Goal: Complete application form

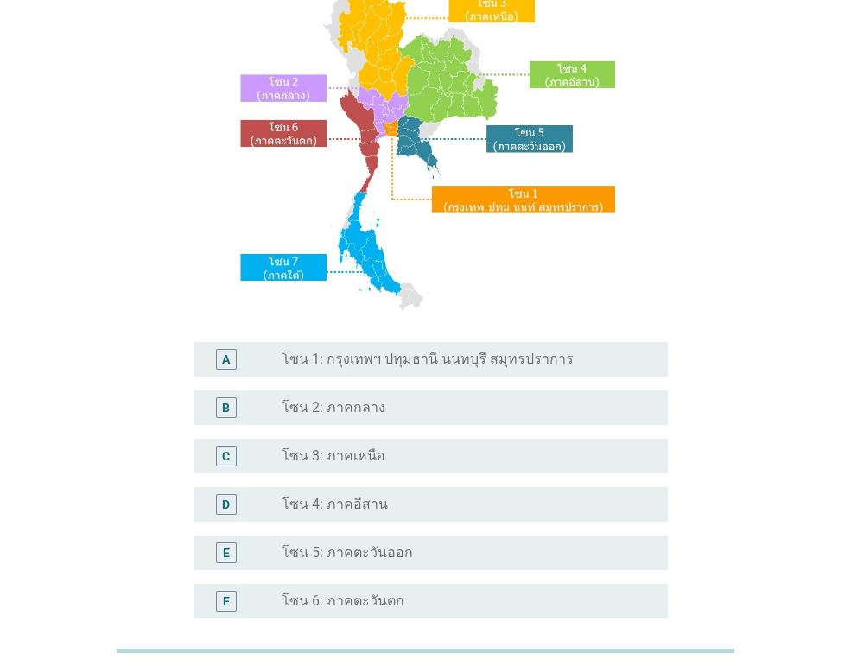
scroll to position [173, 0]
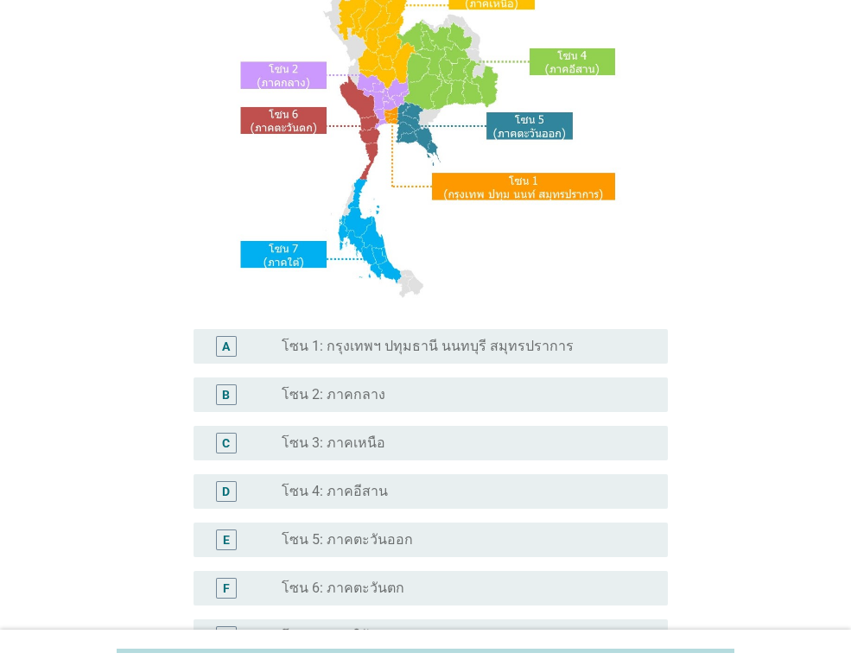
click at [495, 351] on label "โซน 1: กรุงเทพฯ ปทุมธานี นนทบุรี สมุทรปราการ" at bounding box center [428, 346] width 292 height 17
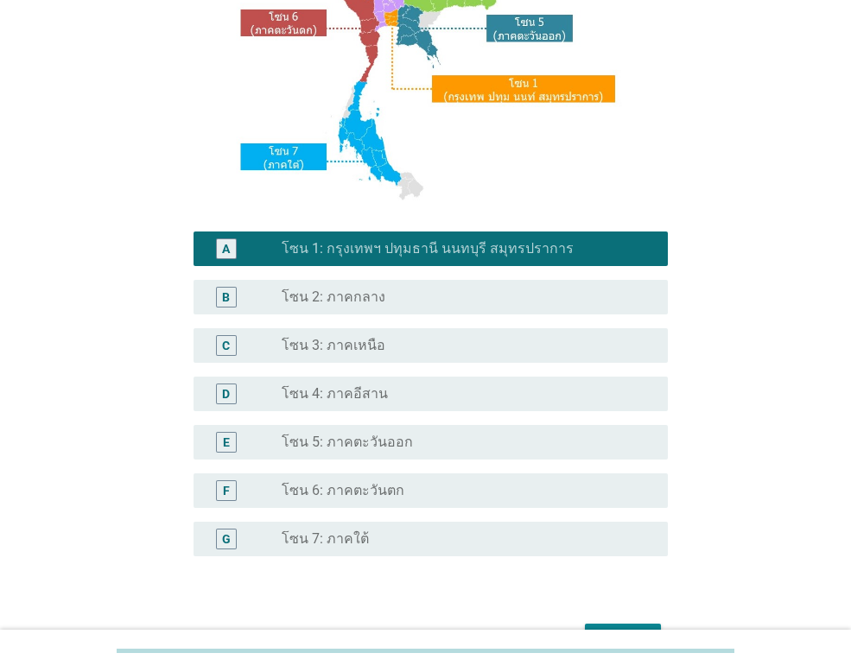
scroll to position [378, 0]
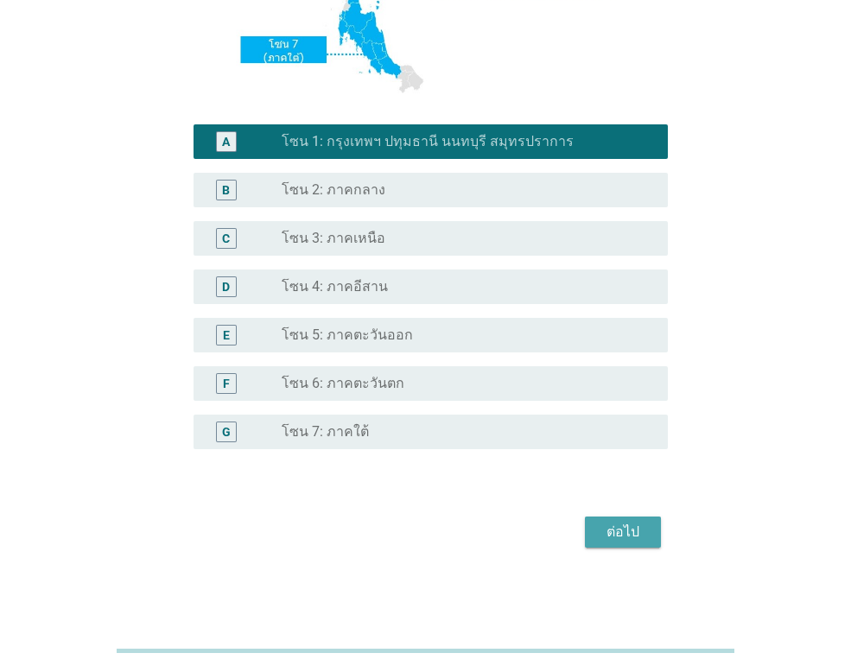
click at [638, 524] on div "ต่อไป" at bounding box center [623, 532] width 48 height 21
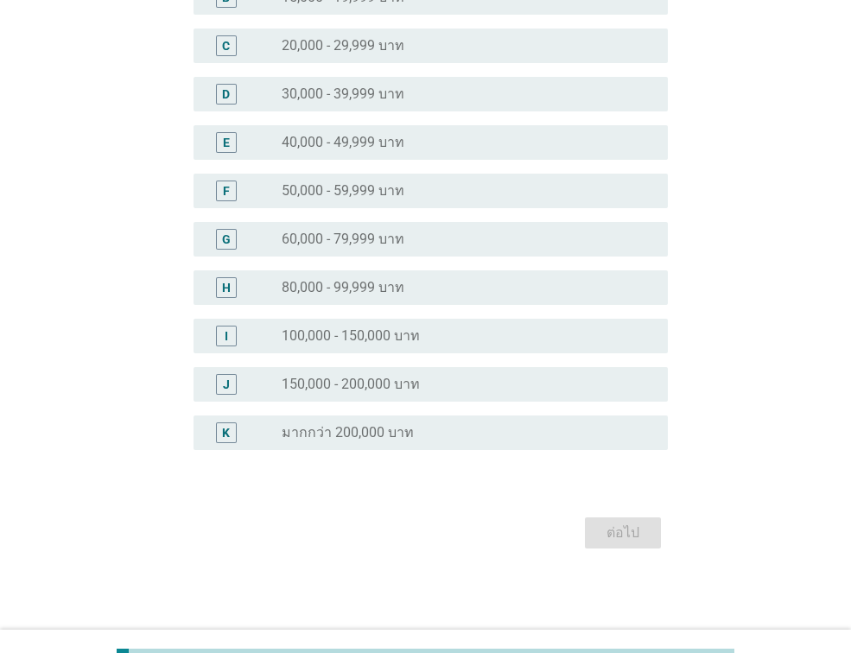
scroll to position [0, 0]
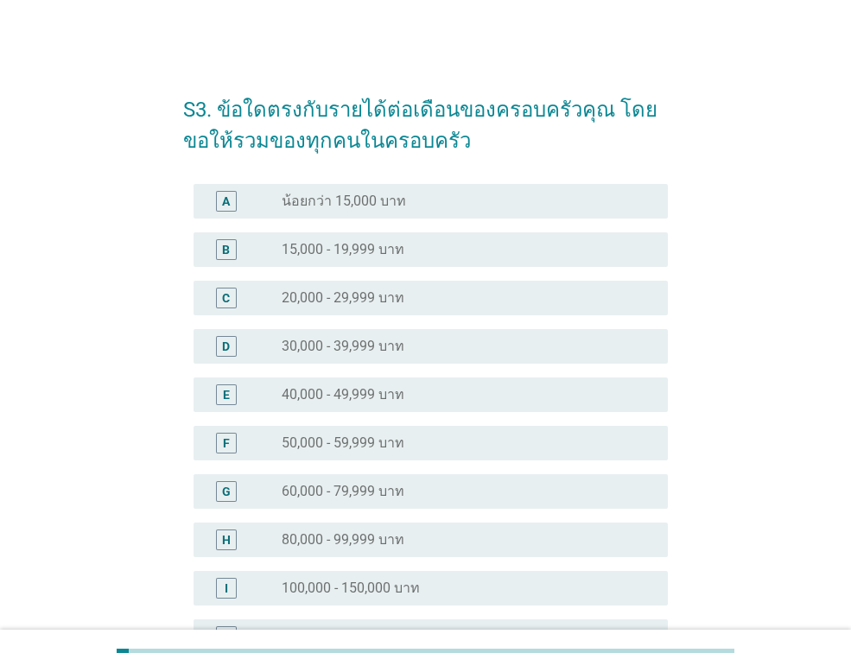
click at [399, 491] on label "60,000 - 79,999 บาท" at bounding box center [343, 491] width 123 height 17
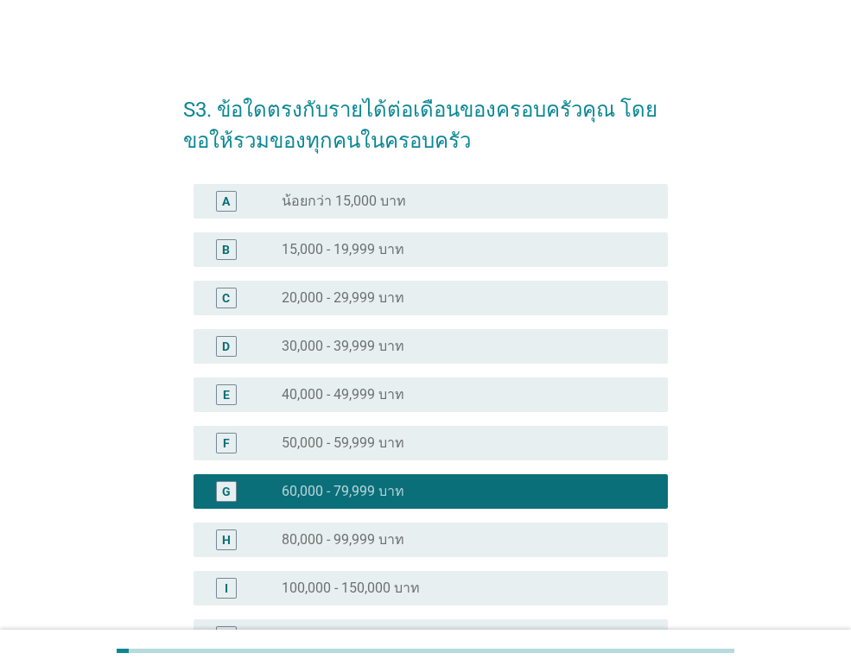
scroll to position [252, 0]
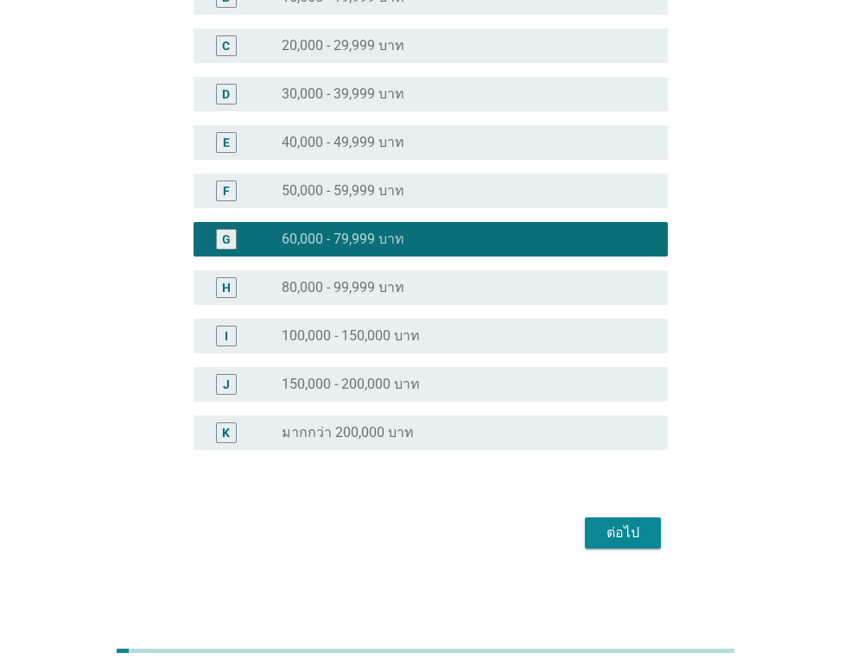
click at [628, 527] on div "ต่อไป" at bounding box center [623, 533] width 48 height 21
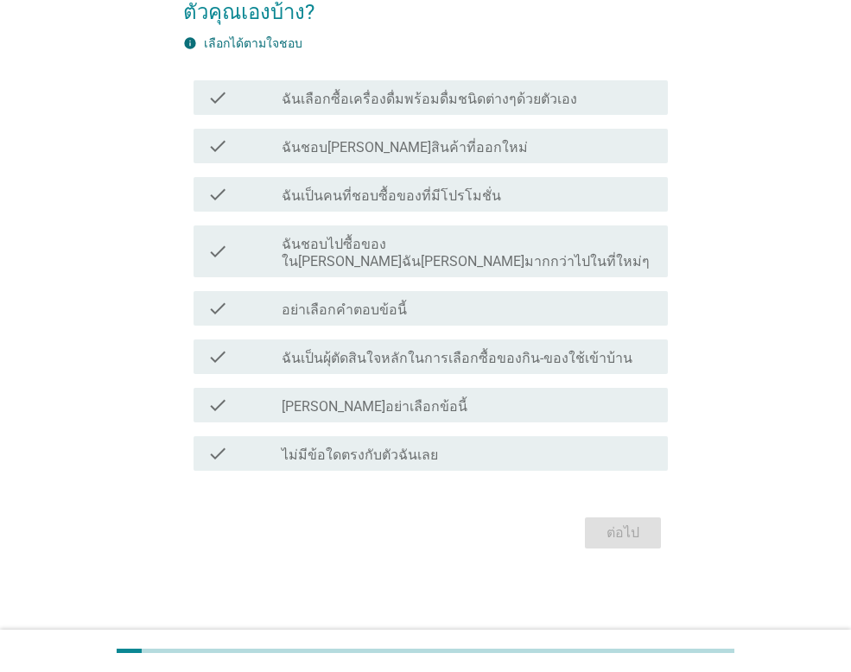
scroll to position [0, 0]
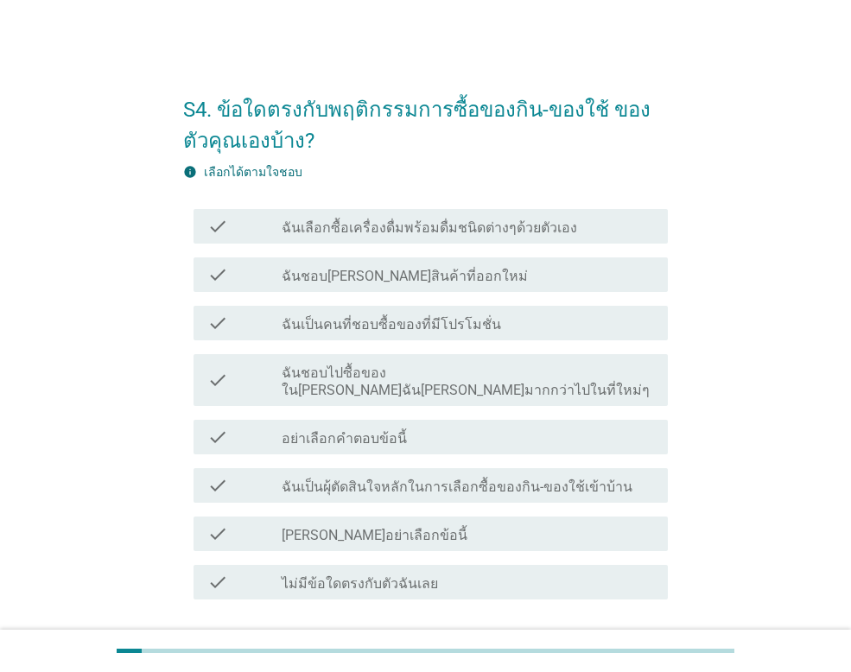
click at [466, 219] on label "ฉันเลือกซื้อเครื่องดื่มพร้อมดื่มชนิดต่างๆด้วยตัวเอง" at bounding box center [429, 227] width 295 height 17
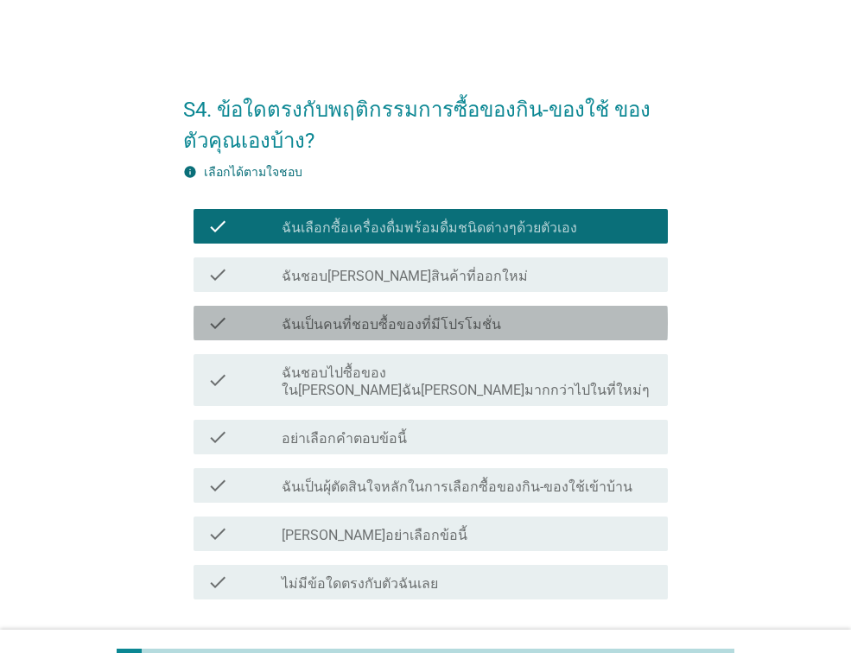
click at [457, 330] on label "ฉันเป็นคนที่ชอบซื้อของที่มีโปรโมชั่น" at bounding box center [391, 324] width 219 height 17
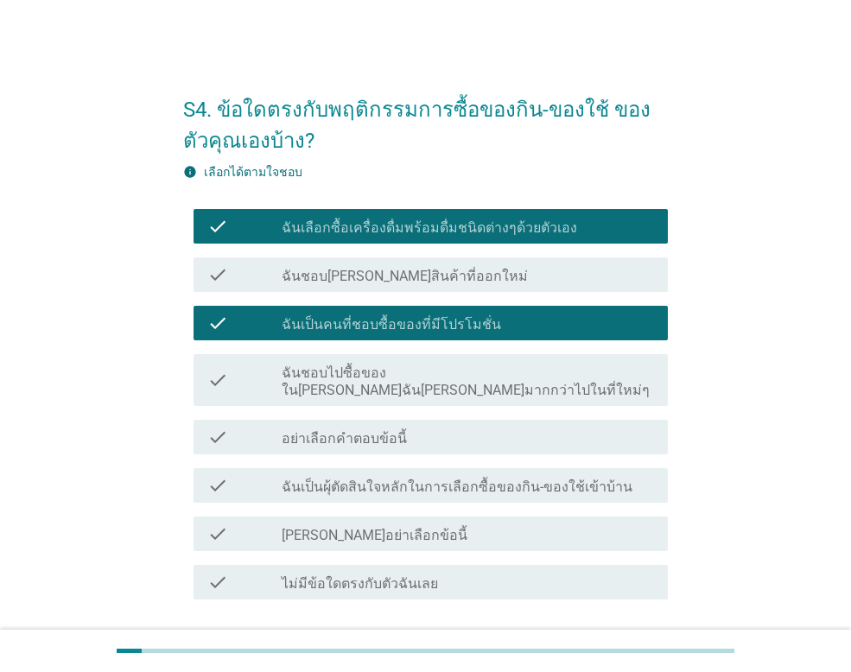
click at [454, 280] on div "check_box_outline_blank ฉันชอบ[PERSON_NAME]สินค้าที่ออกใหม่" at bounding box center [468, 274] width 372 height 21
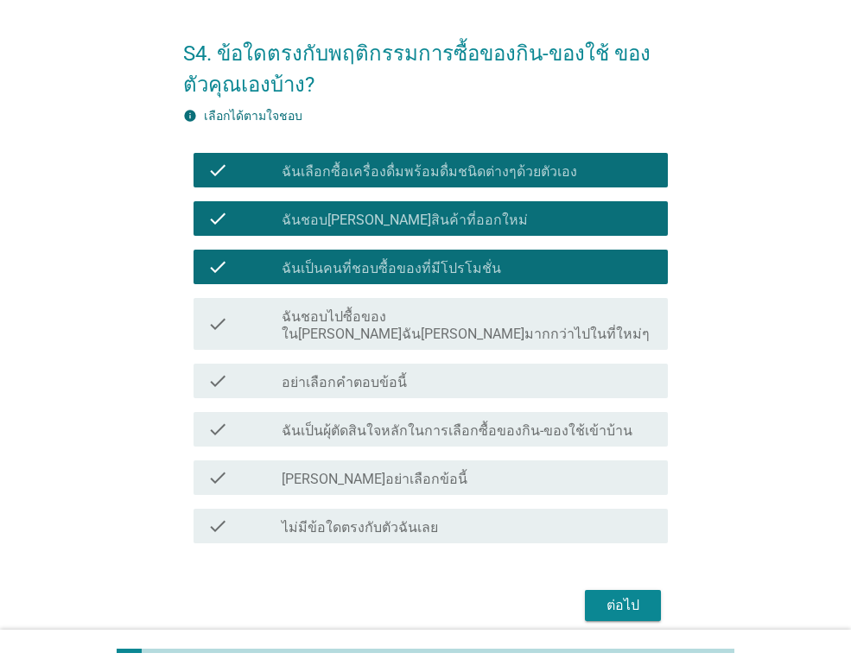
scroll to position [111, 0]
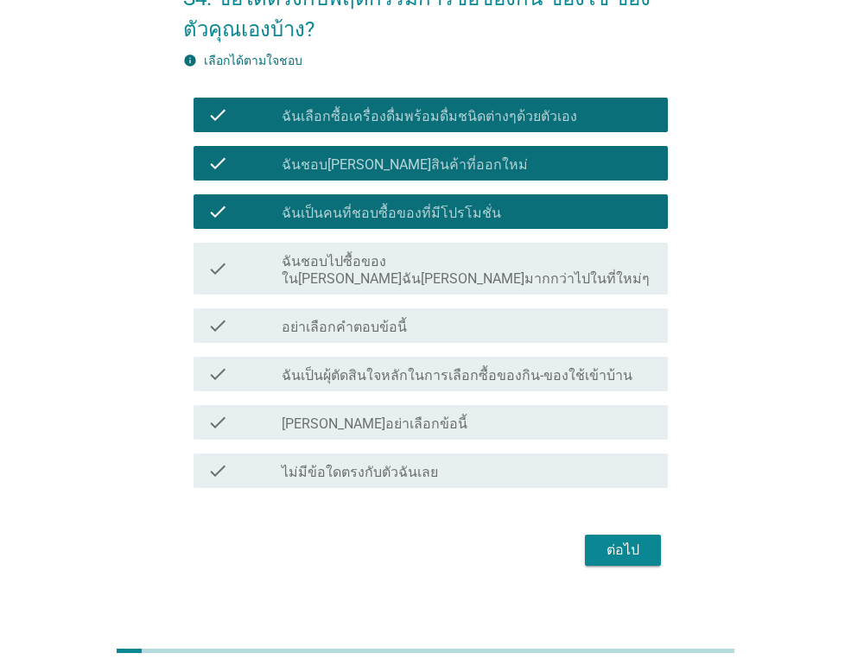
click at [636, 540] on div "ต่อไป" at bounding box center [623, 550] width 48 height 21
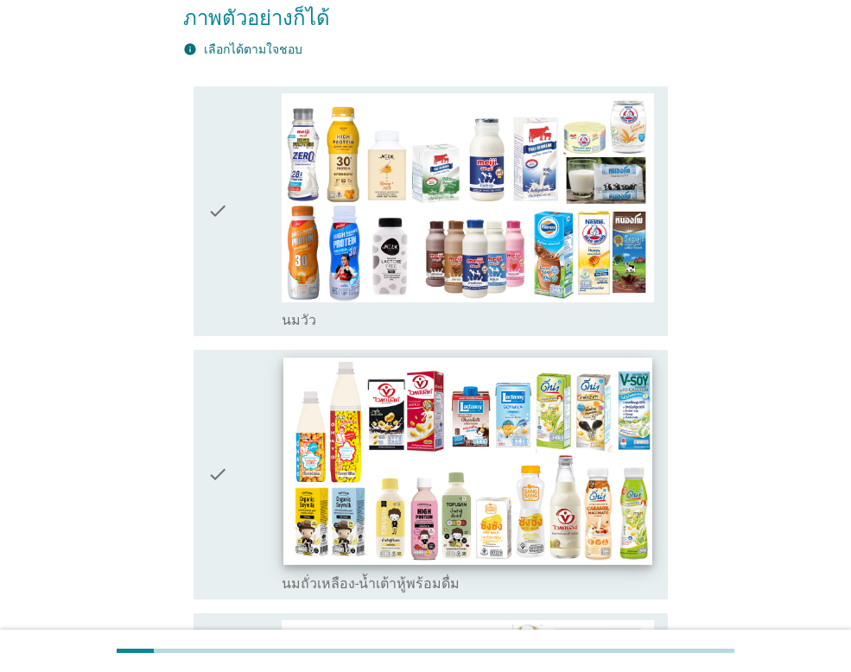
scroll to position [346, 0]
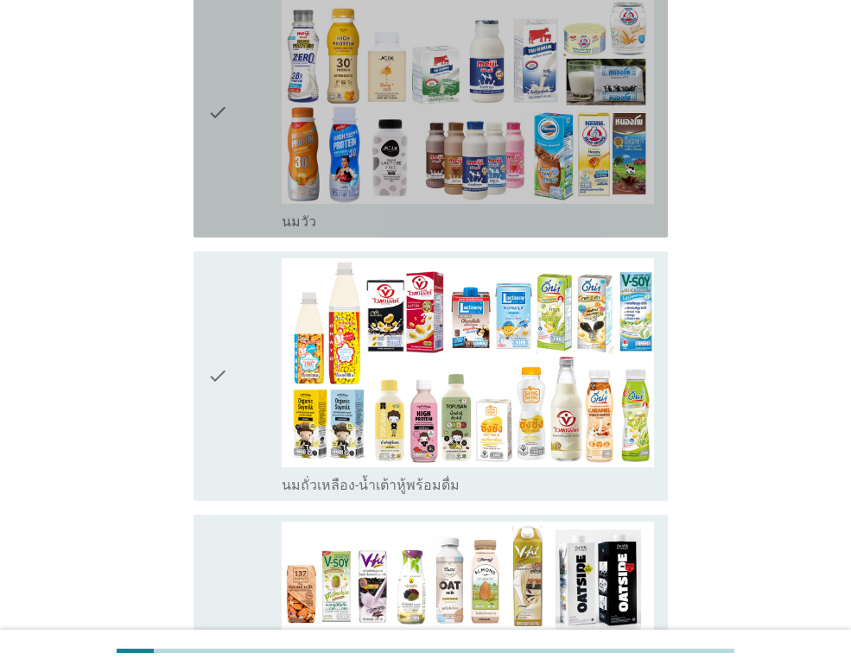
click at [234, 106] on div "check" at bounding box center [244, 113] width 74 height 236
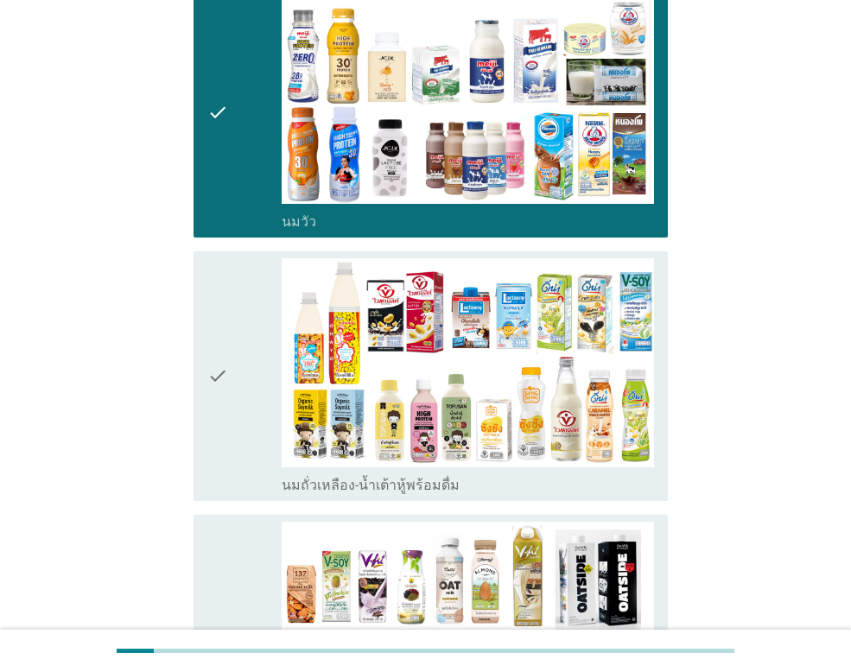
click at [251, 301] on div "check" at bounding box center [244, 376] width 74 height 236
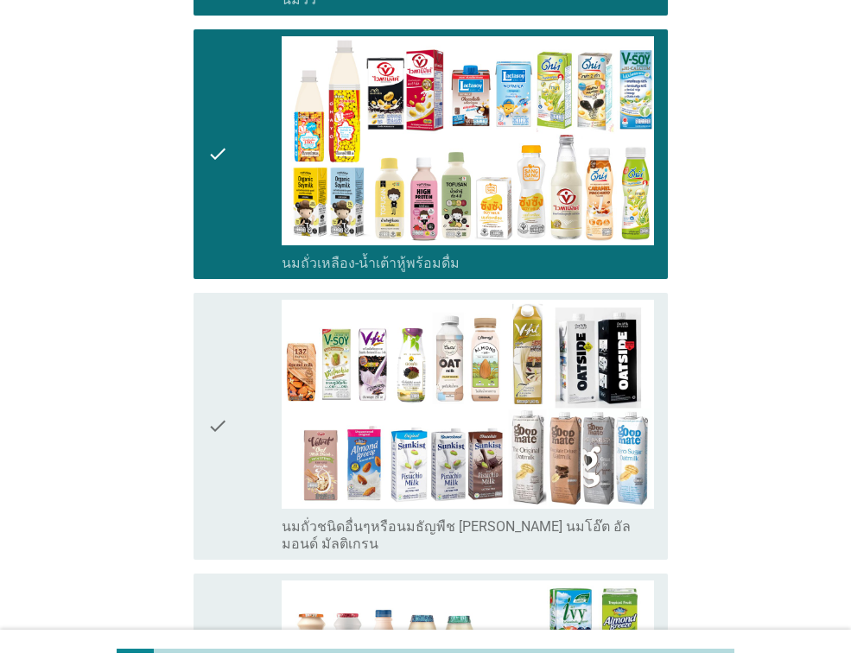
scroll to position [605, 0]
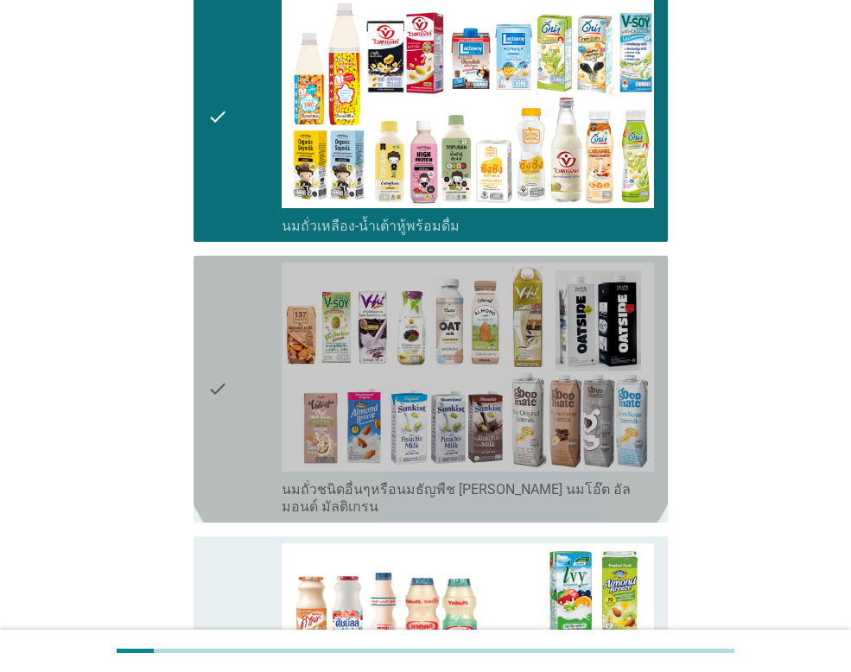
click at [254, 343] on div "check" at bounding box center [244, 389] width 74 height 253
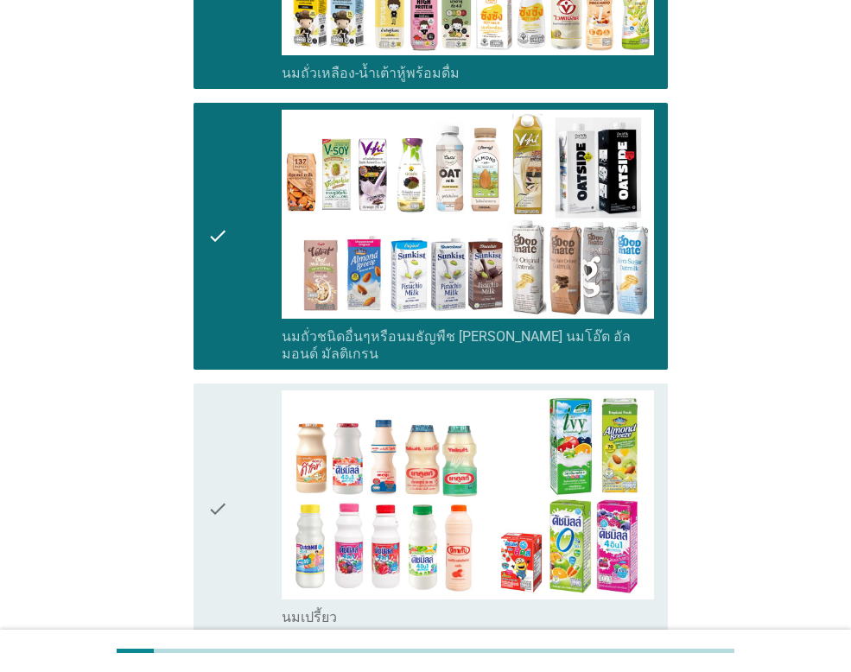
scroll to position [864, 0]
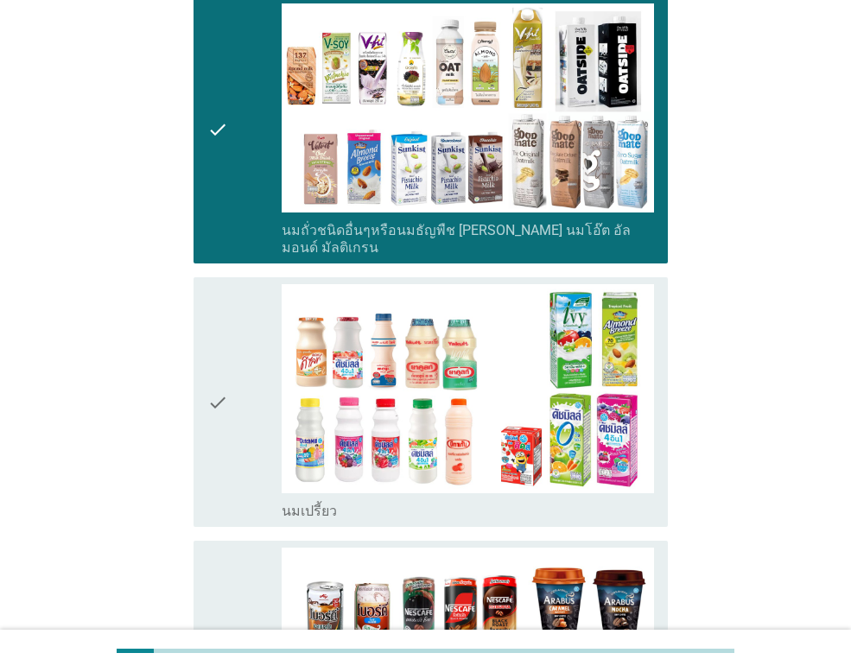
click at [254, 343] on div "check" at bounding box center [244, 402] width 74 height 236
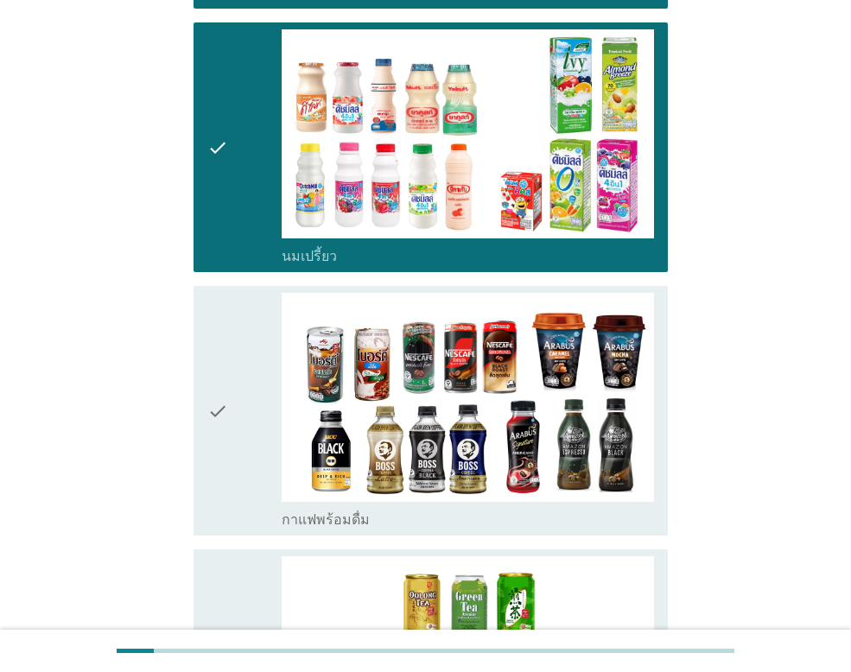
scroll to position [1123, 0]
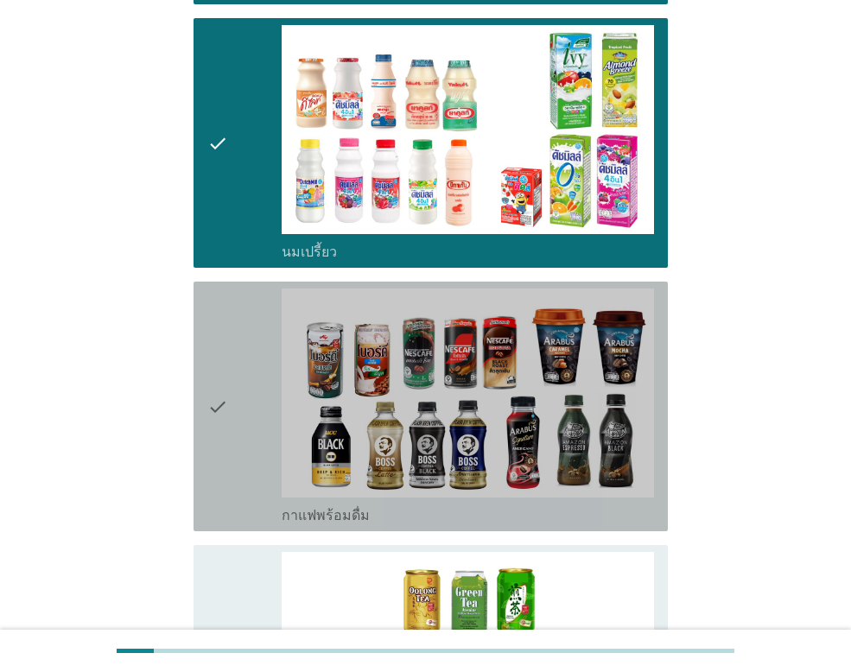
click at [254, 343] on div "check" at bounding box center [244, 407] width 74 height 236
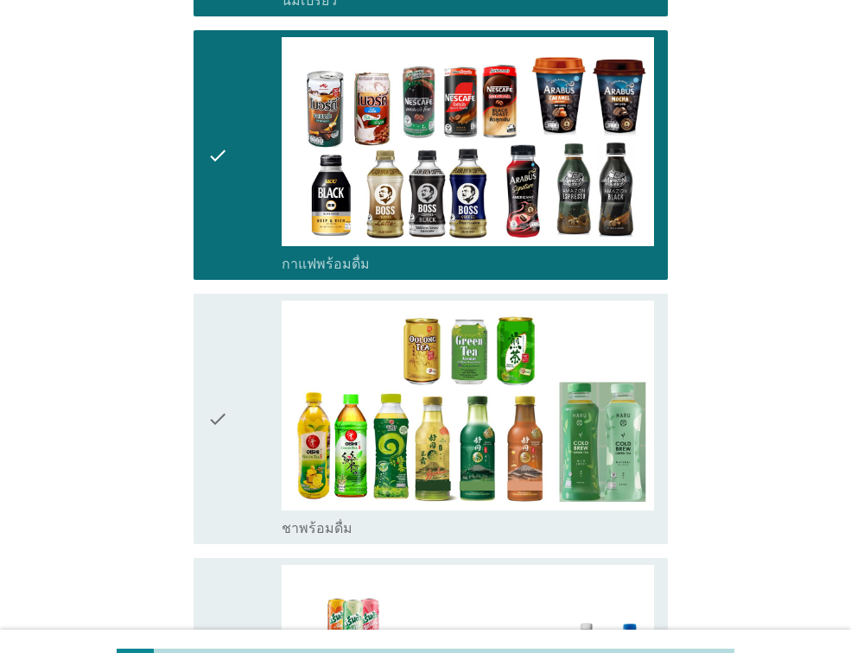
scroll to position [1382, 0]
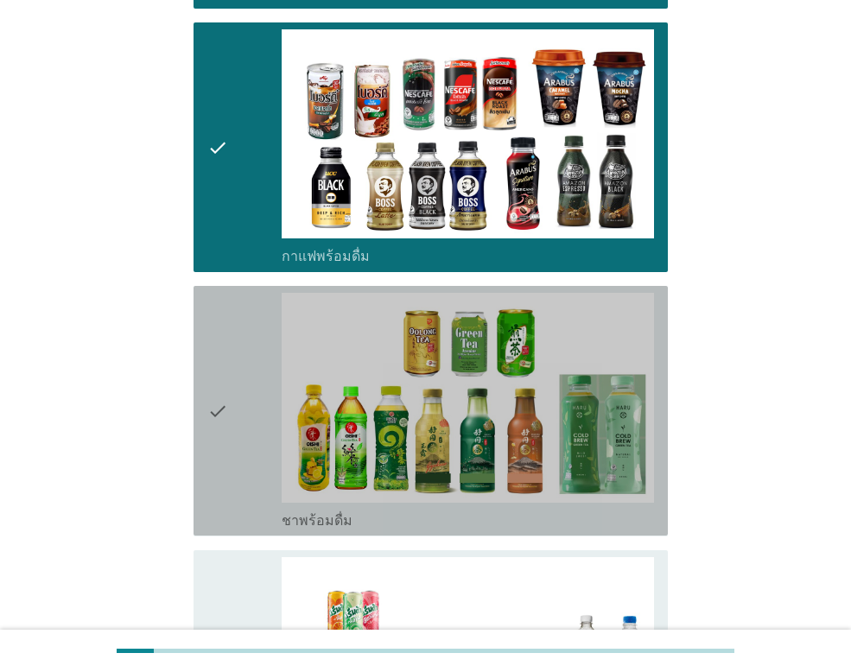
click at [254, 343] on div "check" at bounding box center [244, 411] width 74 height 236
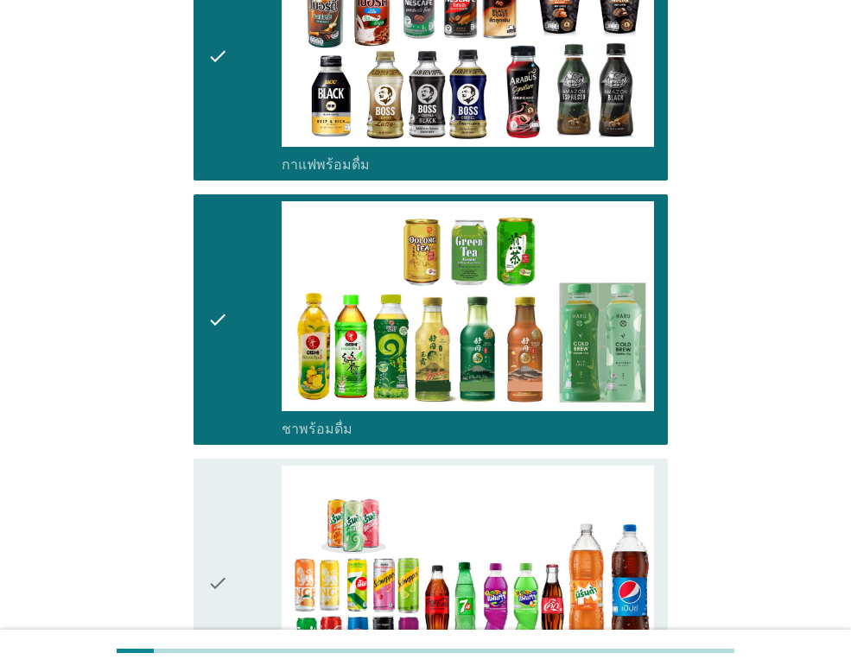
scroll to position [1641, 0]
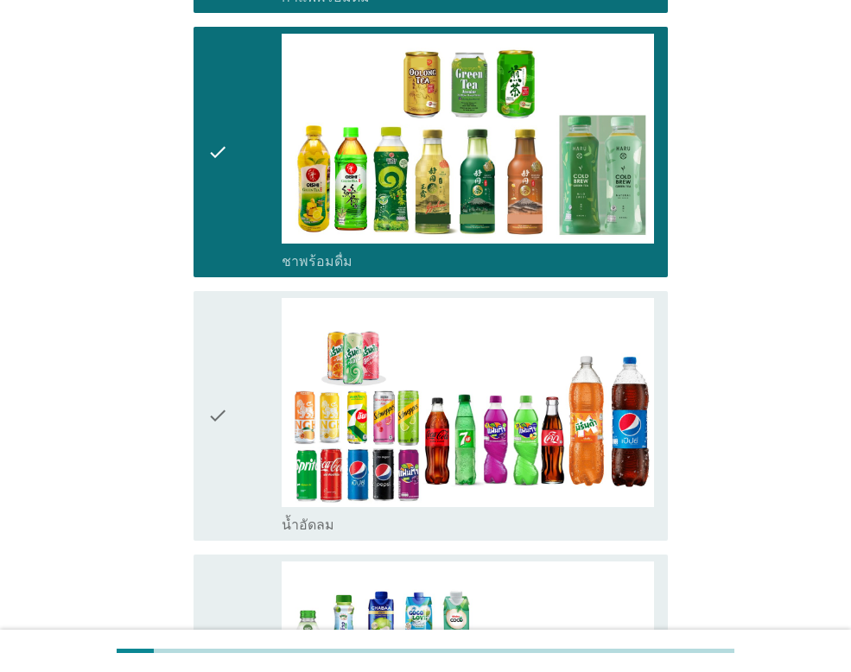
click at [255, 347] on div "check" at bounding box center [244, 416] width 74 height 236
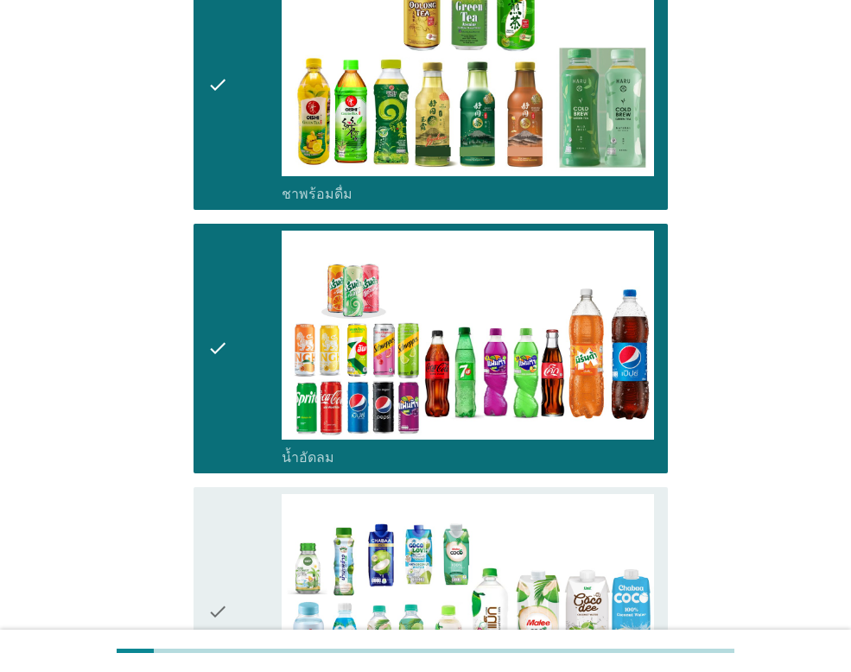
scroll to position [1901, 0]
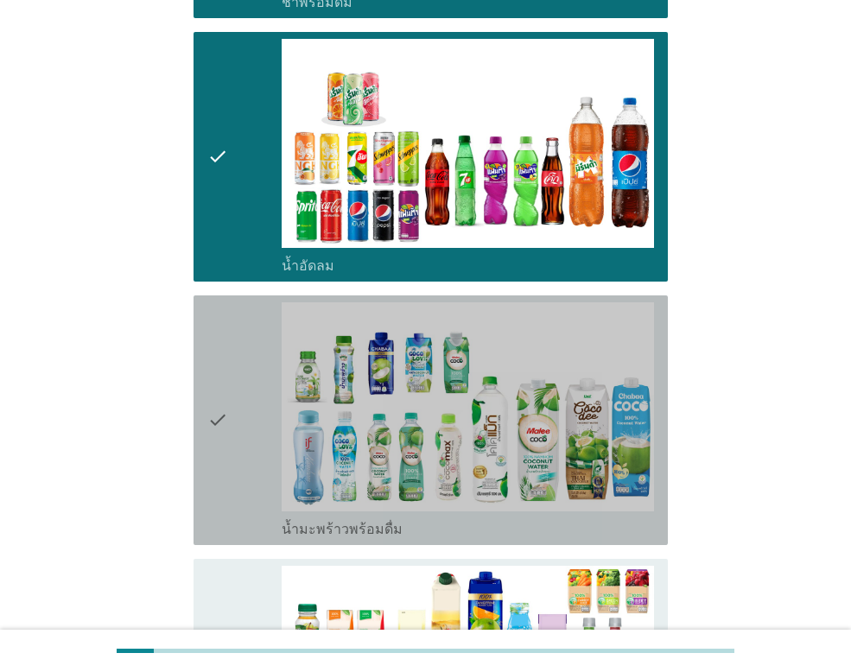
click at [255, 347] on div "check" at bounding box center [244, 420] width 74 height 236
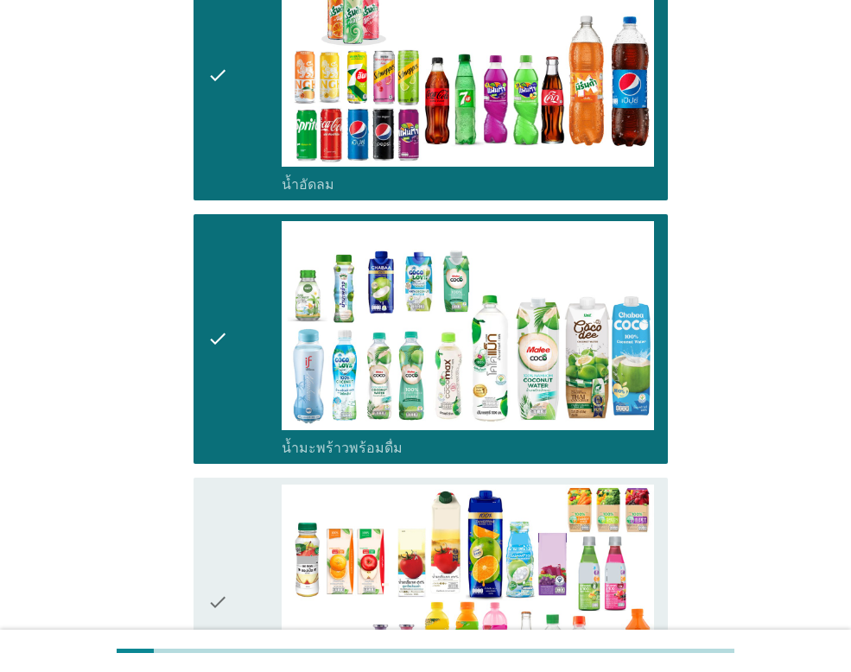
scroll to position [2073, 0]
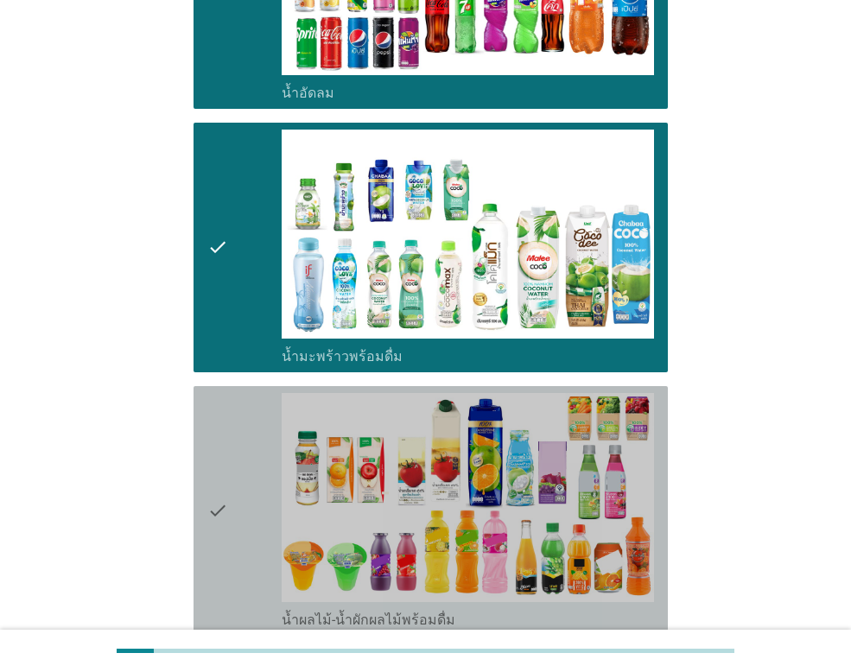
click at [247, 452] on div "check" at bounding box center [244, 511] width 74 height 236
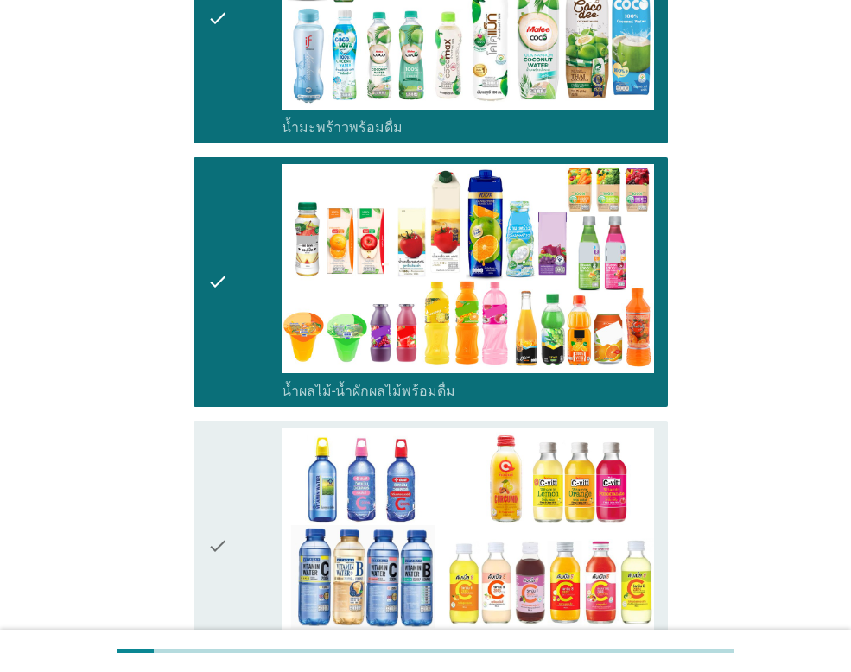
scroll to position [2333, 0]
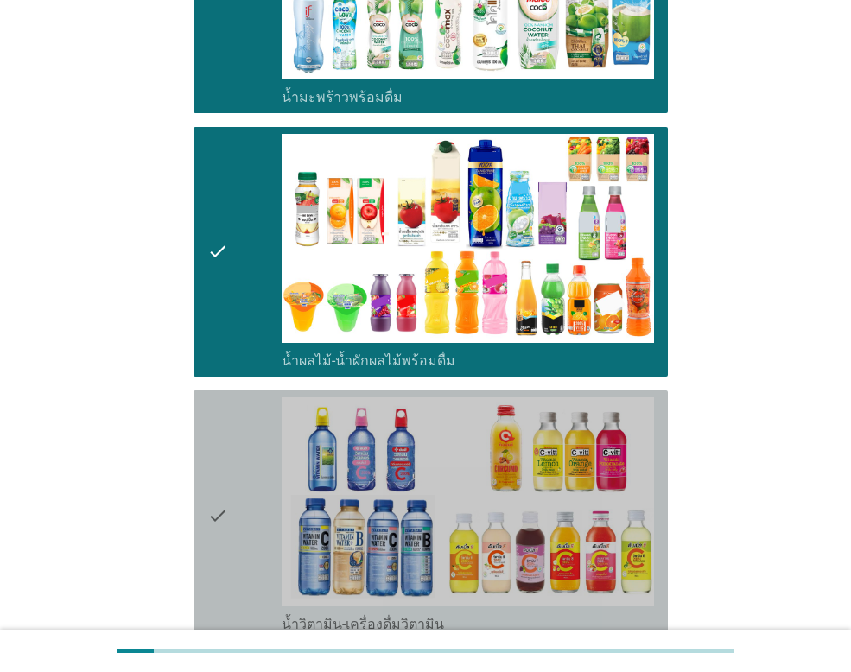
click at [246, 452] on div "check" at bounding box center [244, 515] width 74 height 236
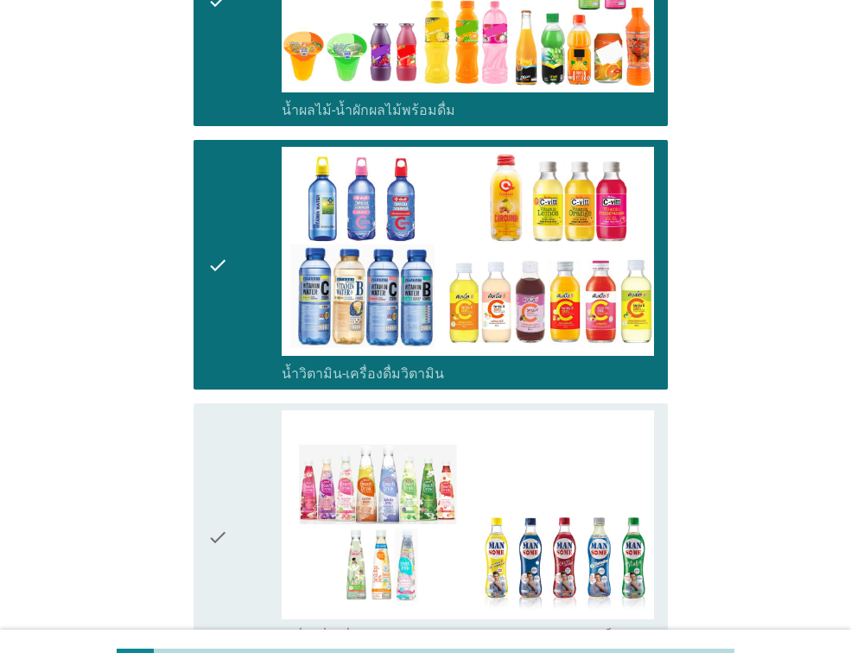
scroll to position [2592, 0]
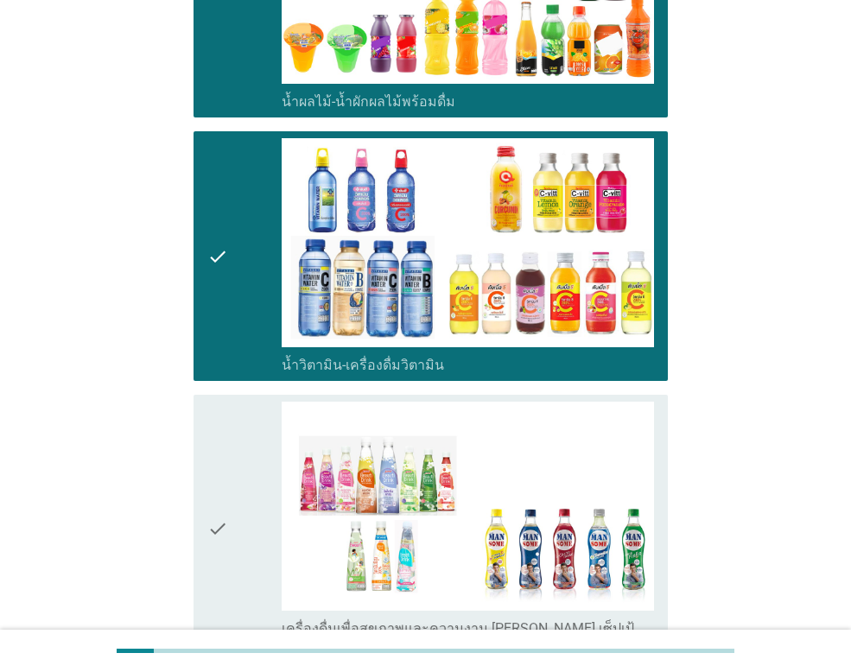
click at [246, 452] on div "check" at bounding box center [244, 528] width 74 height 253
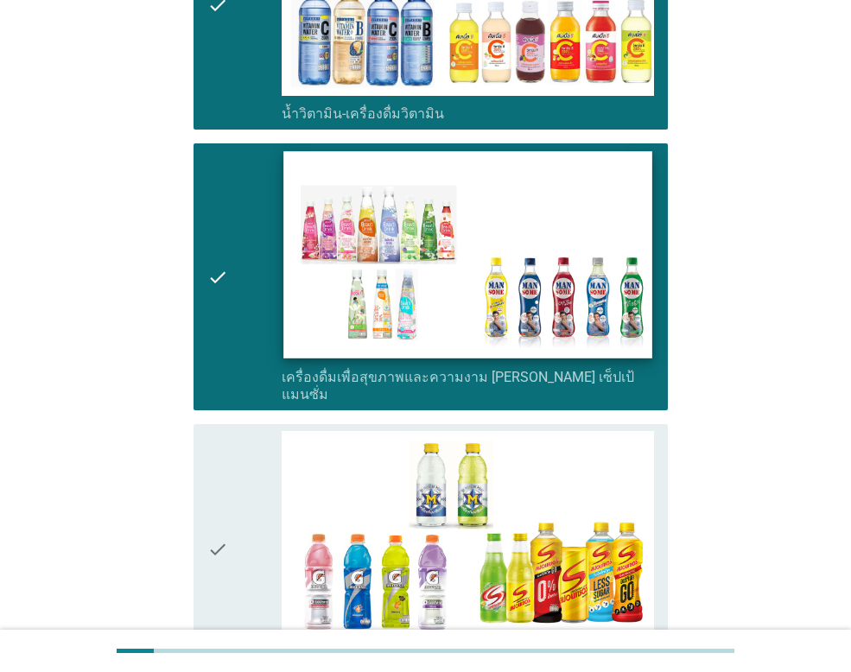
scroll to position [2851, 0]
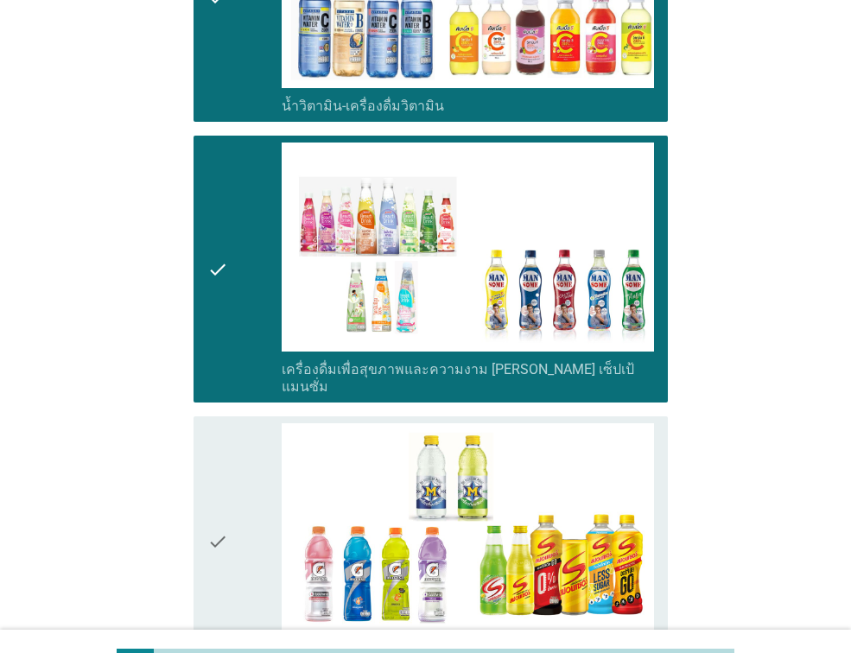
click at [251, 486] on div "check" at bounding box center [244, 541] width 74 height 236
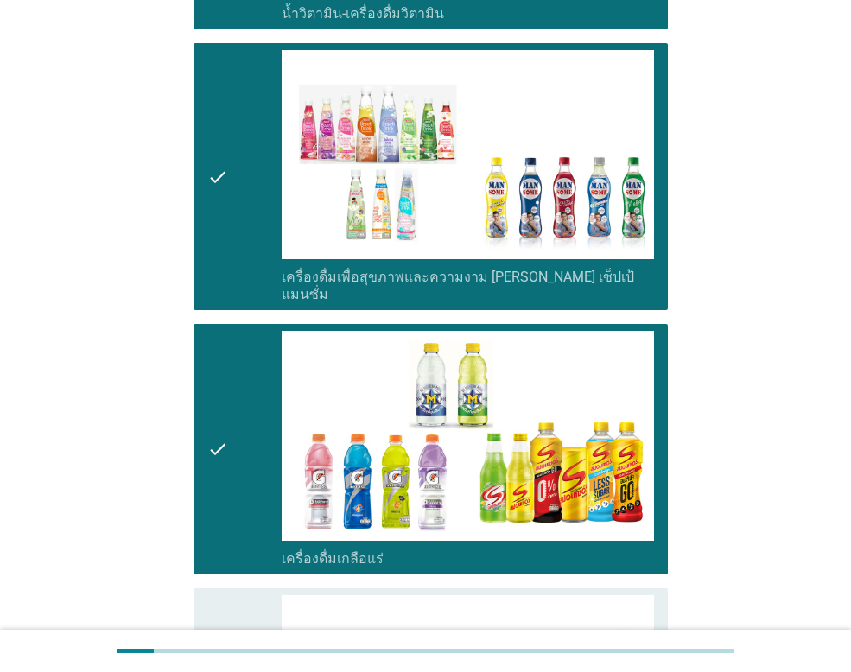
scroll to position [3110, 0]
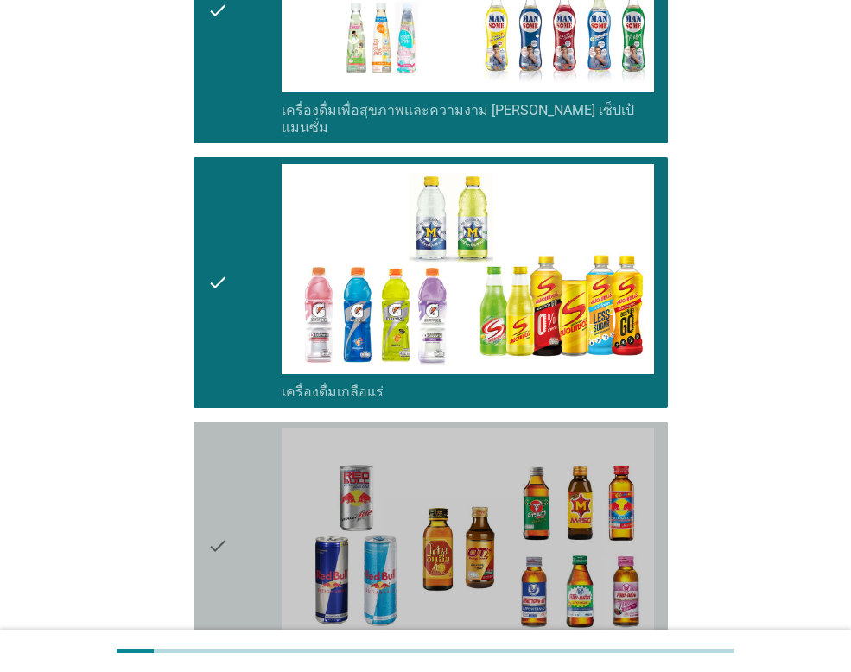
click at [251, 486] on div "check" at bounding box center [244, 547] width 74 height 236
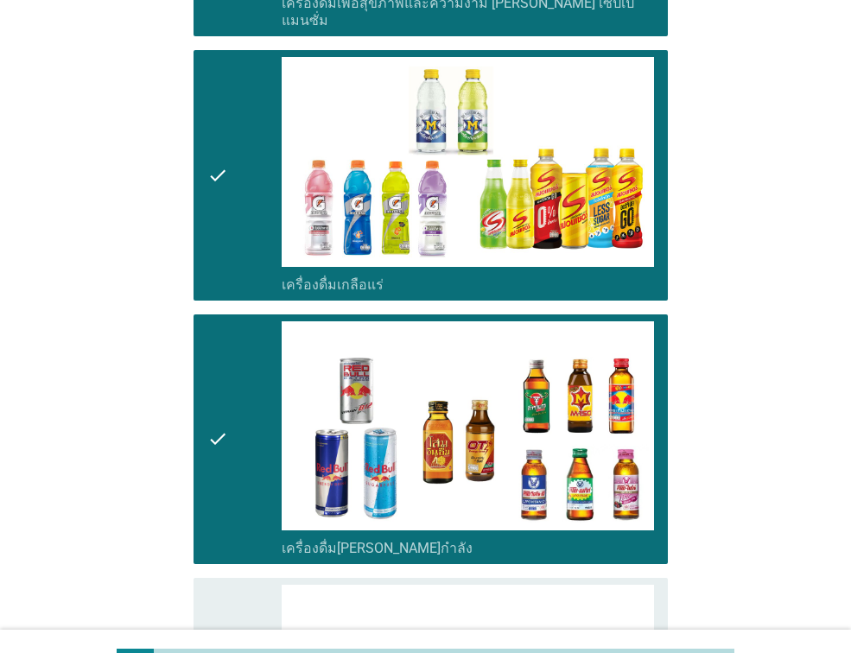
scroll to position [3369, 0]
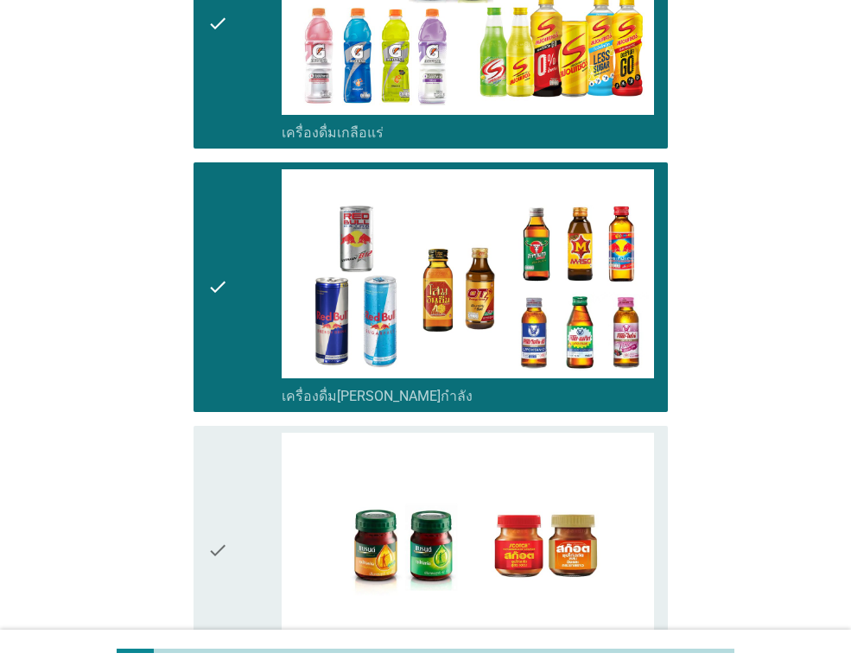
click at [251, 486] on div "check" at bounding box center [244, 551] width 74 height 236
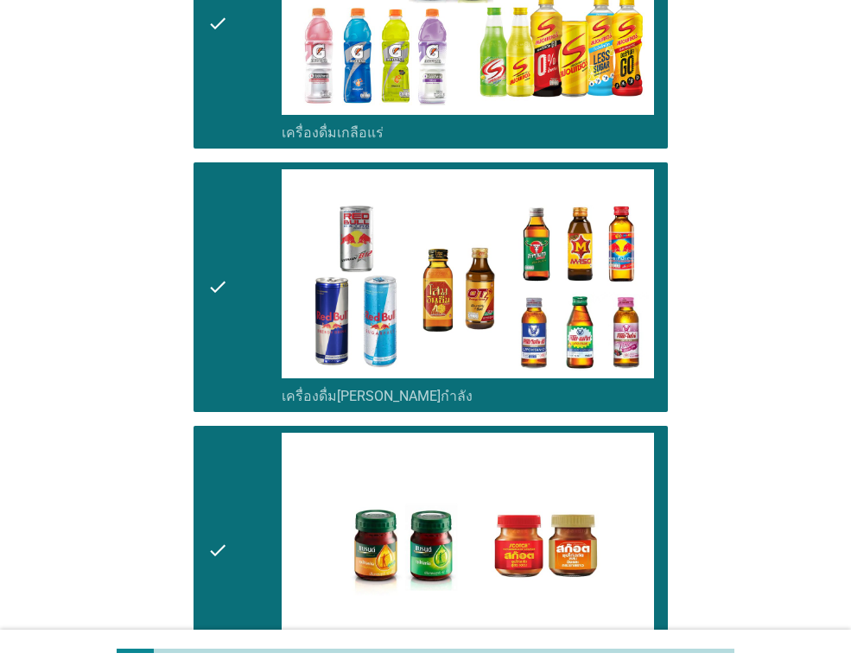
scroll to position [3557, 0]
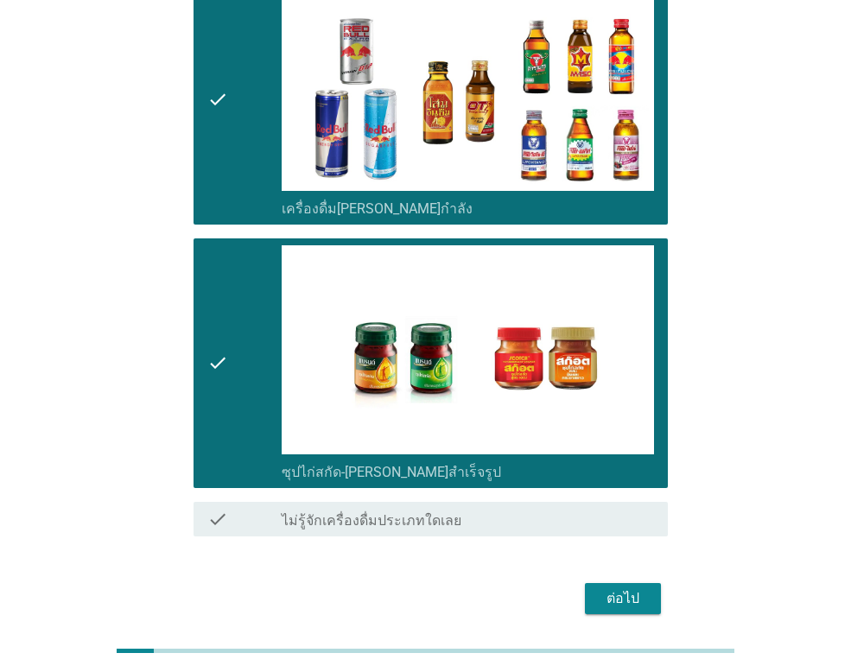
click at [614, 588] on div "ต่อไป" at bounding box center [623, 598] width 48 height 21
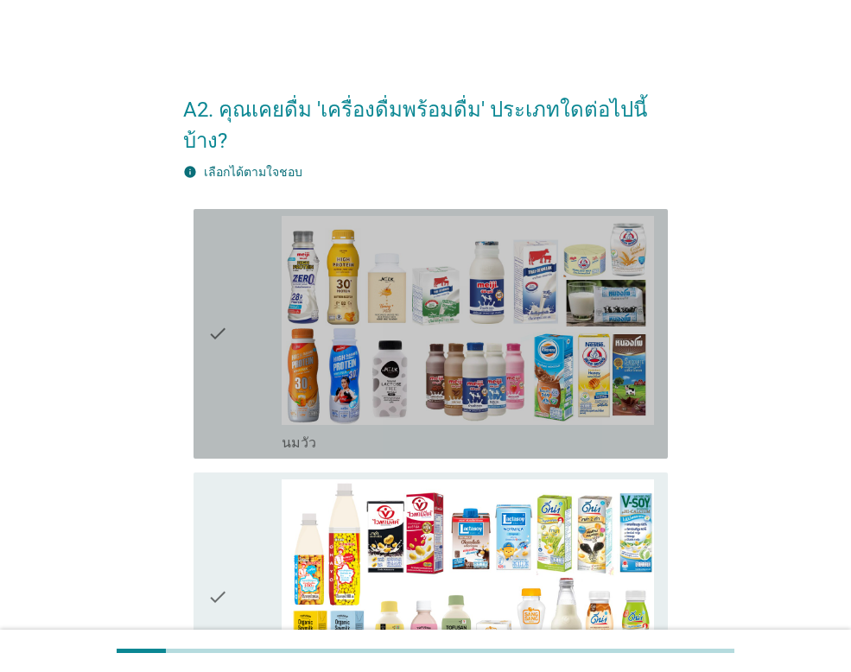
click at [226, 294] on icon "check" at bounding box center [217, 334] width 21 height 236
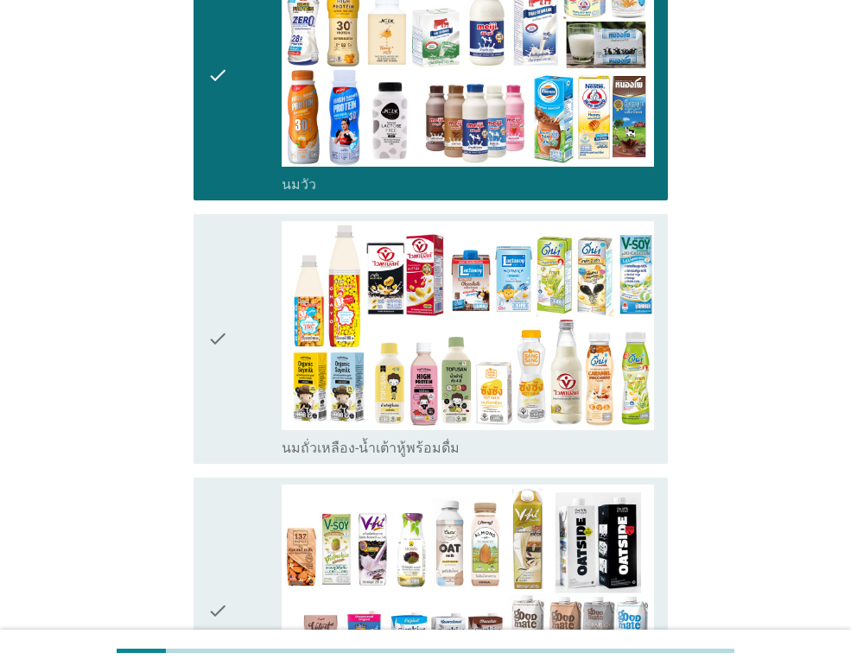
scroll to position [259, 0]
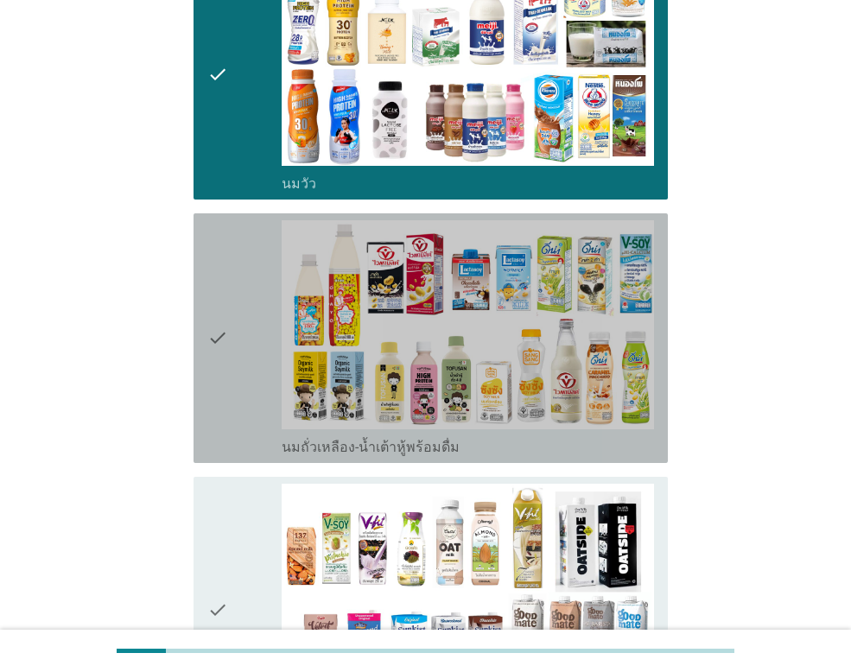
click at [246, 315] on div "check" at bounding box center [244, 338] width 74 height 236
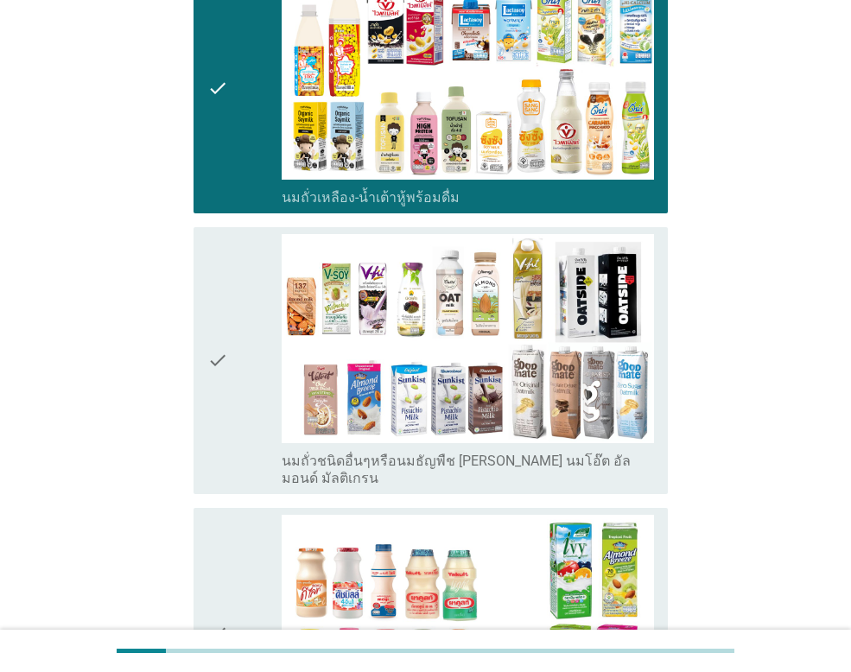
scroll to position [518, 0]
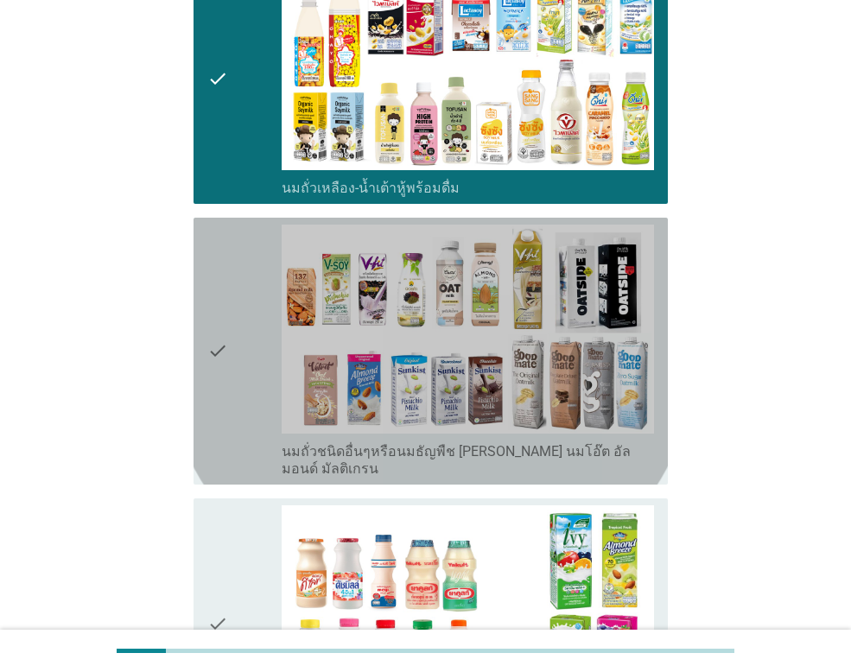
click at [246, 315] on div "check" at bounding box center [244, 351] width 74 height 253
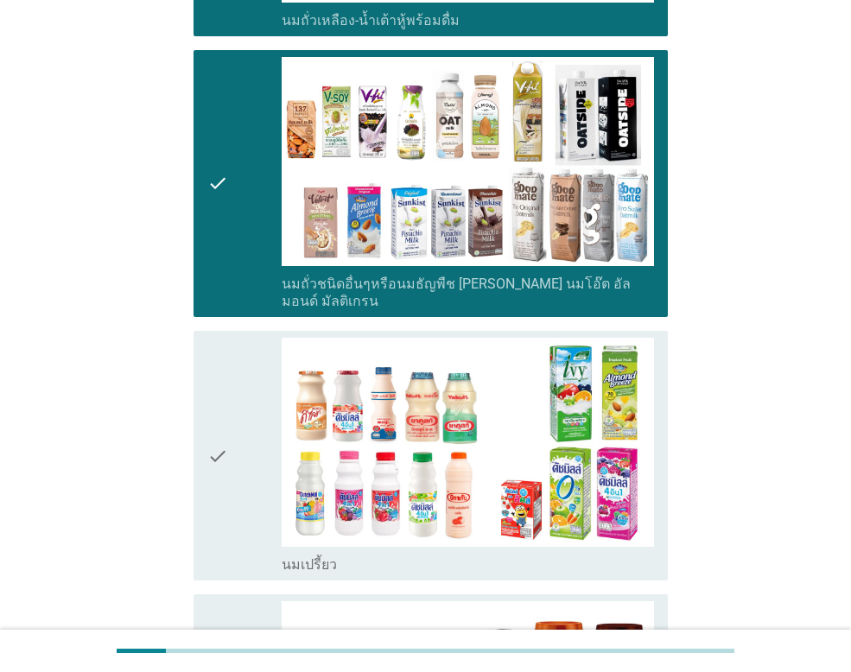
scroll to position [691, 0]
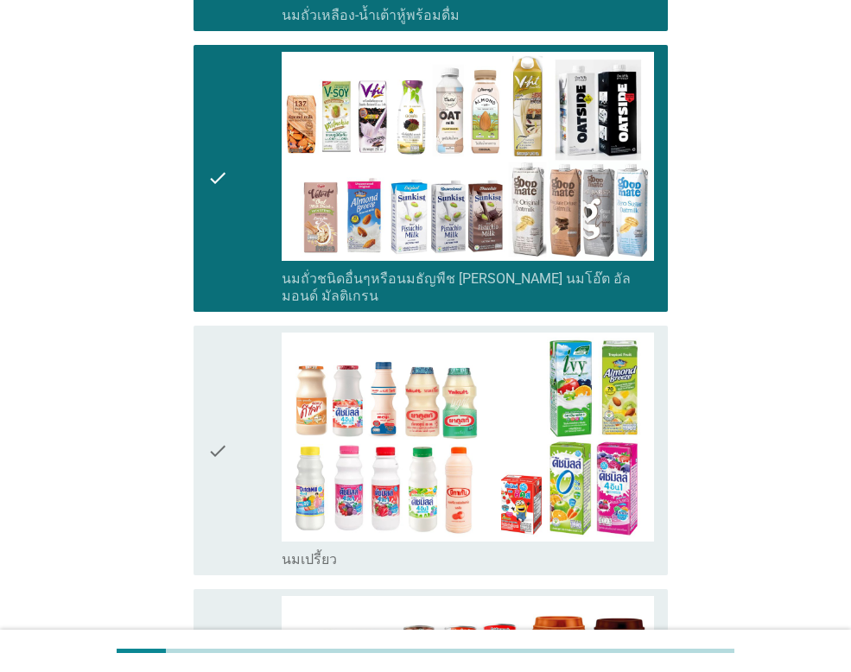
click at [226, 434] on icon "check" at bounding box center [217, 451] width 21 height 236
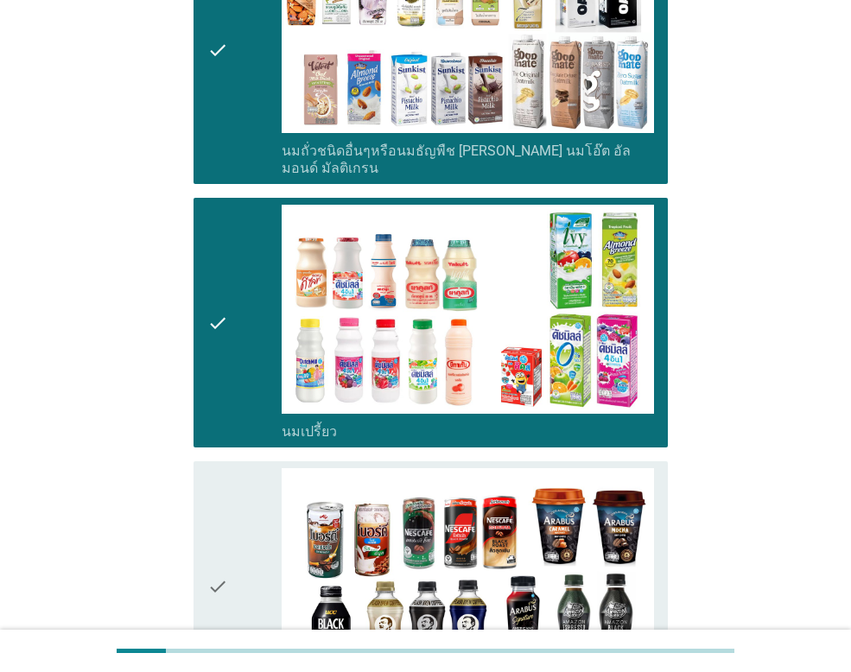
scroll to position [950, 0]
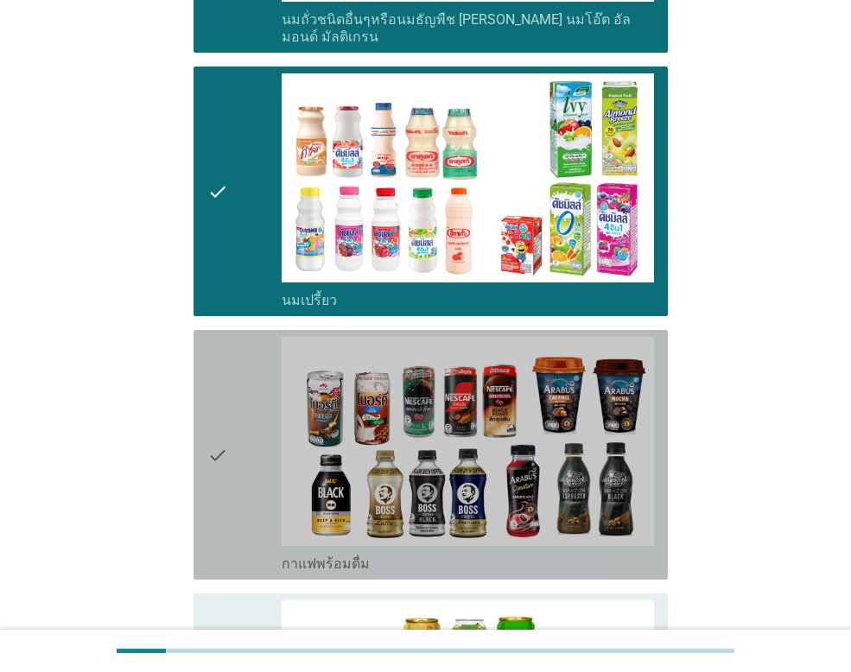
click at [226, 434] on icon "check" at bounding box center [217, 455] width 21 height 236
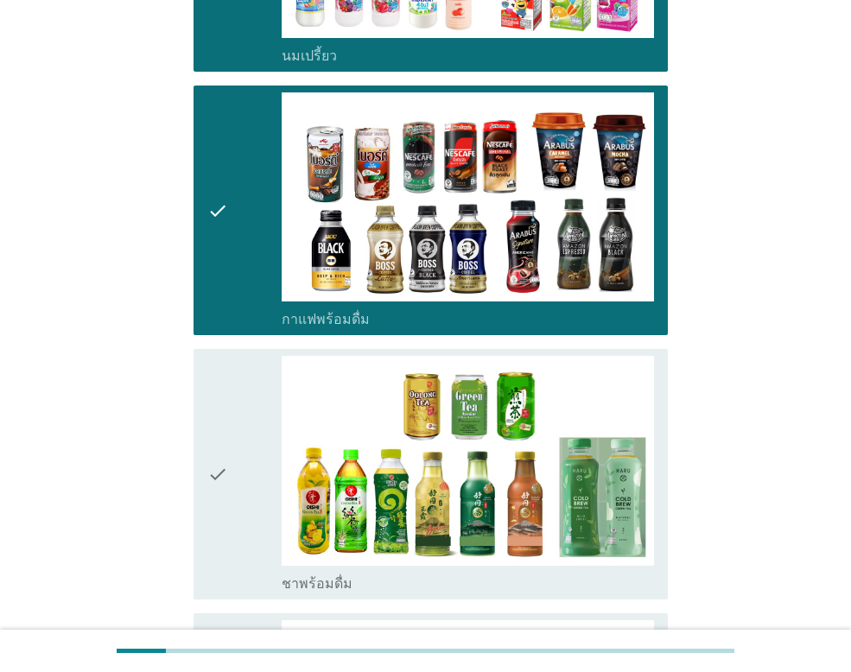
scroll to position [1209, 0]
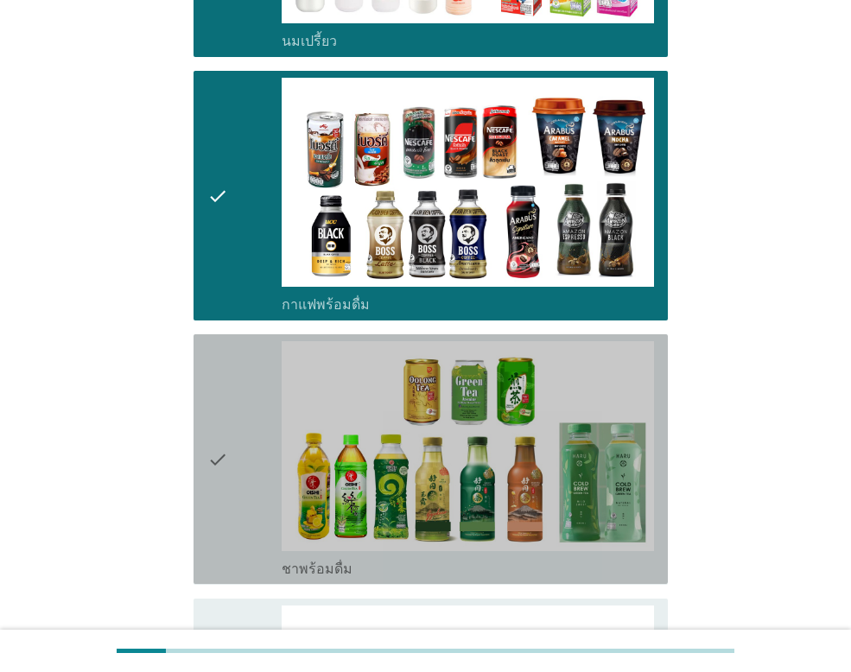
click at [226, 434] on icon "check" at bounding box center [217, 459] width 21 height 236
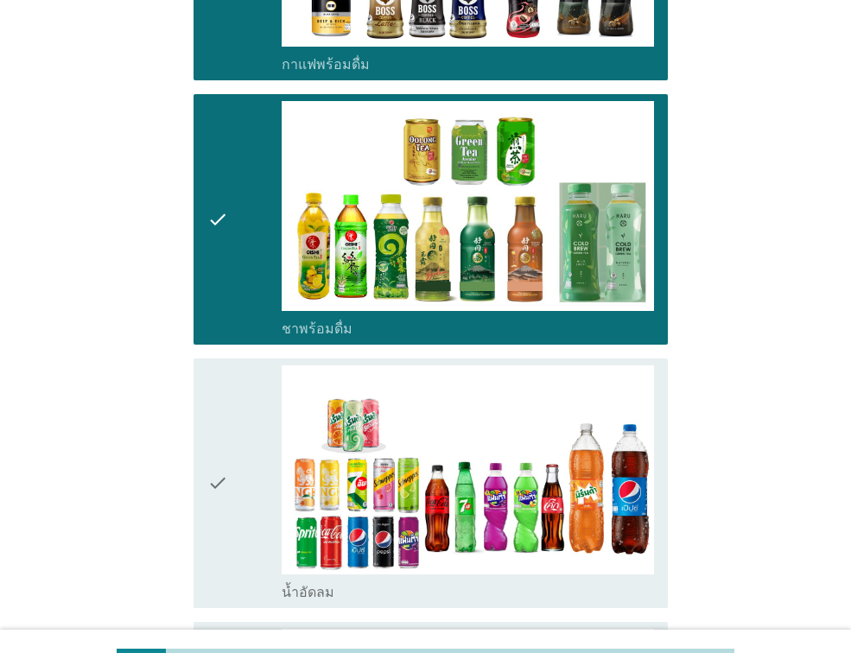
scroll to position [1469, 0]
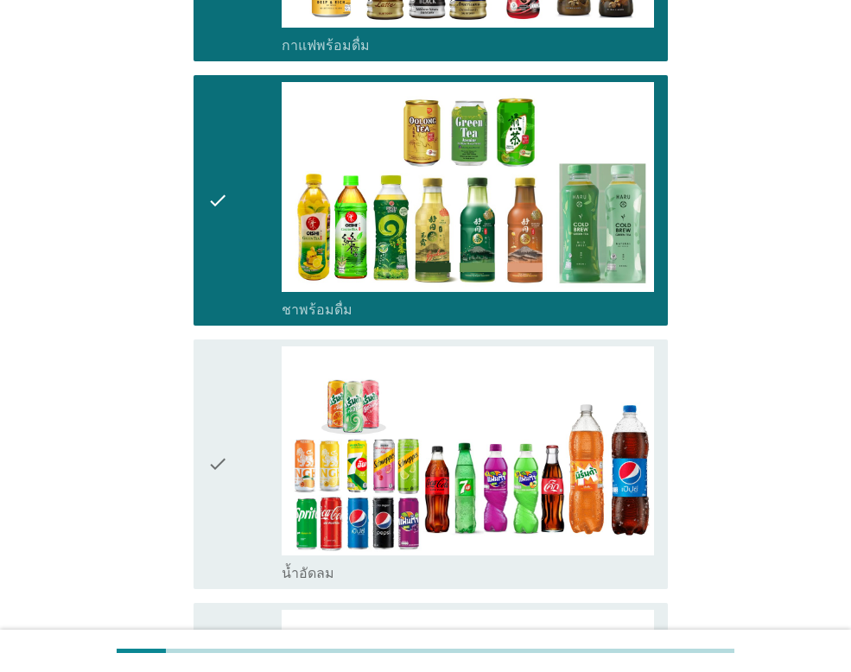
click at [226, 434] on icon "check" at bounding box center [217, 464] width 21 height 236
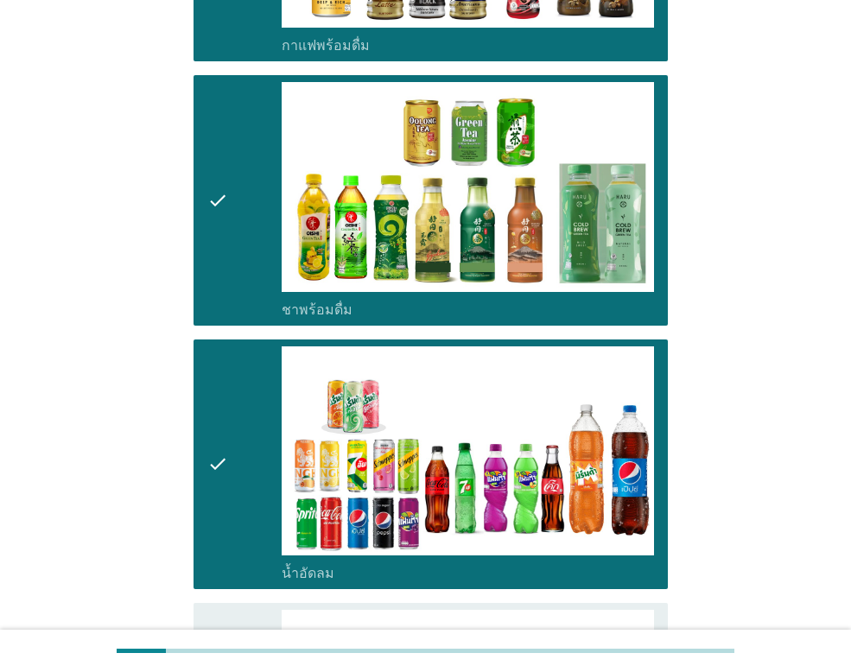
scroll to position [1728, 0]
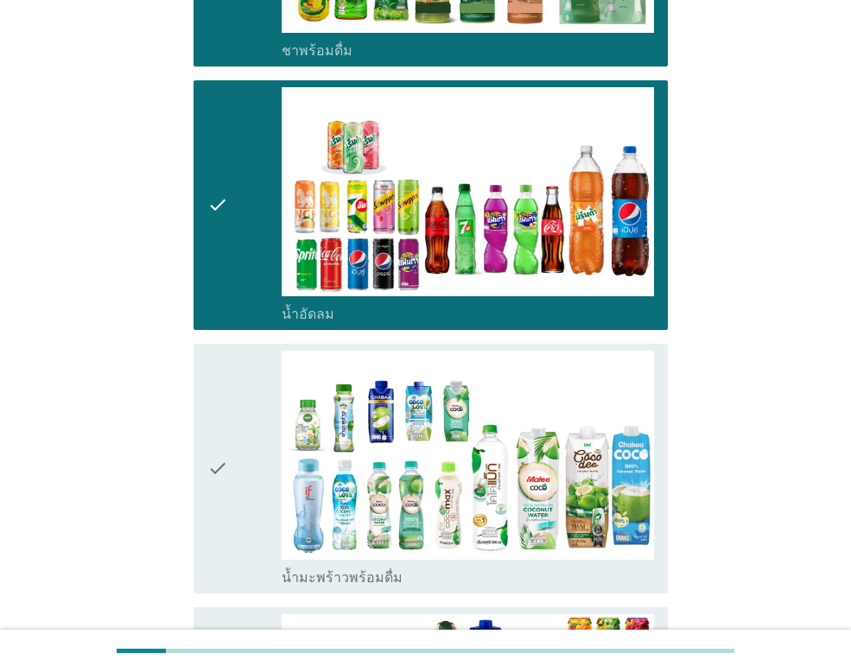
click at [226, 434] on icon "check" at bounding box center [217, 469] width 21 height 236
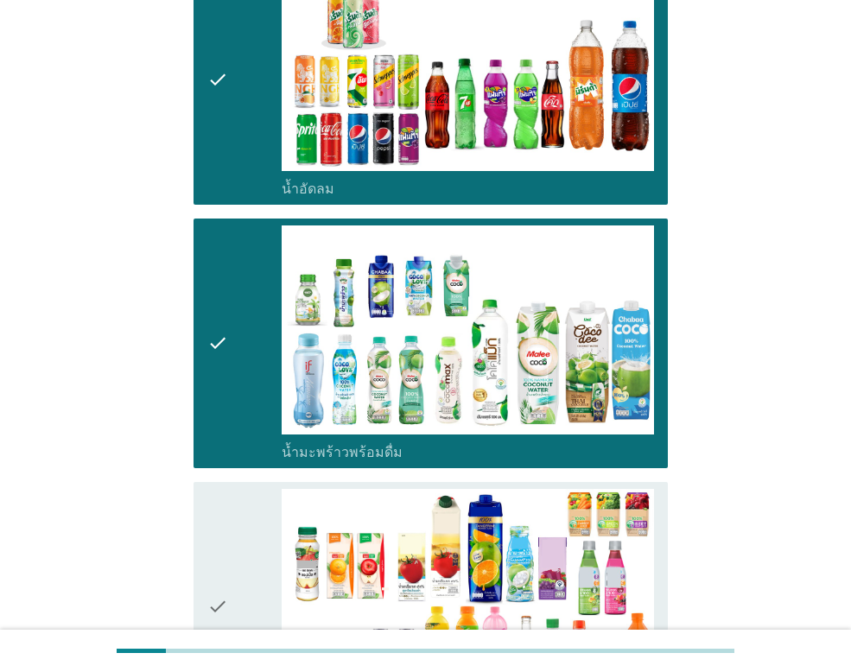
scroll to position [2073, 0]
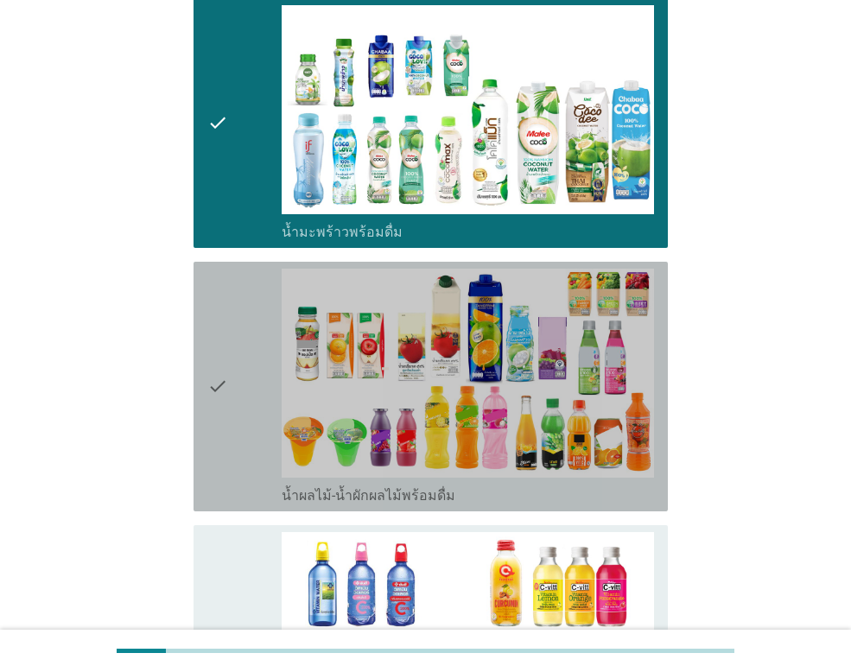
click at [232, 361] on div "check" at bounding box center [244, 387] width 74 height 236
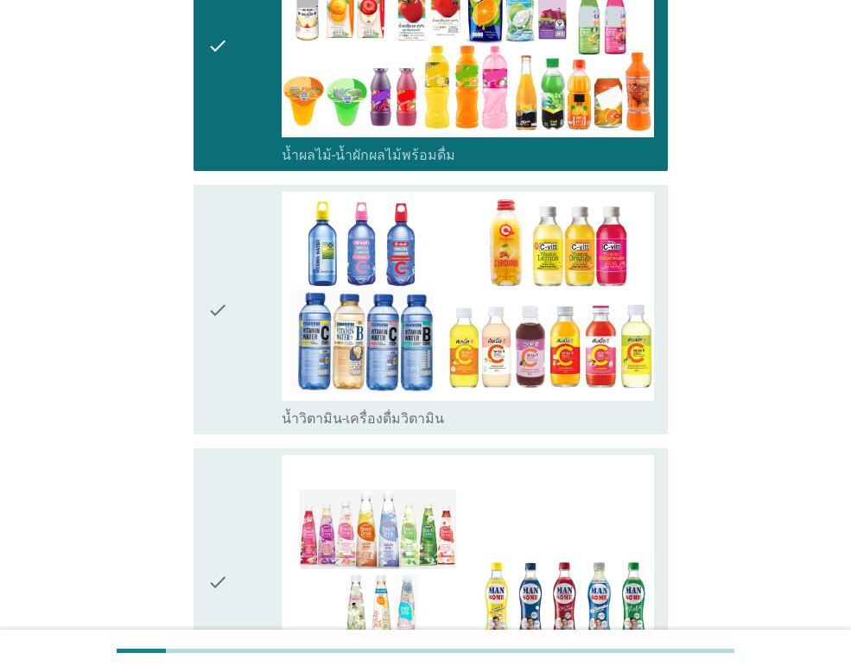
scroll to position [2419, 0]
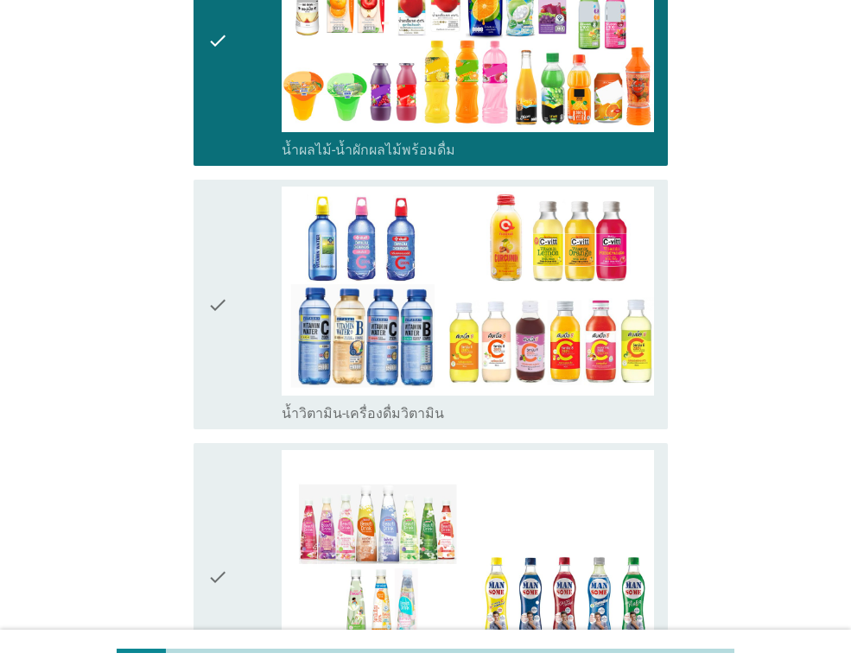
click at [243, 314] on div "check" at bounding box center [244, 305] width 74 height 236
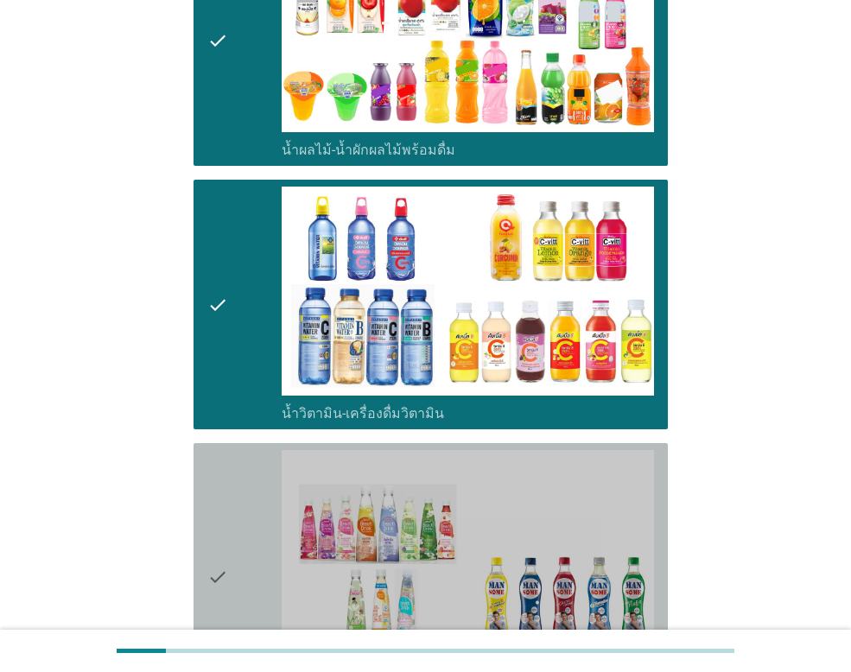
click at [269, 517] on div "check" at bounding box center [244, 576] width 74 height 253
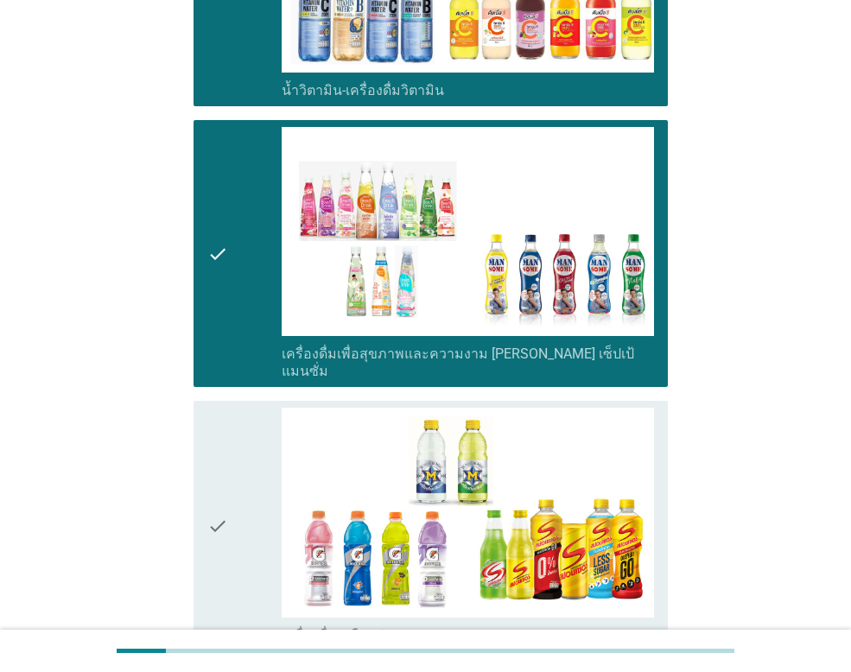
scroll to position [2765, 0]
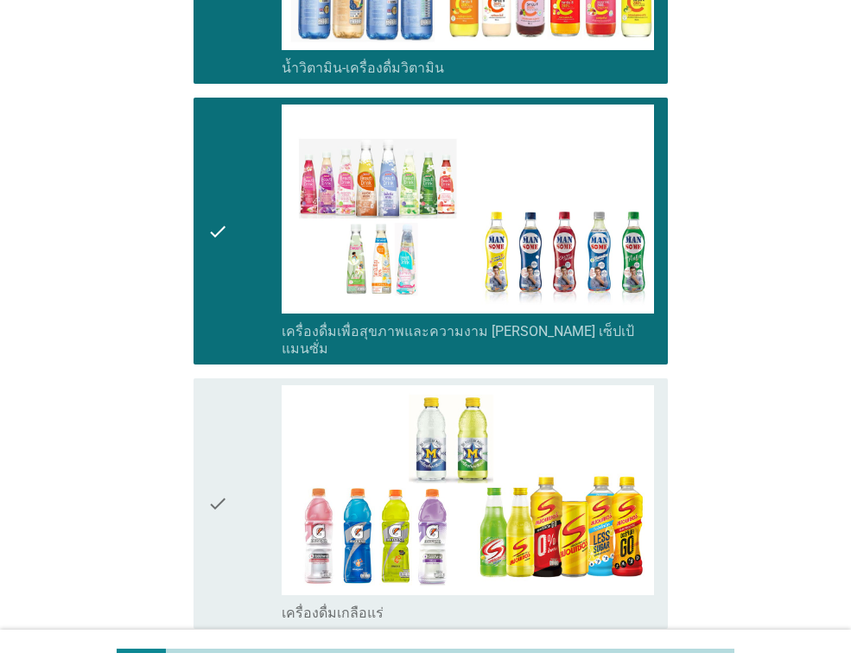
click at [252, 468] on div "check" at bounding box center [244, 503] width 74 height 236
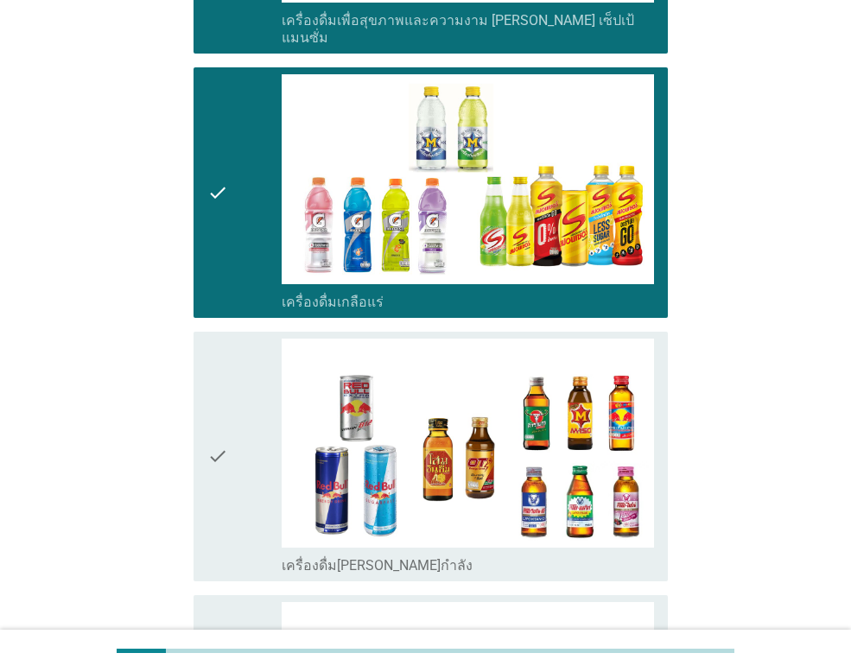
scroll to position [3110, 0]
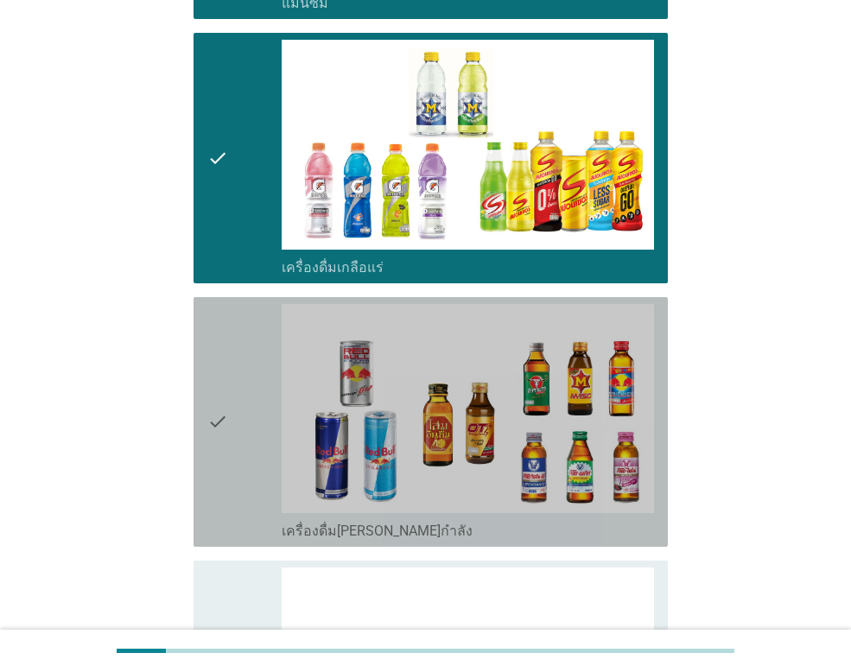
click at [225, 397] on icon "check" at bounding box center [217, 422] width 21 height 236
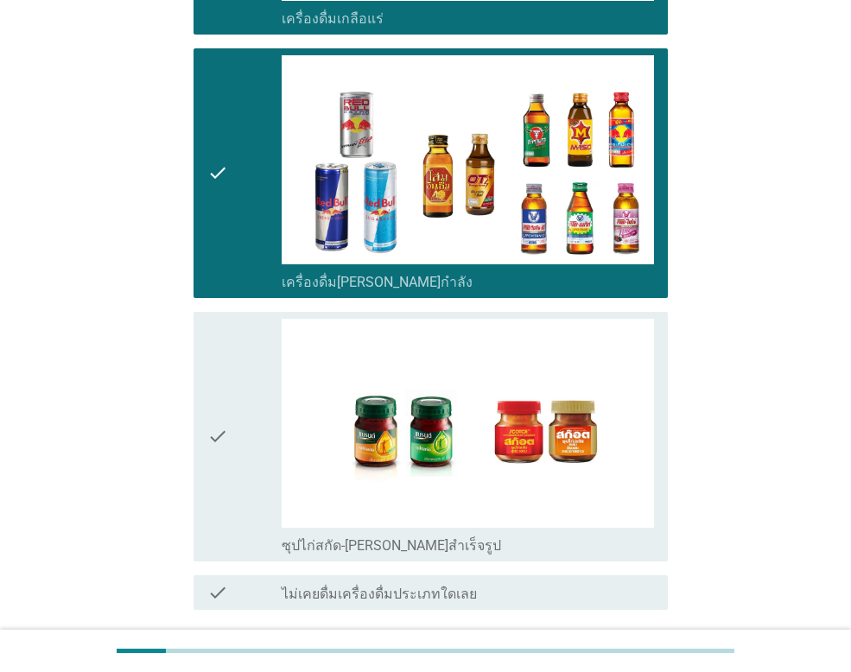
scroll to position [3369, 0]
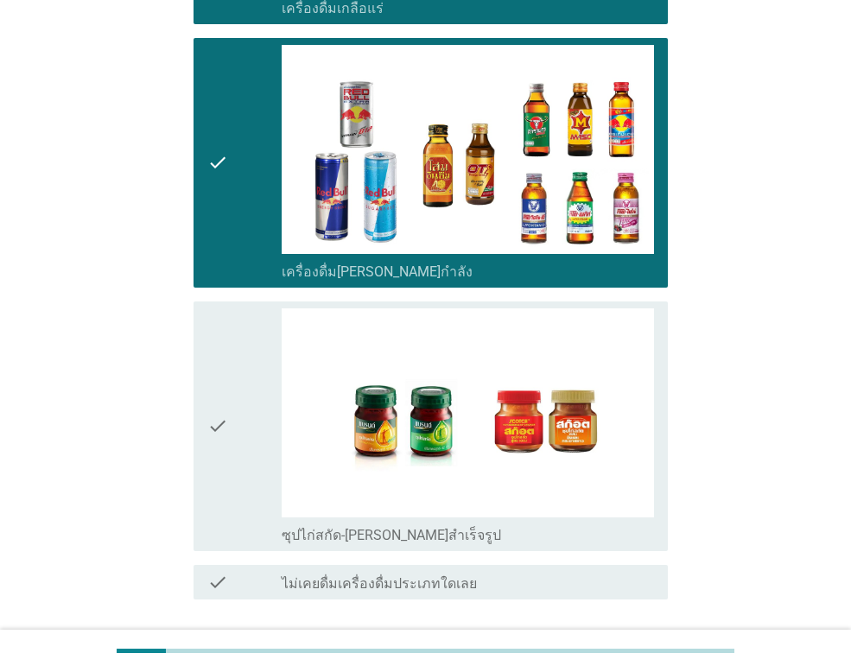
click at [225, 397] on icon "check" at bounding box center [217, 426] width 21 height 236
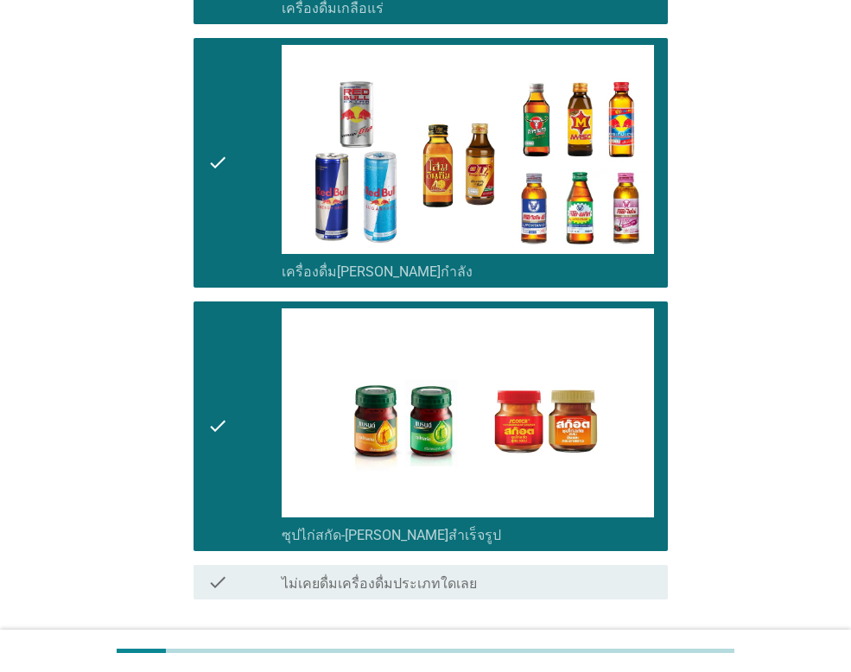
click at [638, 651] on div "ต่อไป" at bounding box center [623, 661] width 48 height 21
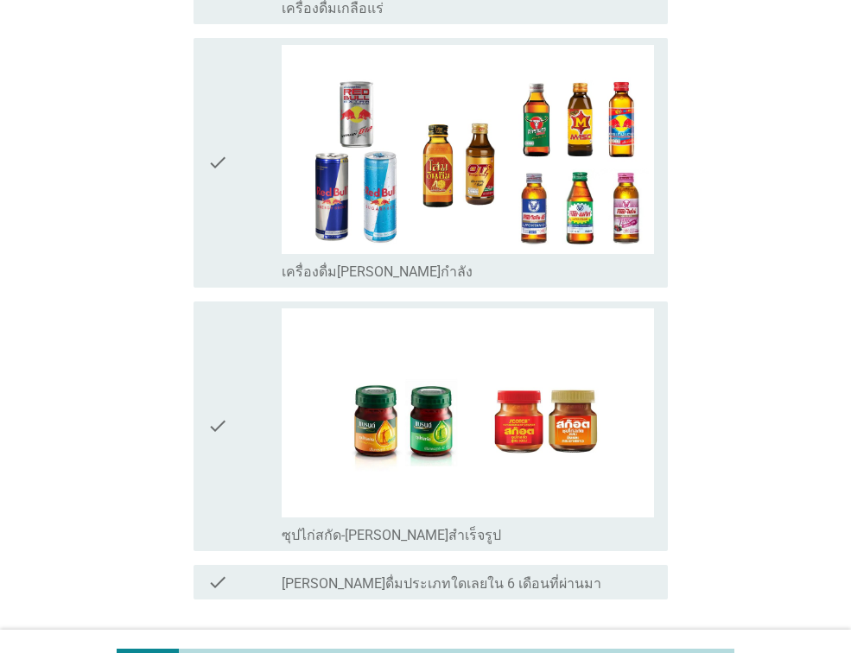
scroll to position [0, 0]
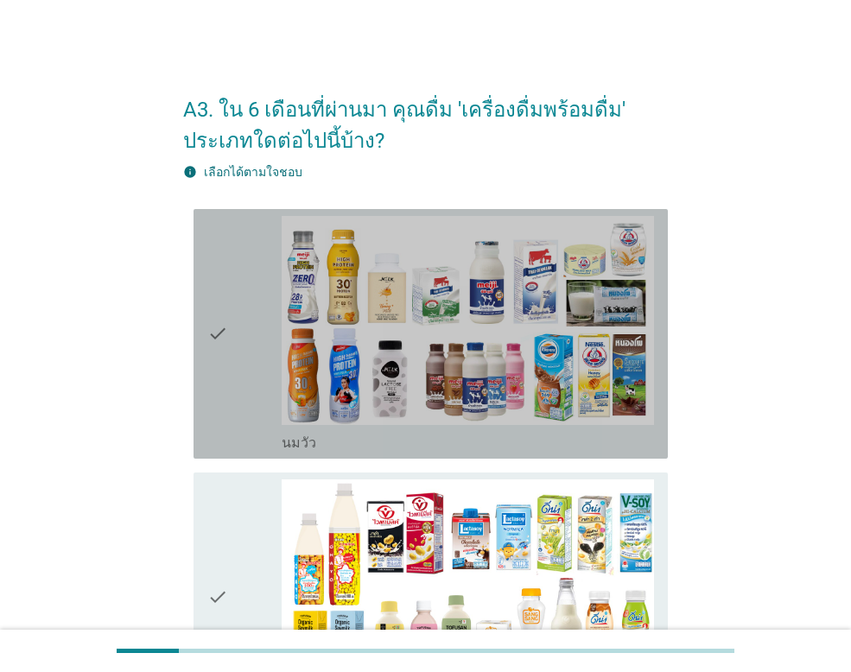
click at [220, 317] on icon "check" at bounding box center [217, 334] width 21 height 236
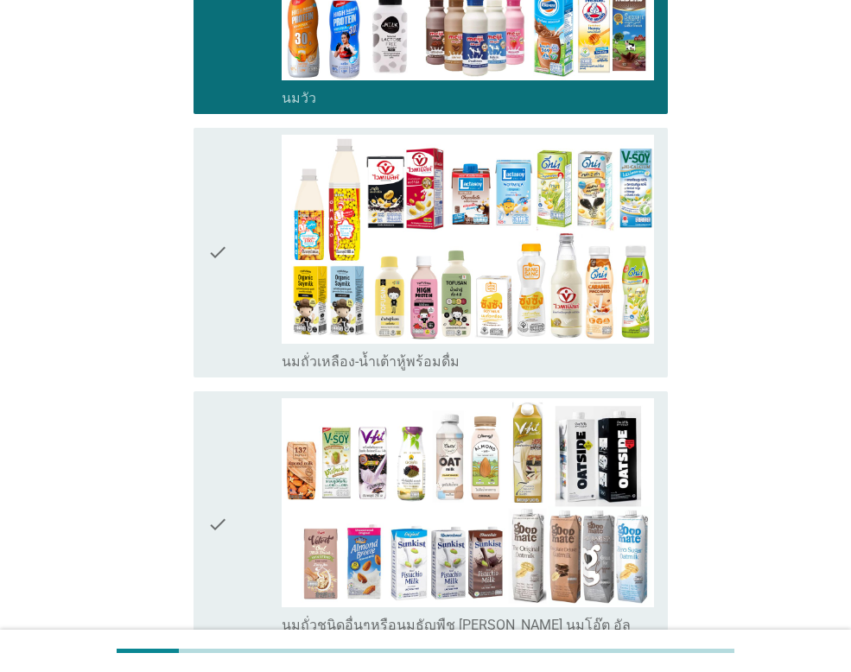
scroll to position [346, 0]
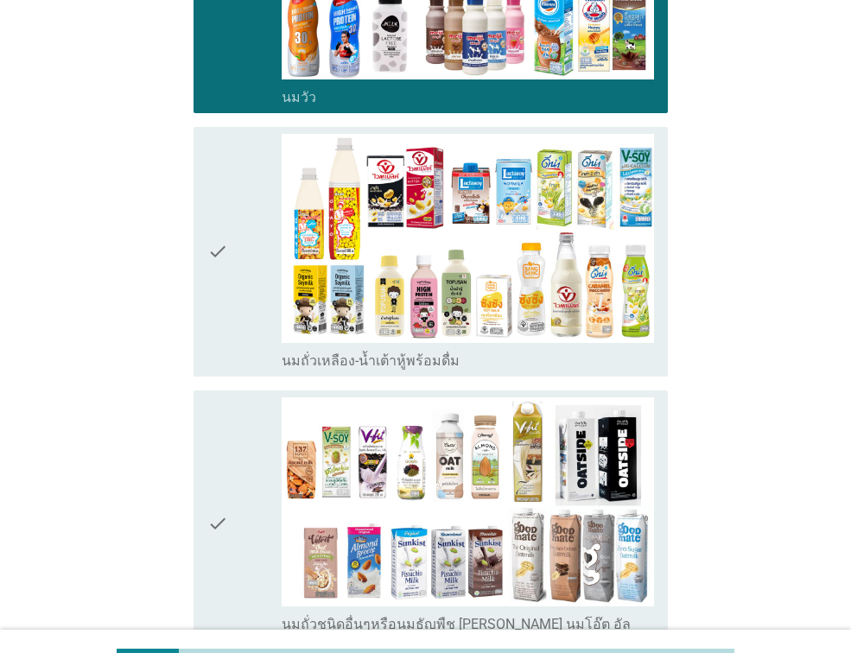
click at [222, 287] on icon "check" at bounding box center [217, 252] width 21 height 236
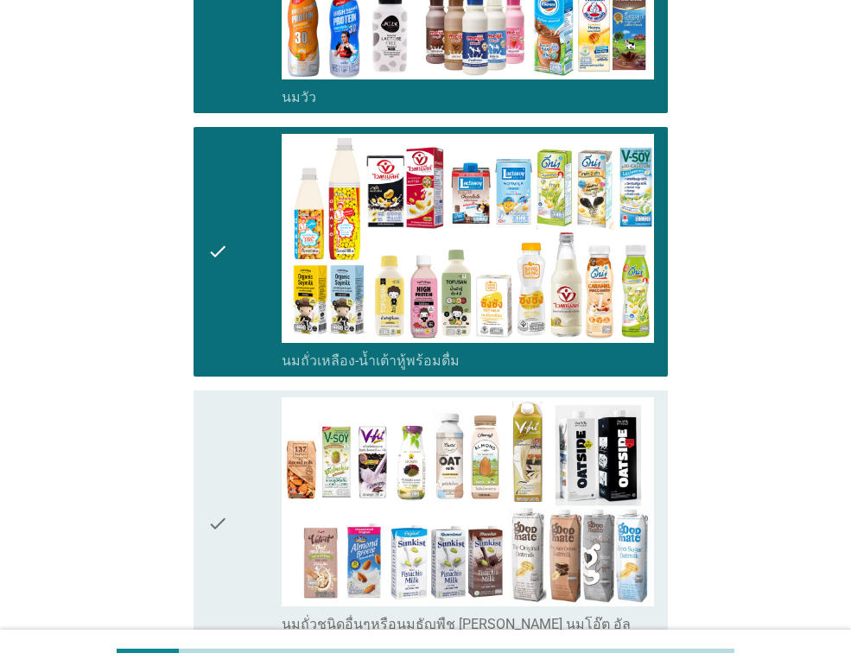
click at [231, 474] on div "check" at bounding box center [244, 523] width 74 height 253
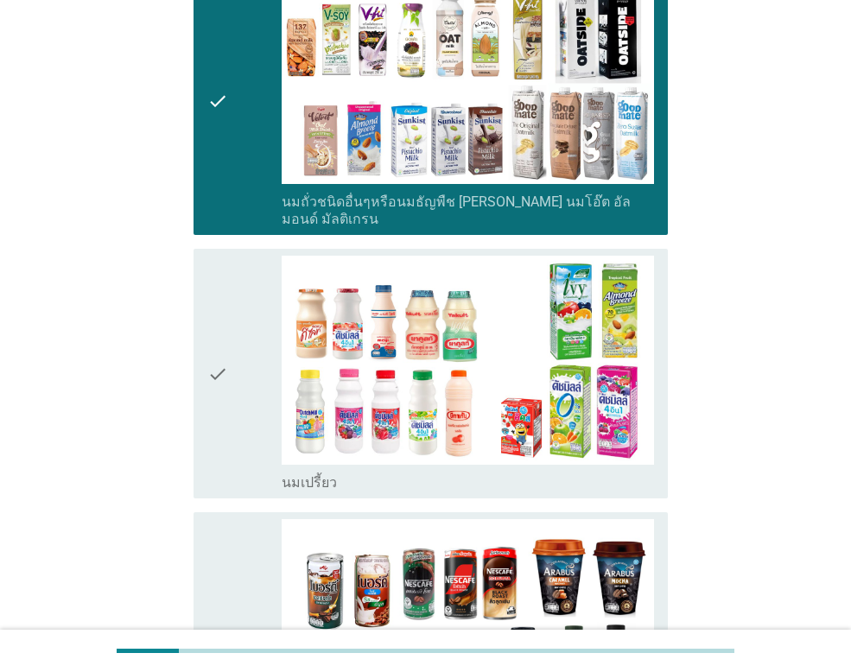
scroll to position [778, 0]
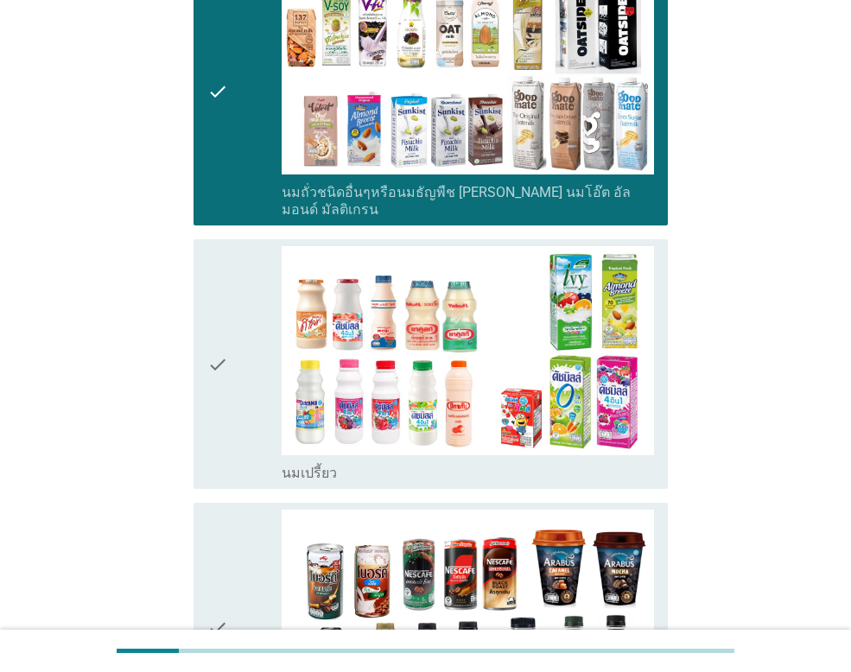
click at [249, 359] on div "check" at bounding box center [244, 364] width 74 height 236
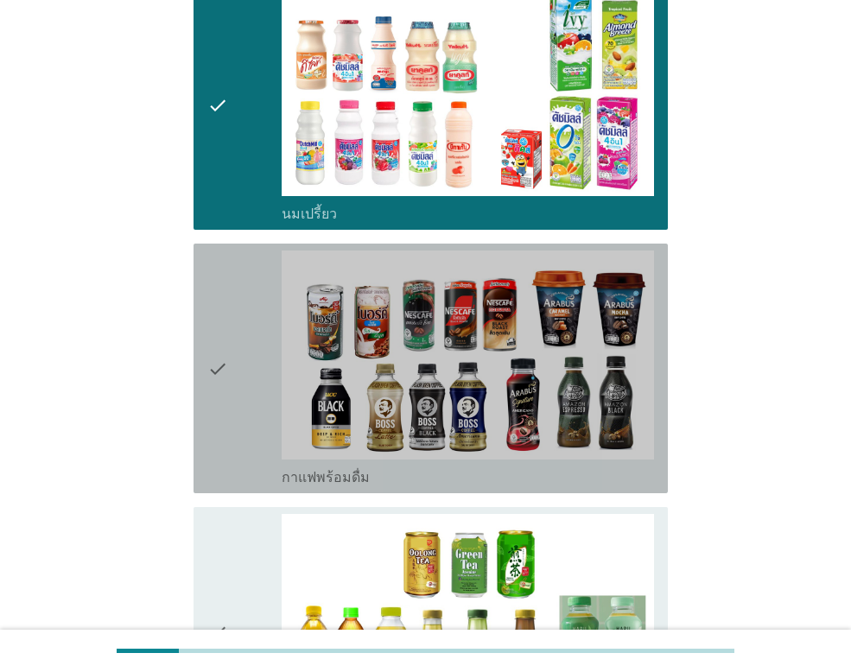
click at [243, 334] on div "check" at bounding box center [244, 369] width 74 height 236
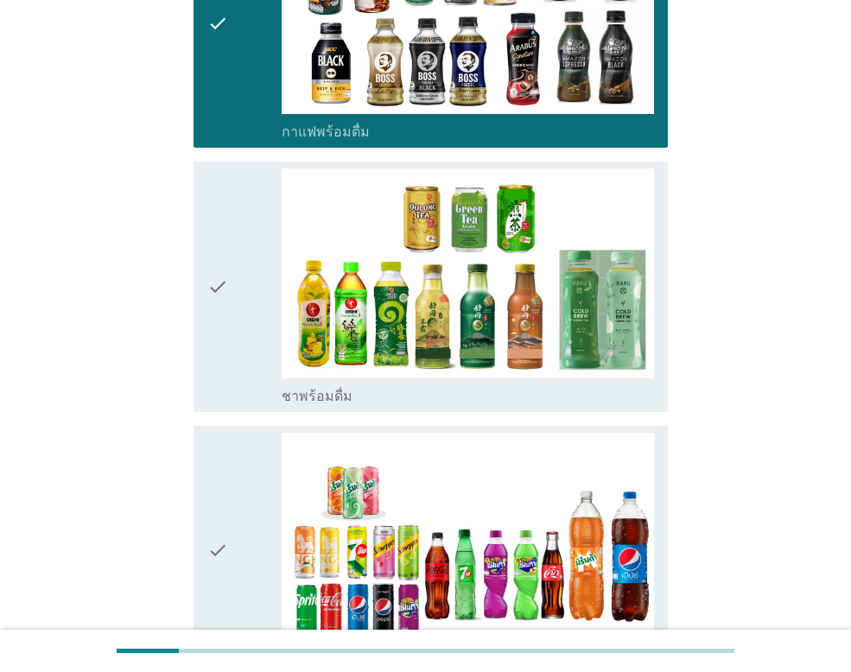
click at [235, 305] on div "check" at bounding box center [244, 286] width 74 height 236
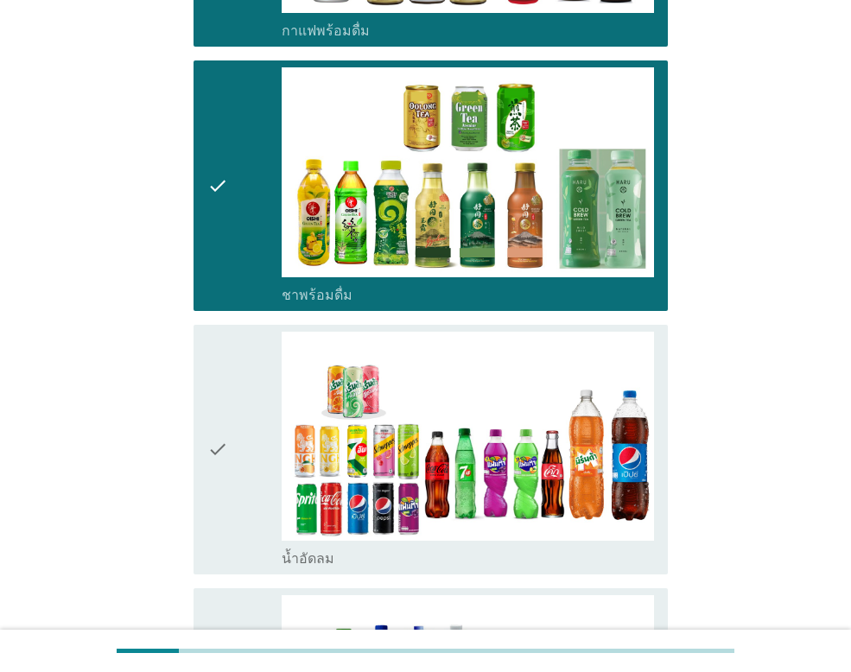
scroll to position [1641, 0]
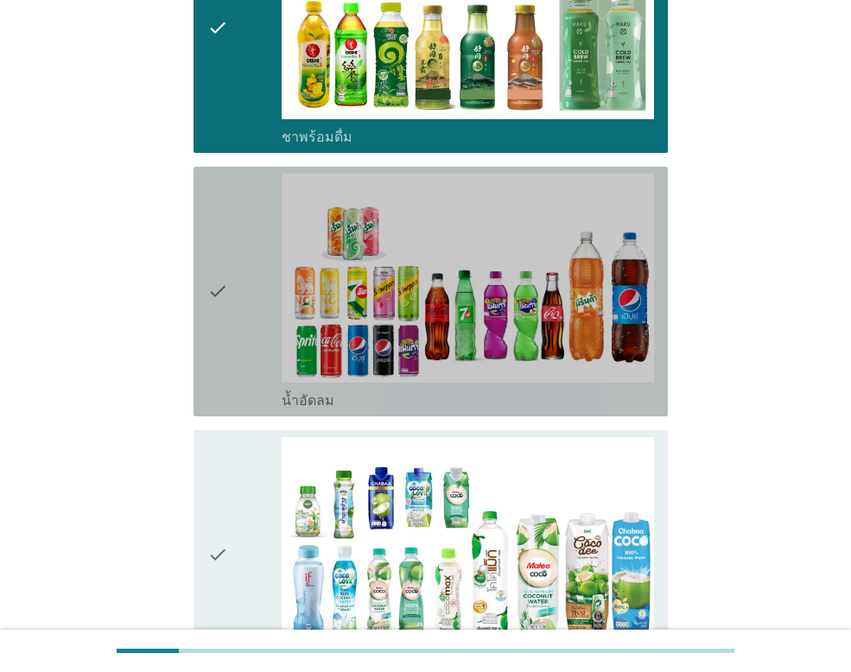
click at [235, 292] on div "check" at bounding box center [244, 292] width 74 height 236
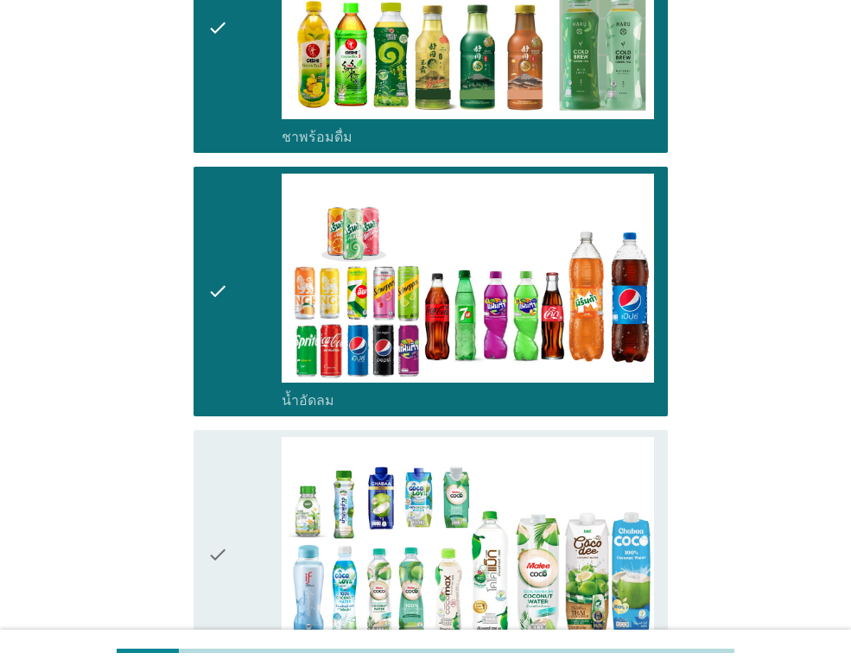
scroll to position [1901, 0]
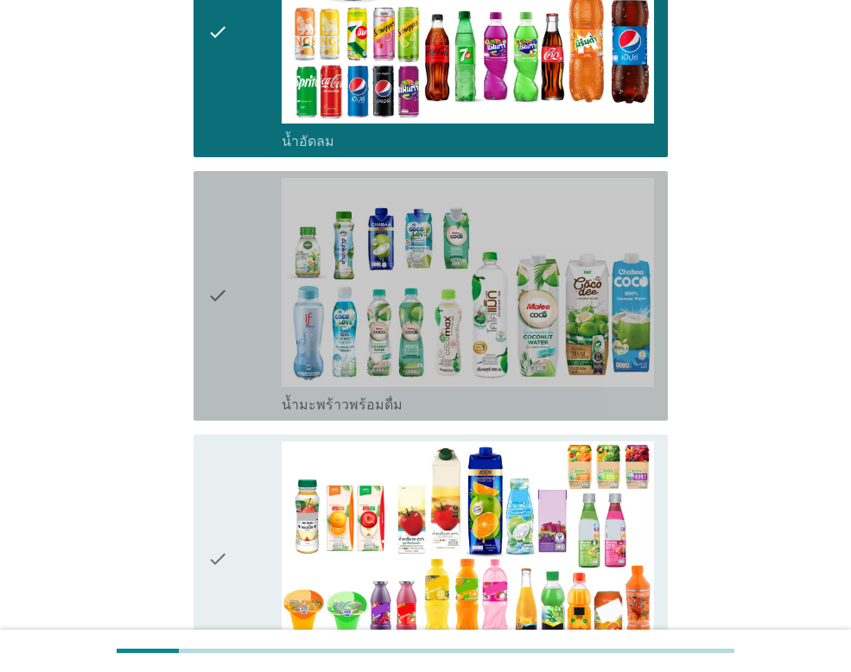
click at [235, 292] on div "check" at bounding box center [244, 296] width 74 height 236
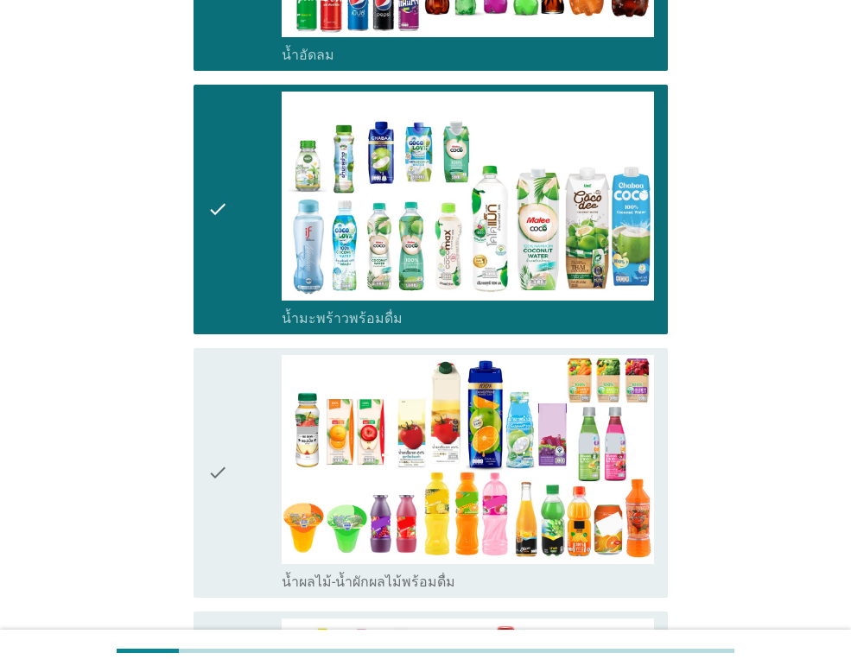
scroll to position [2246, 0]
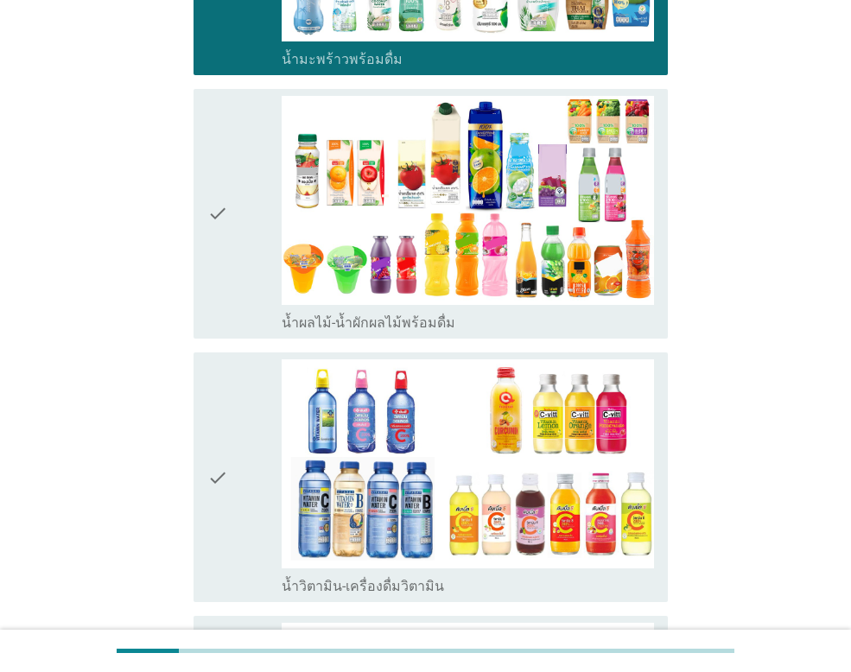
click at [228, 245] on icon "check" at bounding box center [217, 214] width 21 height 236
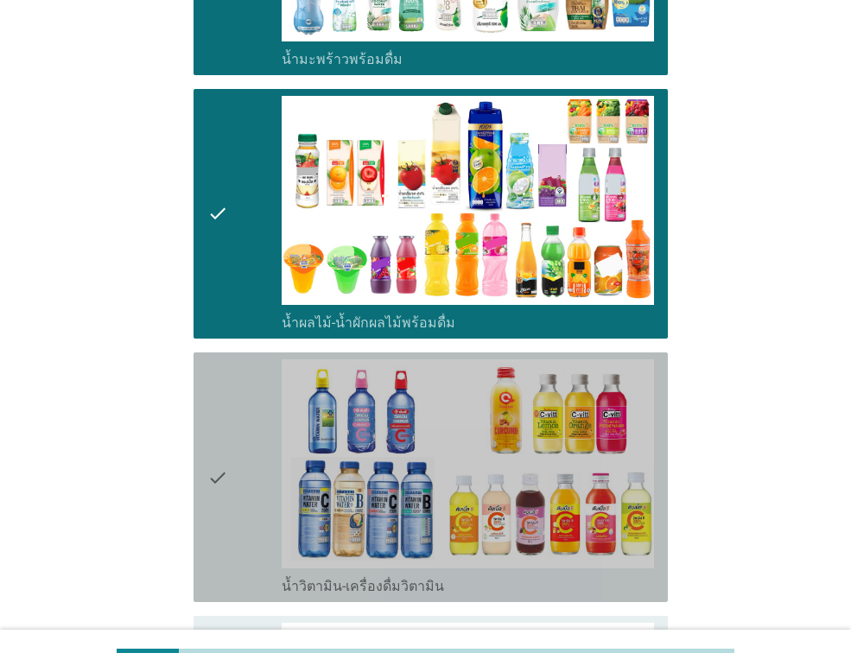
click at [251, 418] on div "check" at bounding box center [244, 477] width 74 height 236
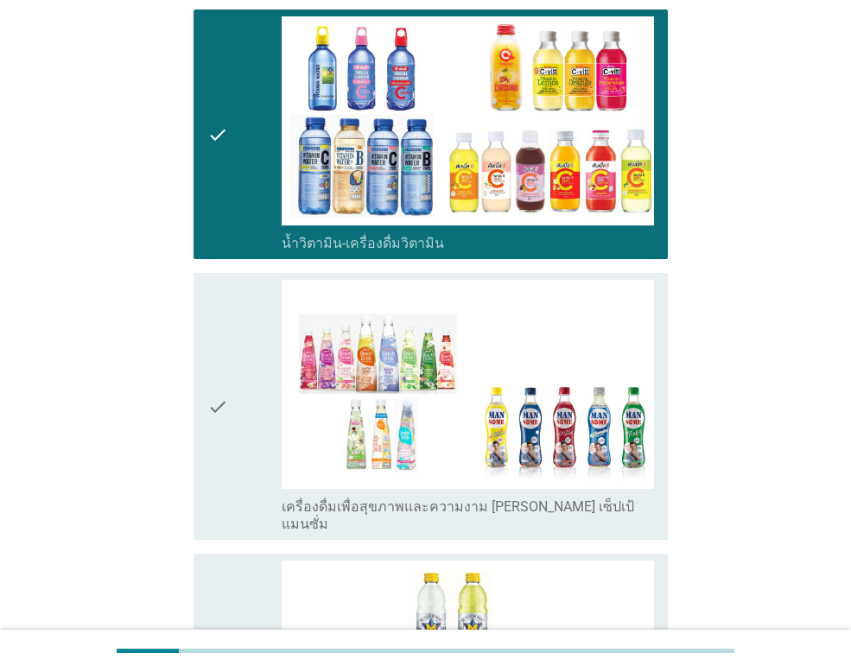
scroll to position [2592, 0]
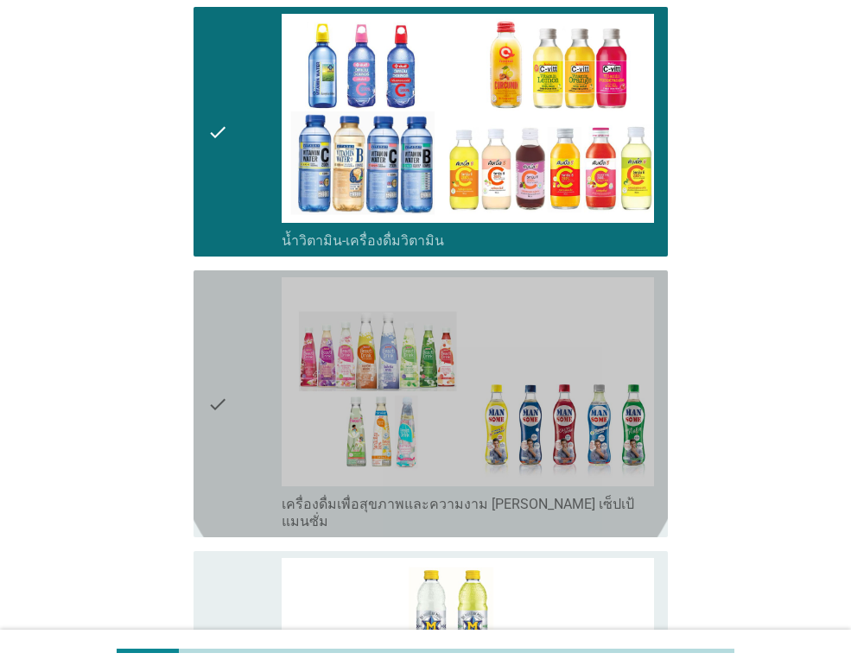
click at [238, 394] on div "check" at bounding box center [244, 403] width 74 height 253
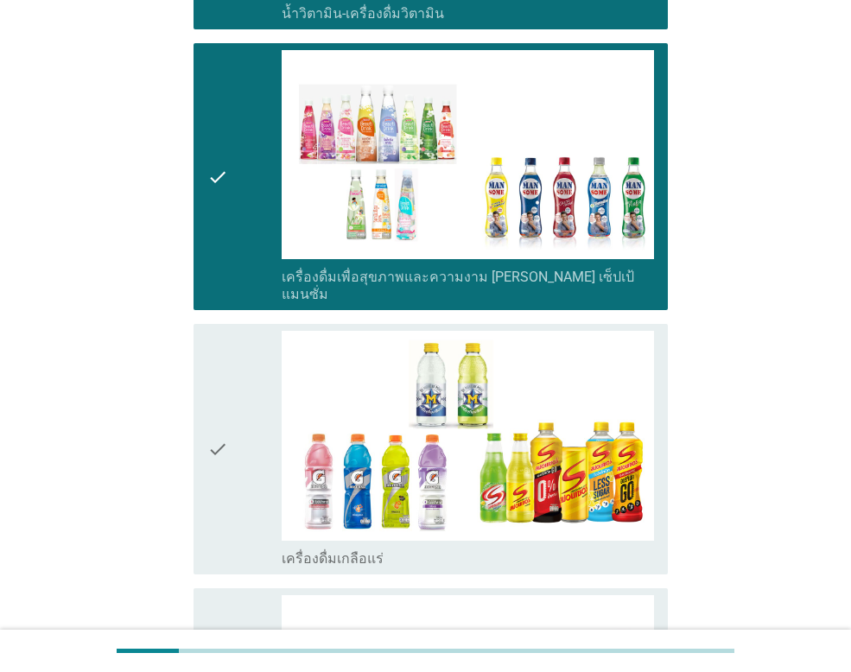
scroll to position [2851, 0]
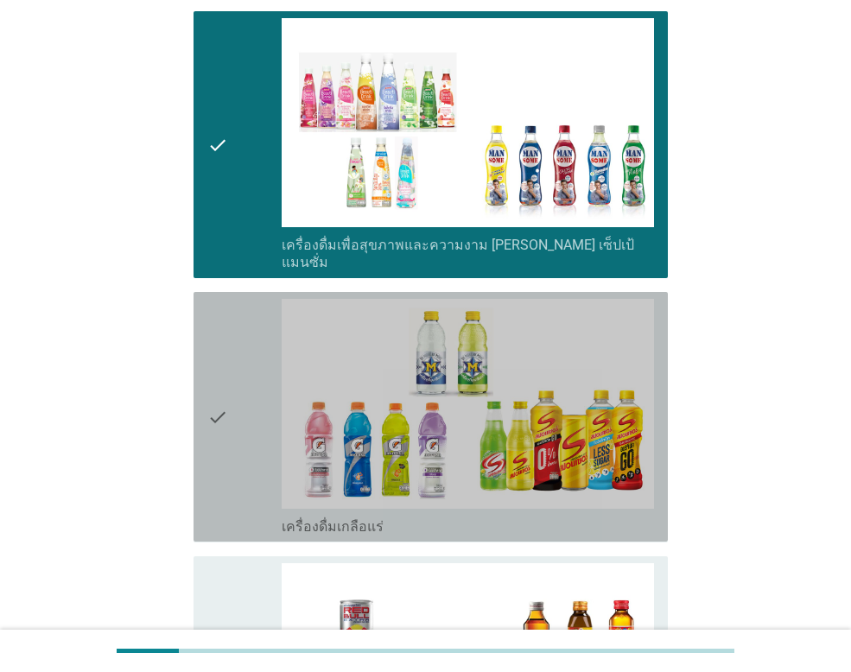
click at [238, 394] on div "check" at bounding box center [244, 417] width 74 height 236
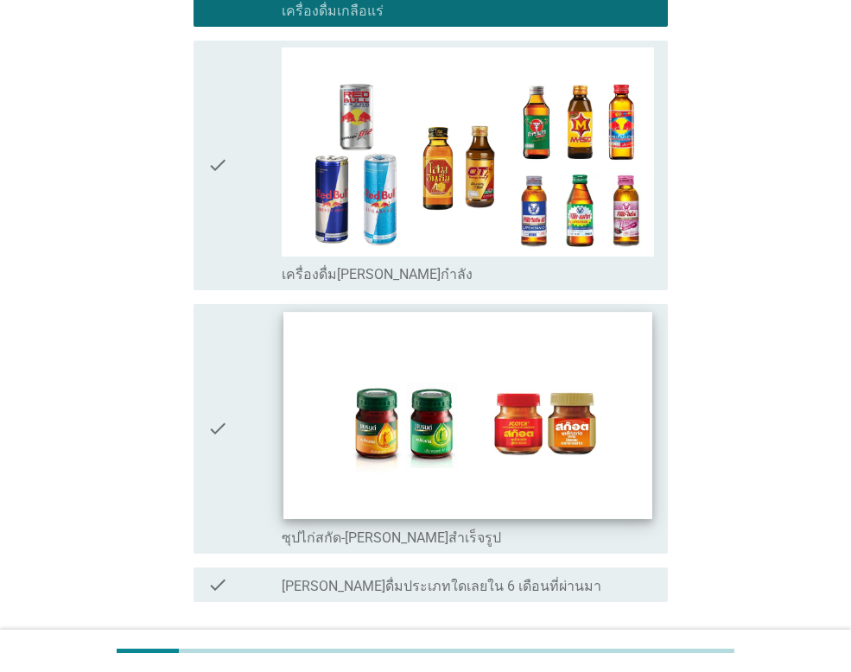
scroll to position [3463, 0]
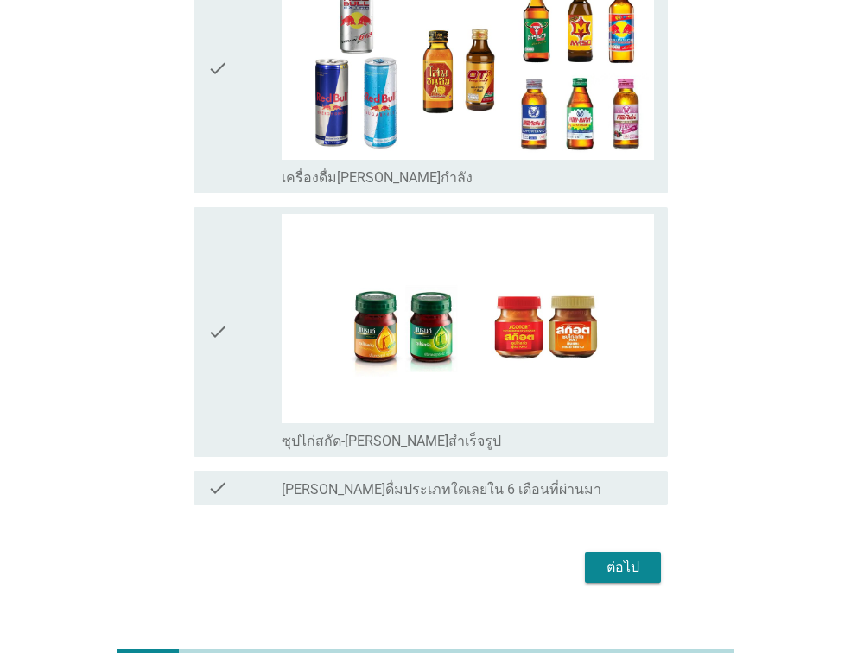
click at [599, 557] on div "ต่อไป" at bounding box center [623, 567] width 48 height 21
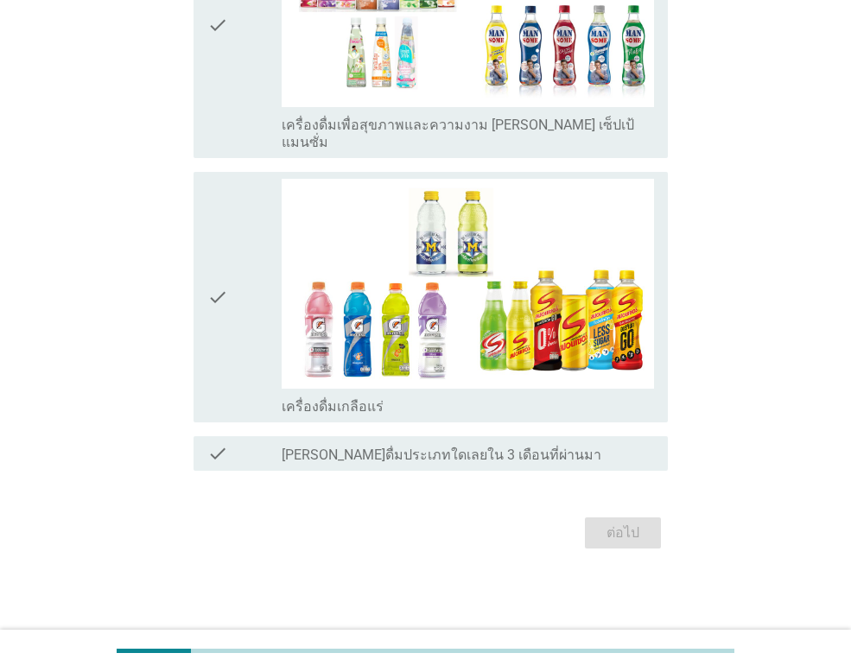
scroll to position [0, 0]
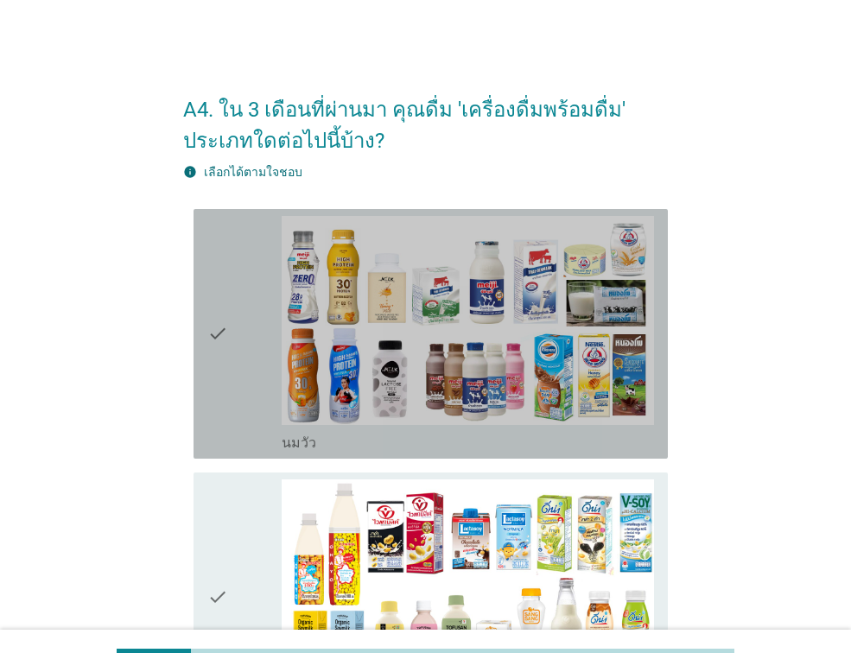
click at [265, 395] on div "check" at bounding box center [244, 334] width 74 height 236
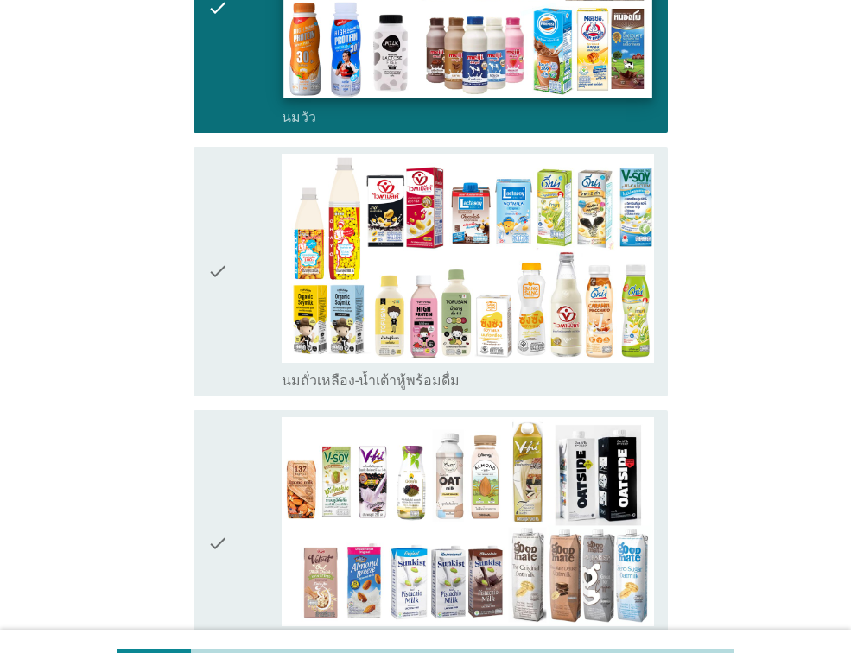
scroll to position [346, 0]
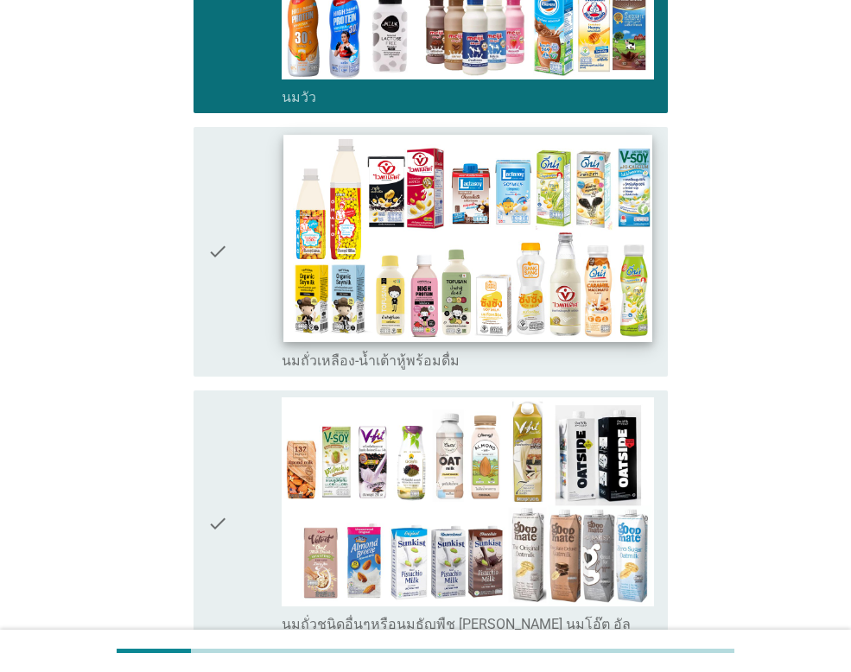
click at [517, 308] on img at bounding box center [467, 238] width 368 height 207
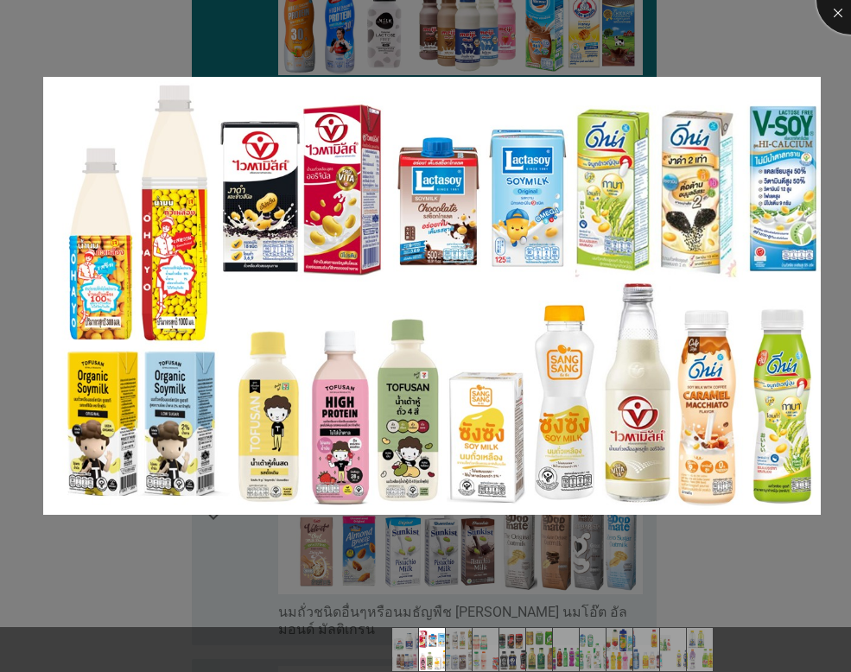
click at [844, 16] on div at bounding box center [850, -1] width 69 height 69
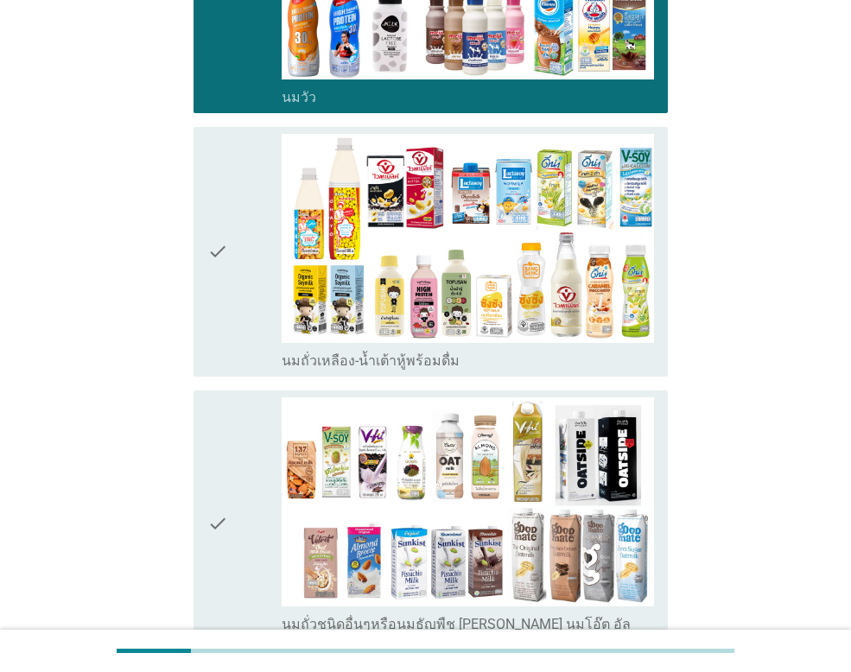
click at [221, 244] on icon "check" at bounding box center [217, 252] width 21 height 236
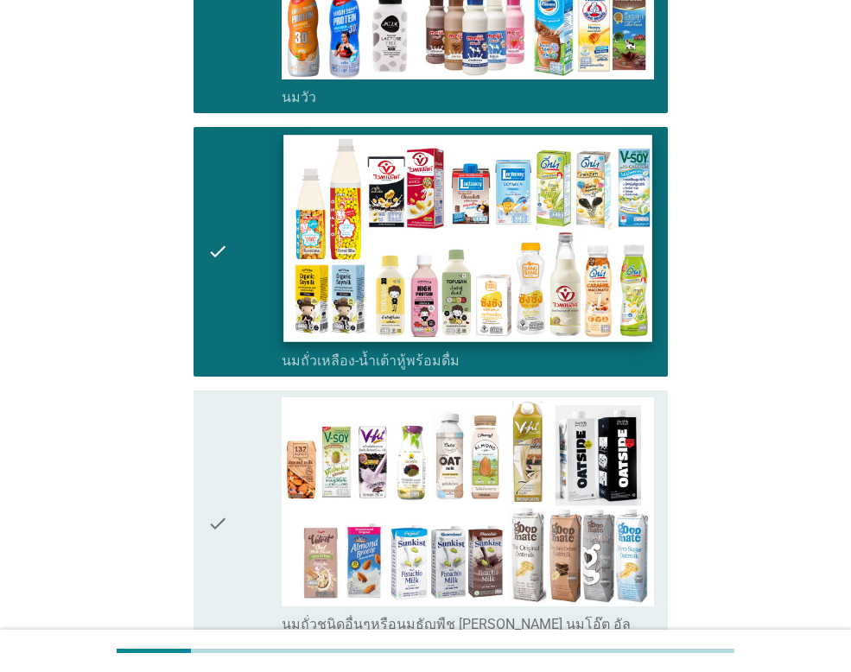
scroll to position [518, 0]
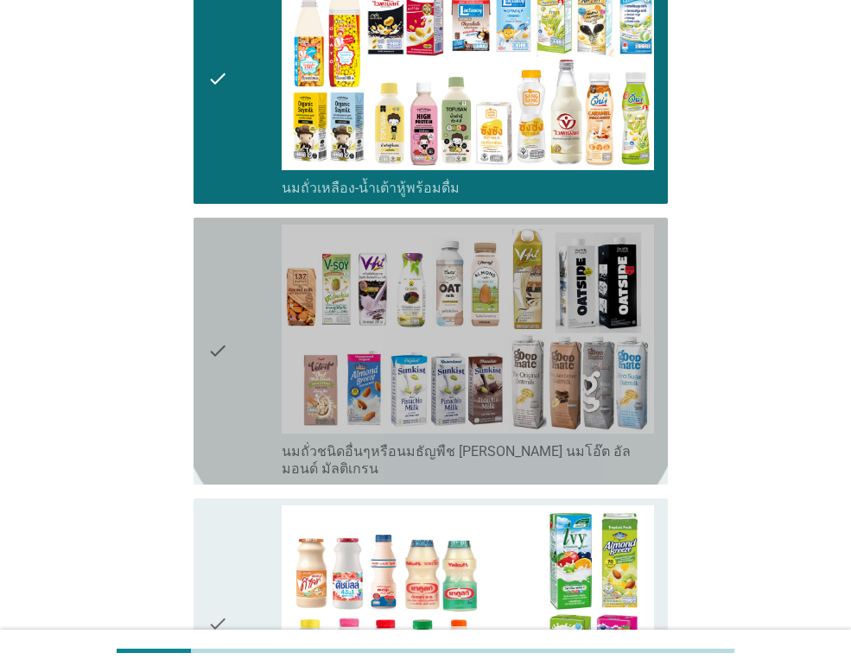
click at [220, 348] on icon "check" at bounding box center [217, 351] width 21 height 253
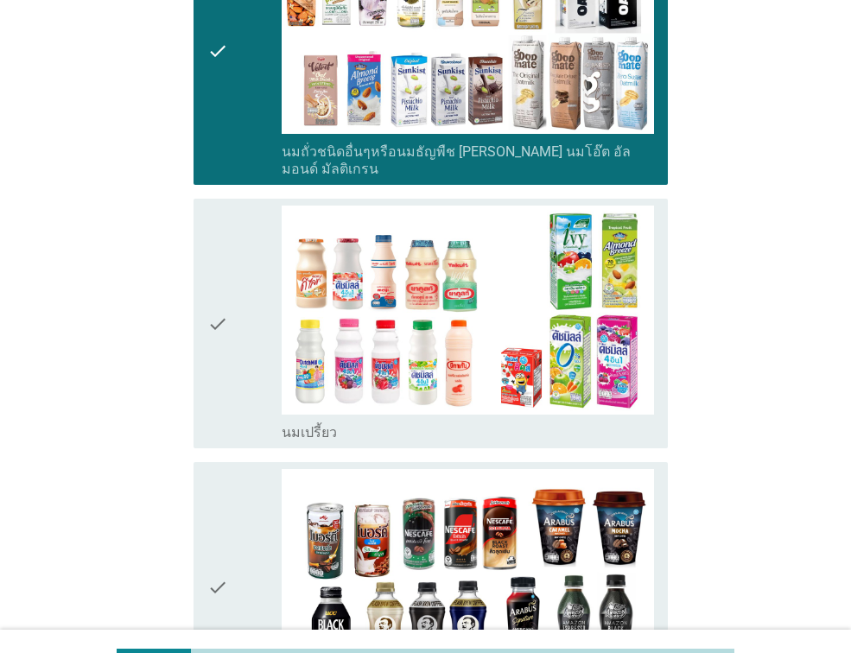
scroll to position [864, 0]
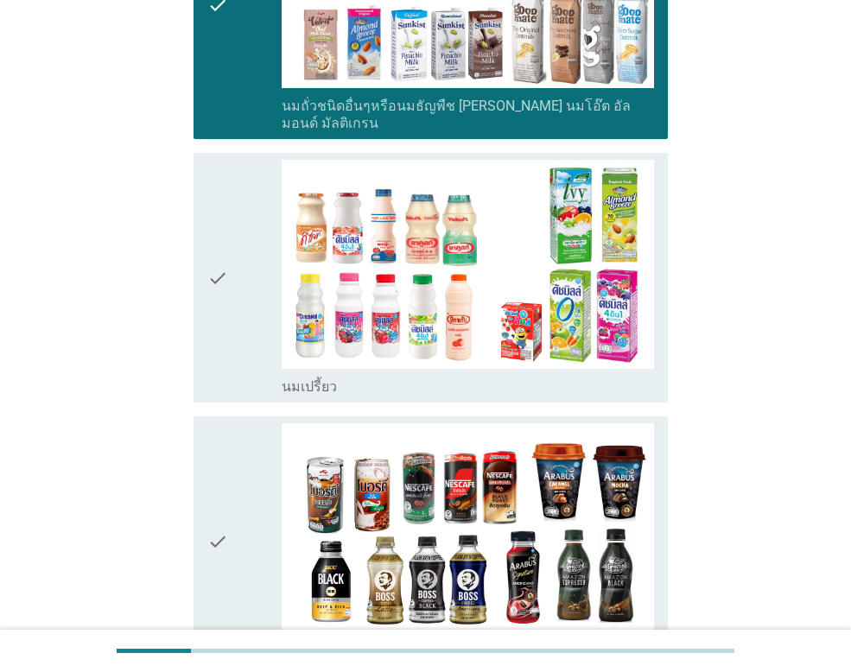
click at [229, 277] on div "check" at bounding box center [244, 278] width 74 height 236
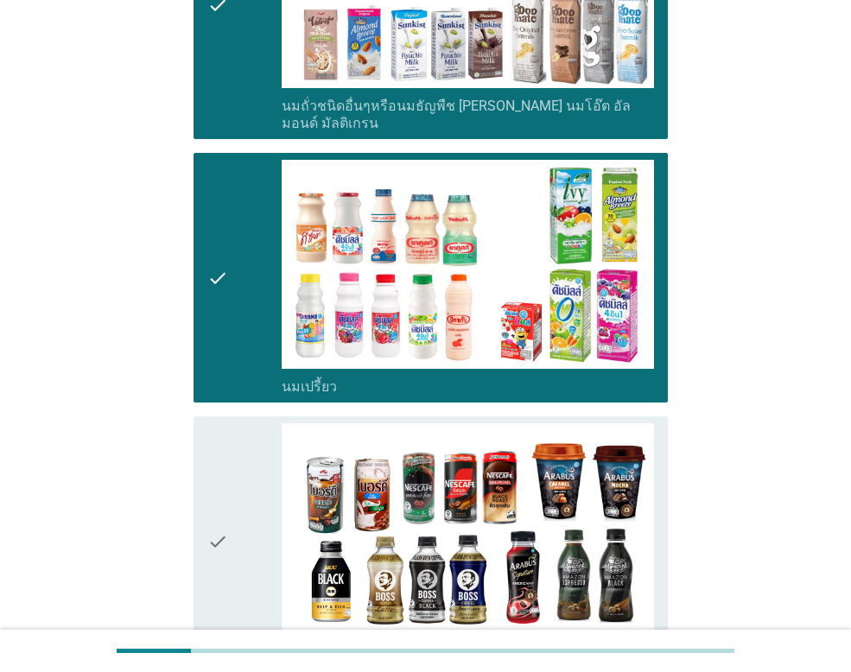
click at [244, 471] on div "check" at bounding box center [244, 541] width 74 height 236
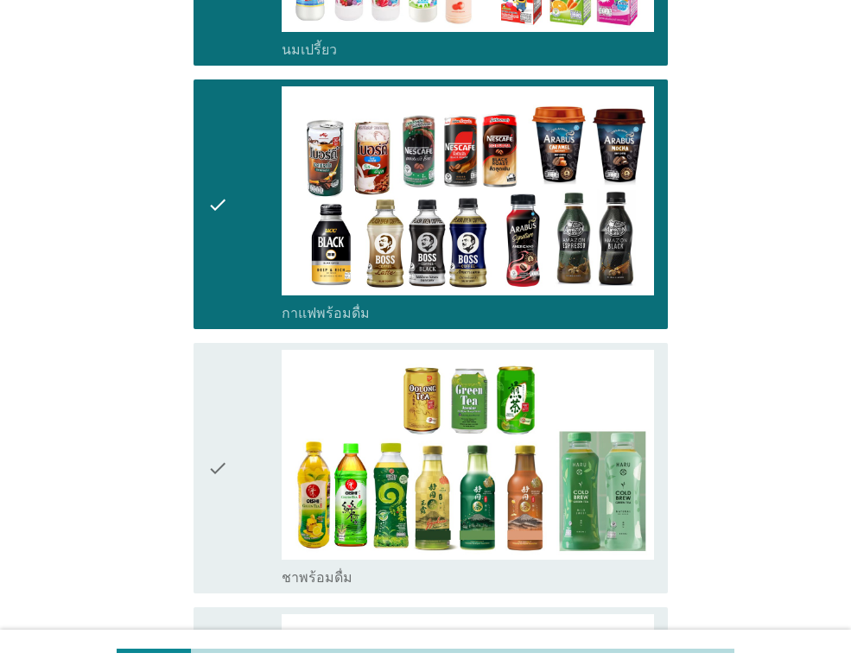
scroll to position [1209, 0]
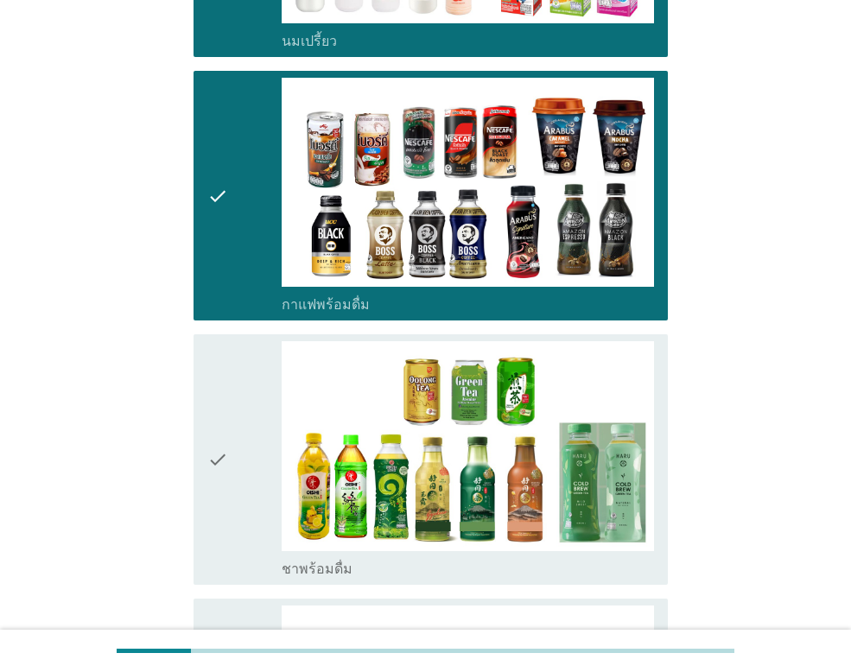
click at [230, 464] on div "check" at bounding box center [244, 459] width 74 height 236
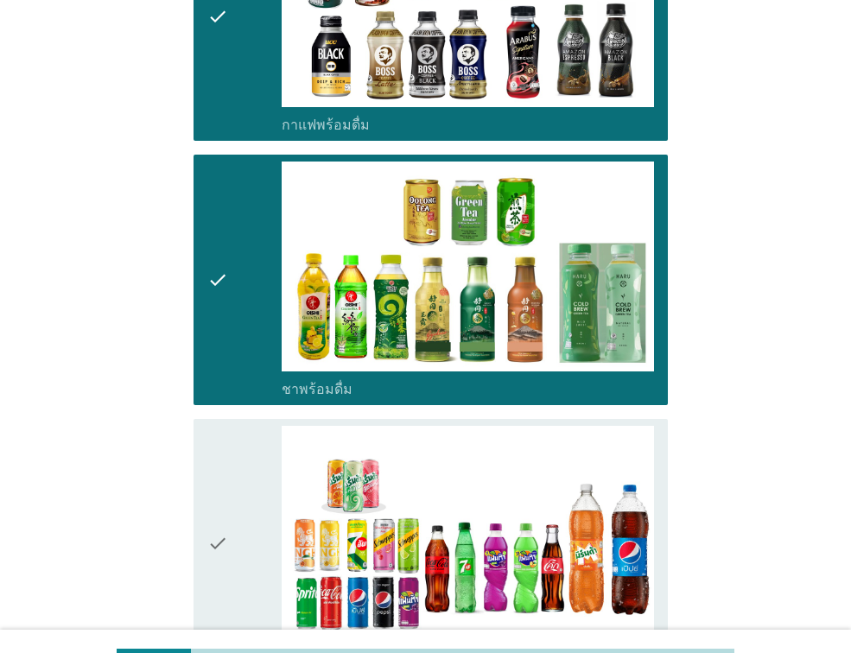
scroll to position [1641, 0]
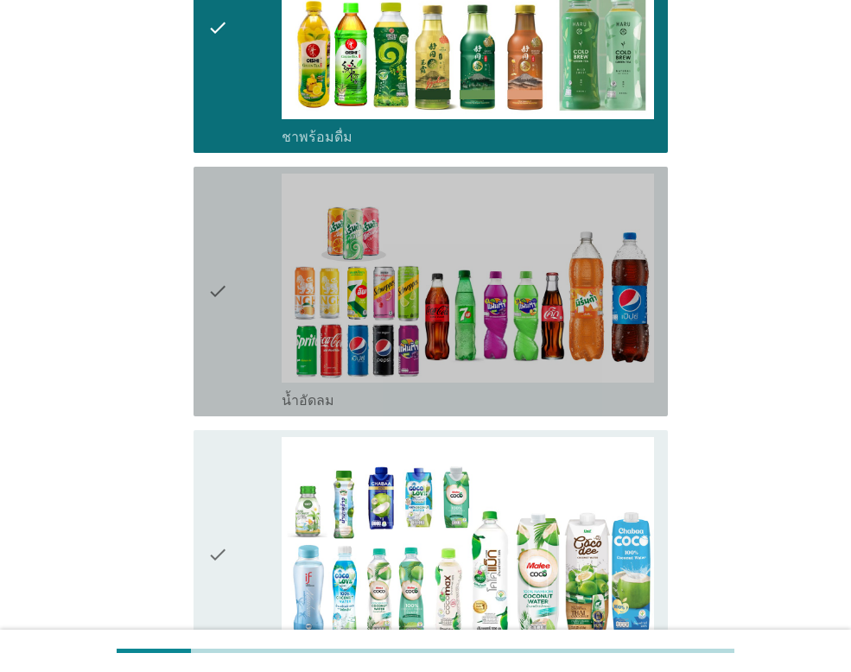
click at [239, 289] on div "check" at bounding box center [244, 292] width 74 height 236
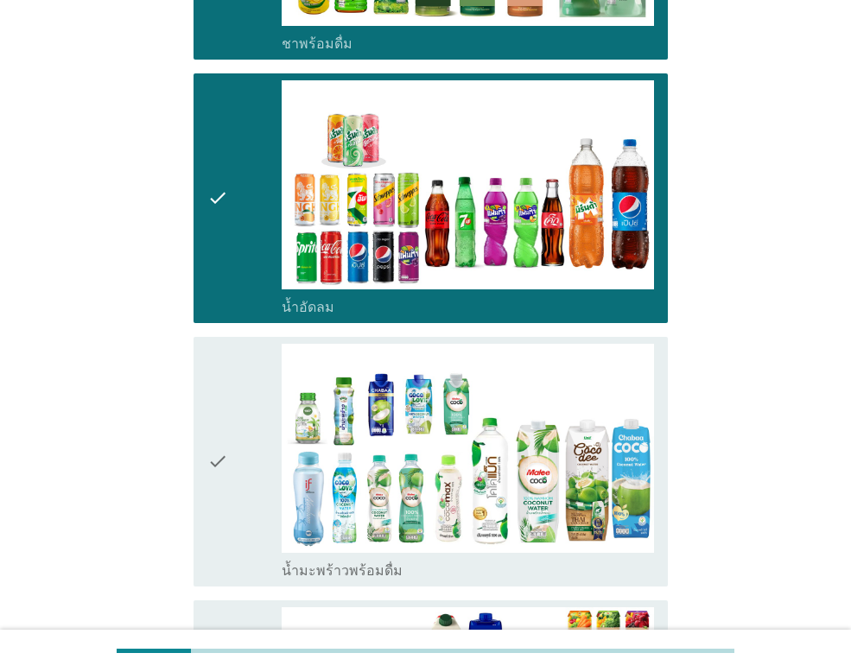
scroll to position [1987, 0]
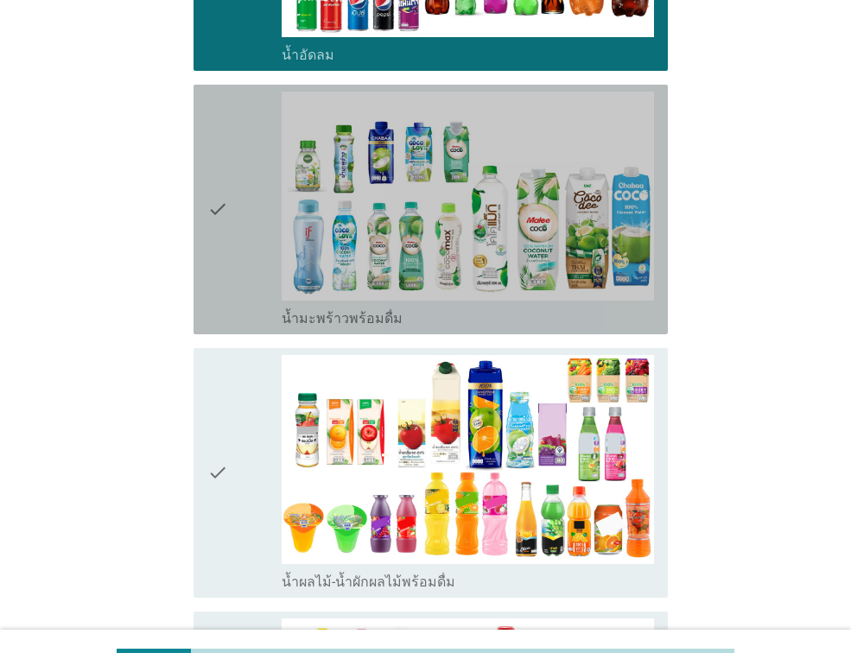
click at [244, 228] on div "check" at bounding box center [244, 210] width 74 height 236
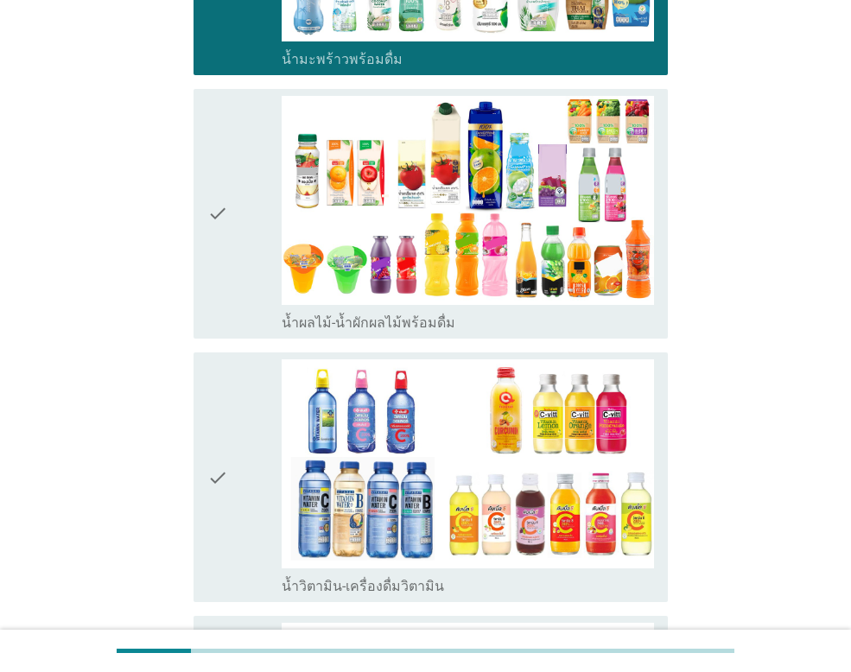
click at [237, 253] on div "check" at bounding box center [244, 214] width 74 height 236
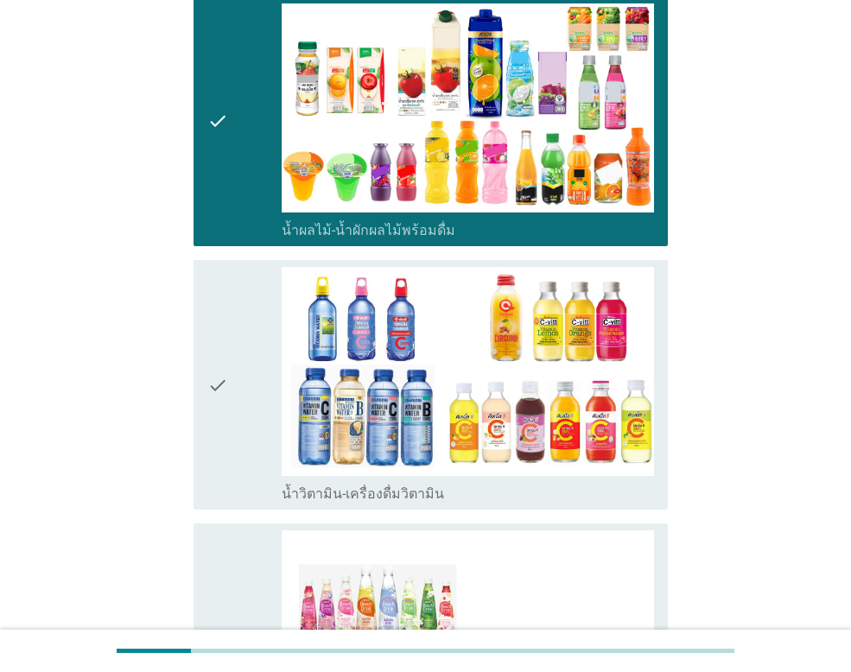
scroll to position [2505, 0]
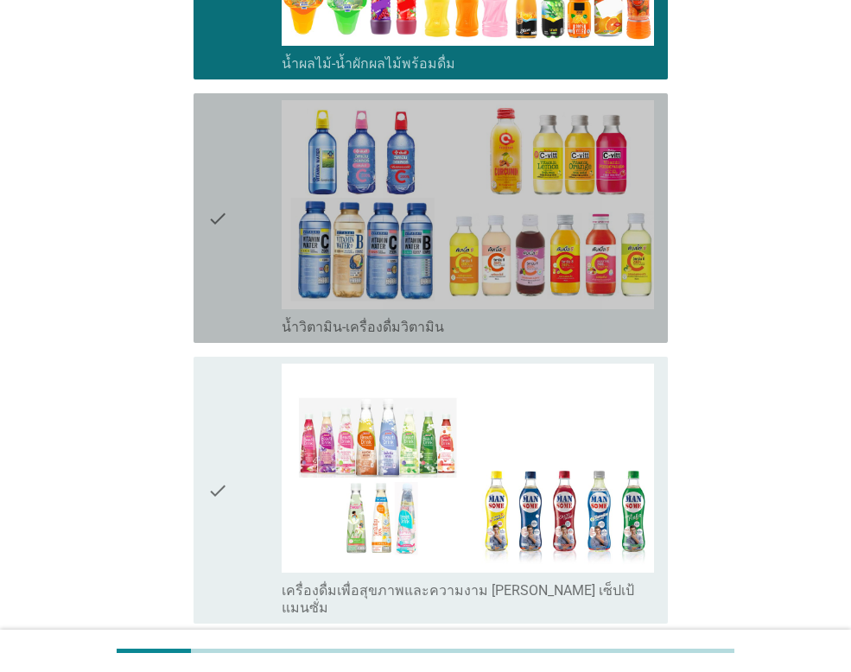
click at [236, 253] on div "check" at bounding box center [244, 218] width 74 height 236
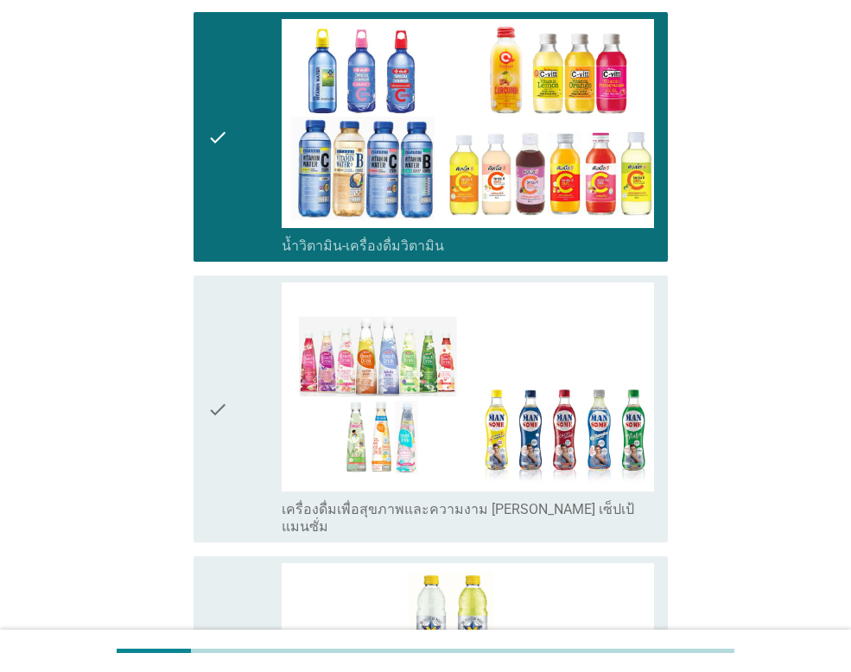
scroll to position [2765, 0]
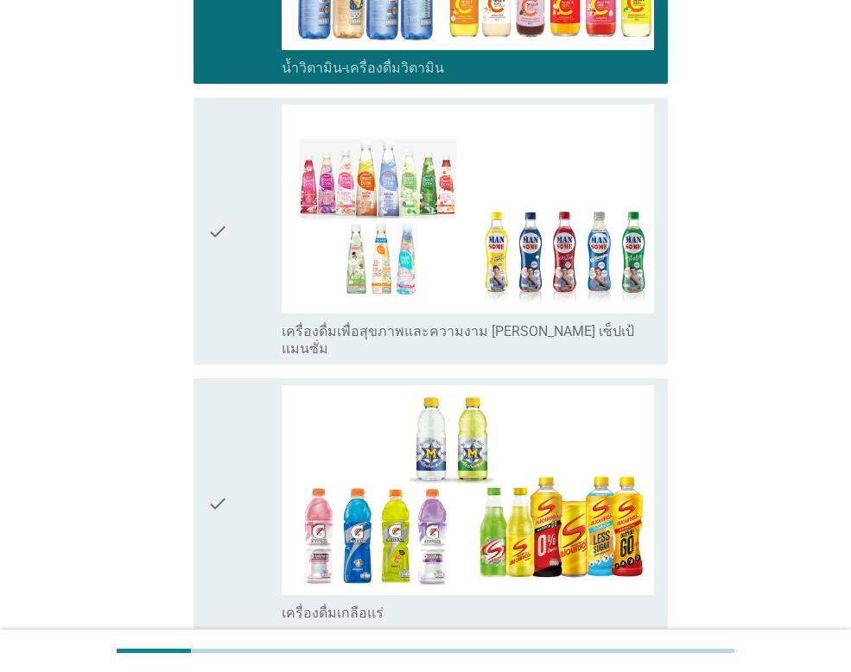
click at [237, 258] on div "check" at bounding box center [244, 231] width 74 height 253
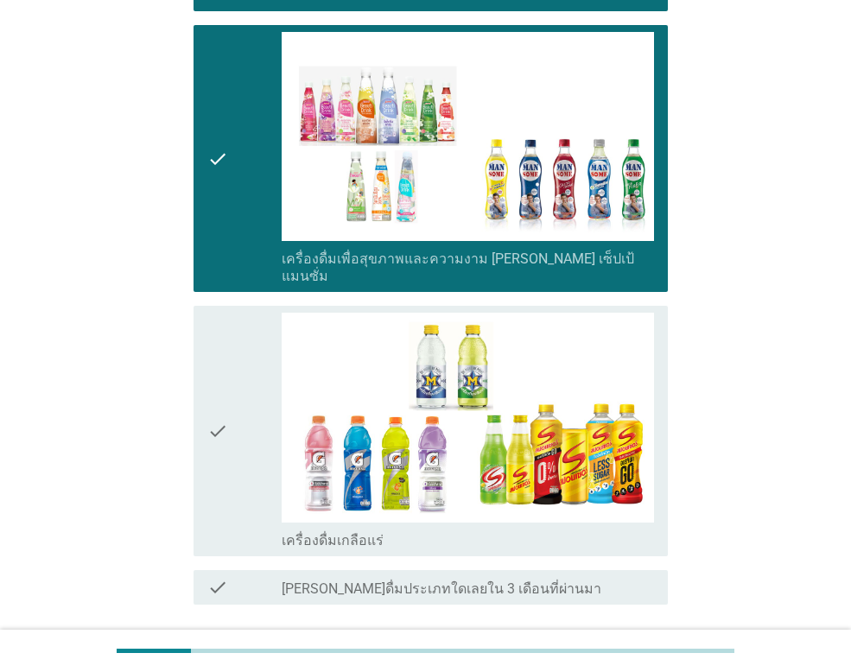
scroll to position [2936, 0]
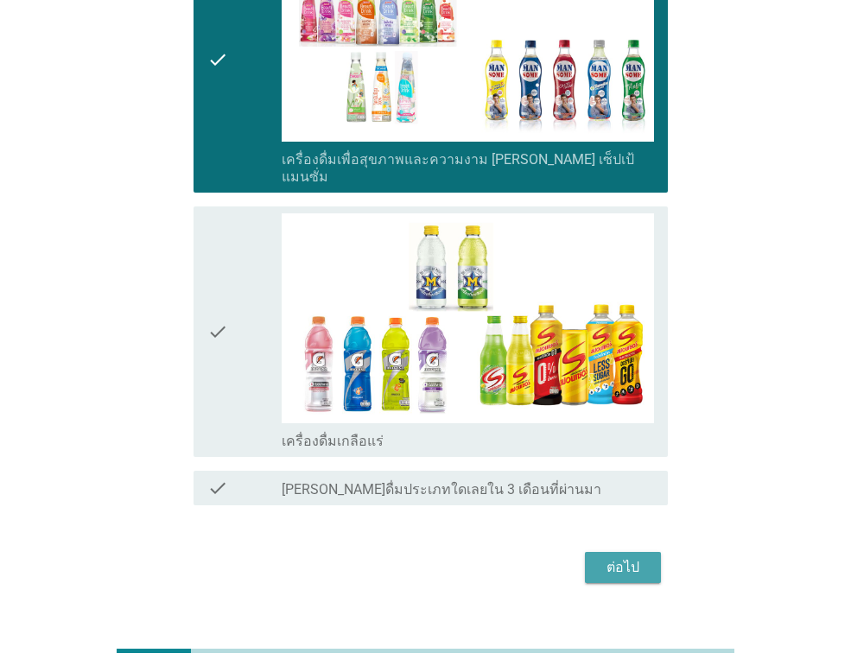
click at [642, 557] on div "ต่อไป" at bounding box center [623, 567] width 48 height 21
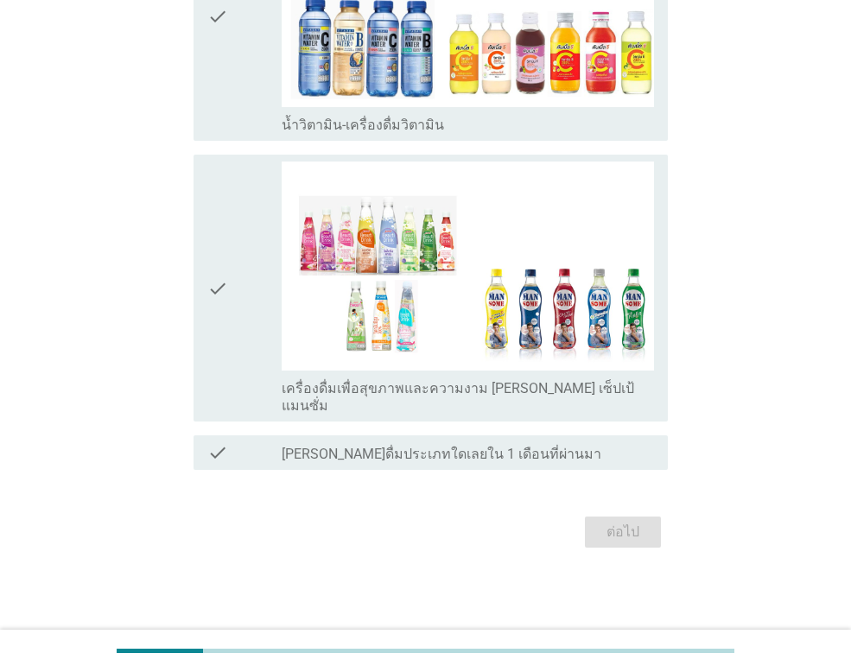
scroll to position [0, 0]
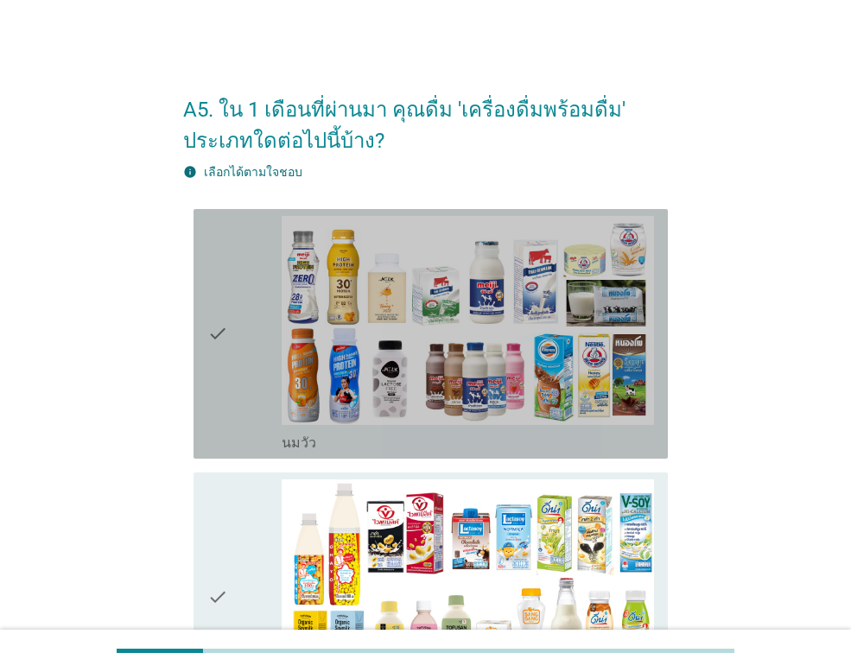
click at [233, 333] on div "check" at bounding box center [244, 334] width 74 height 236
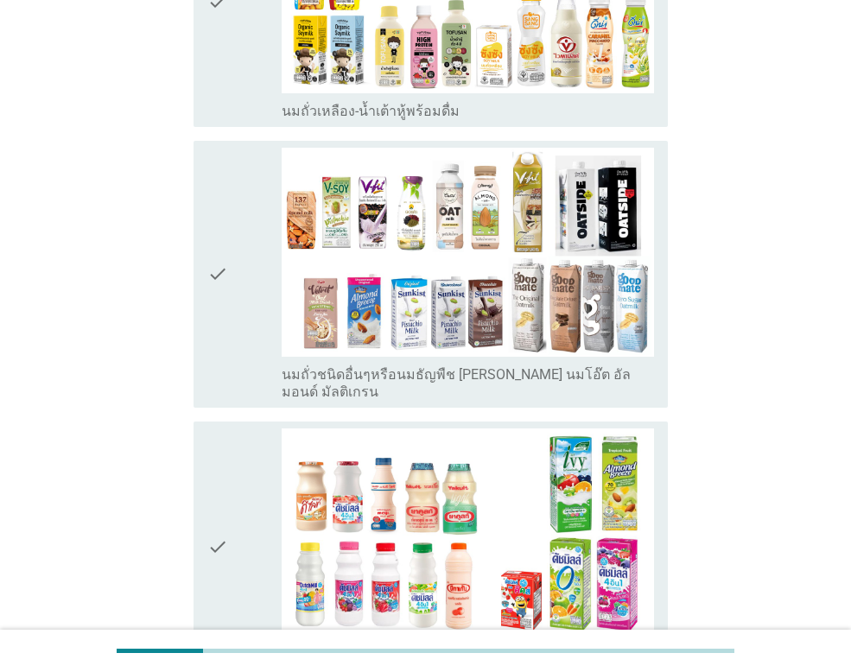
scroll to position [605, 0]
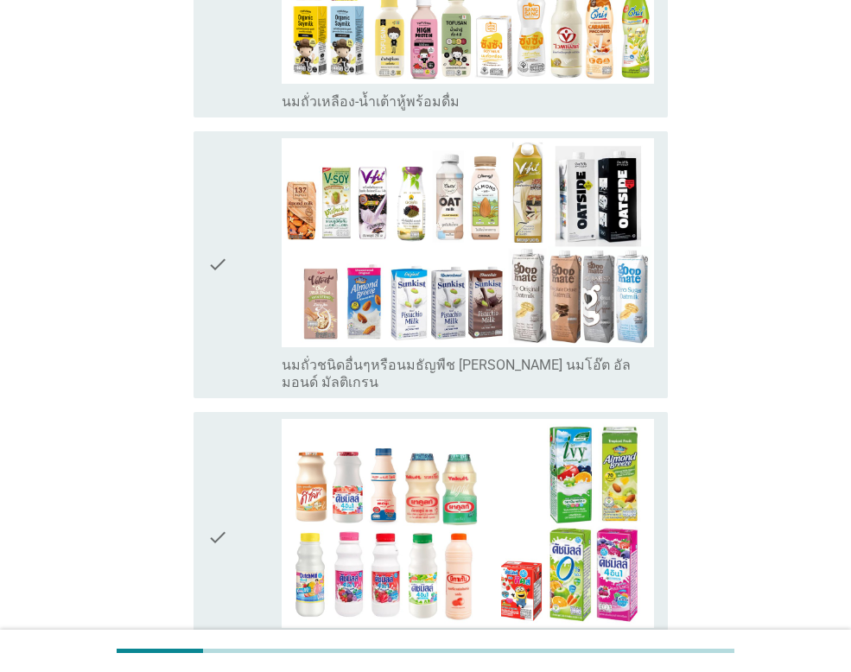
click at [263, 467] on div "check" at bounding box center [244, 537] width 74 height 236
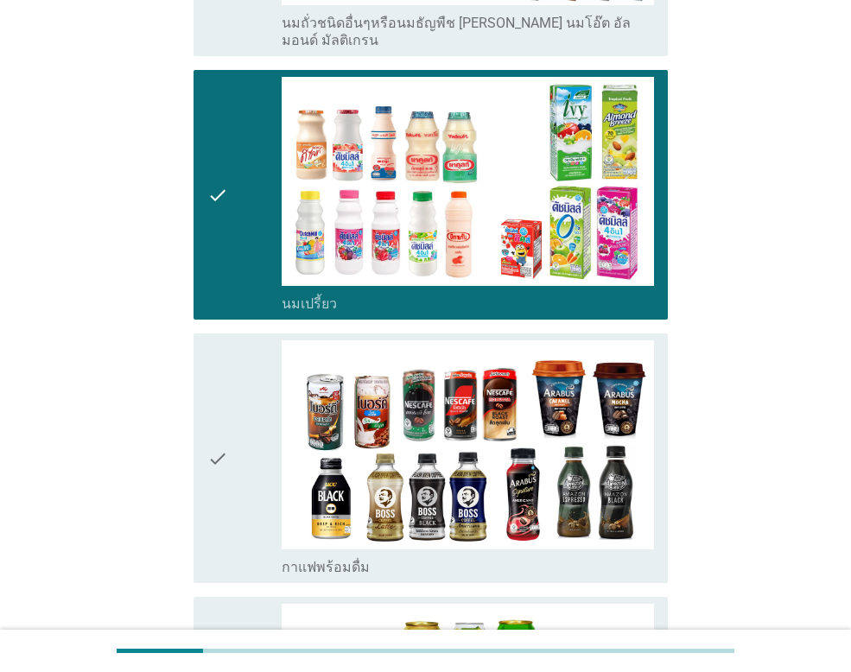
scroll to position [950, 0]
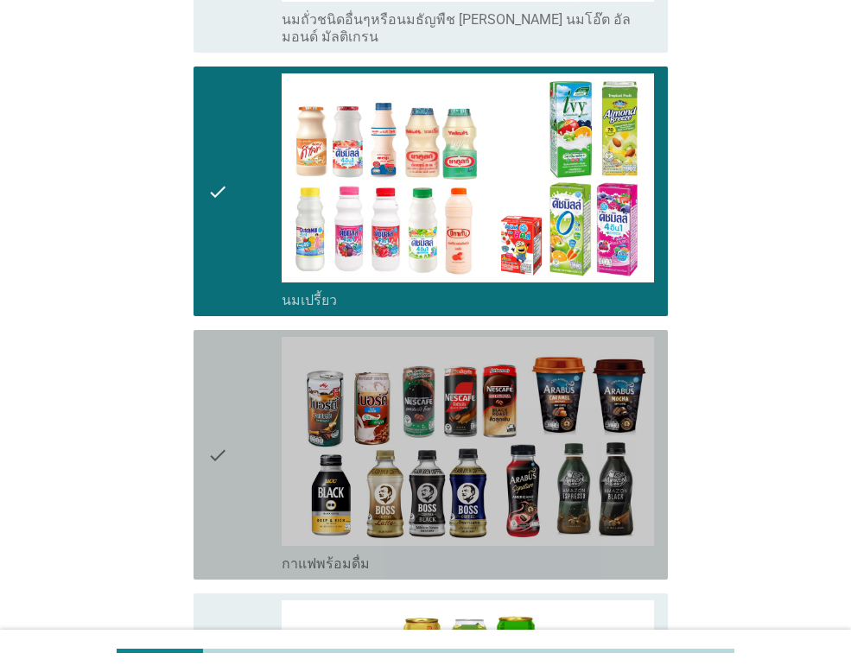
click at [261, 461] on div "check" at bounding box center [244, 455] width 74 height 236
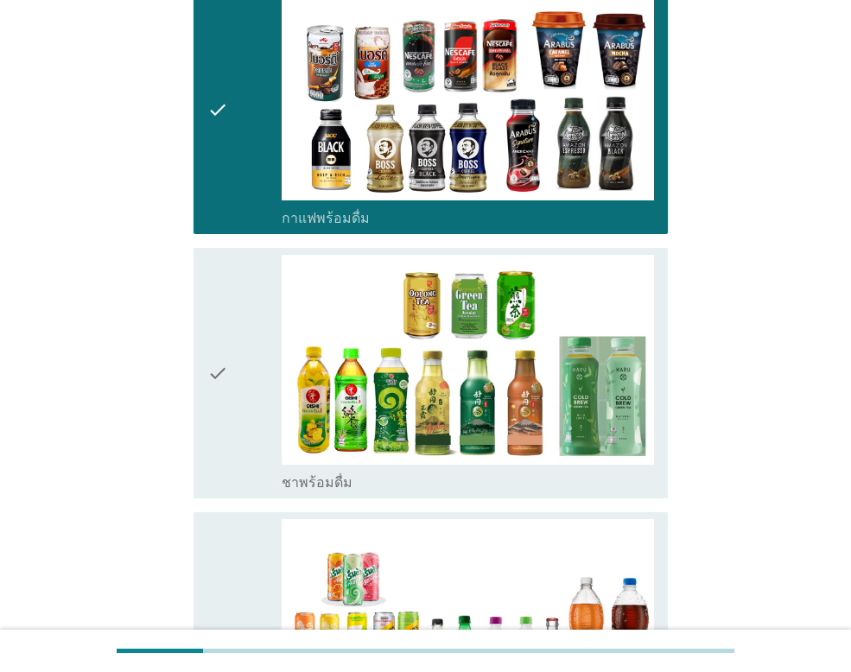
scroll to position [1382, 0]
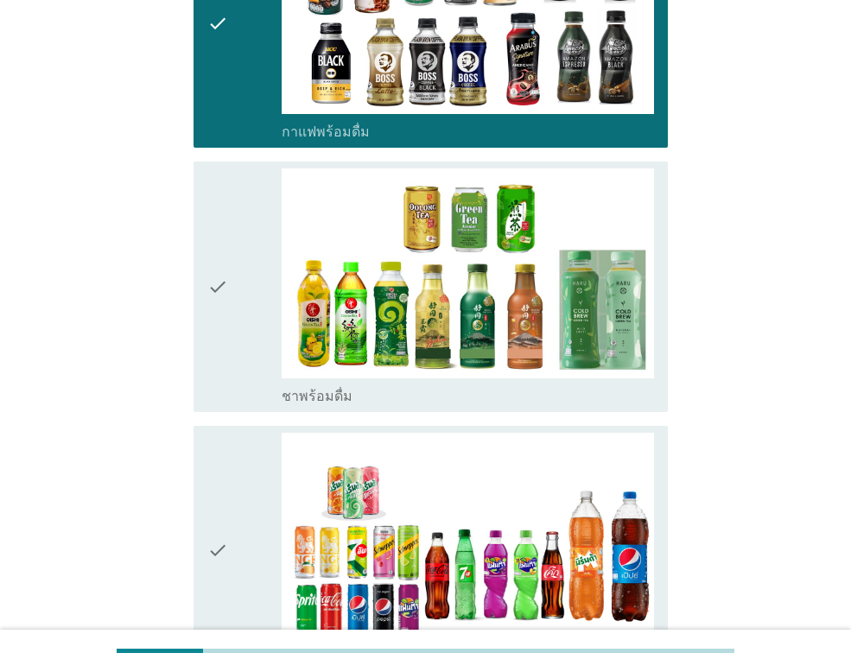
click at [227, 313] on icon "check" at bounding box center [217, 286] width 21 height 236
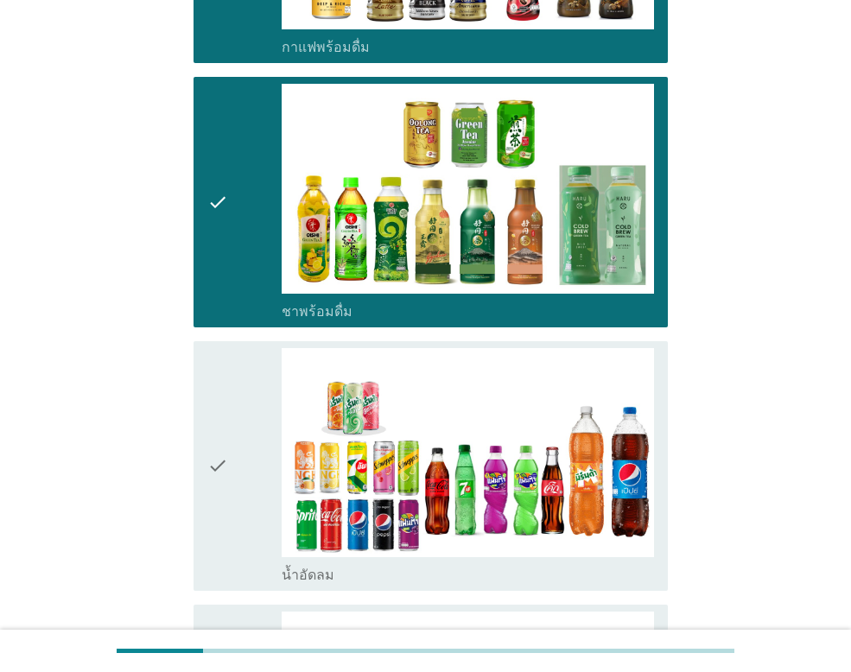
scroll to position [1641, 0]
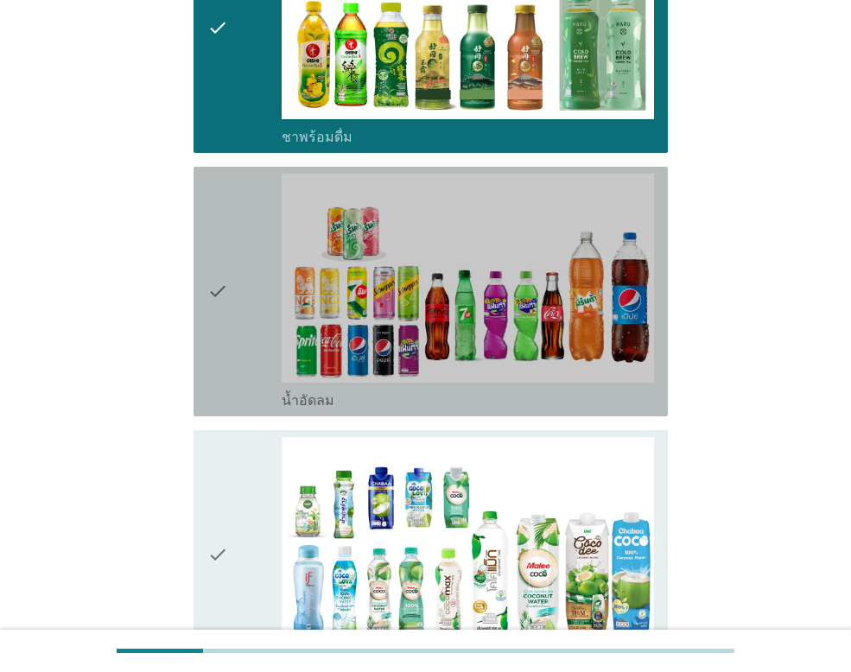
click at [229, 299] on div "check" at bounding box center [244, 292] width 74 height 236
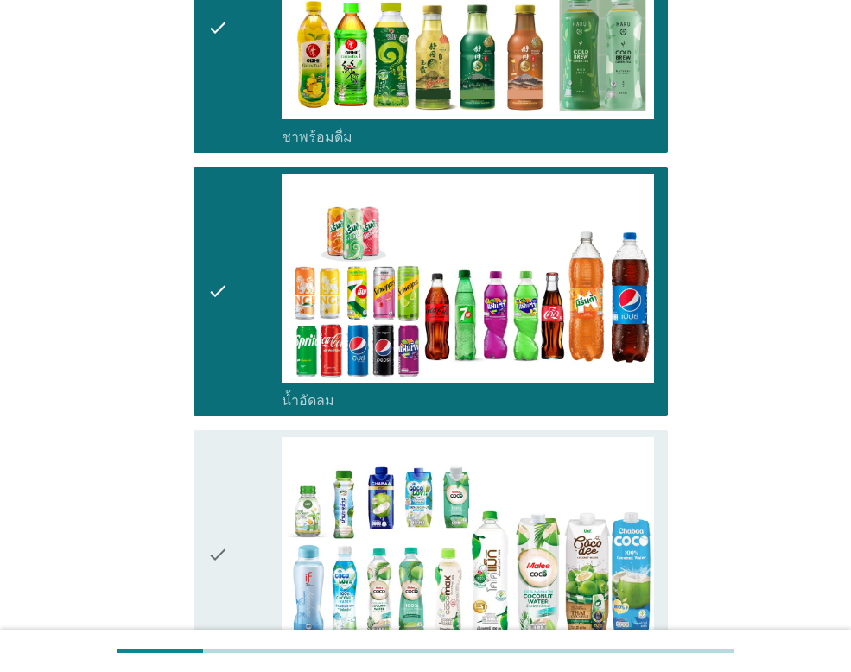
click at [242, 523] on div "check" at bounding box center [244, 555] width 74 height 236
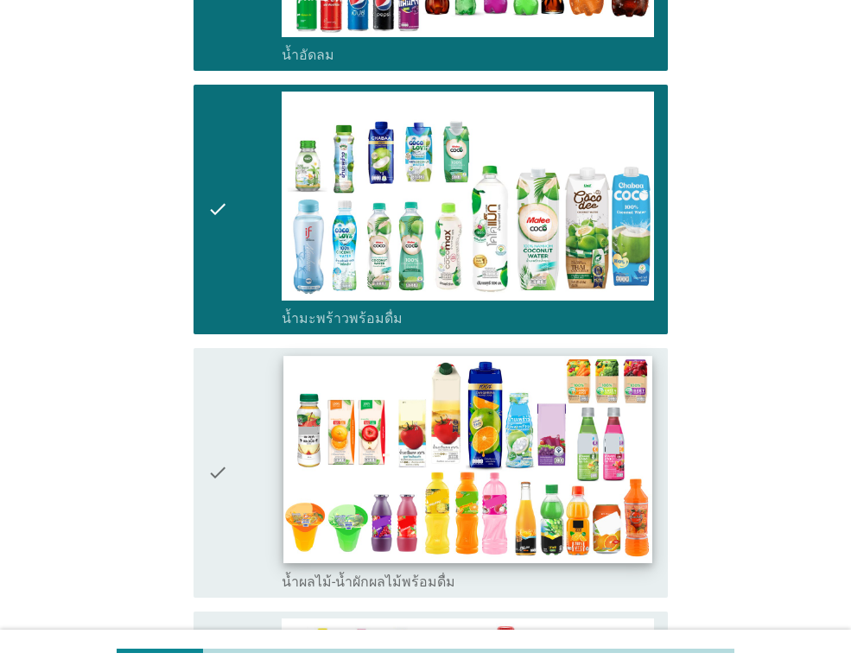
scroll to position [2246, 0]
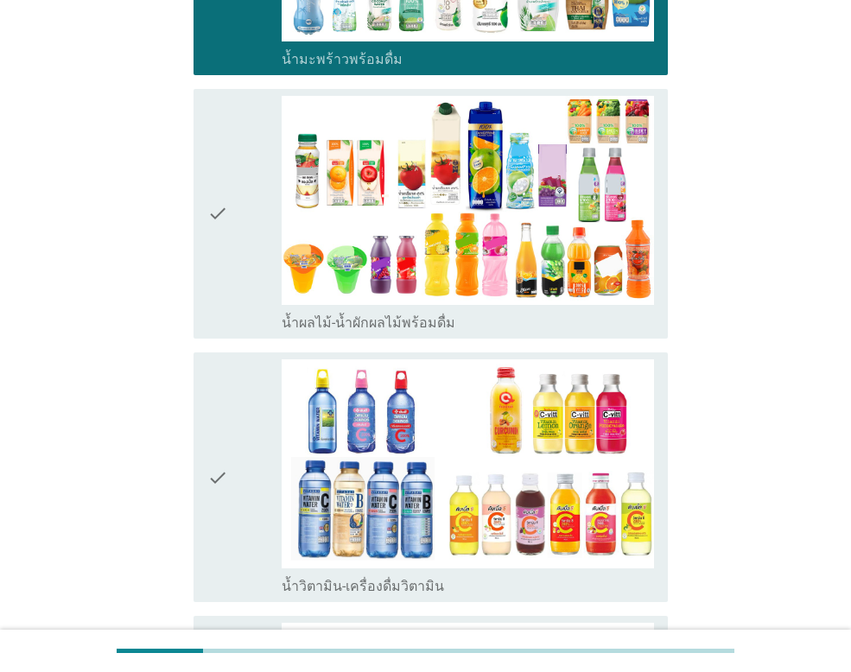
click at [209, 222] on icon "check" at bounding box center [217, 214] width 21 height 236
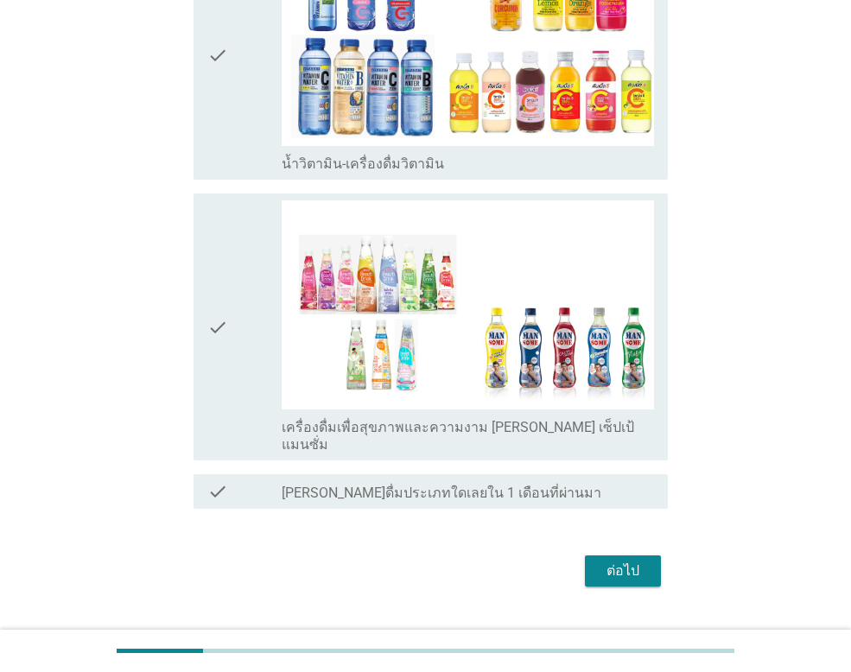
scroll to position [2673, 0]
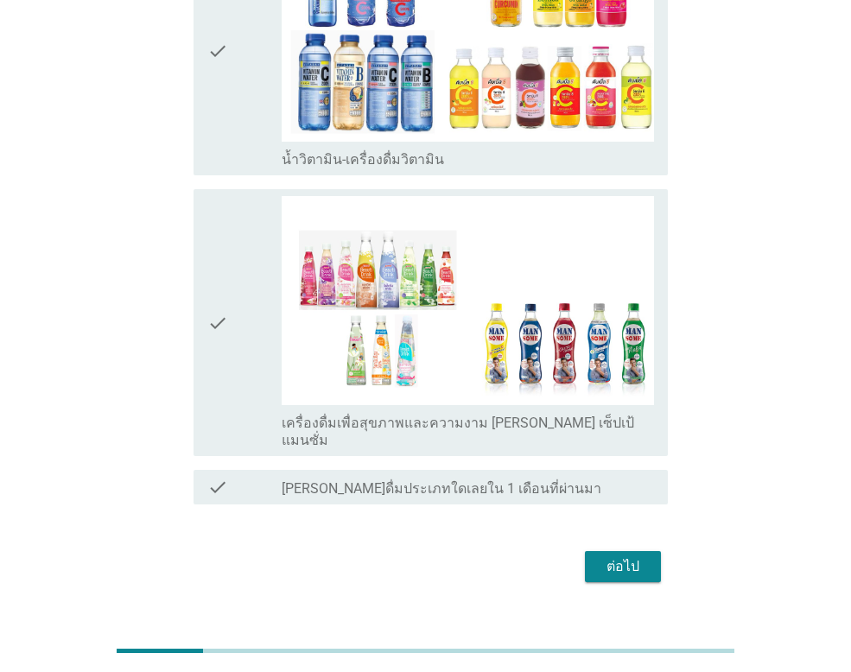
click at [639, 556] on div "ต่อไป" at bounding box center [623, 566] width 48 height 21
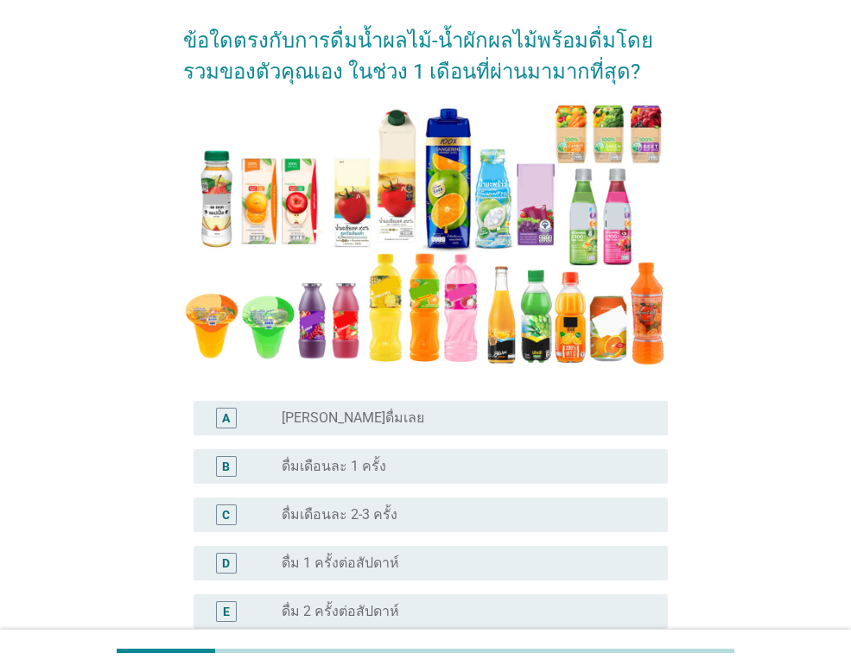
scroll to position [173, 0]
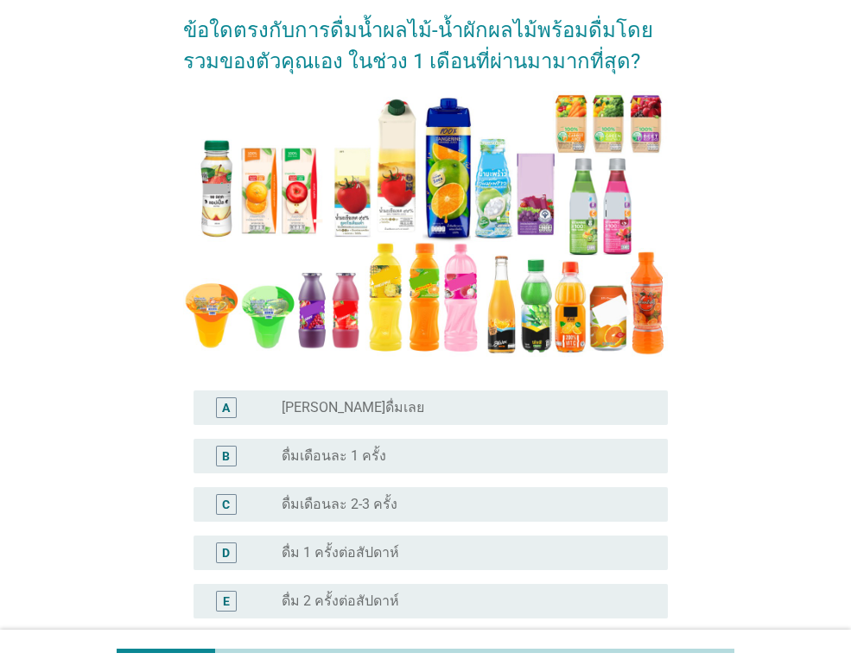
click at [356, 496] on label "ดื่มเดือนละ 2-3 ครั้ง" at bounding box center [340, 504] width 116 height 17
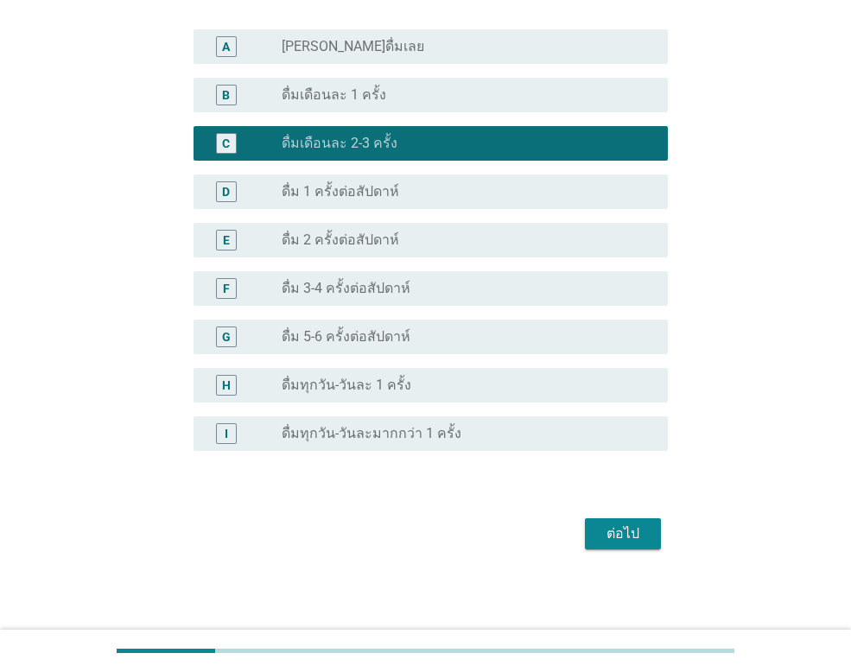
scroll to position [535, 0]
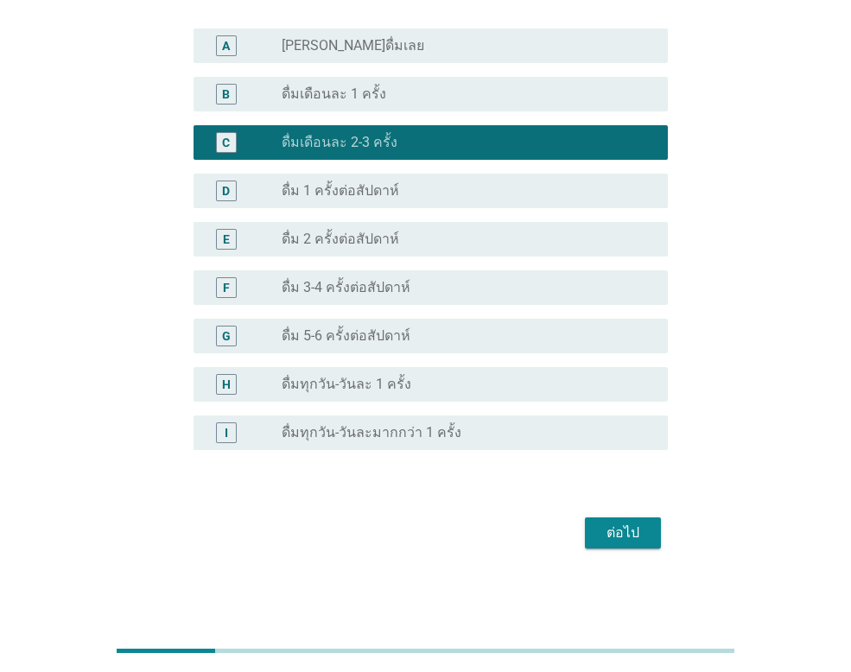
click at [634, 536] on div "ต่อไป" at bounding box center [623, 533] width 48 height 21
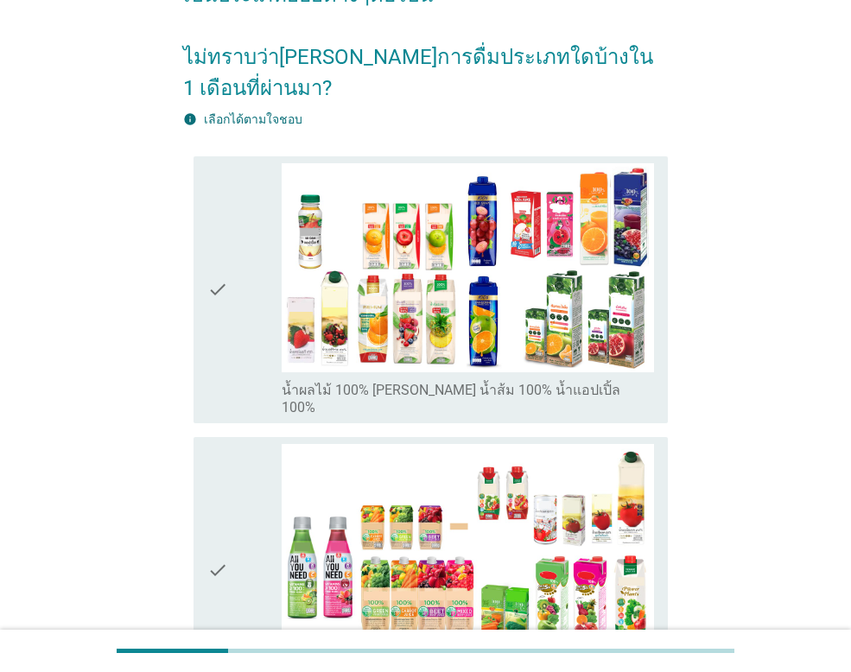
scroll to position [173, 0]
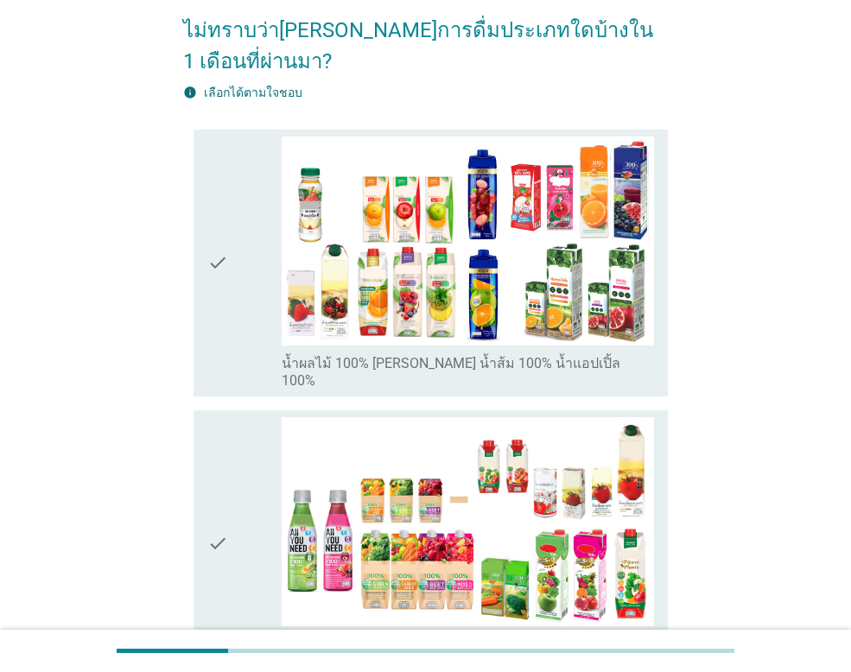
click at [213, 225] on icon "check" at bounding box center [217, 262] width 21 height 253
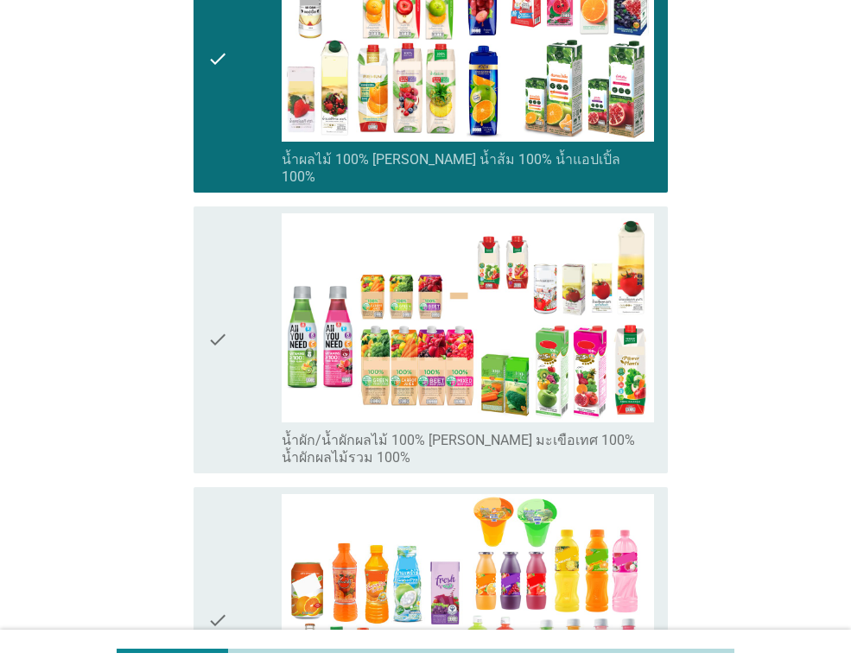
scroll to position [346, 0]
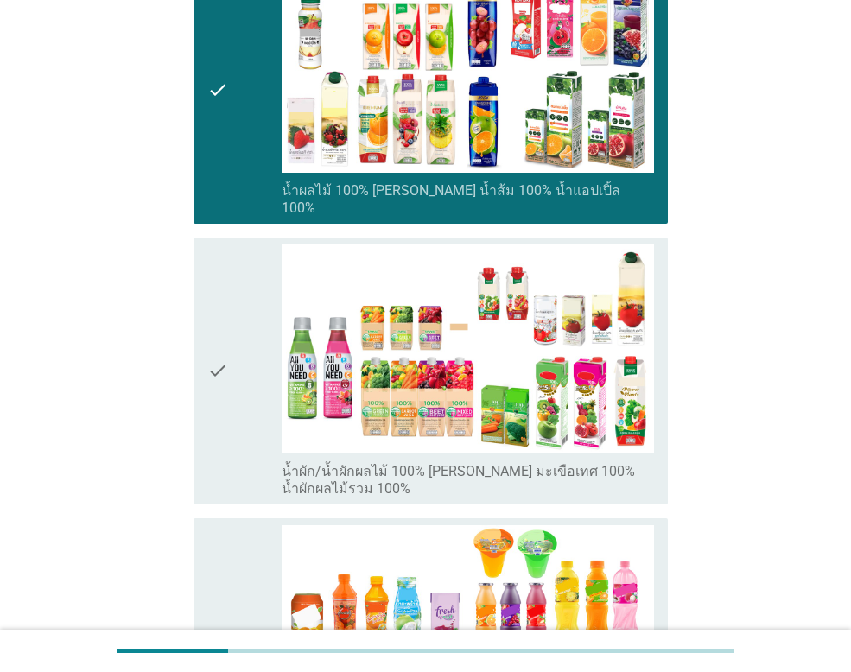
click at [208, 323] on icon "check" at bounding box center [217, 370] width 21 height 253
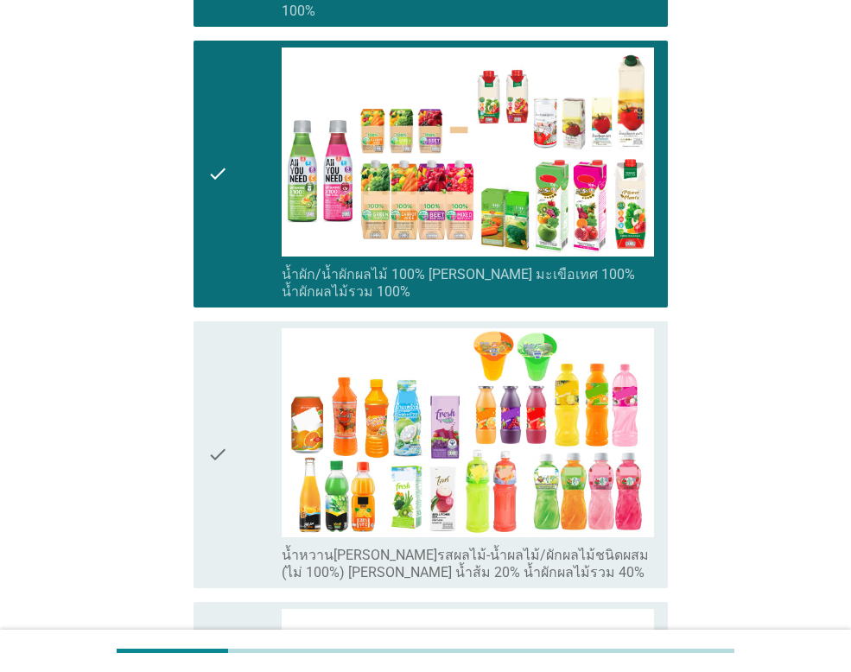
scroll to position [605, 0]
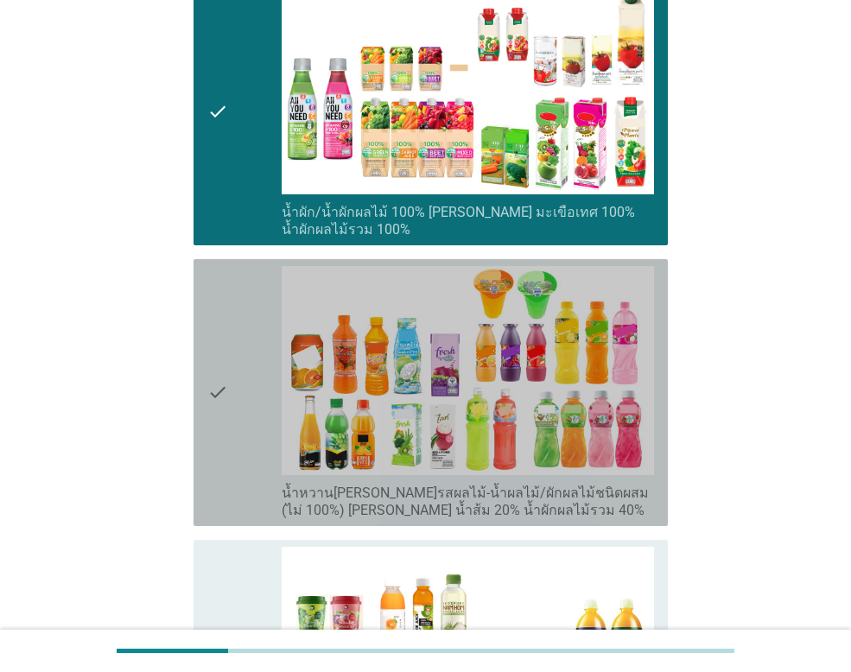
click at [237, 366] on div "check" at bounding box center [244, 392] width 74 height 253
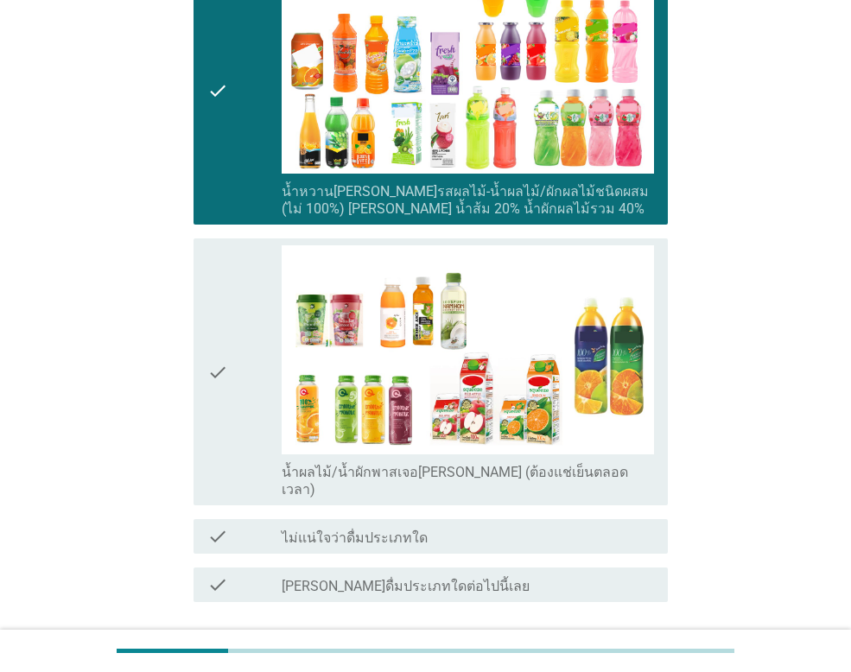
scroll to position [973, 0]
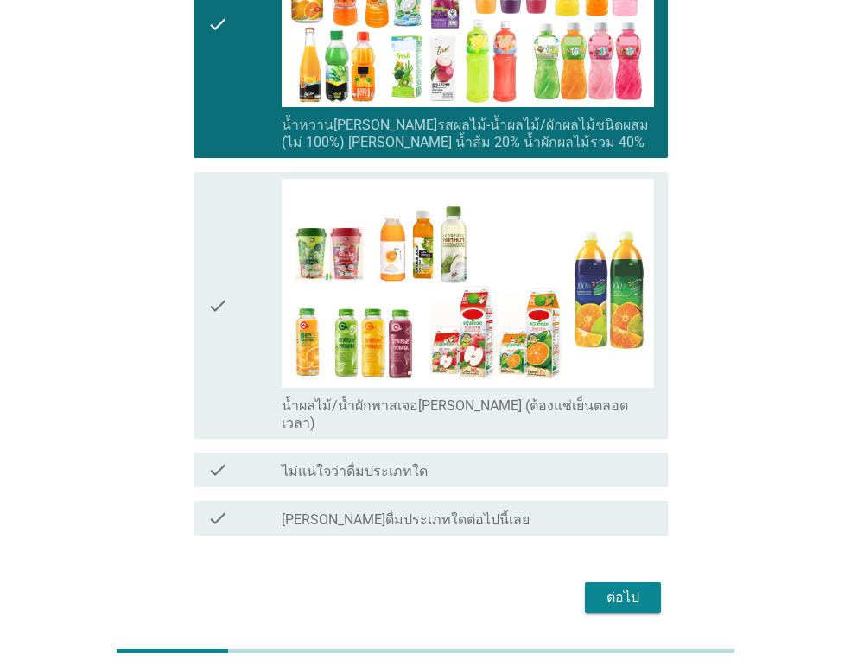
click at [630, 587] on div "ต่อไป" at bounding box center [623, 597] width 48 height 21
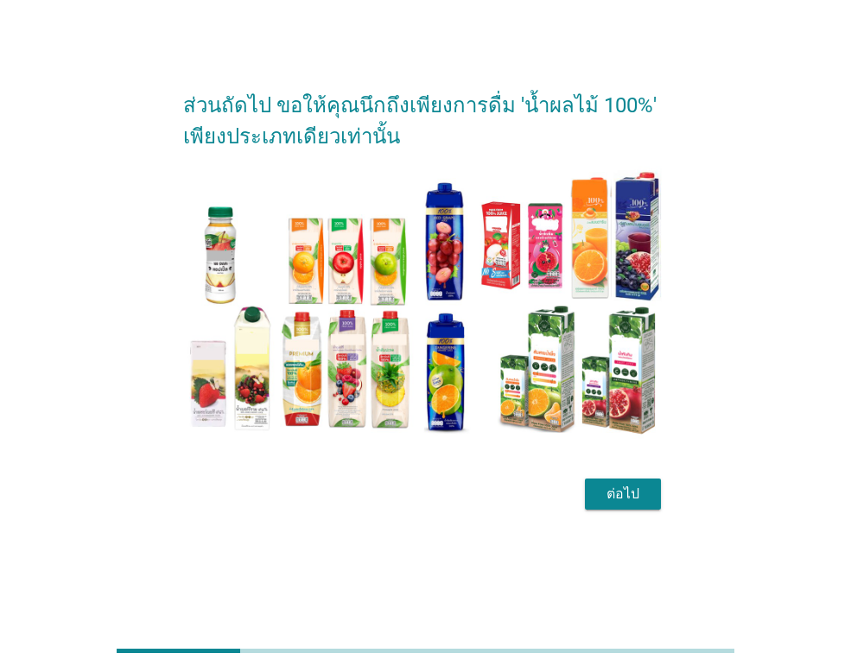
scroll to position [0, 0]
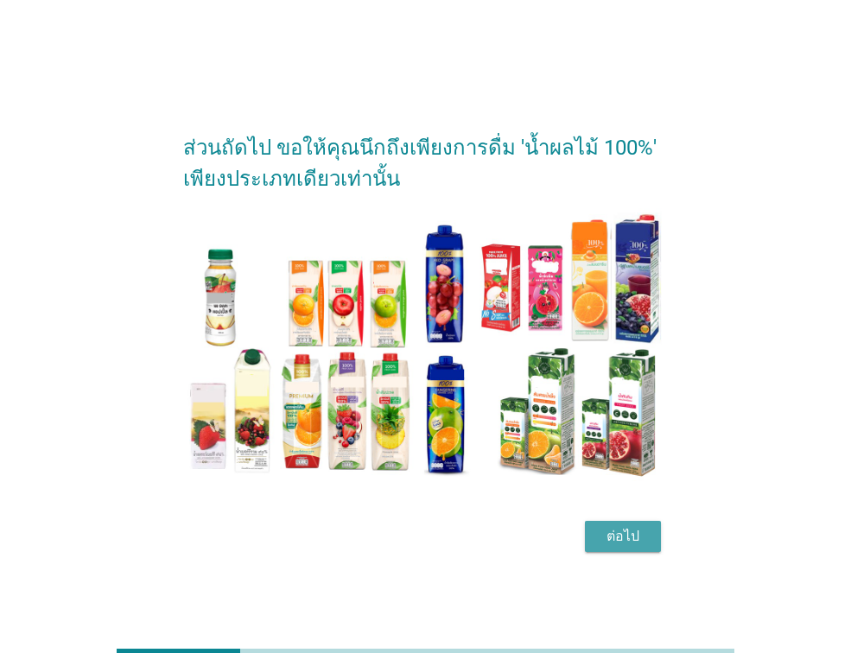
click at [625, 538] on div "ต่อไป" at bounding box center [623, 536] width 48 height 21
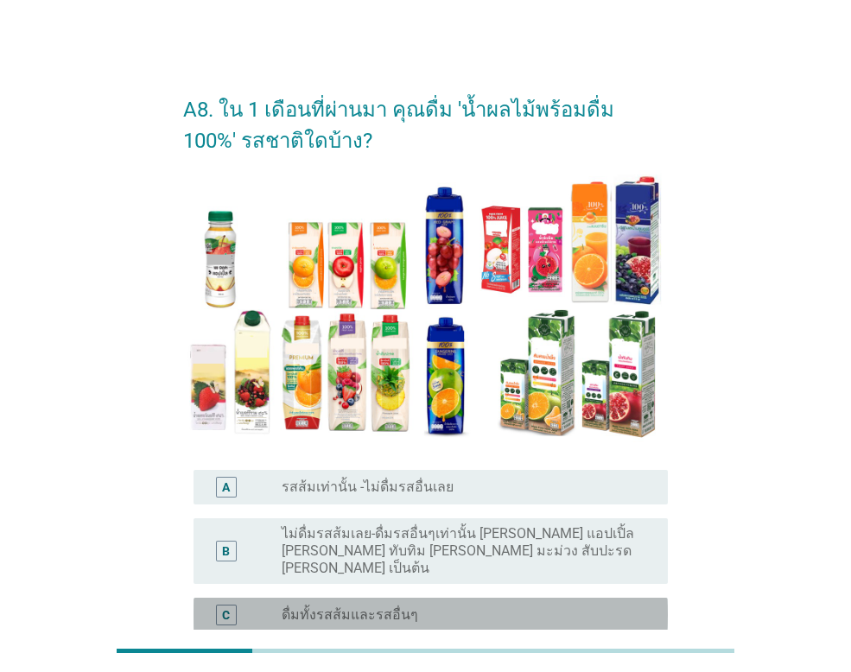
click at [429, 606] on div "radio_button_unchecked ดื่มทั้งรสส้มและรสอื่นๆ" at bounding box center [461, 614] width 359 height 17
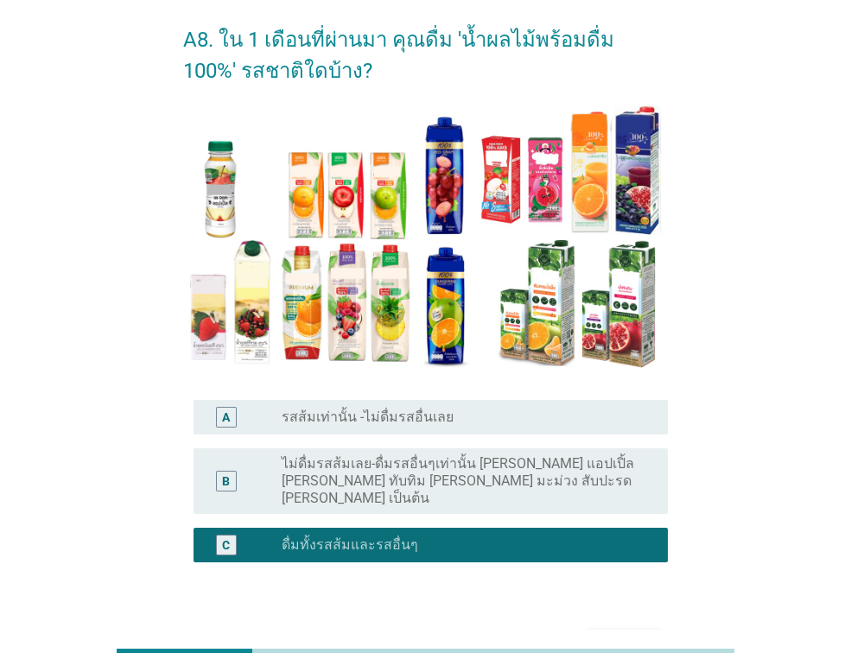
scroll to position [165, 0]
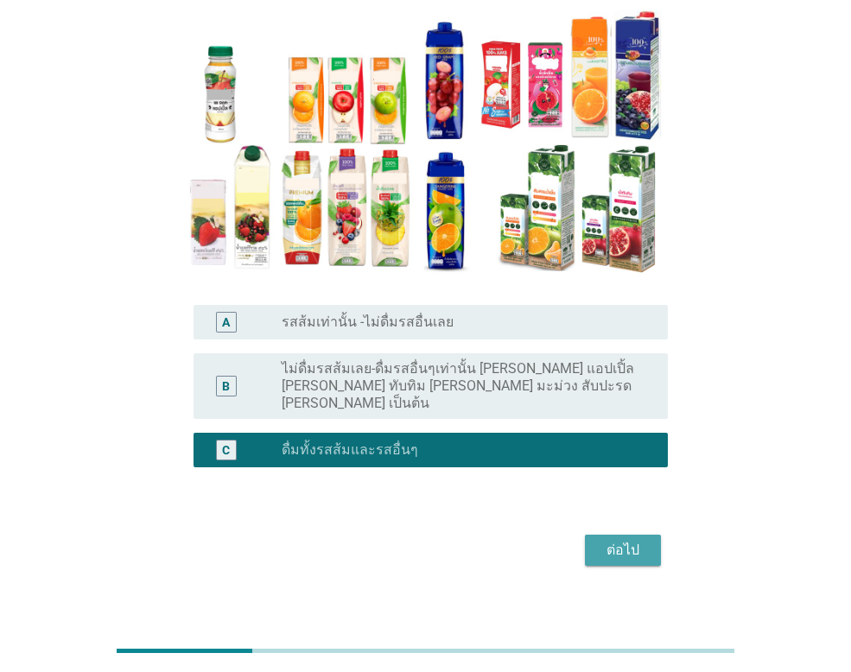
click at [648, 535] on button "ต่อไป" at bounding box center [623, 550] width 76 height 31
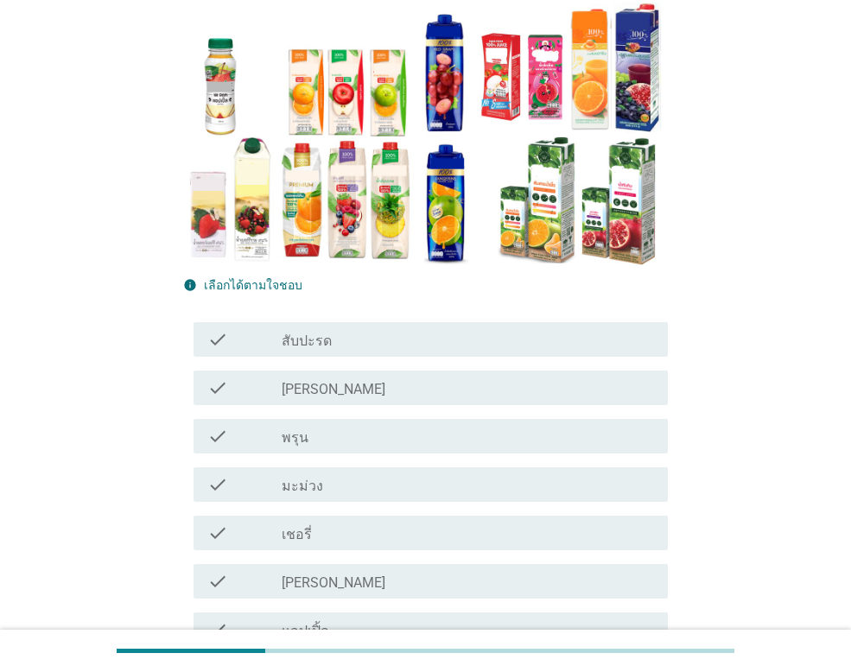
scroll to position [259, 0]
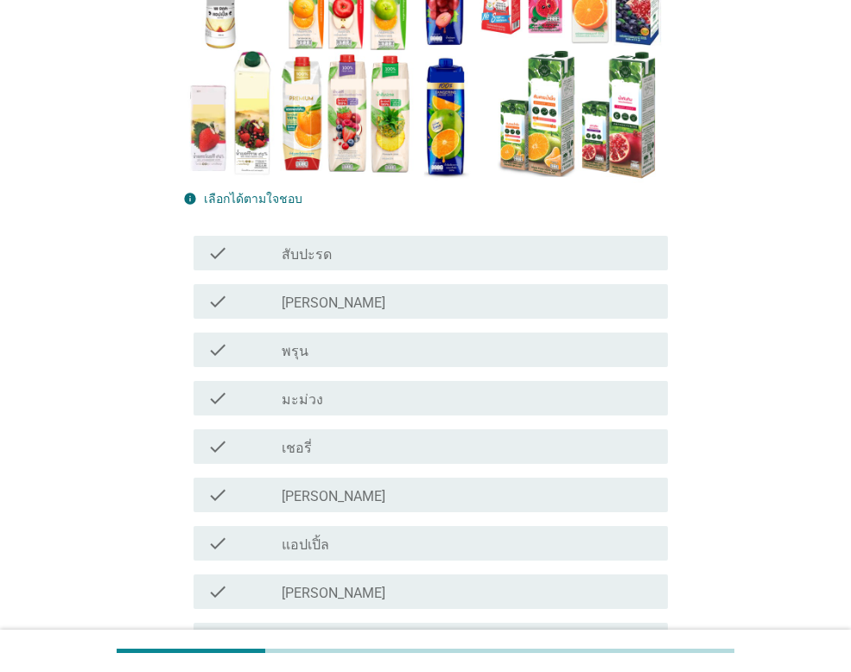
click at [409, 543] on div "check_box_outline_blank แอปเปิ้ล" at bounding box center [468, 543] width 372 height 21
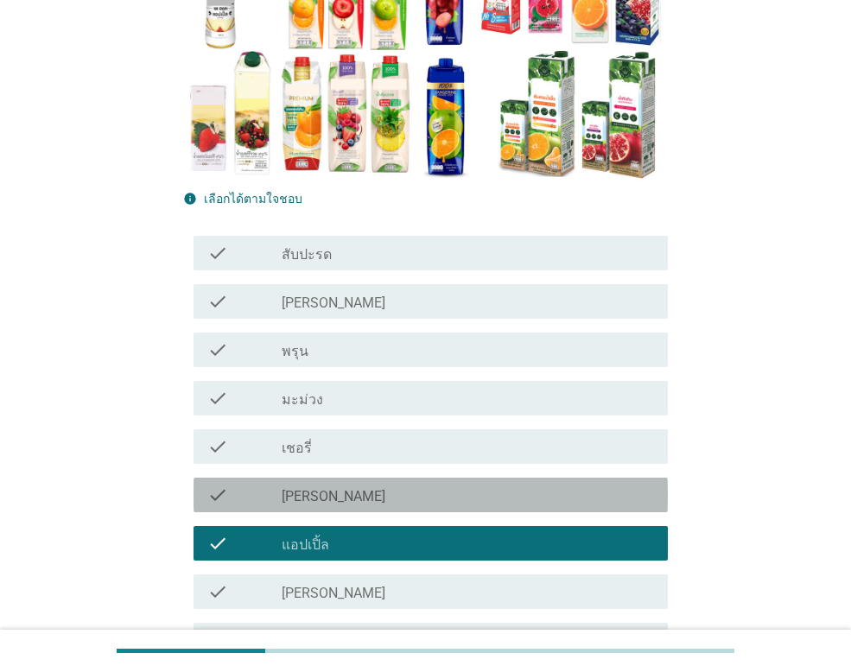
click at [390, 486] on div "check_box_outline_blank [PERSON_NAME]" at bounding box center [468, 495] width 372 height 21
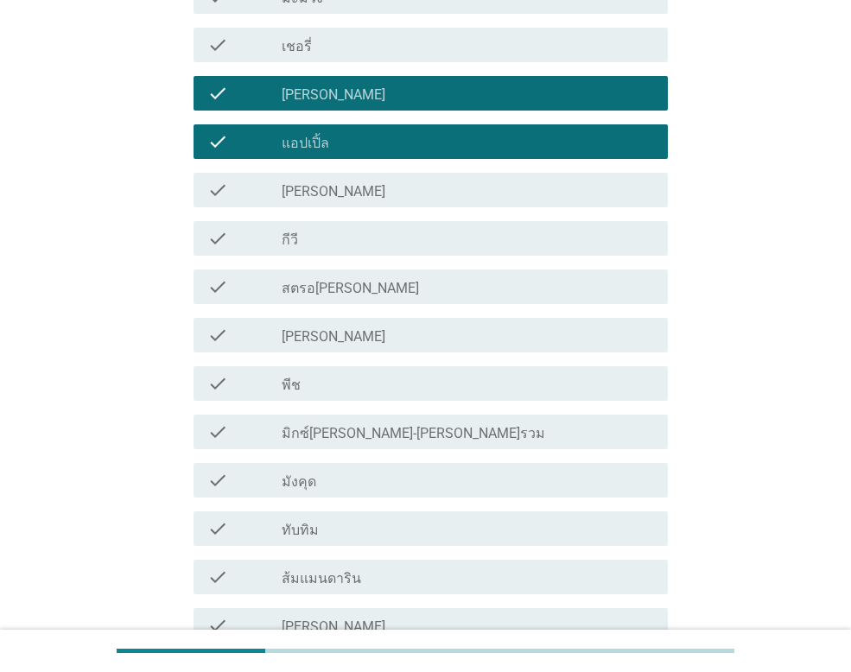
scroll to position [691, 0]
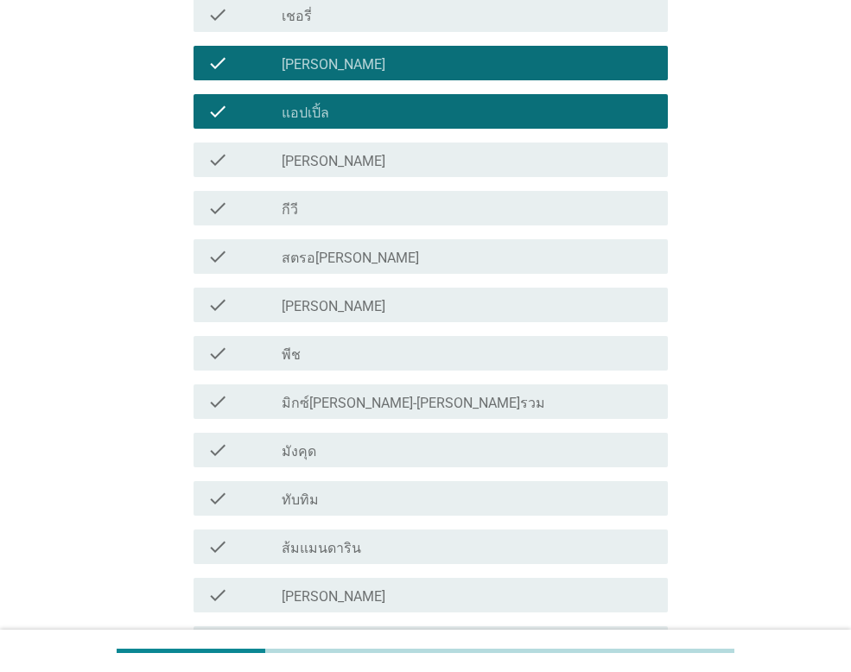
click at [460, 495] on div "check_box_outline_blank ทับทิม" at bounding box center [468, 498] width 372 height 21
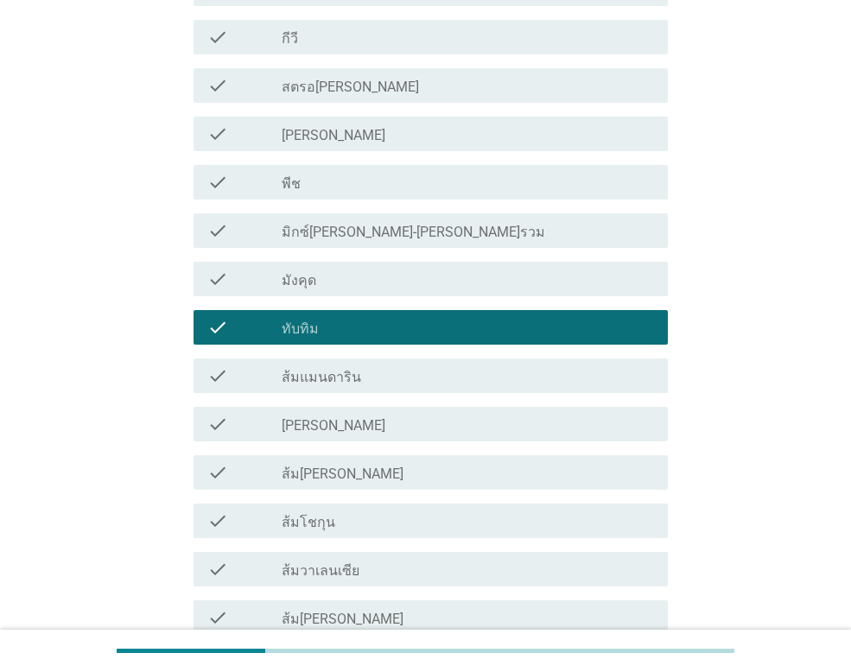
scroll to position [864, 0]
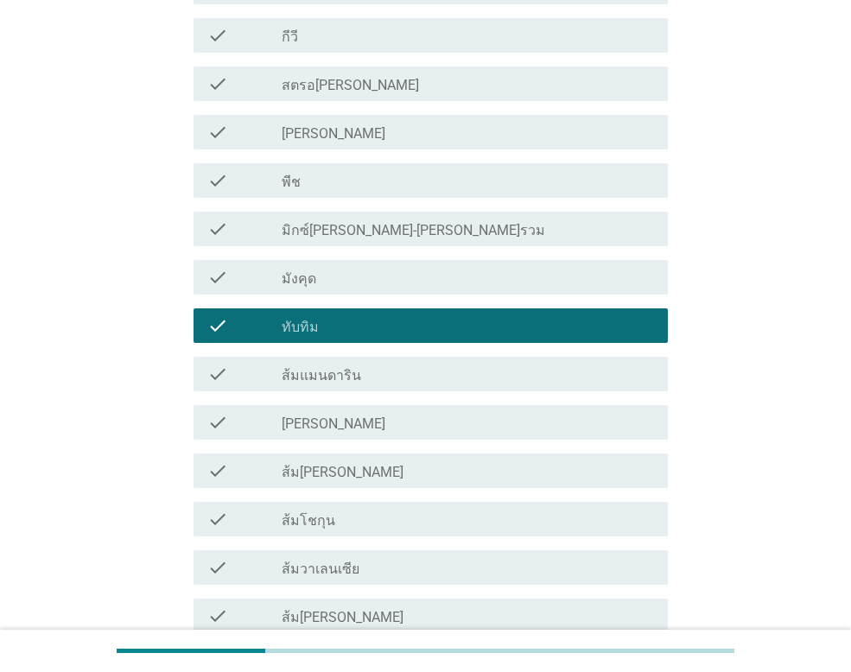
click at [368, 371] on div "check_box_outline_blank ส้มแมนดาริน" at bounding box center [468, 374] width 372 height 21
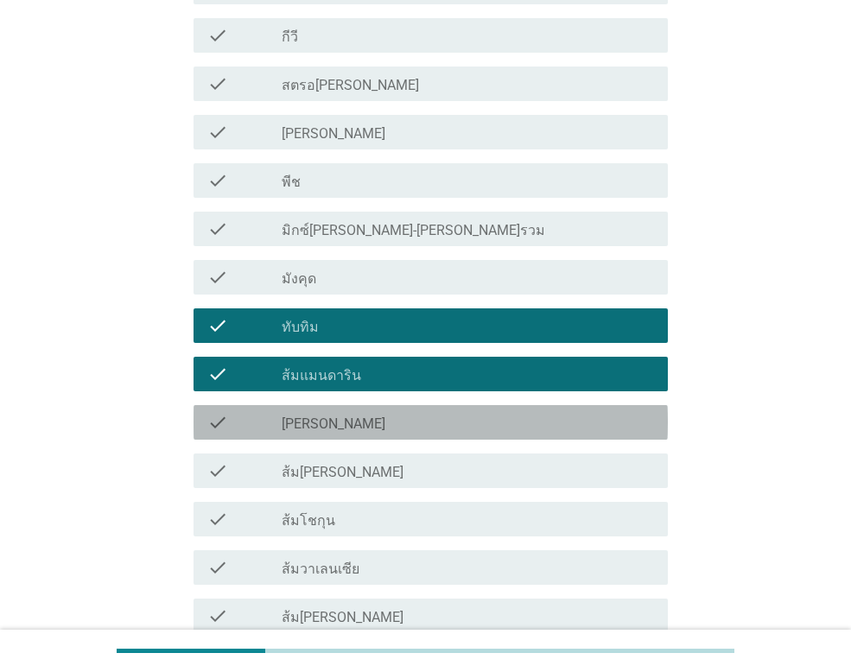
click at [368, 421] on div "check_box_outline_blank [PERSON_NAME]" at bounding box center [468, 422] width 372 height 21
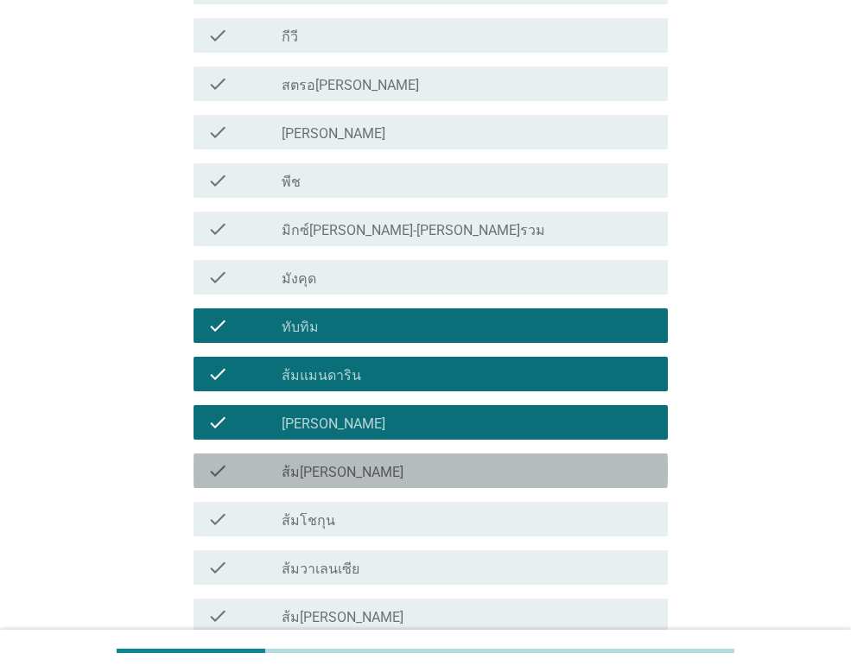
click at [369, 465] on div "check_box_outline_blank ส้ม[PERSON_NAME]" at bounding box center [468, 470] width 372 height 21
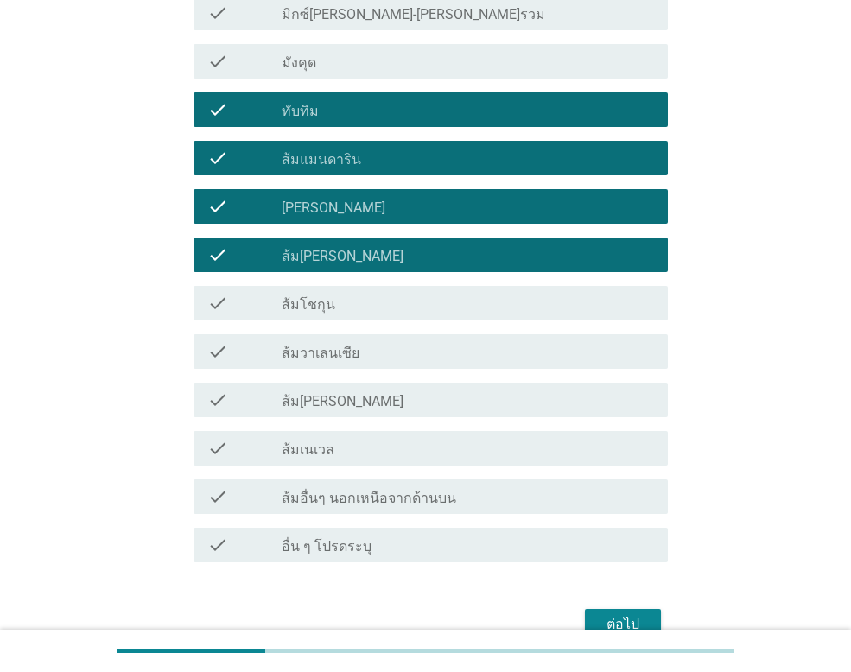
scroll to position [1123, 0]
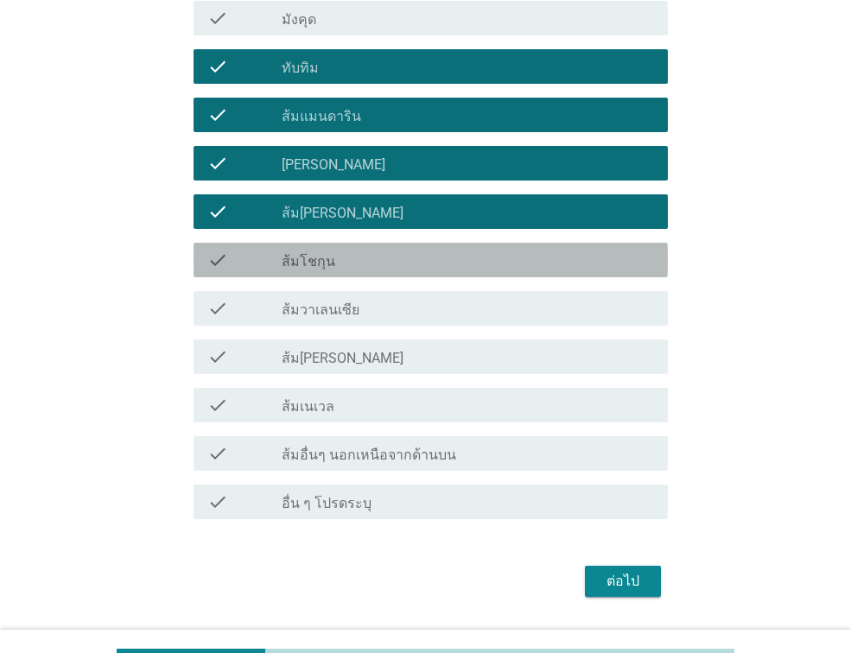
click at [372, 255] on div "check_box_outline_blank ส้มโชกุน" at bounding box center [468, 260] width 372 height 21
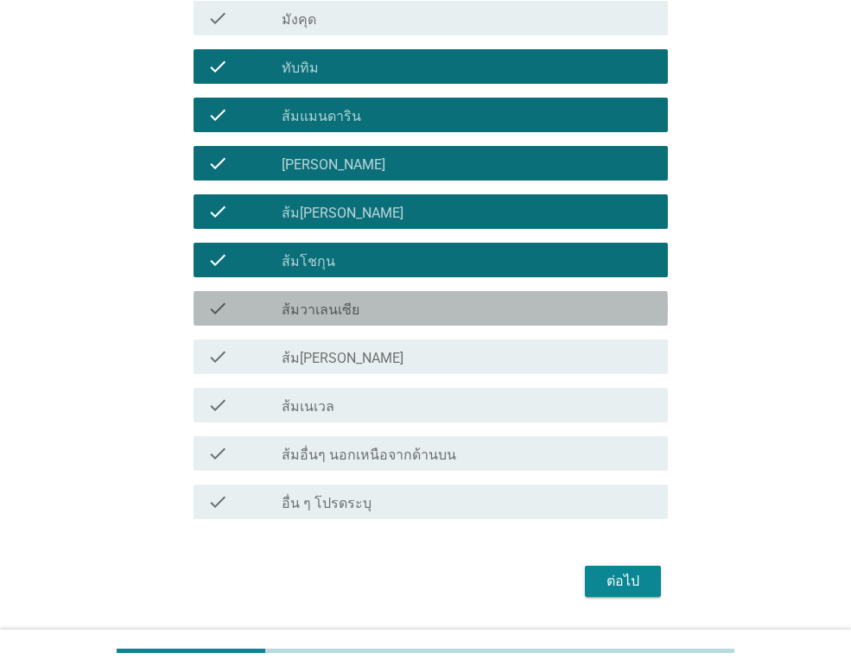
click at [375, 300] on div "check_box_outline_blank ส้มวาเลนเซีย" at bounding box center [468, 308] width 372 height 21
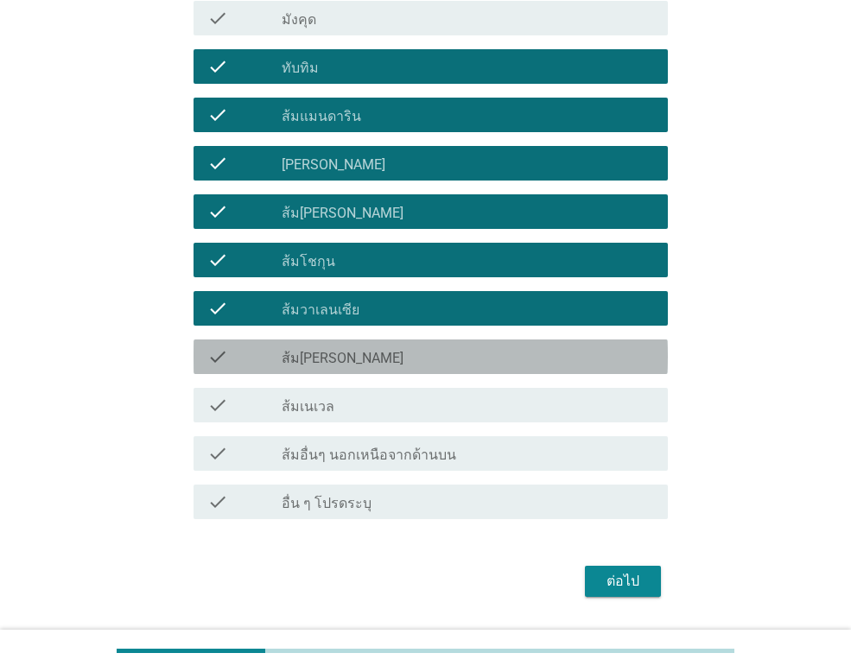
click at [373, 350] on div "check_box_outline_blank ส้ม[PERSON_NAME]" at bounding box center [468, 356] width 372 height 21
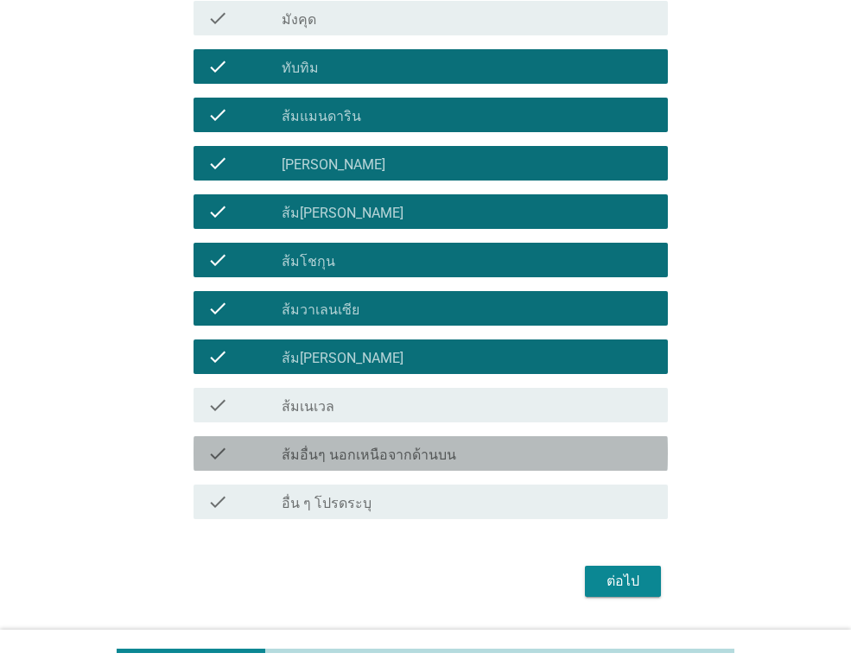
click at [378, 455] on label "ส้มอื่นๆ นอกเหนือจากด้านบน" at bounding box center [369, 455] width 175 height 17
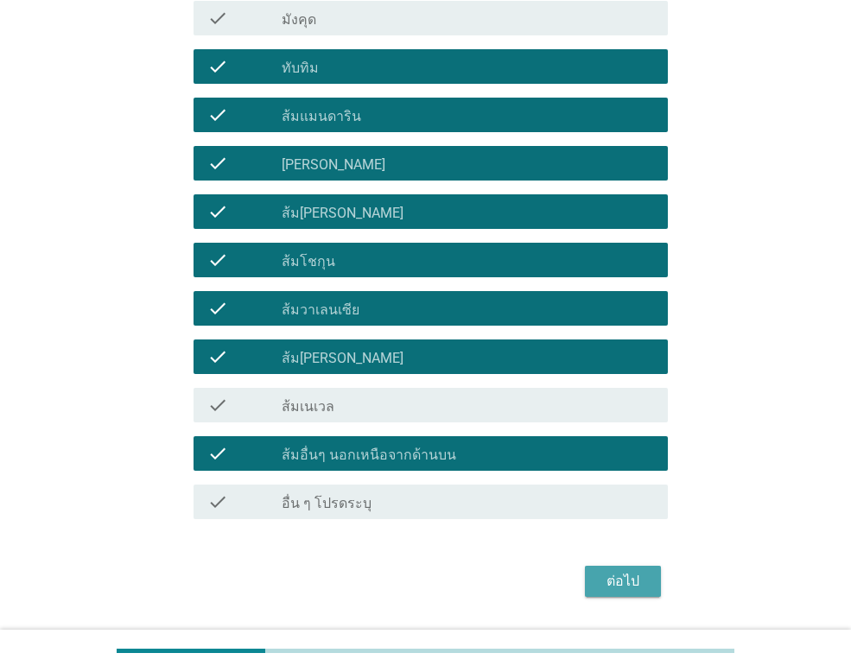
click at [602, 575] on div "ต่อไป" at bounding box center [623, 581] width 48 height 21
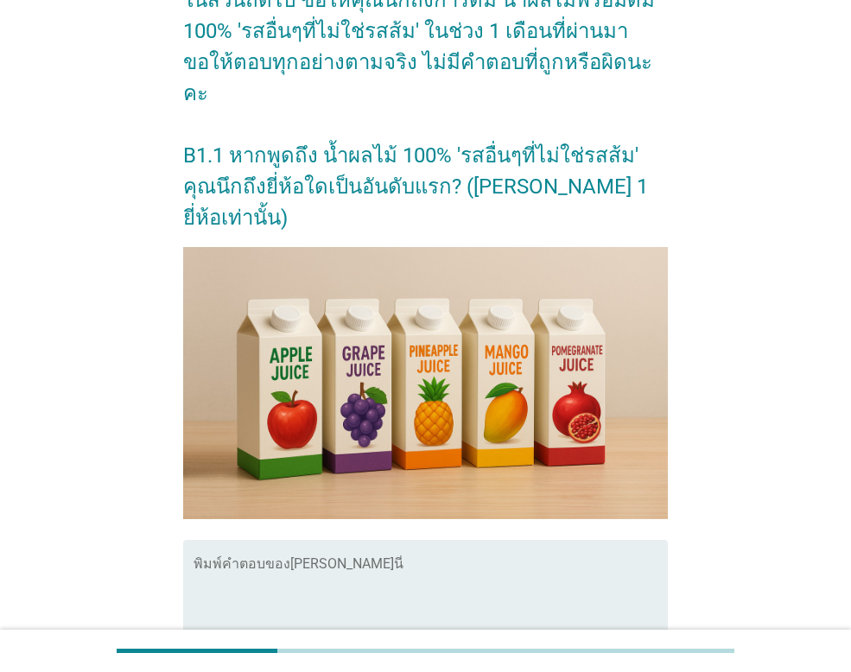
scroll to position [173, 0]
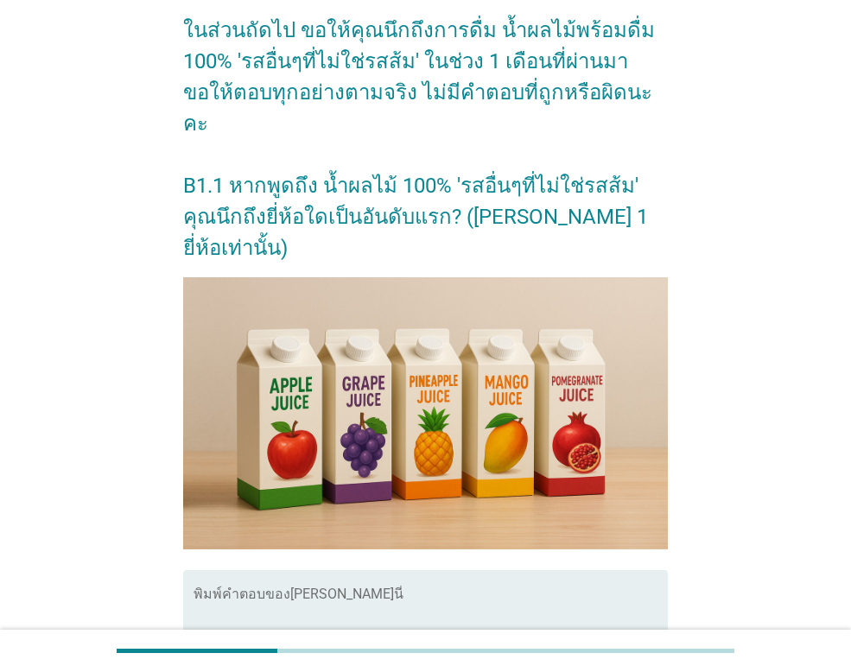
click at [260, 591] on textarea "พิมพ์คำตอบของคุณ ที่นี่" at bounding box center [431, 636] width 474 height 91
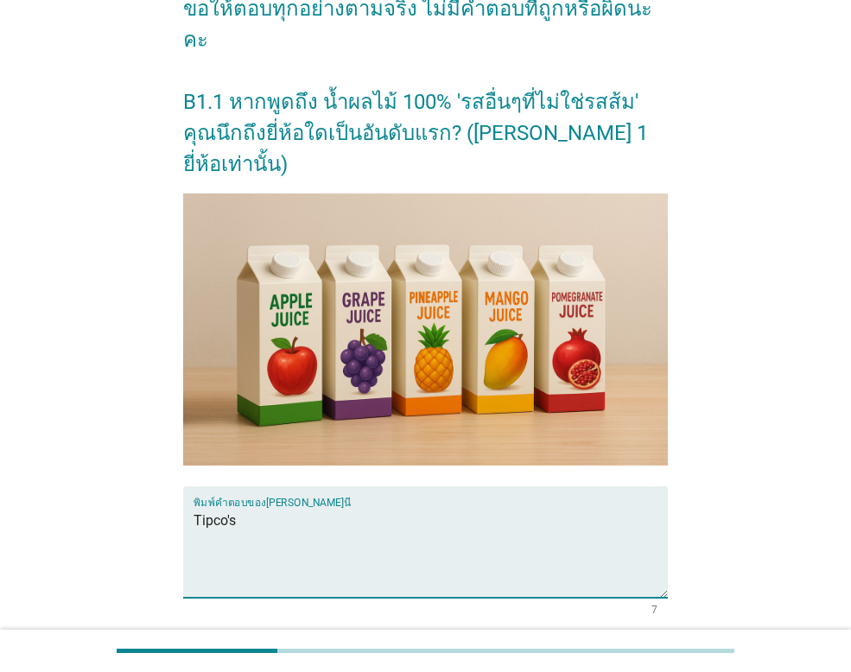
scroll to position [339, 0]
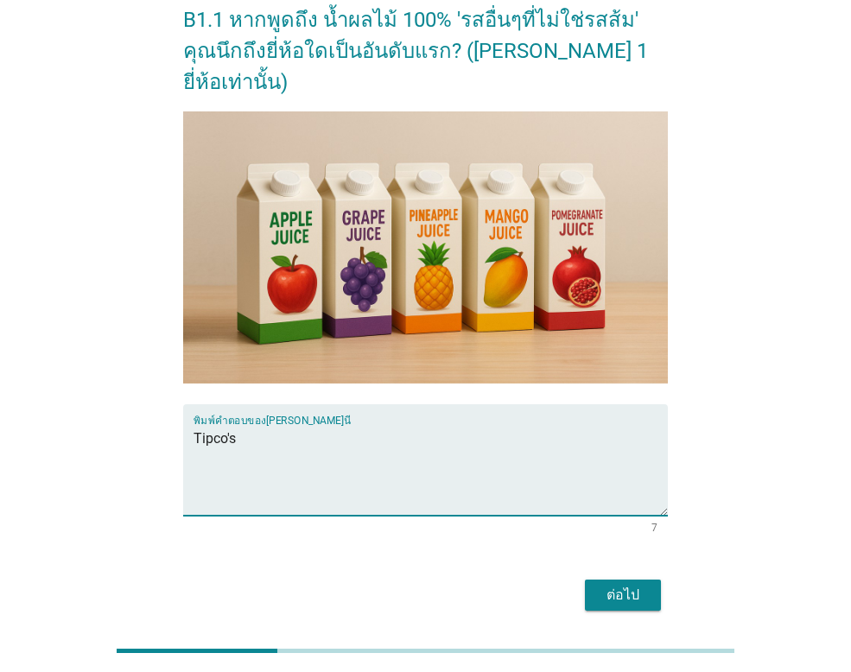
type textarea "Tipco's"
click at [641, 585] on div "ต่อไป" at bounding box center [623, 595] width 48 height 21
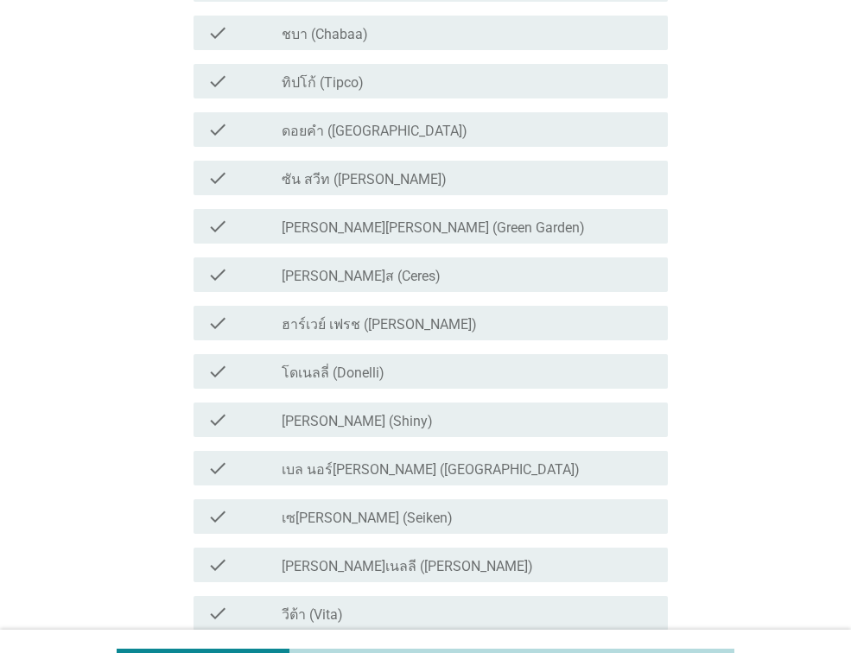
scroll to position [0, 0]
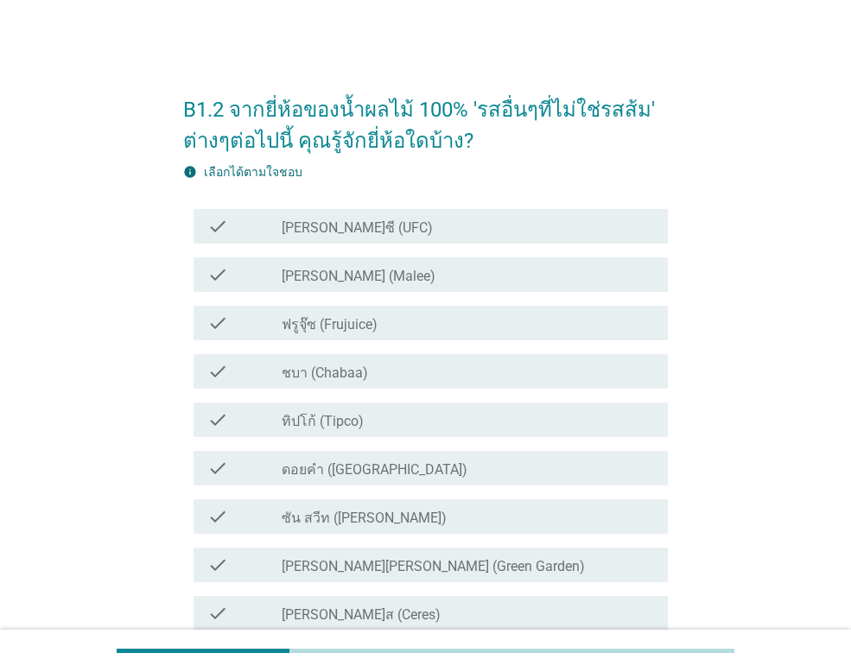
click at [321, 223] on label "[PERSON_NAME]ซี (UFC)" at bounding box center [357, 227] width 151 height 17
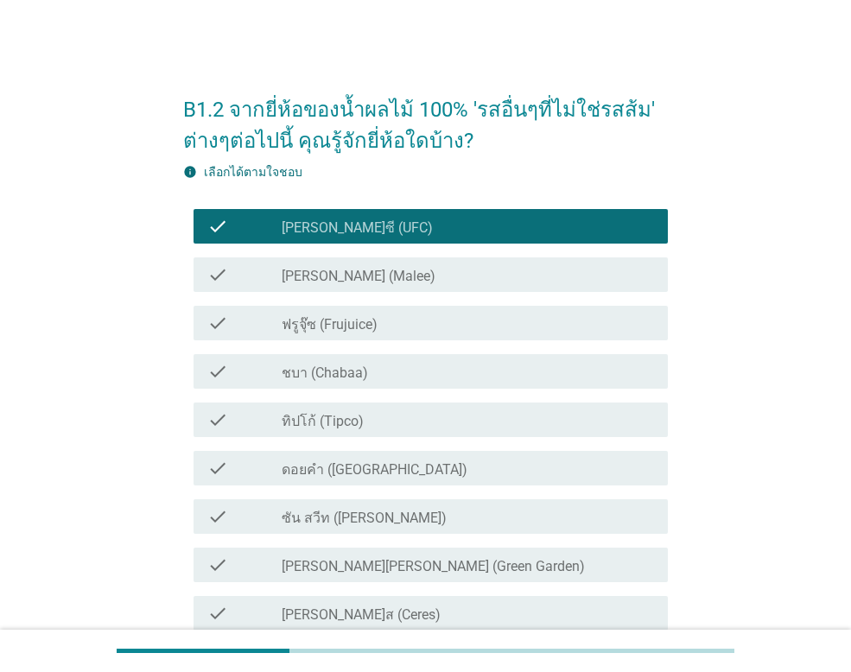
click at [321, 270] on label "[PERSON_NAME] (Malee)" at bounding box center [359, 276] width 154 height 17
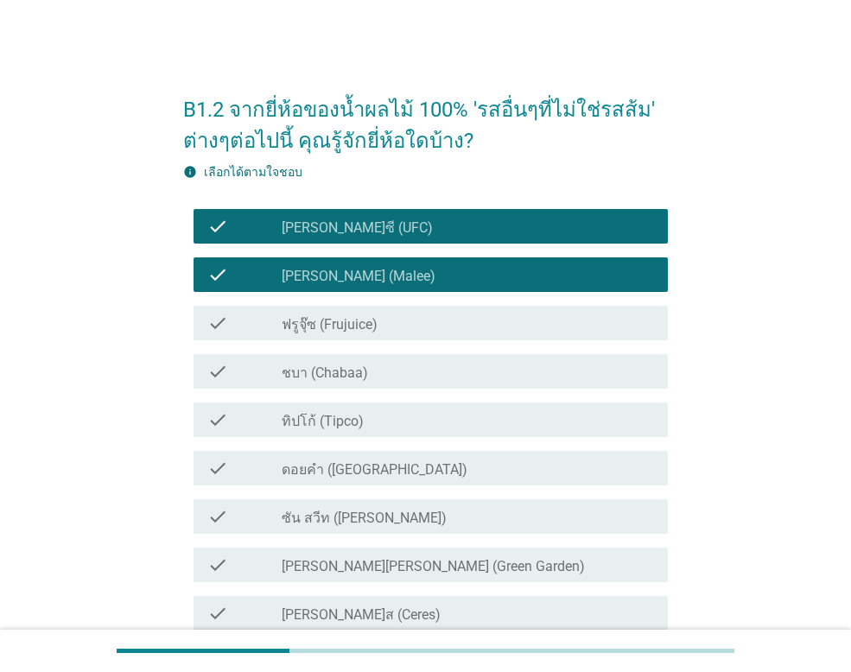
click at [328, 373] on label "ชบา (Chabaa)" at bounding box center [325, 373] width 86 height 17
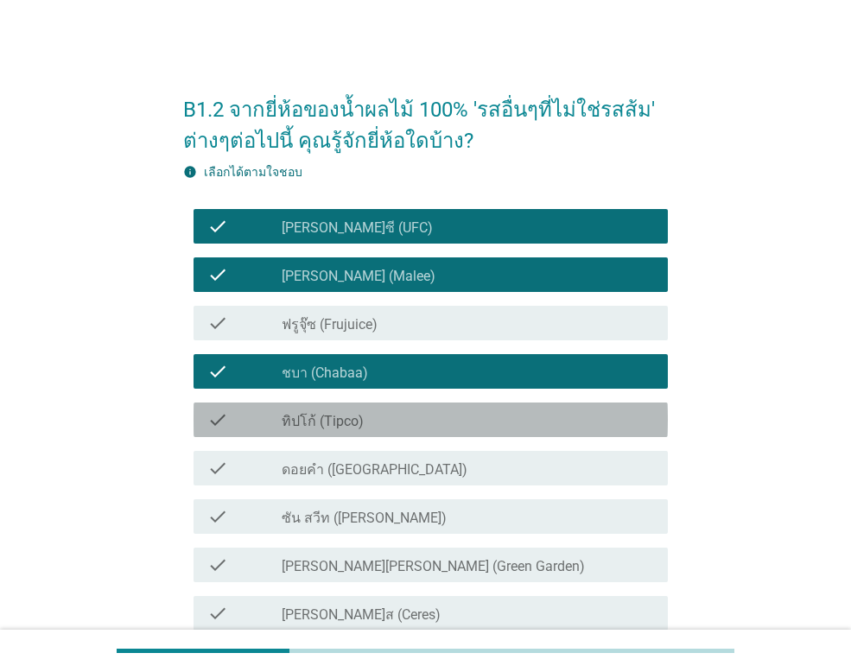
click at [325, 422] on label "ทิปโก้ (Tipco)" at bounding box center [323, 421] width 82 height 17
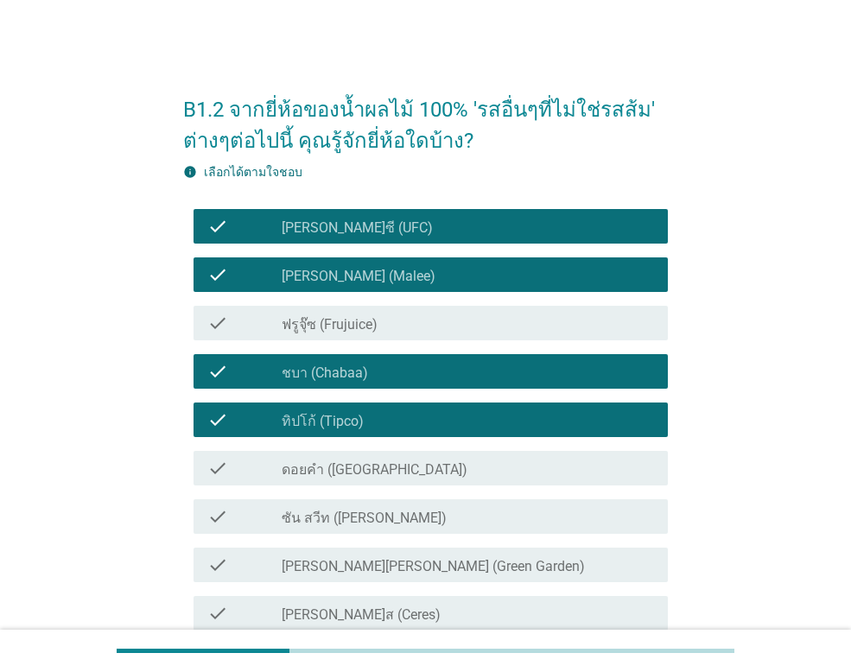
click at [325, 472] on label "ดอยคำ ([GEOGRAPHIC_DATA])" at bounding box center [375, 469] width 186 height 17
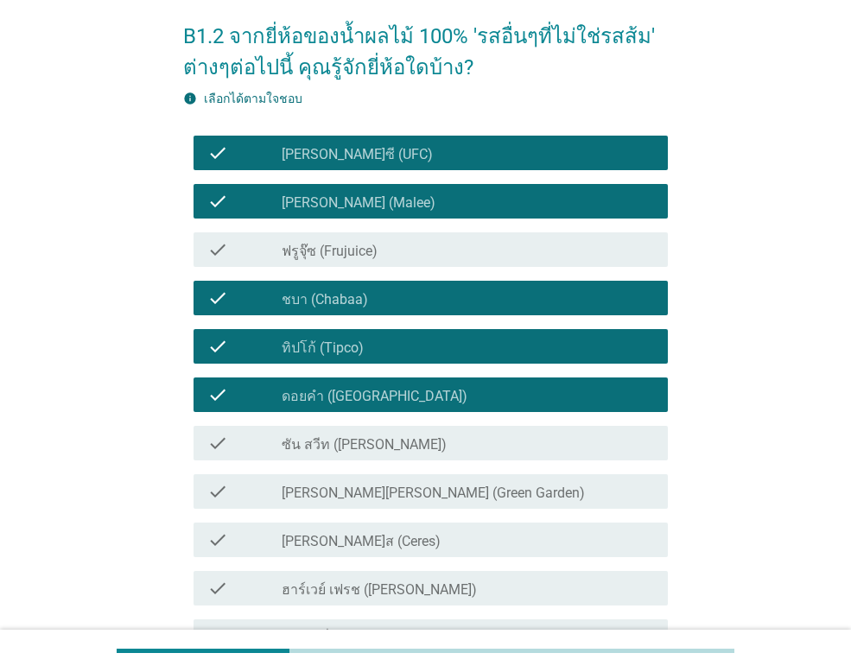
scroll to position [173, 0]
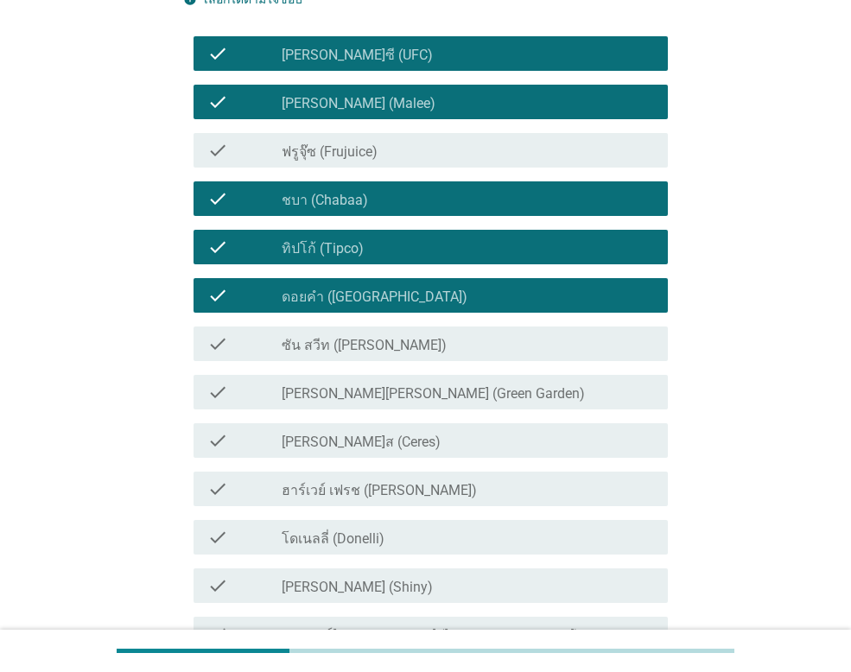
click at [354, 346] on label "ซัน สวีท ([PERSON_NAME])" at bounding box center [364, 345] width 165 height 17
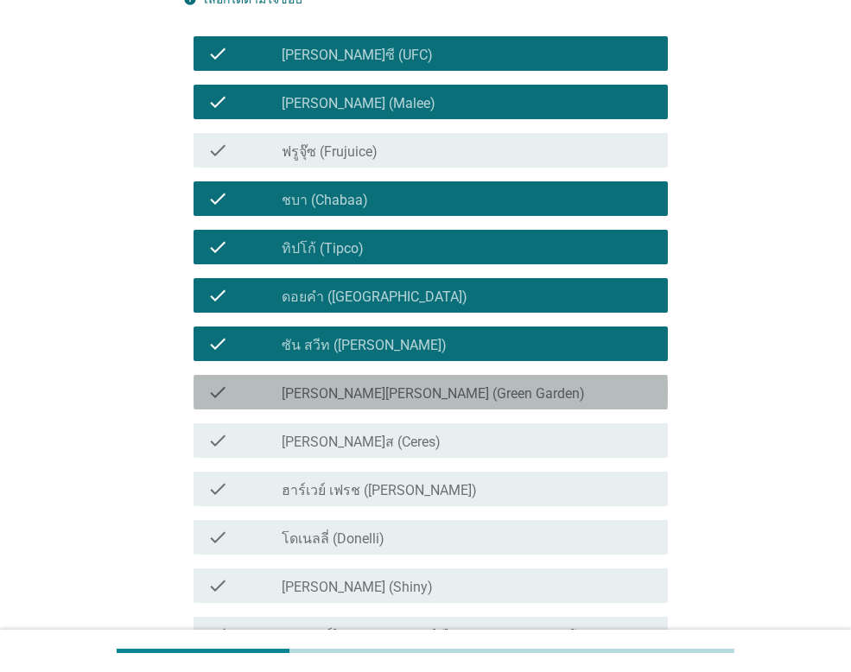
click at [357, 390] on label "[PERSON_NAME][PERSON_NAME] (Green Garden)" at bounding box center [433, 393] width 303 height 17
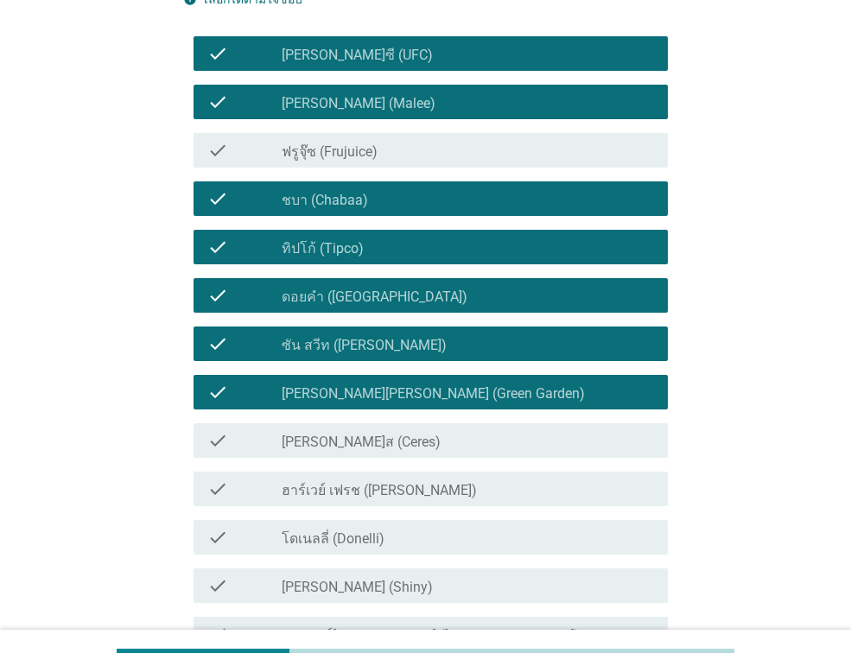
click at [382, 530] on label "โดเนลลี่ (Donelli)" at bounding box center [333, 538] width 103 height 17
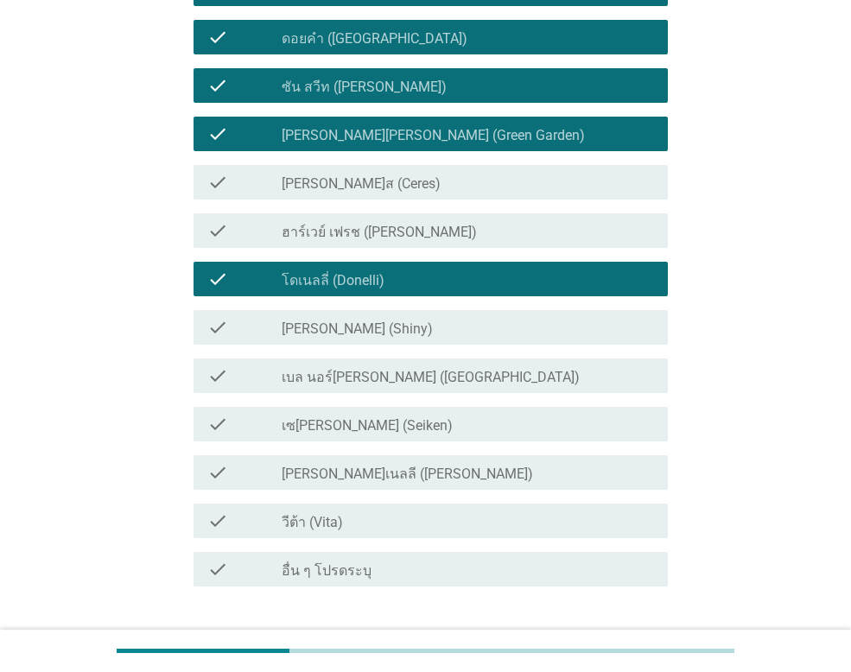
scroll to position [432, 0]
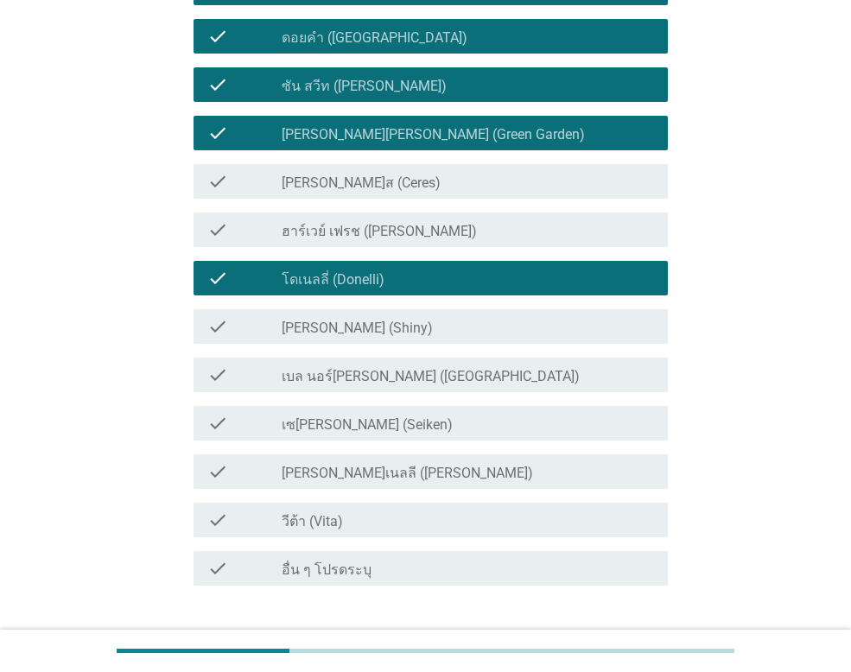
click at [332, 527] on label "วีต้า (Vita)" at bounding box center [312, 521] width 61 height 17
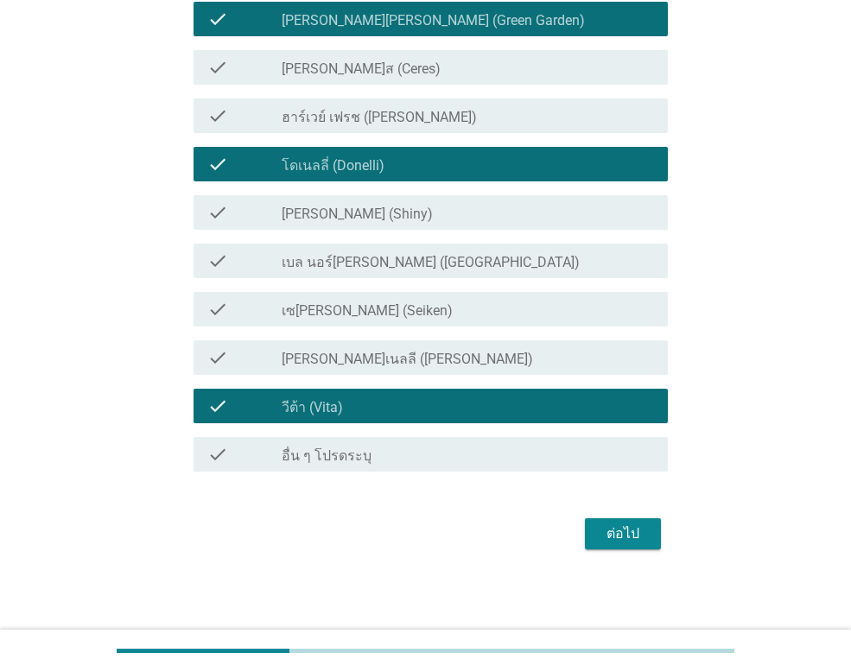
scroll to position [547, 0]
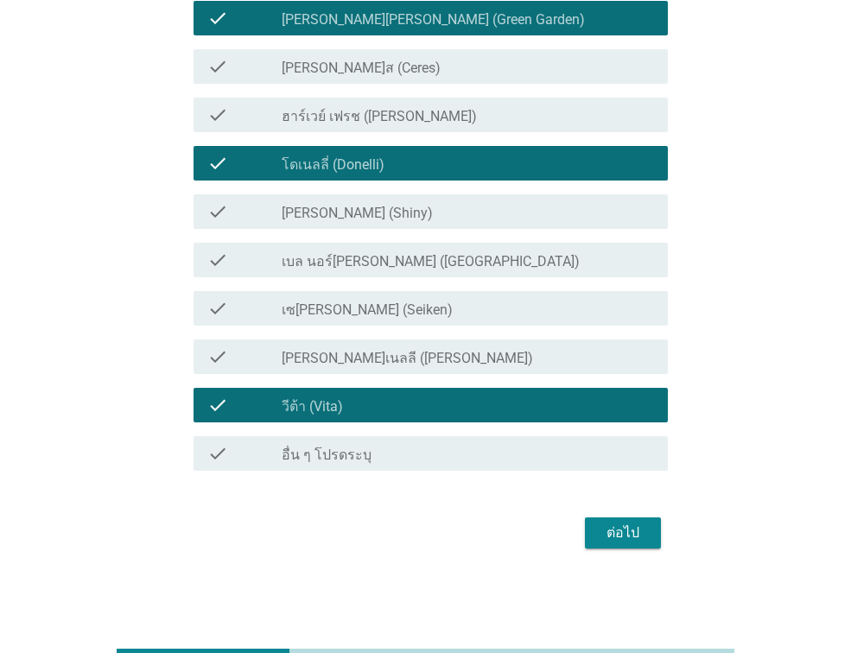
click at [606, 532] on div "ต่อไป" at bounding box center [623, 533] width 48 height 21
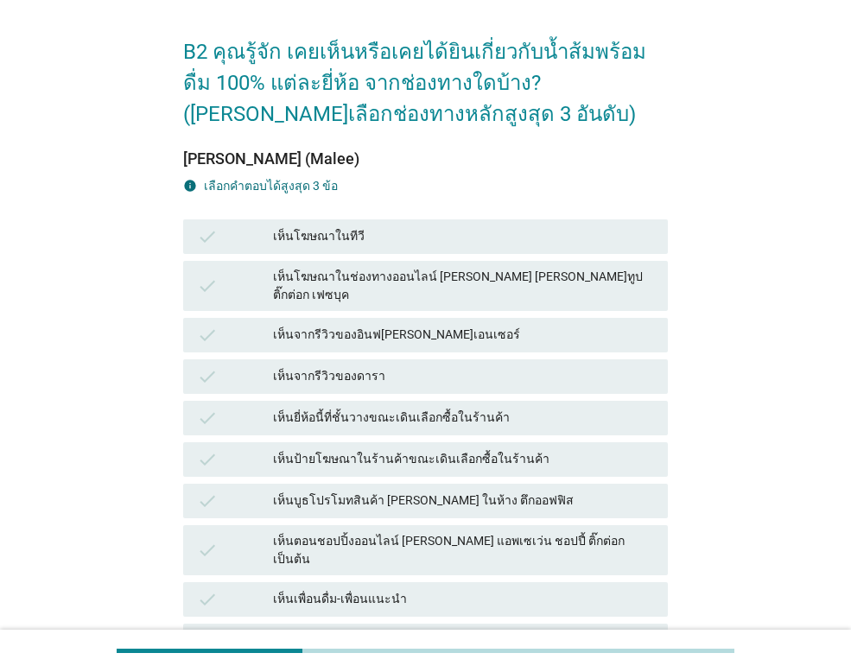
scroll to position [86, 0]
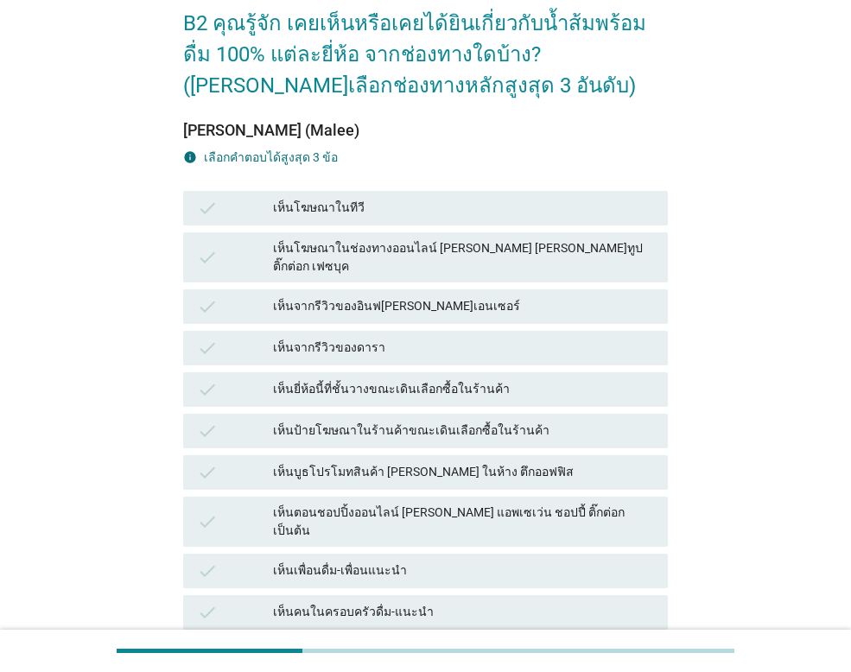
click at [321, 201] on div "เห็นโฆษณาในทีวี" at bounding box center [463, 208] width 381 height 21
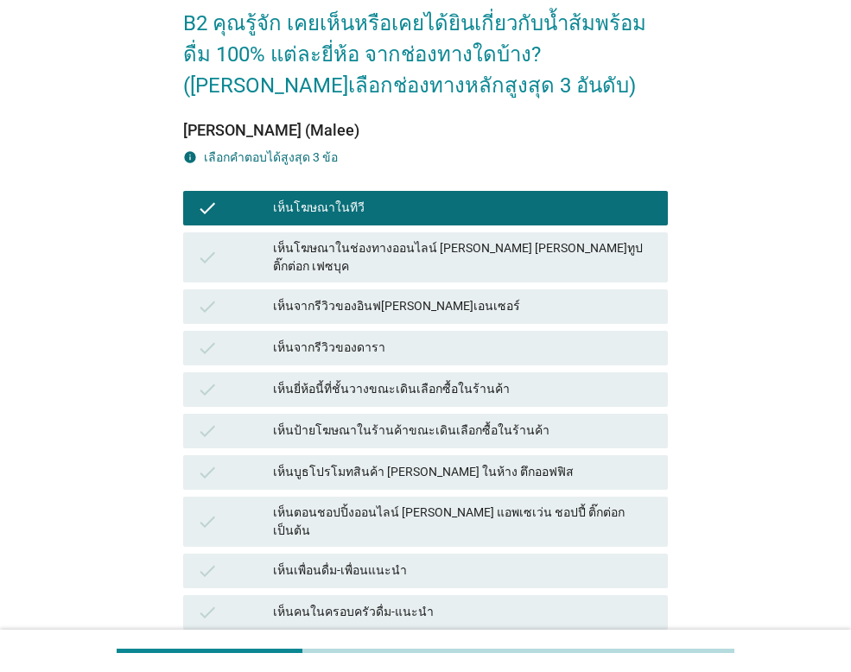
click at [325, 244] on div "เห็นโฆษณาในช่องทางออนไลน์ [PERSON_NAME] [PERSON_NAME]ทูป ติ๊กต่อก เฟซบุค" at bounding box center [463, 257] width 381 height 36
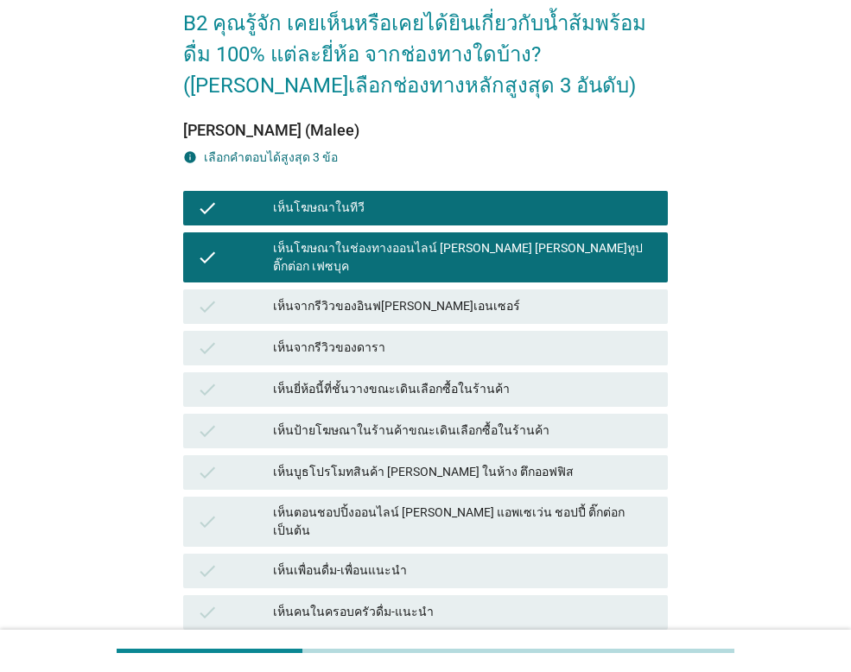
click at [284, 296] on div "เห็นจากรีวิวของอินฟ[PERSON_NAME]เอนเซอร์" at bounding box center [463, 306] width 381 height 21
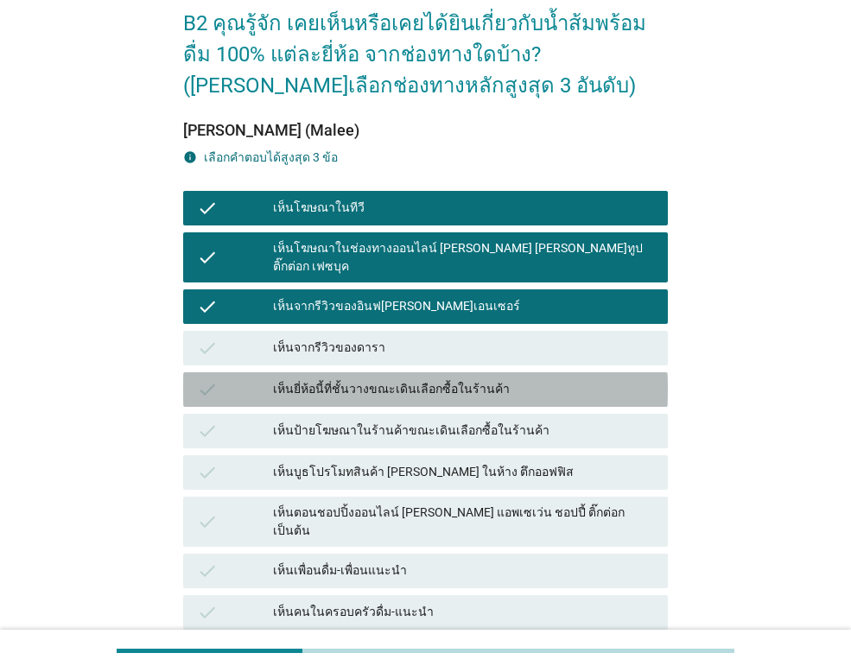
click at [295, 379] on div "เห็นยี่ห้อนี้ที่ชั้นวางขณะเดินเลือกซื้อในร้านค้า" at bounding box center [463, 389] width 381 height 21
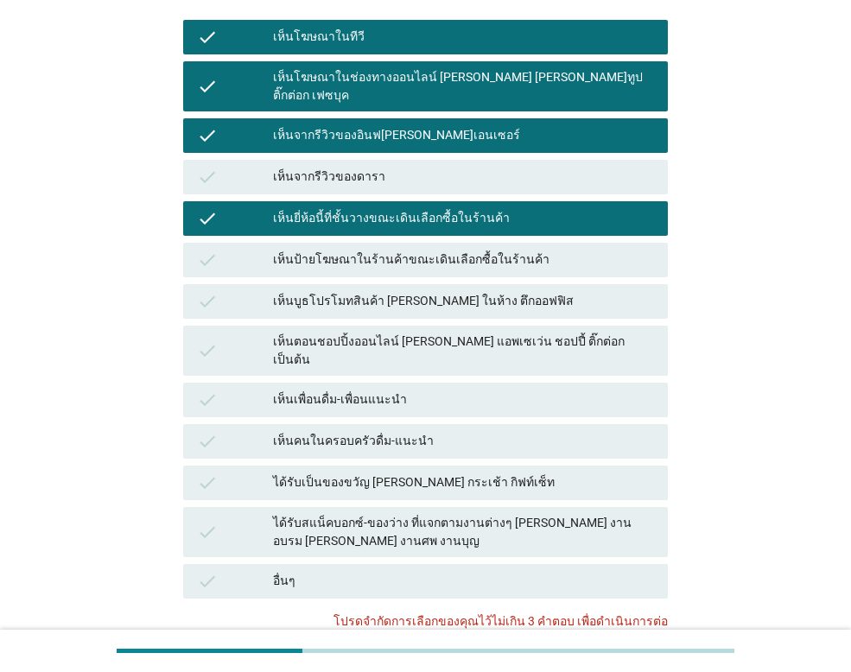
scroll to position [259, 0]
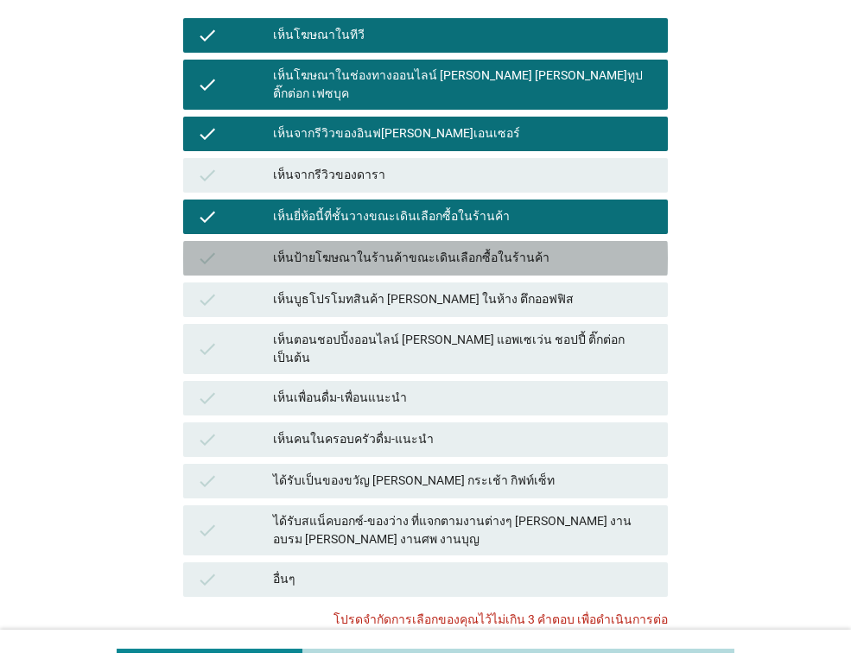
click at [337, 248] on div "เห็นป้ายโฆษณาในร้านค้าขณะเดินเลือกซื้อในร้านค้า" at bounding box center [463, 258] width 381 height 21
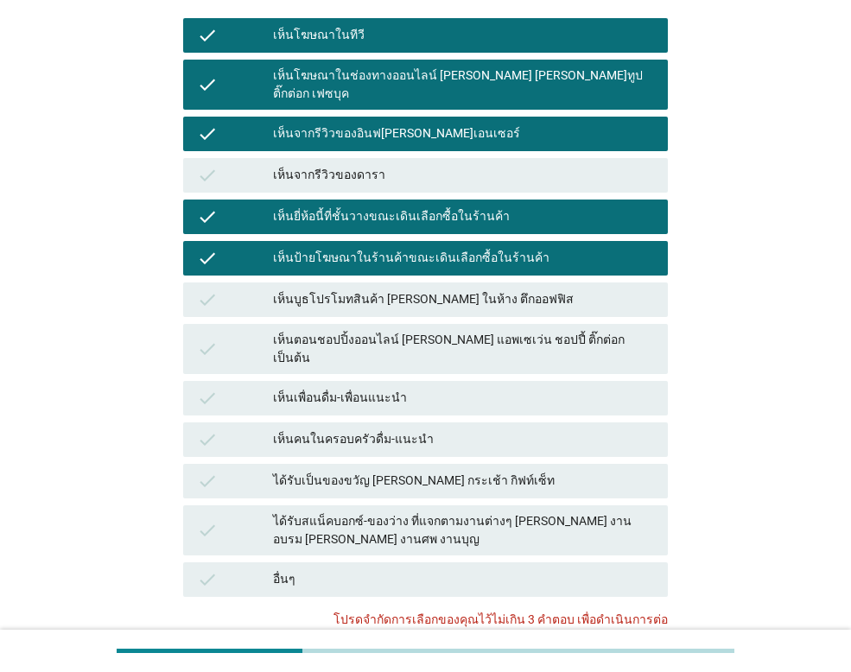
click at [338, 289] on div "เห็นบูธโปรโมทสินค้า [PERSON_NAME] ในห้าง ตึกออฟฟิส" at bounding box center [463, 299] width 381 height 21
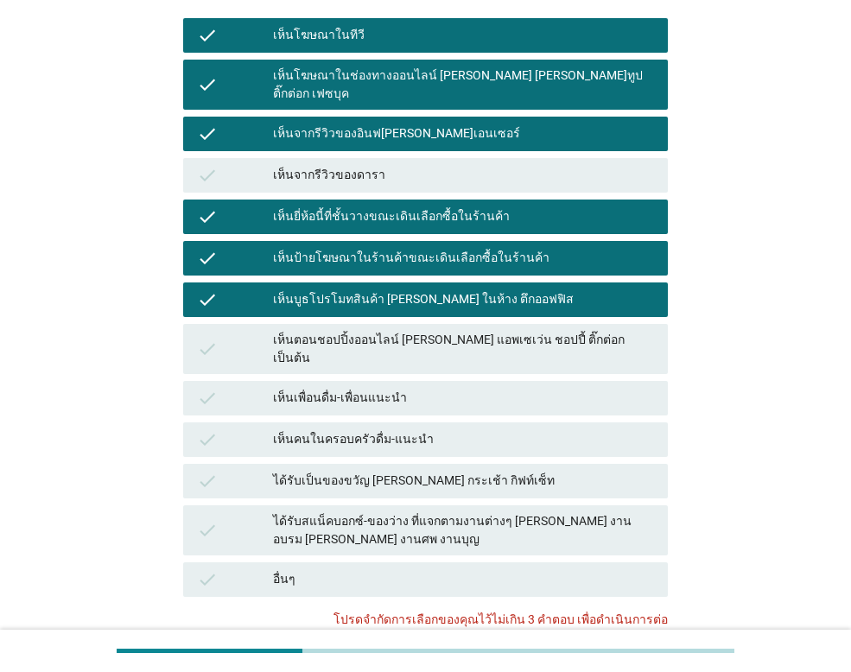
click at [374, 388] on div "เห็นเพื่อนดื่ม-เพื่อนแนะนำ" at bounding box center [463, 398] width 381 height 21
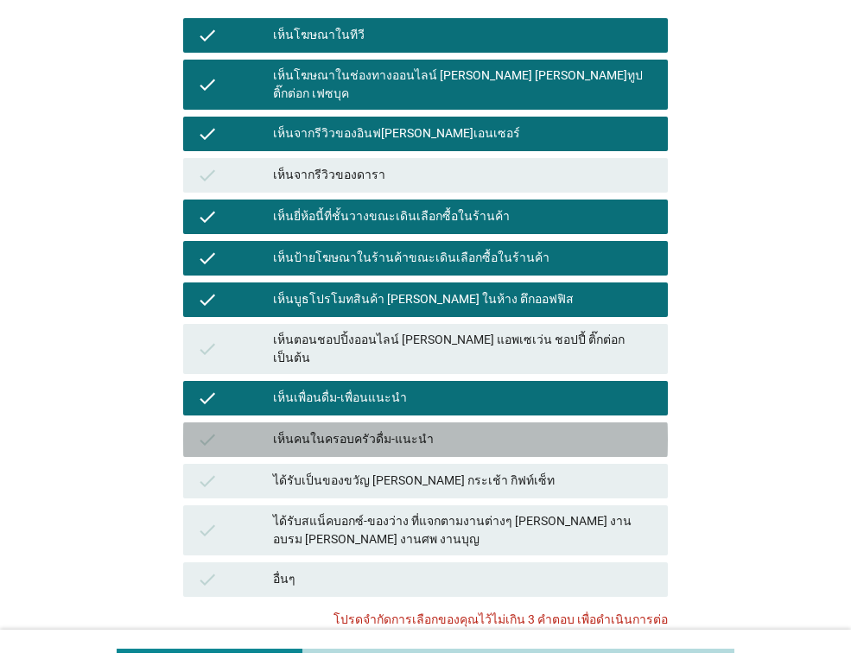
click at [371, 429] on div "เห็นคนในครอบครัวดื่ม-แนะนำ" at bounding box center [463, 439] width 381 height 21
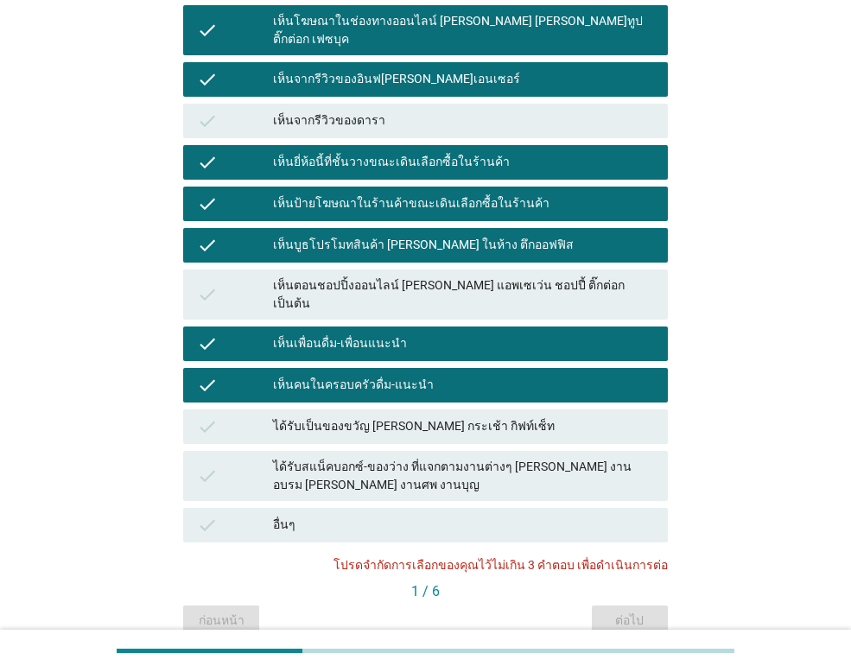
scroll to position [365, 0]
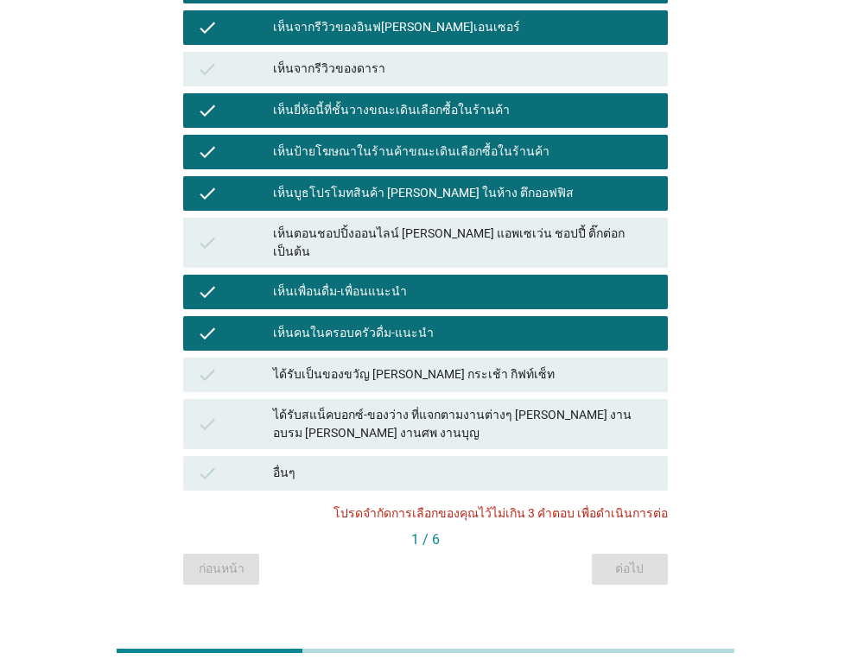
click at [367, 365] on div "ได้รับเป็นของขวัญ [PERSON_NAME] กระเช้า กิฟท์เซ็ท" at bounding box center [463, 375] width 381 height 21
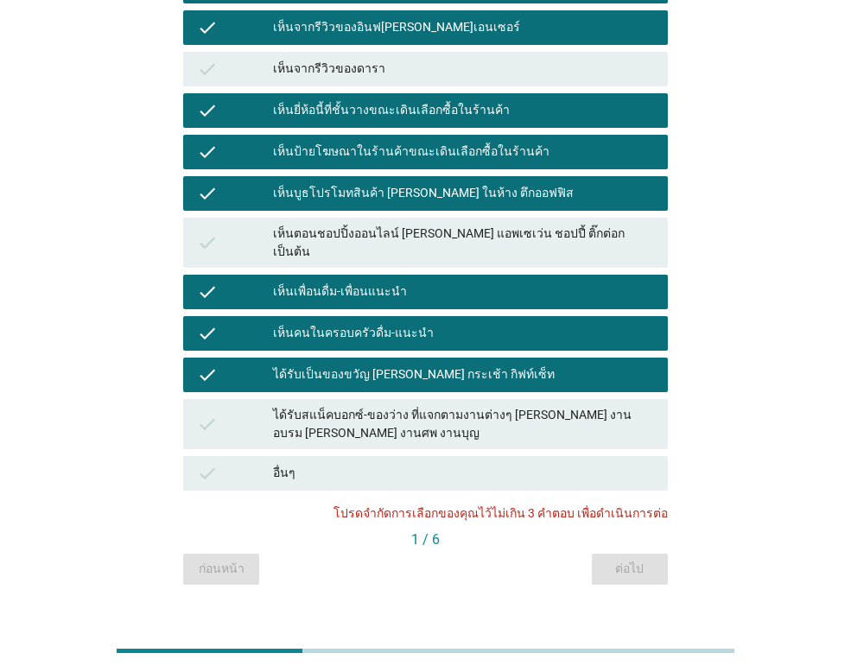
click at [371, 406] on div "ได้รับสแน็คบอกซ์-ของว่าง ที่แจกตามงานต่างๆ [PERSON_NAME] งานอบรม [PERSON_NAME] …" at bounding box center [463, 424] width 381 height 36
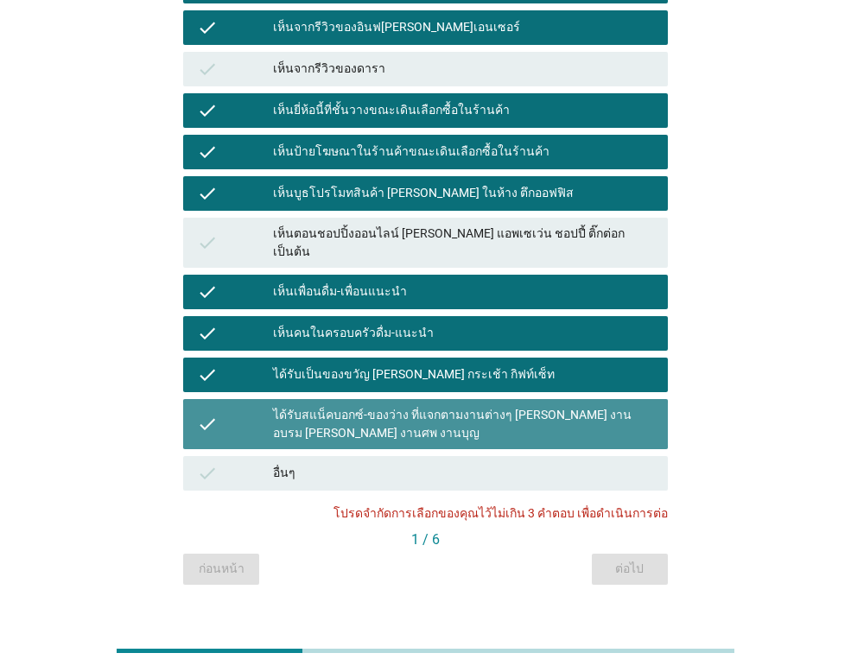
click at [371, 406] on div "ได้รับสแน็คบอกซ์-ของว่าง ที่แจกตามงานต่างๆ [PERSON_NAME] งานอบรม [PERSON_NAME] …" at bounding box center [463, 424] width 381 height 36
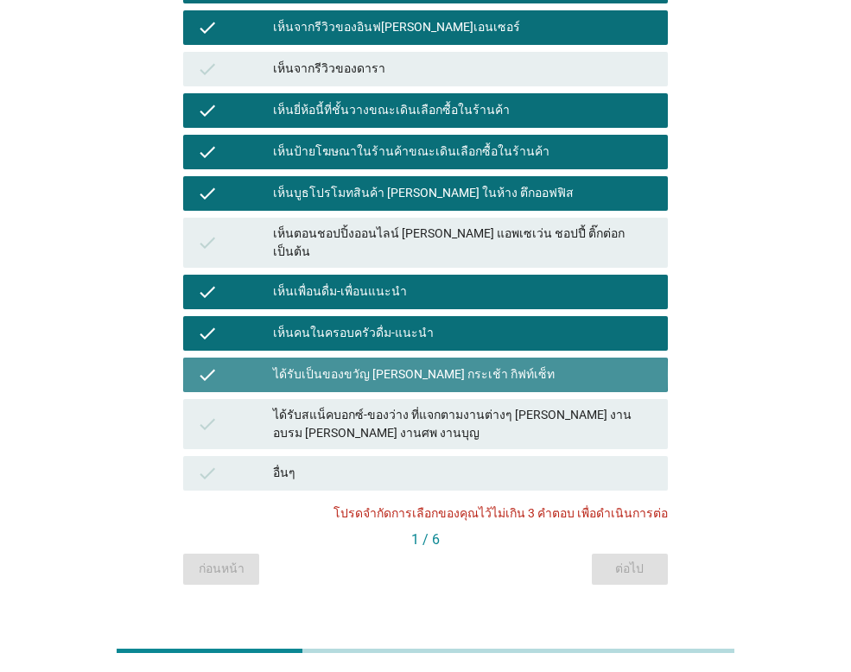
click at [364, 365] on div "ได้รับเป็นของขวัญ [PERSON_NAME] กระเช้า กิฟท์เซ็ท" at bounding box center [463, 375] width 381 height 21
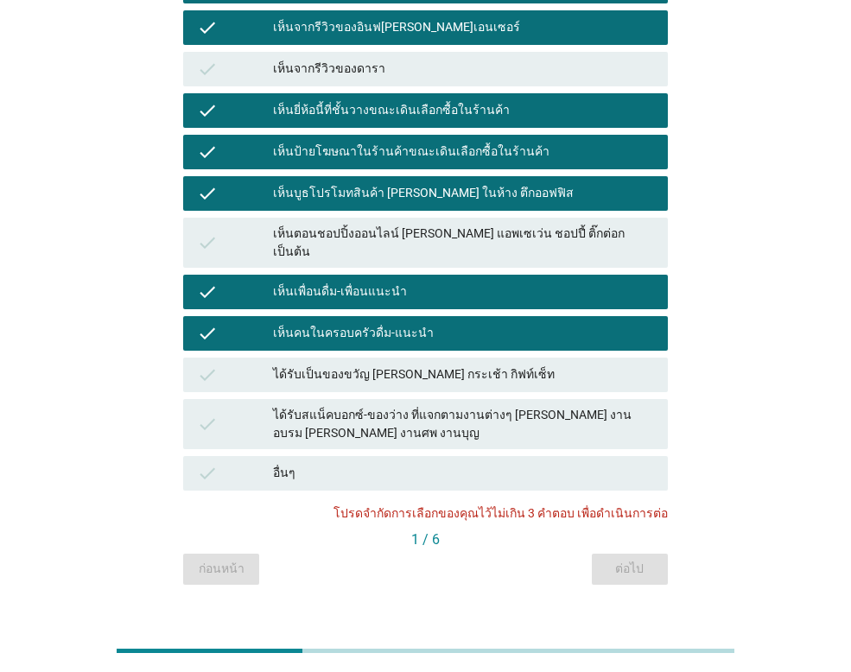
drag, startPoint x: 360, startPoint y: 302, endPoint x: 359, endPoint y: 283, distance: 19.0
click at [360, 323] on div "เห็นคนในครอบครัวดื่ม-แนะนำ" at bounding box center [463, 333] width 381 height 21
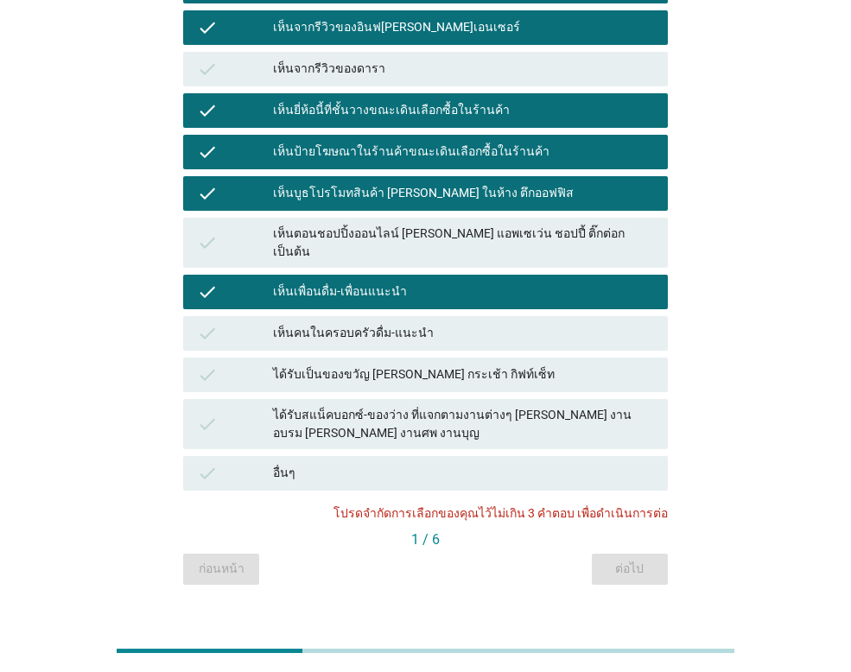
click at [358, 282] on div "เห็นเพื่อนดื่ม-เพื่อนแนะนำ" at bounding box center [463, 292] width 381 height 21
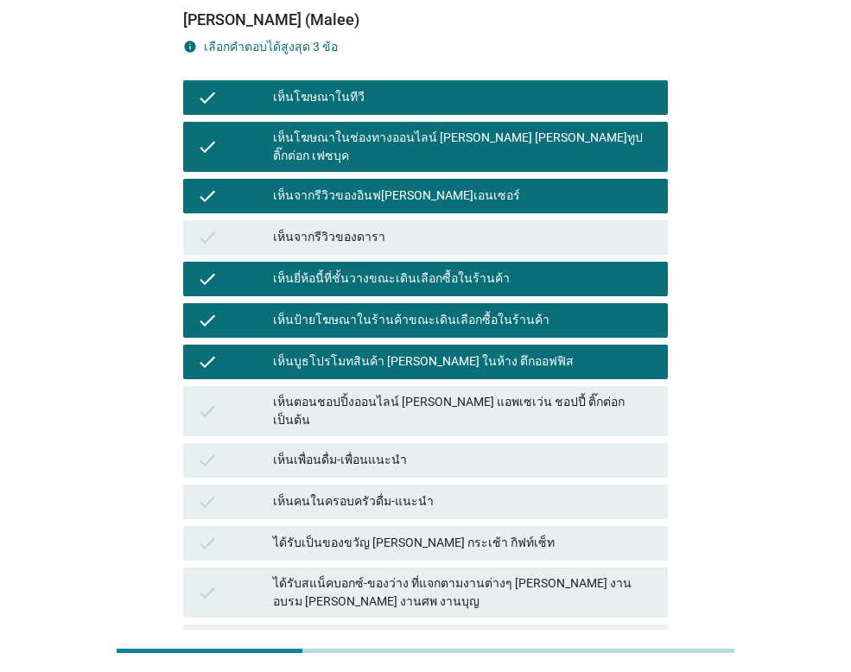
scroll to position [193, 0]
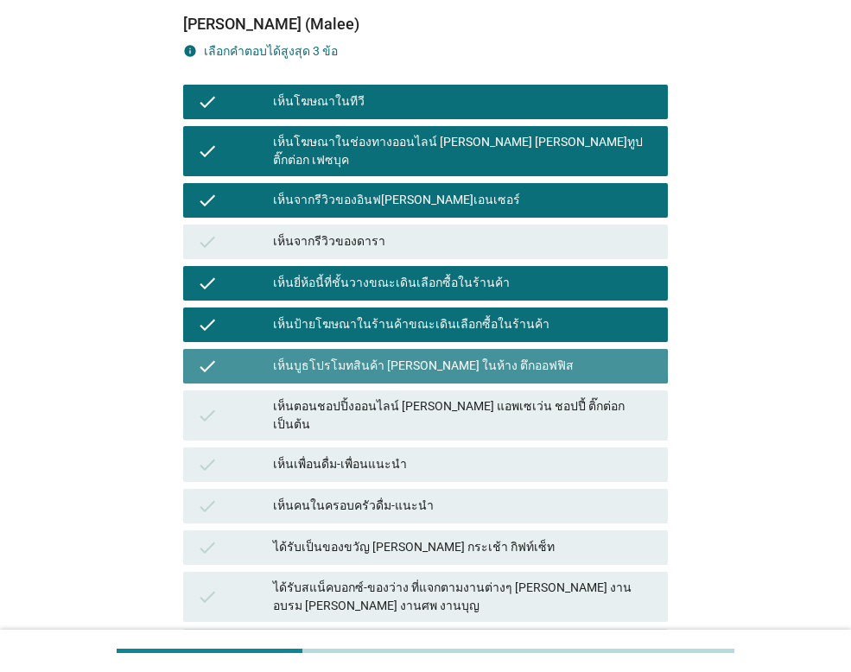
click at [429, 356] on div "เห็นบูธโปรโมทสินค้า [PERSON_NAME] ในห้าง ตึกออฟฟิส" at bounding box center [463, 366] width 381 height 21
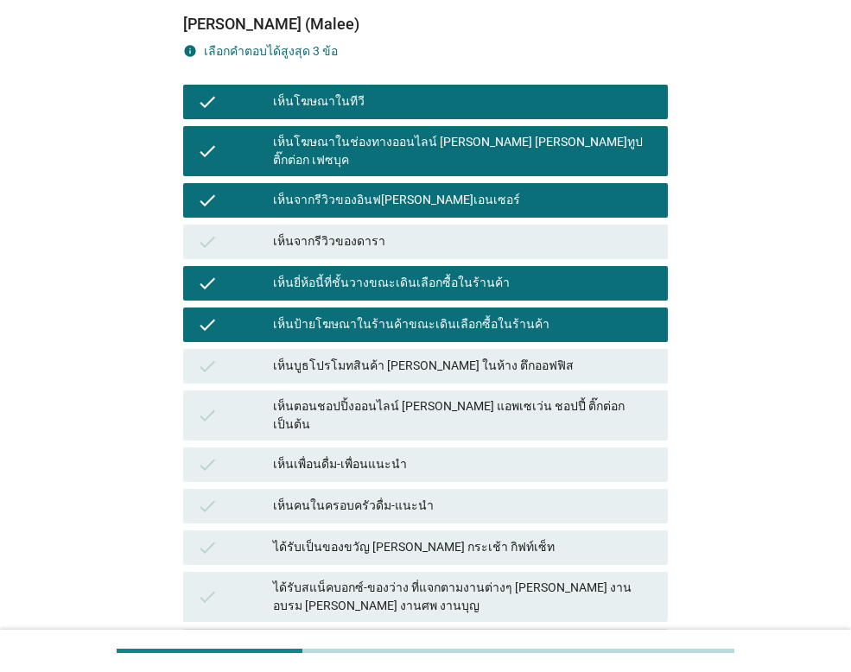
click at [221, 190] on div "check" at bounding box center [235, 200] width 76 height 21
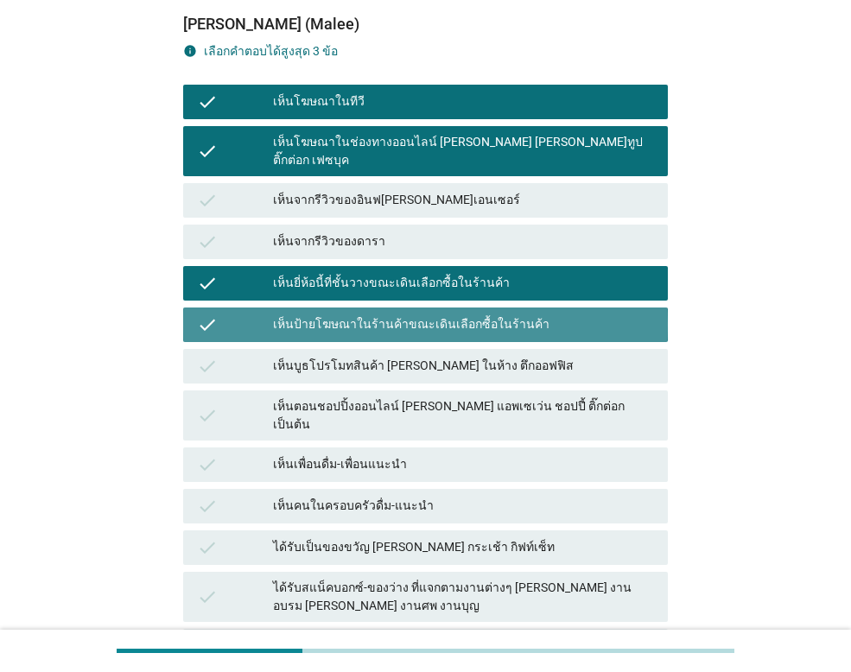
click at [224, 314] on div "check" at bounding box center [235, 324] width 76 height 21
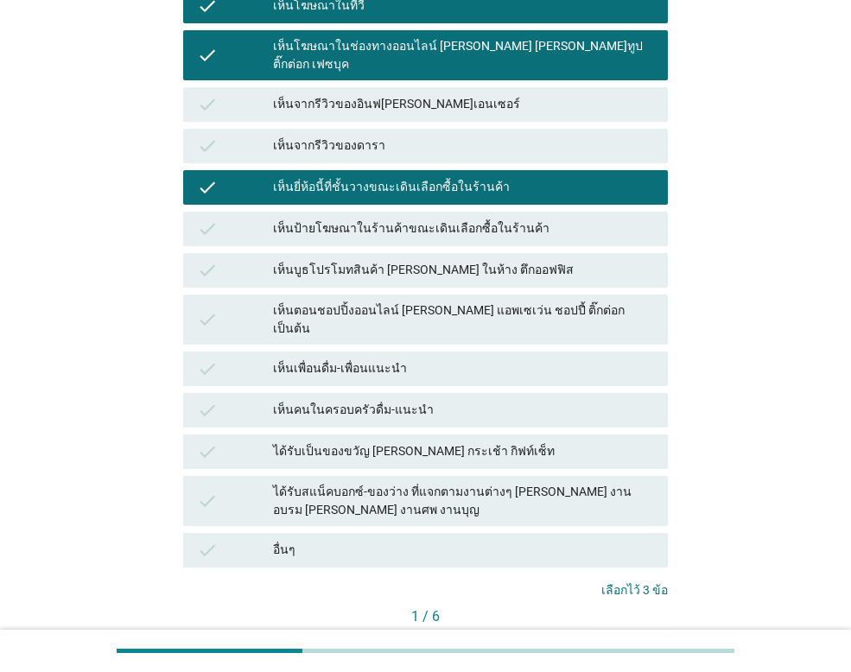
scroll to position [365, 0]
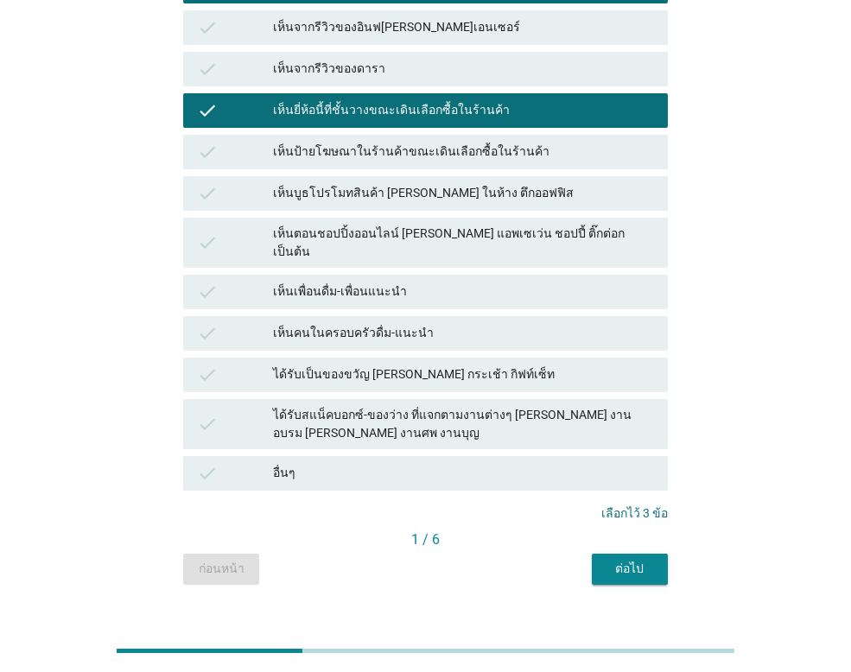
click at [638, 560] on div "ต่อไป" at bounding box center [630, 569] width 48 height 18
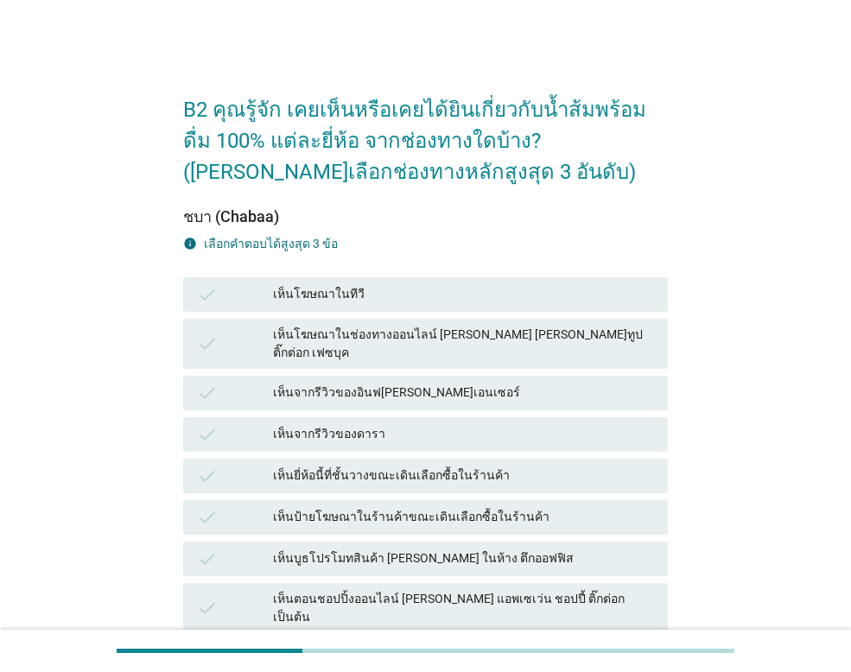
click at [312, 295] on div "เห็นโฆษณาในทีวี" at bounding box center [463, 294] width 381 height 21
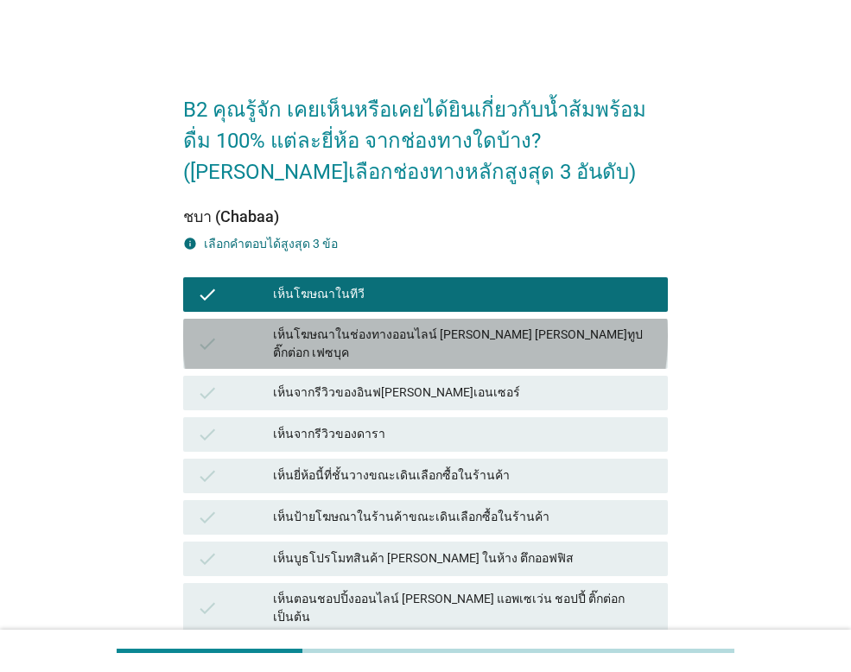
click at [318, 330] on div "เห็นโฆษณาในช่องทางออนไลน์ [PERSON_NAME] [PERSON_NAME]ทูป ติ๊กต่อก เฟซบุค" at bounding box center [463, 344] width 381 height 36
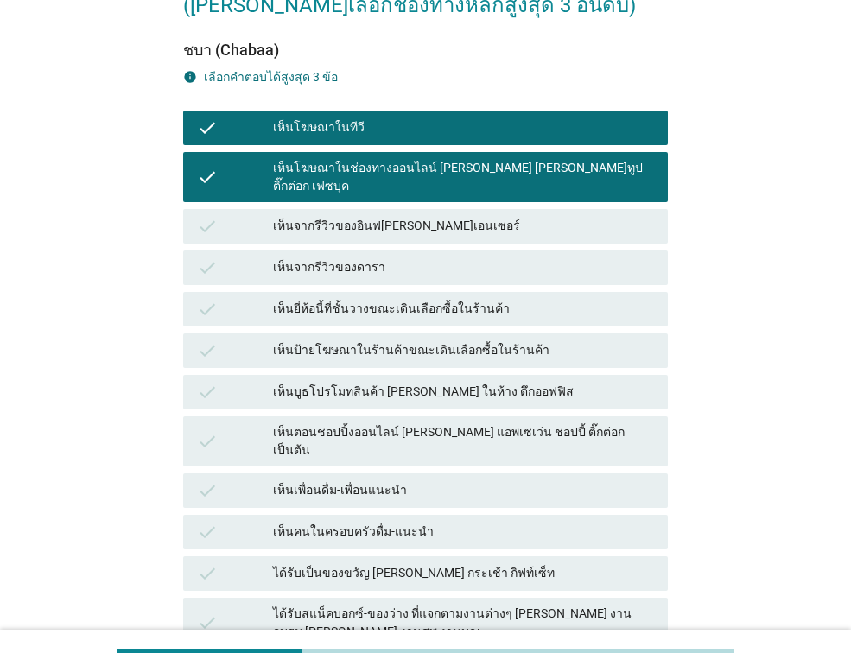
scroll to position [173, 0]
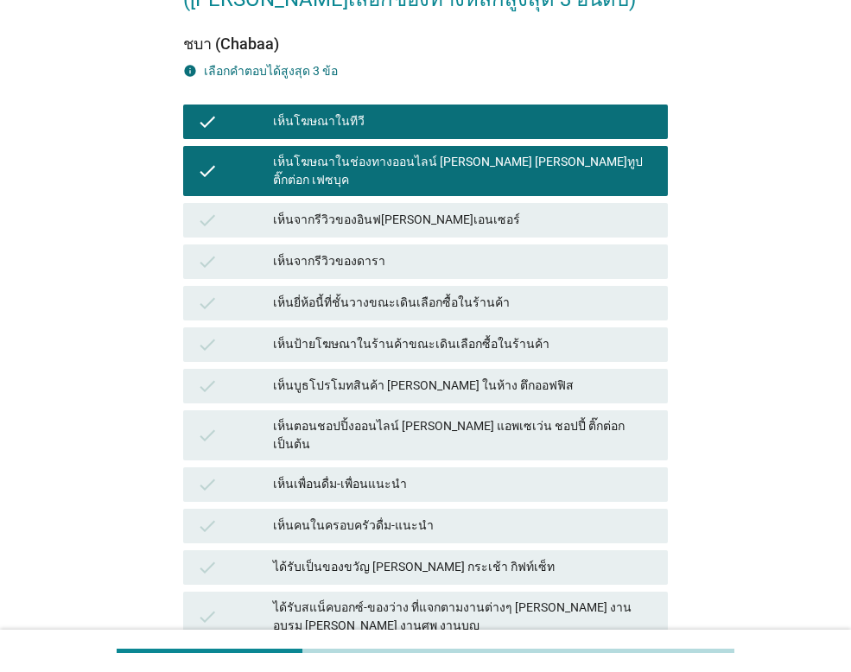
click at [404, 293] on div "เห็นยี่ห้อนี้ที่ชั้นวางขณะเดินเลือกซื้อในร้านค้า" at bounding box center [463, 303] width 381 height 21
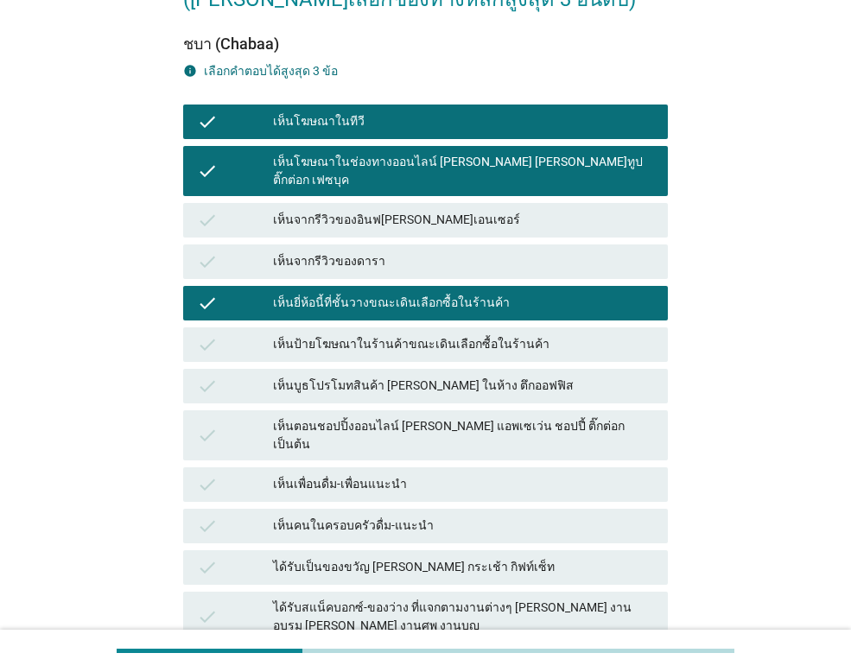
scroll to position [365, 0]
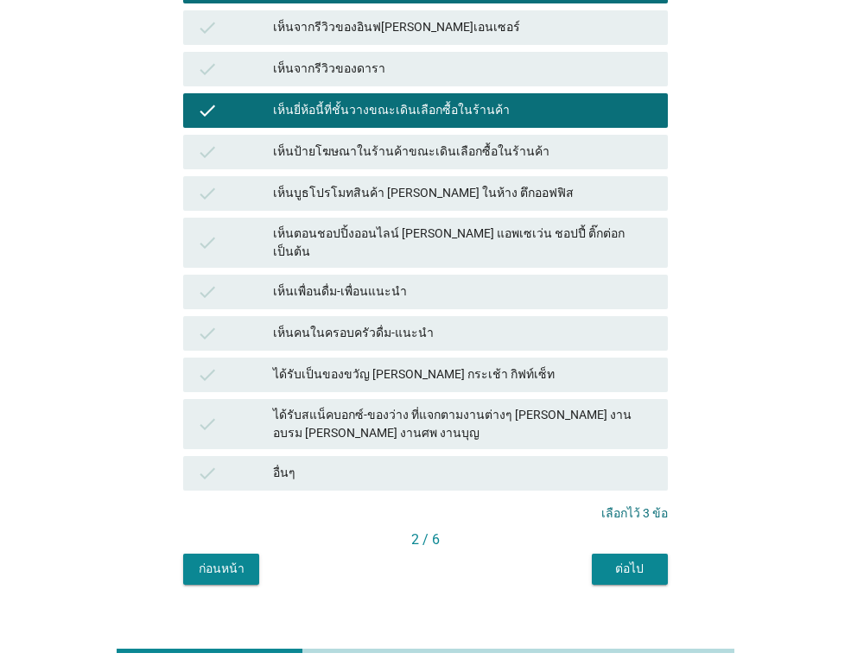
click at [649, 560] on div "ต่อไป" at bounding box center [630, 569] width 48 height 18
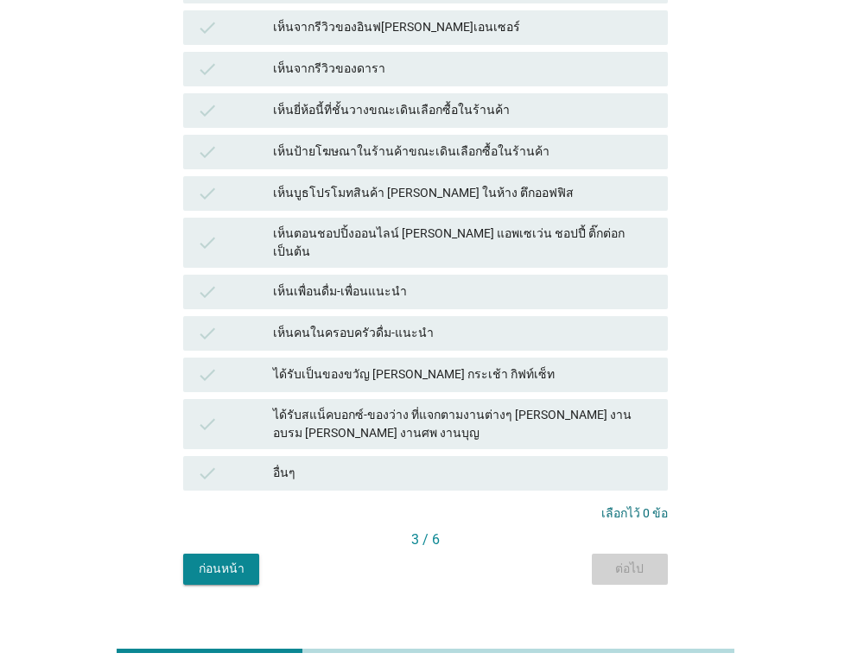
scroll to position [0, 0]
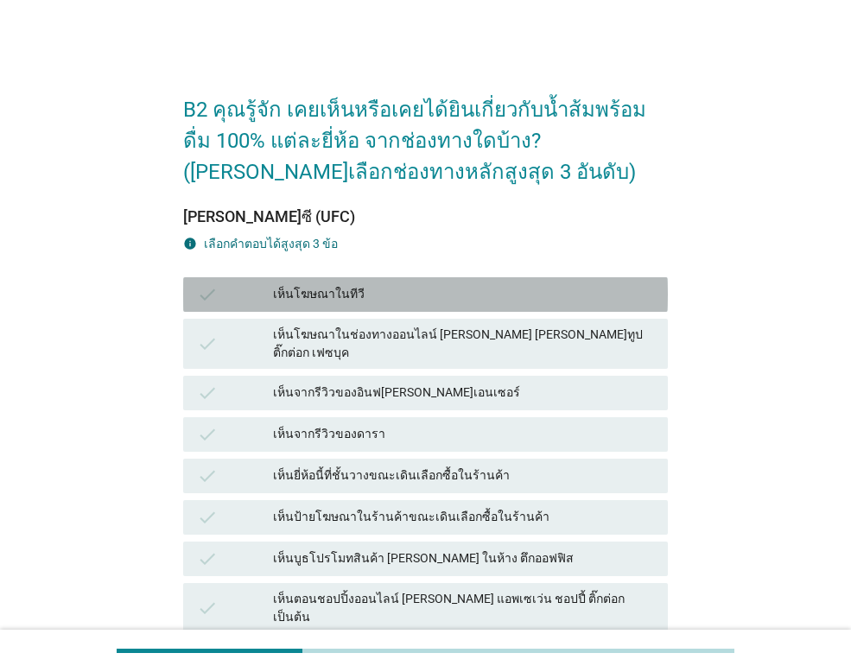
click at [347, 284] on div "เห็นโฆษณาในทีวี" at bounding box center [463, 294] width 381 height 21
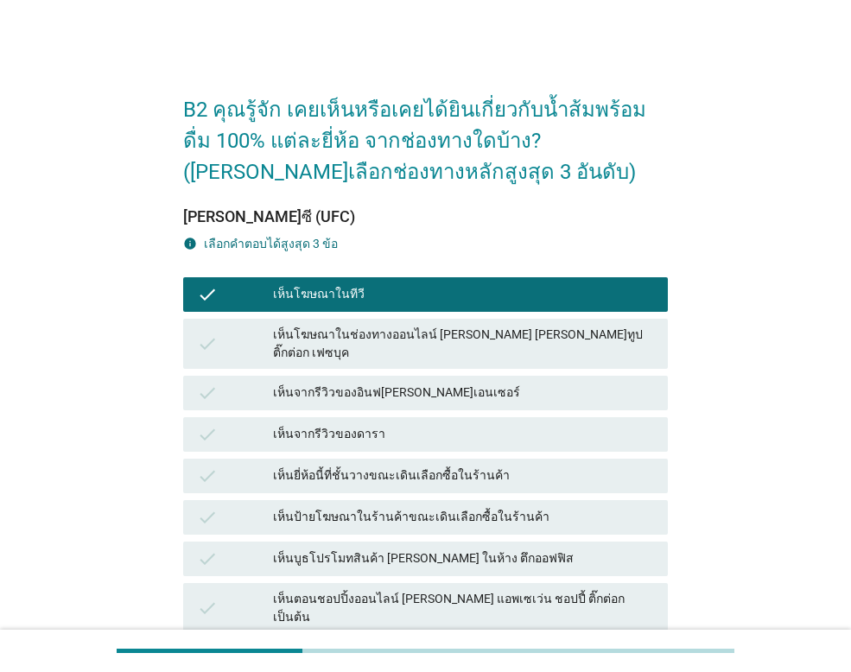
click at [382, 466] on div "เห็นยี่ห้อนี้ที่ชั้นวางขณะเดินเลือกซื้อในร้านค้า" at bounding box center [463, 476] width 381 height 21
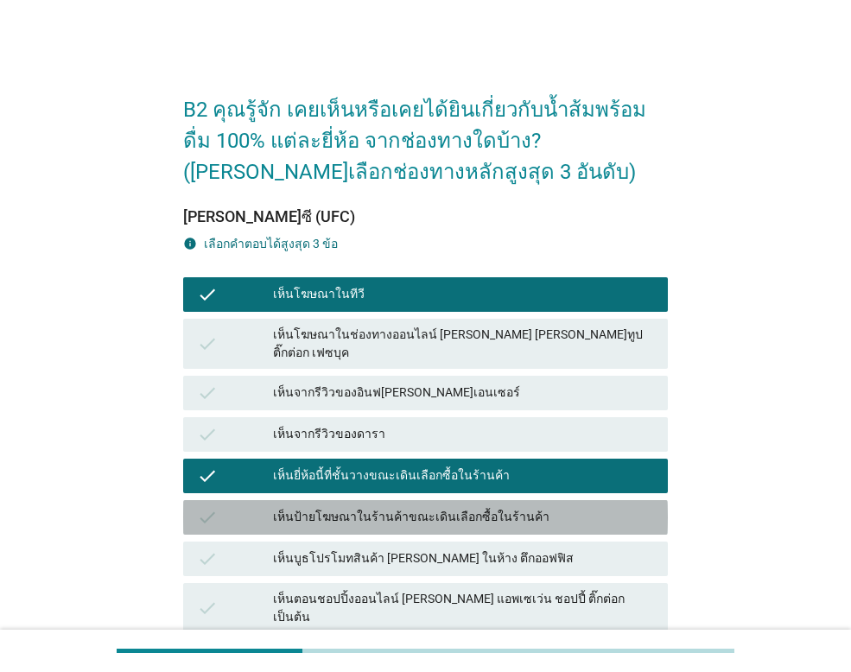
click at [464, 507] on div "เห็นป้ายโฆษณาในร้านค้าขณะเดินเลือกซื้อในร้านค้า" at bounding box center [463, 517] width 381 height 21
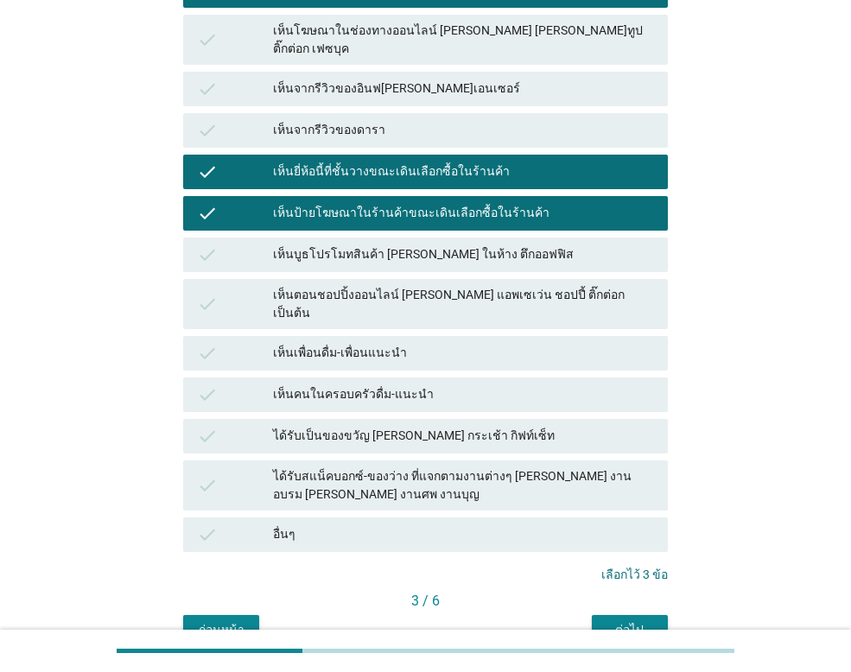
scroll to position [346, 0]
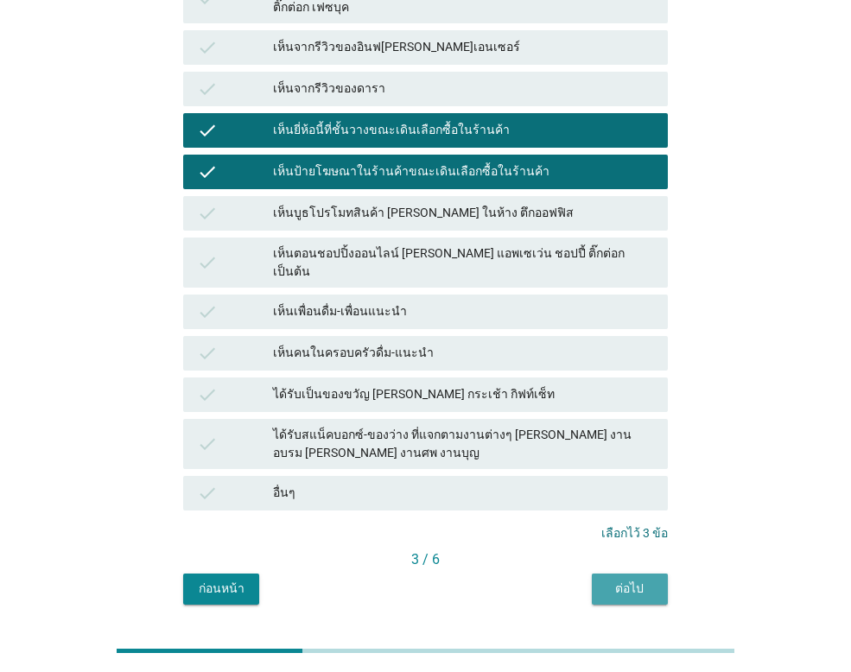
click at [618, 574] on button "ต่อไป" at bounding box center [630, 589] width 76 height 31
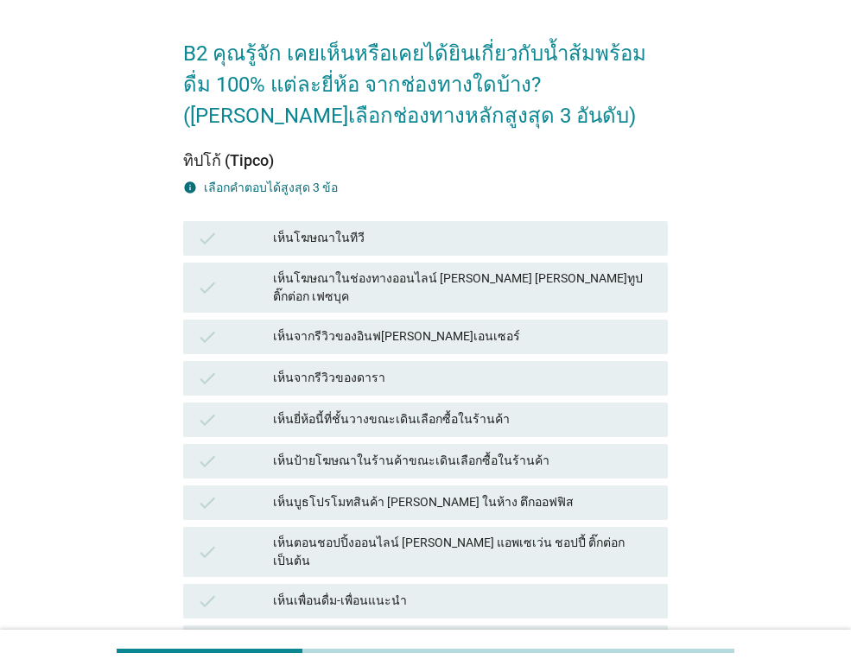
scroll to position [86, 0]
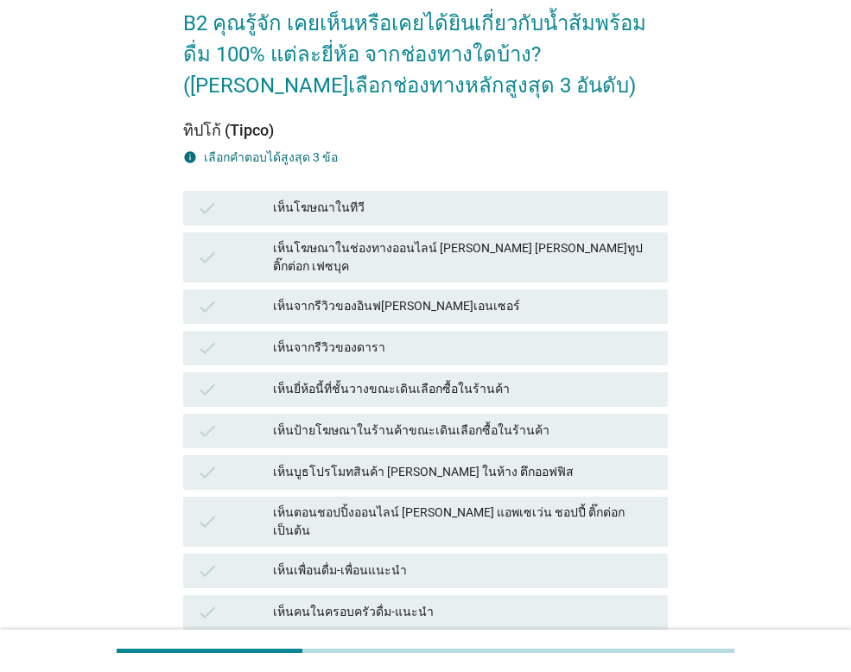
click at [338, 208] on div "เห็นโฆษณาในทีวี" at bounding box center [463, 208] width 381 height 21
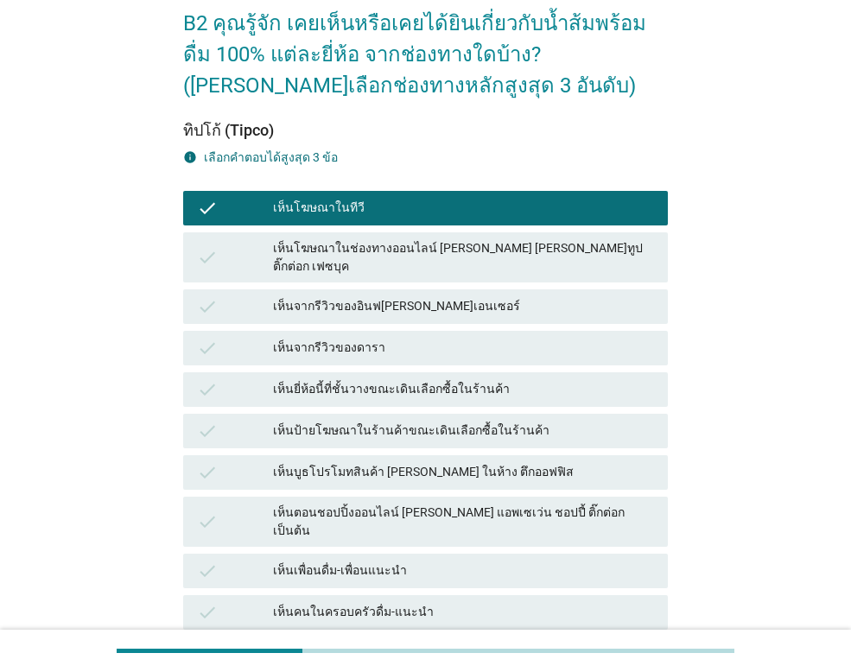
click at [341, 244] on div "เห็นโฆษณาในช่องทางออนไลน์ [PERSON_NAME] [PERSON_NAME]ทูป ติ๊กต่อก เฟซบุค" at bounding box center [463, 257] width 381 height 36
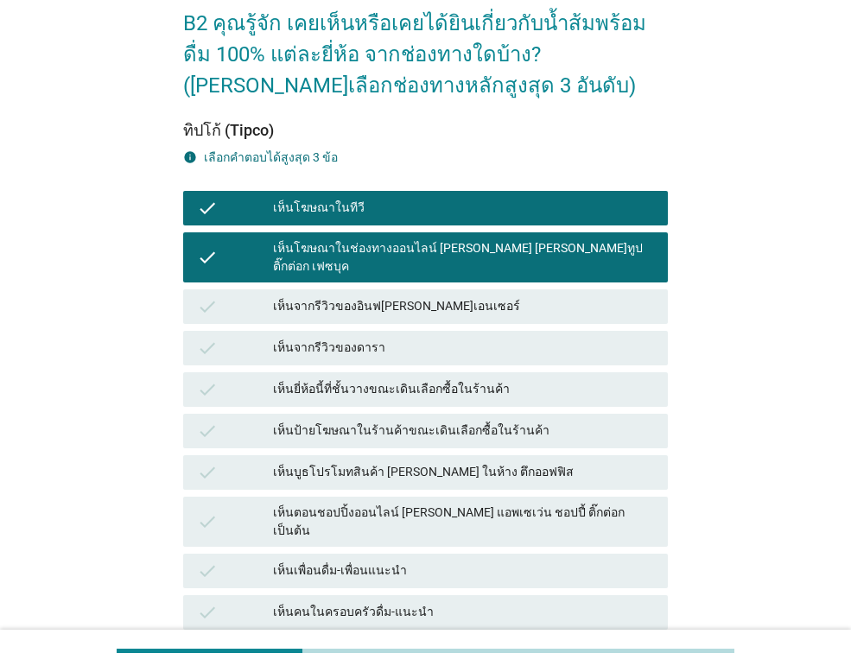
click at [421, 379] on div "เห็นยี่ห้อนี้ที่ชั้นวางขณะเดินเลือกซื้อในร้านค้า" at bounding box center [463, 389] width 381 height 21
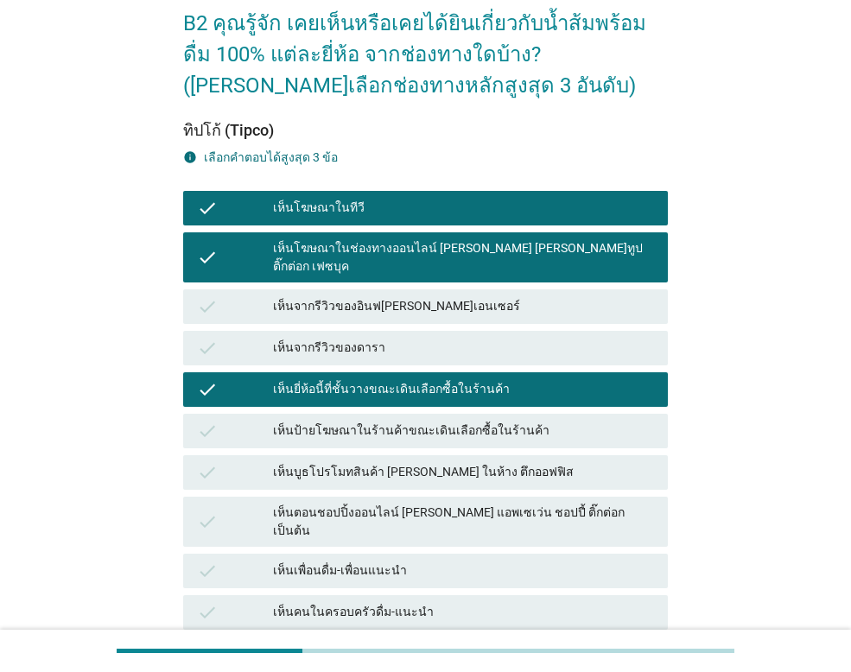
scroll to position [365, 0]
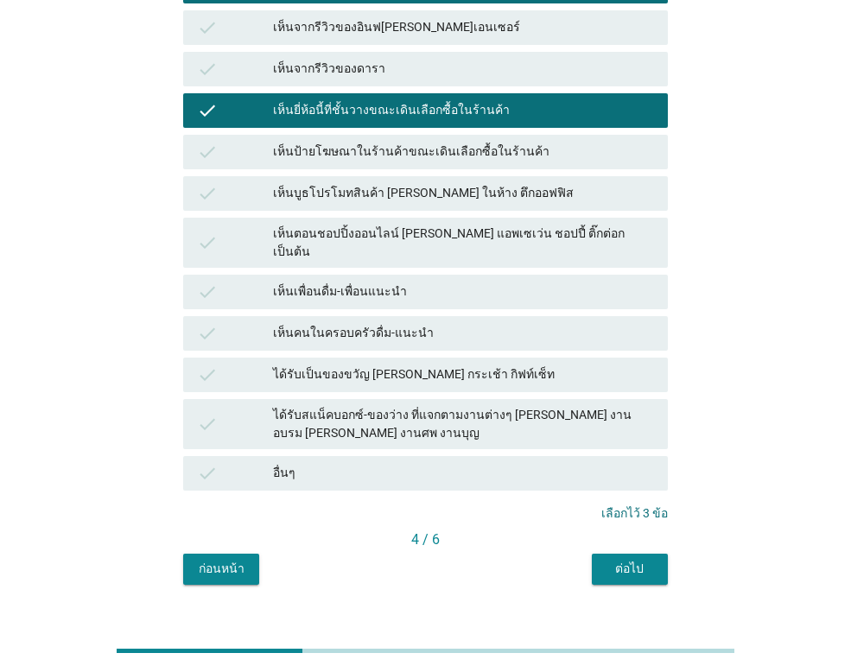
click at [651, 560] on div "ต่อไป" at bounding box center [630, 569] width 48 height 18
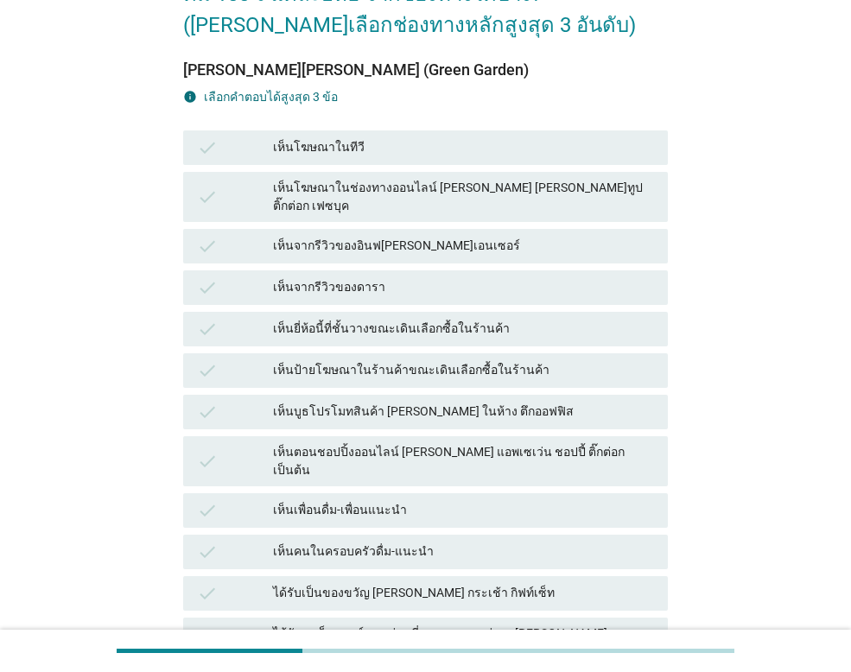
scroll to position [173, 0]
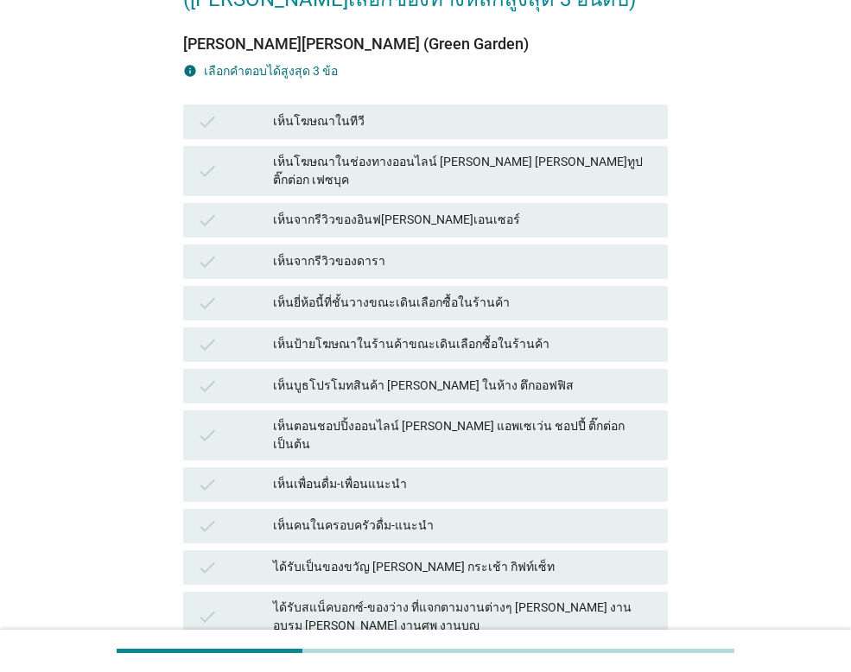
click at [385, 293] on div "เห็นยี่ห้อนี้ที่ชั้นวางขณะเดินเลือกซื้อในร้านค้า" at bounding box center [463, 303] width 381 height 21
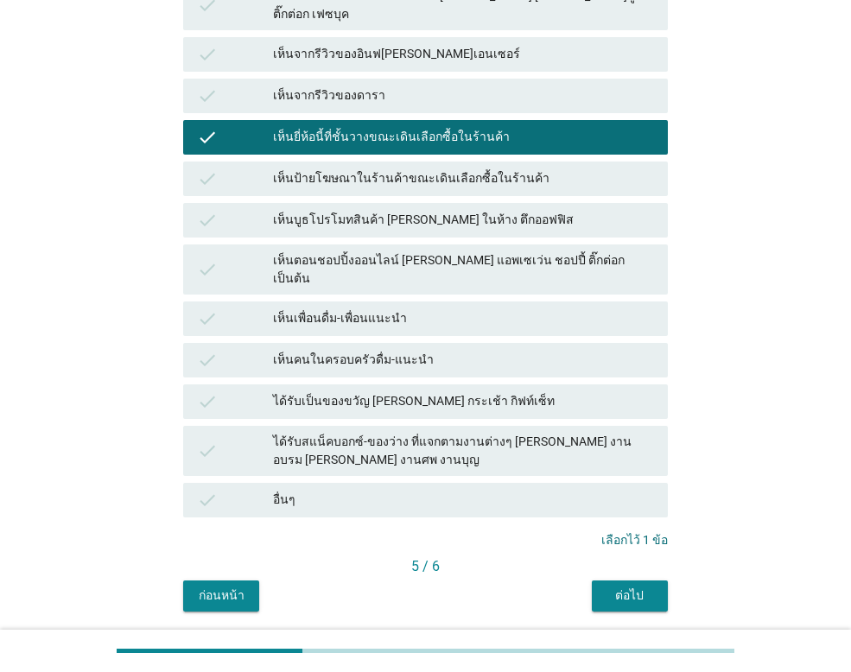
scroll to position [346, 0]
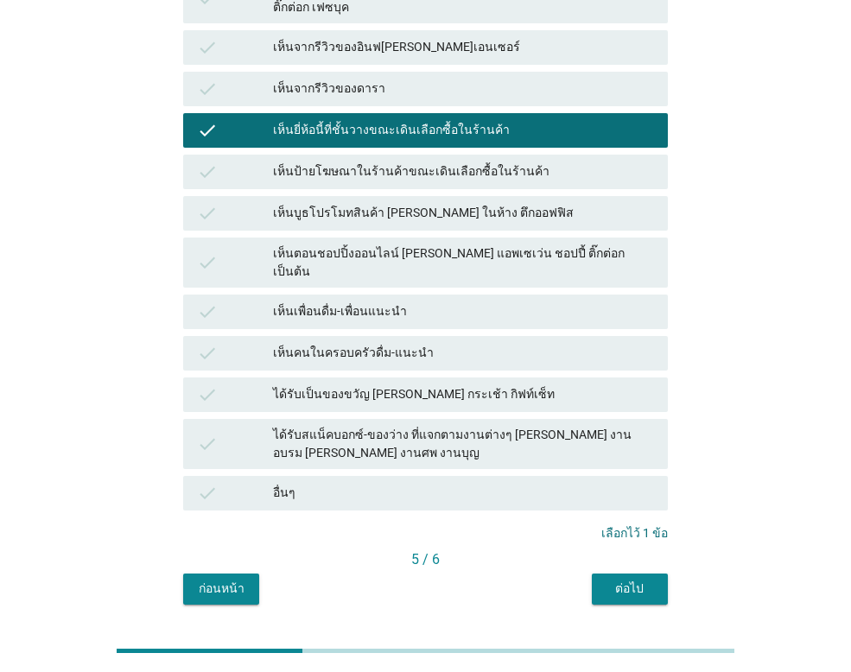
click at [634, 580] on div "ต่อไป" at bounding box center [630, 589] width 48 height 18
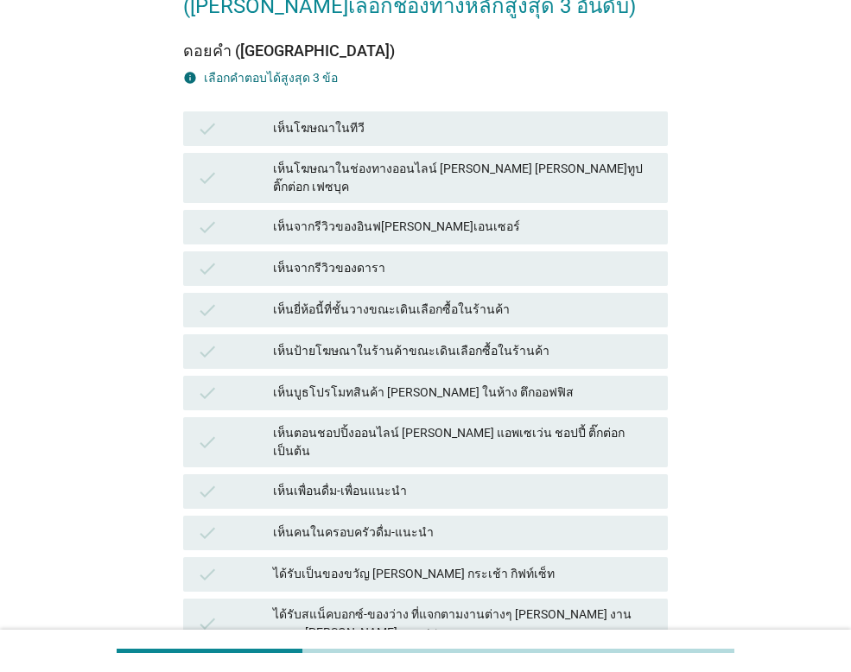
scroll to position [173, 0]
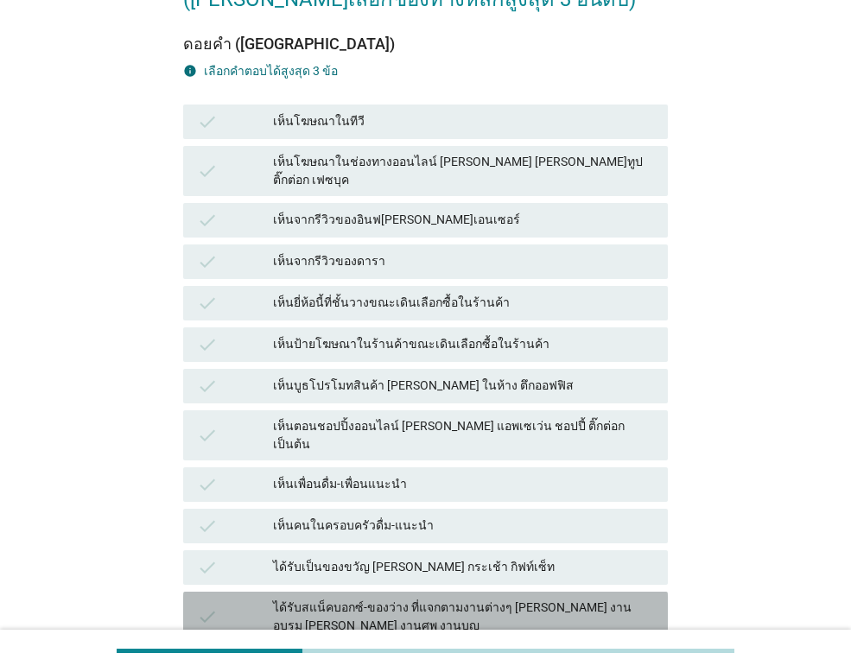
click at [447, 599] on div "ได้รับสแน็คบอกซ์-ของว่าง ที่แจกตามงานต่างๆ [PERSON_NAME] งานอบรม [PERSON_NAME] …" at bounding box center [463, 617] width 381 height 36
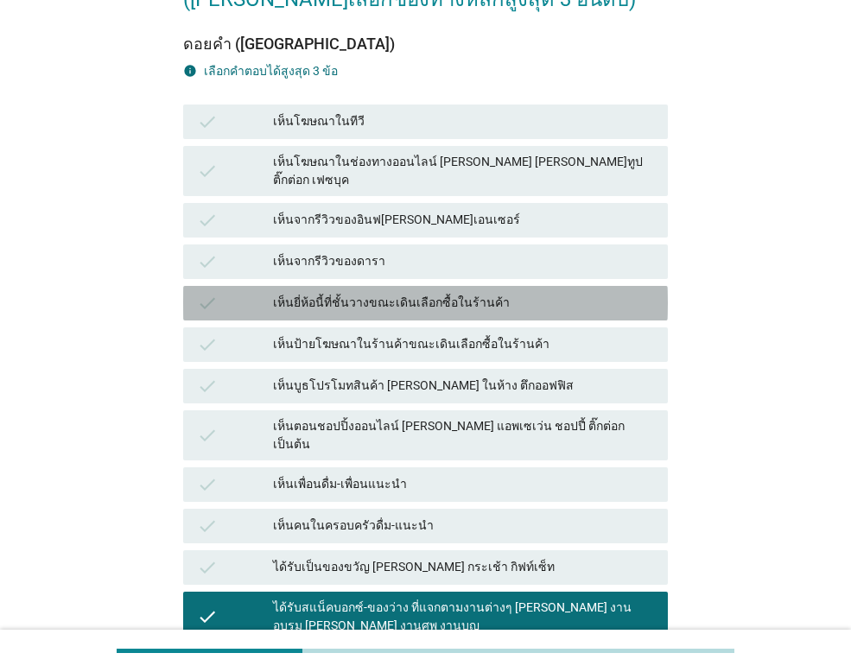
click at [308, 293] on div "เห็นยี่ห้อนี้ที่ชั้นวางขณะเดินเลือกซื้อในร้านค้า" at bounding box center [463, 303] width 381 height 21
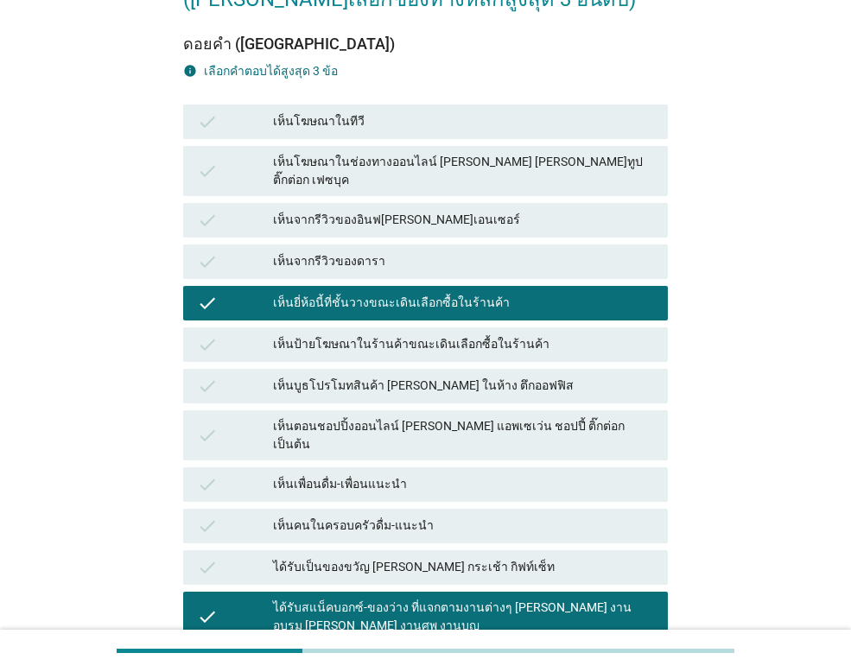
click at [316, 334] on div "เห็นป้ายโฆษณาในร้านค้าขณะเดินเลือกซื้อในร้านค้า" at bounding box center [463, 344] width 381 height 21
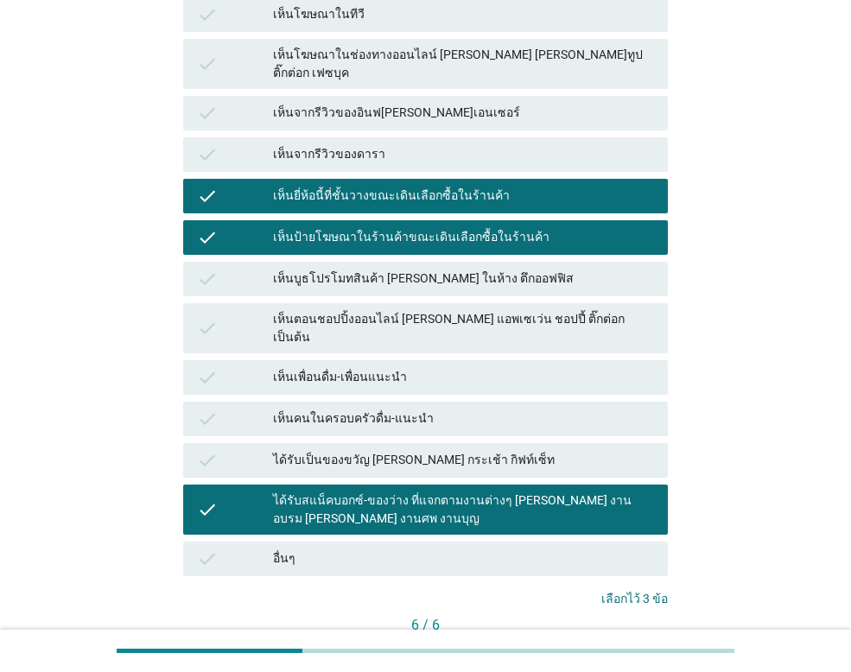
scroll to position [365, 0]
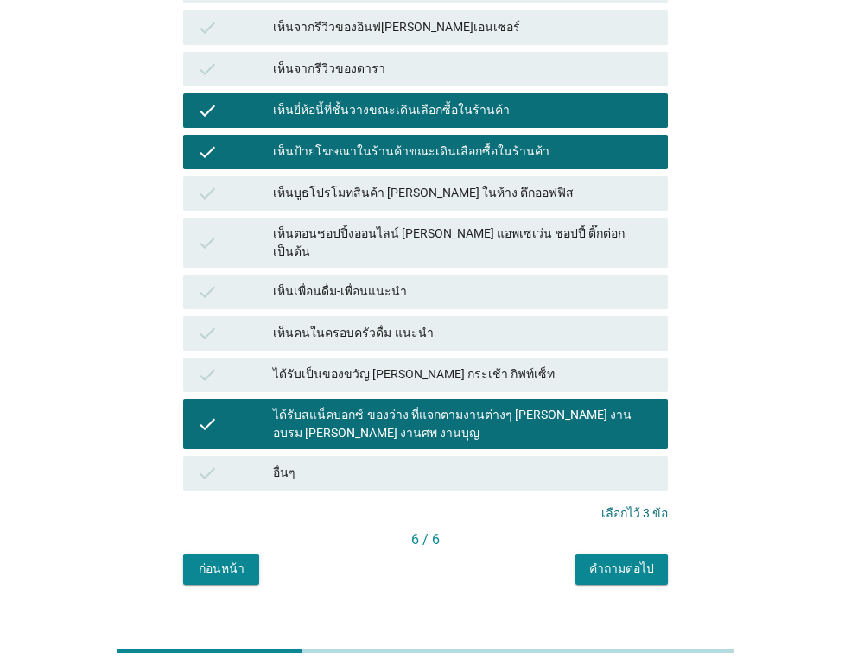
click at [633, 560] on div "คำถามต่อไป" at bounding box center [621, 569] width 65 height 18
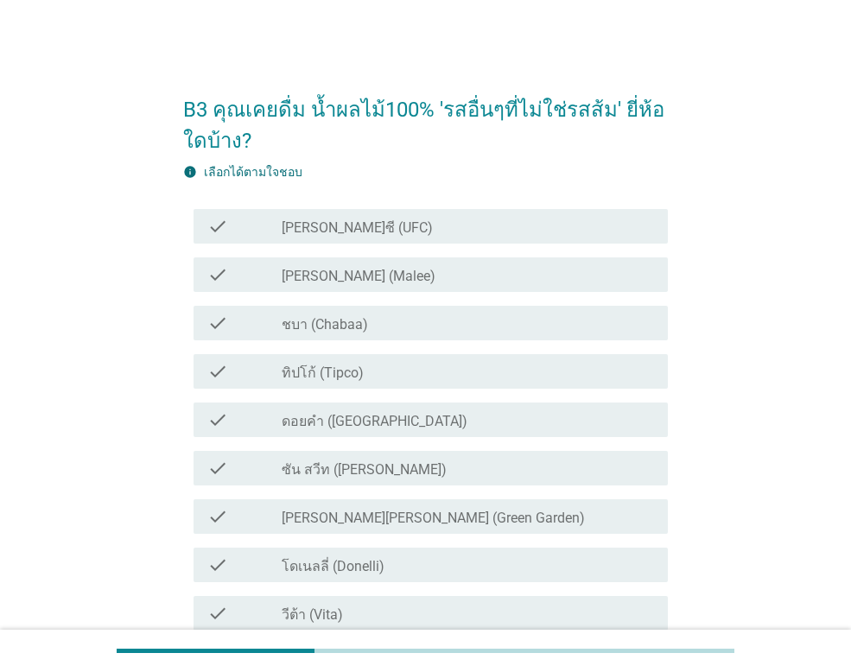
click at [357, 271] on div "check_box_outline_blank [PERSON_NAME] (Malee)" at bounding box center [468, 274] width 372 height 21
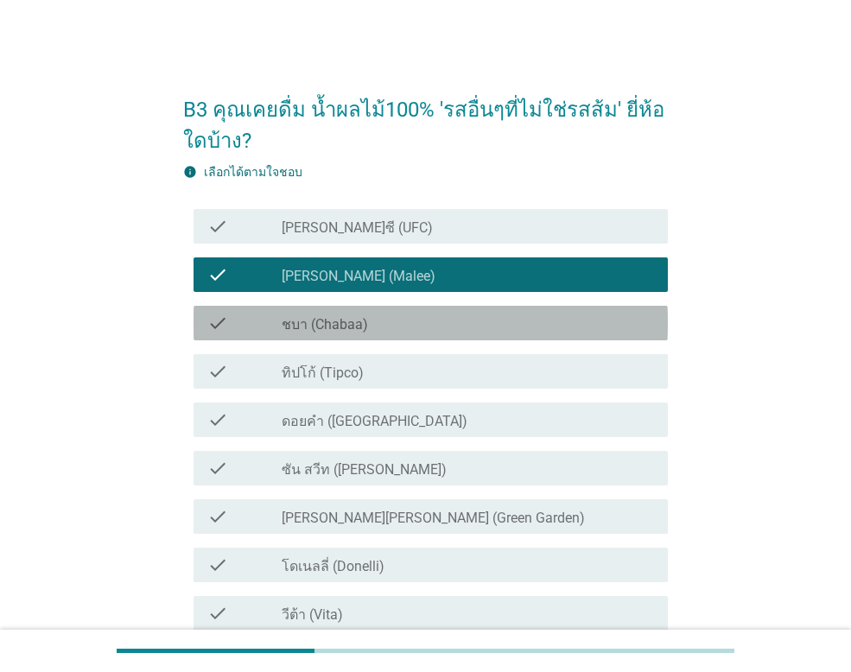
click at [355, 320] on label "ชบา (Chabaa)" at bounding box center [325, 324] width 86 height 17
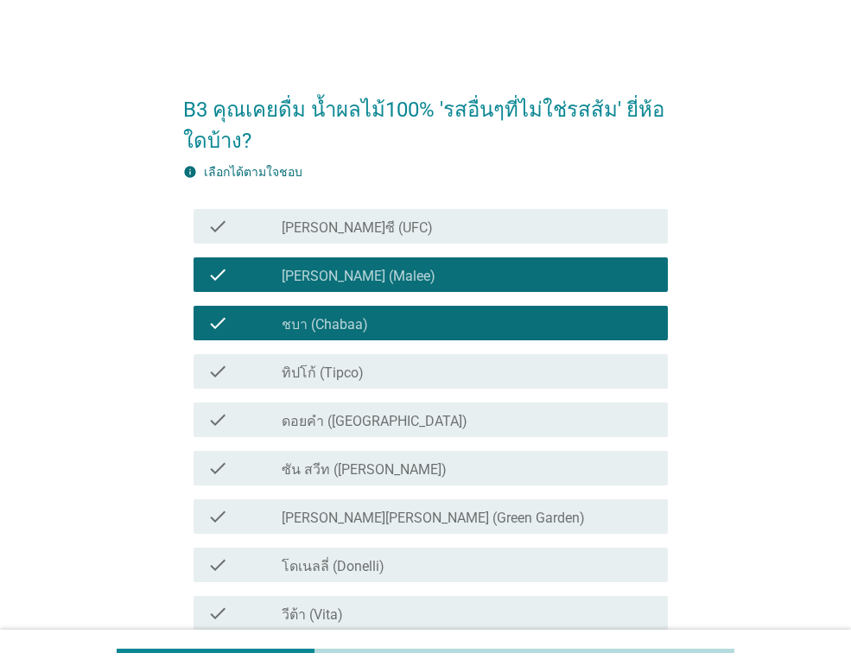
click at [355, 362] on div "check_box_outline_blank ทิปโก้ (Tipco)" at bounding box center [468, 371] width 372 height 21
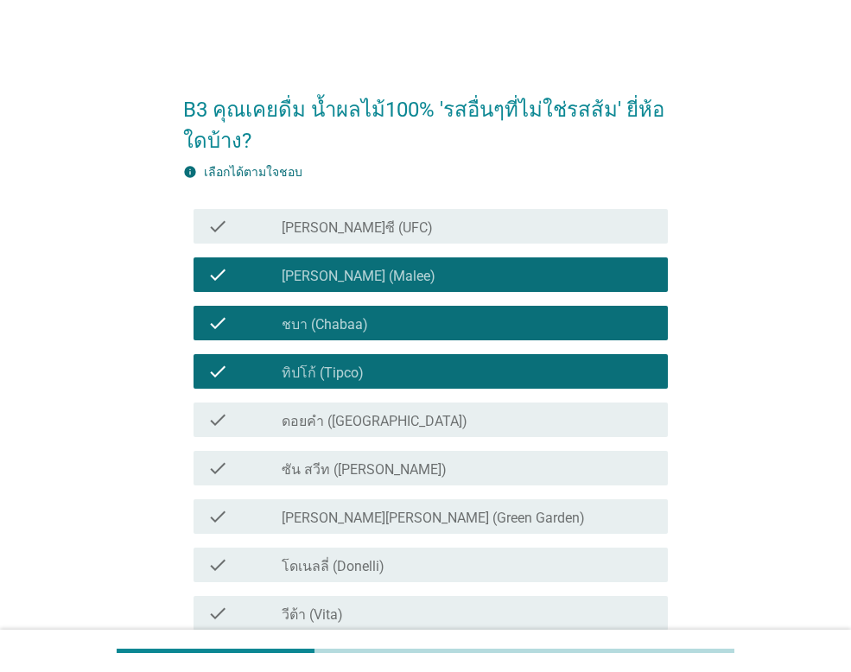
click at [376, 420] on label "ดอยคำ ([GEOGRAPHIC_DATA])" at bounding box center [375, 421] width 186 height 17
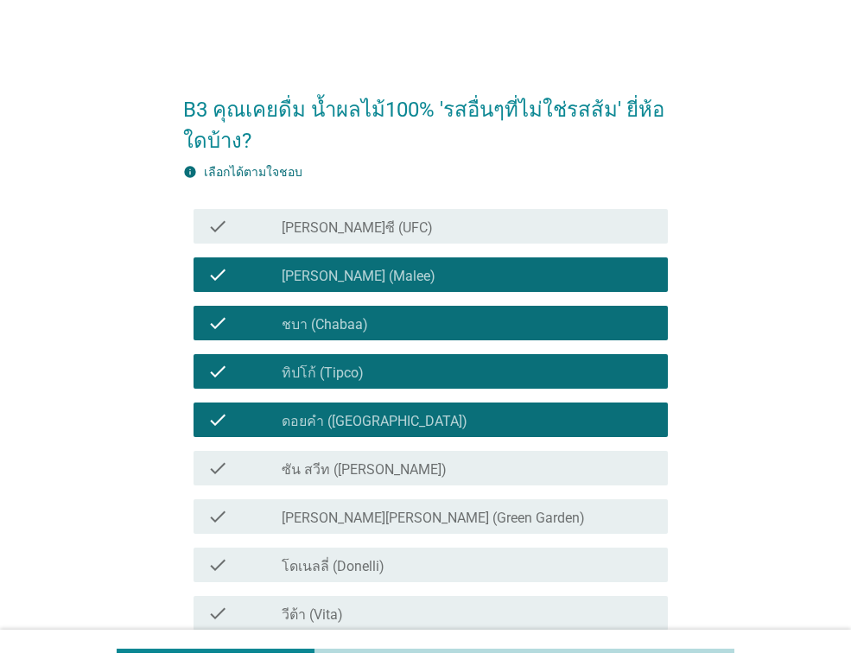
click at [398, 469] on label "ซัน สวีท ([PERSON_NAME])" at bounding box center [364, 469] width 165 height 17
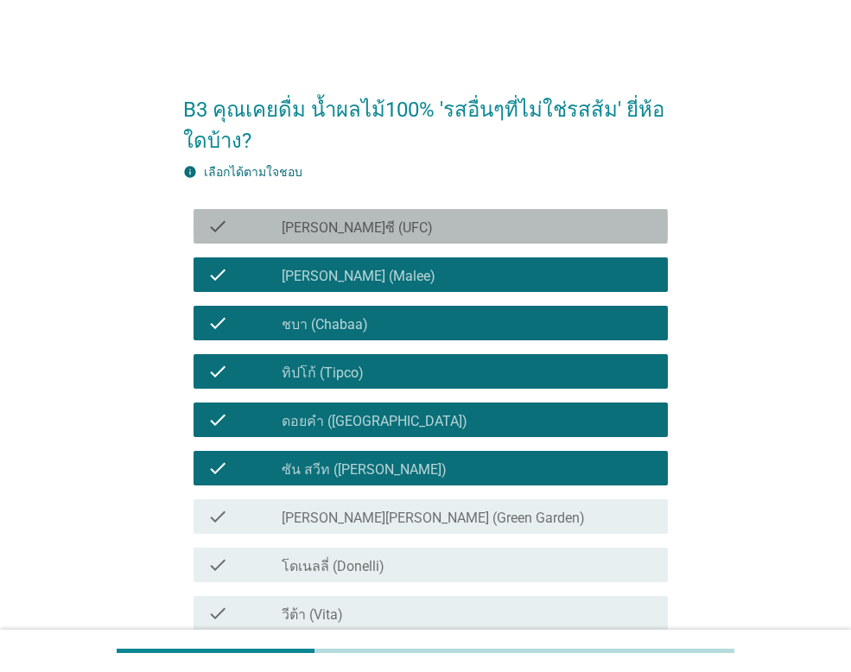
click at [370, 219] on div "check_box_outline_blank [PERSON_NAME]ซี (UFC)" at bounding box center [468, 226] width 372 height 21
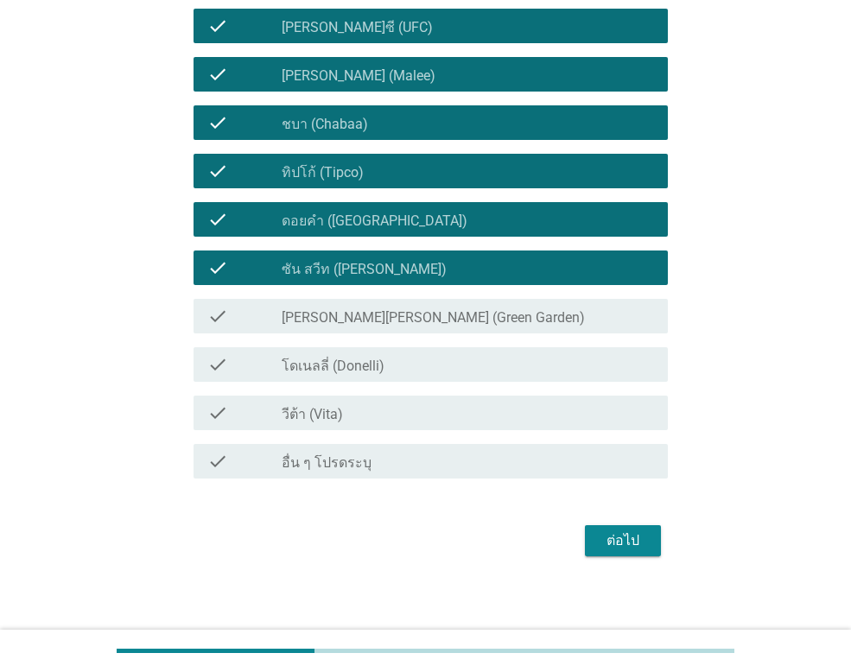
scroll to position [208, 0]
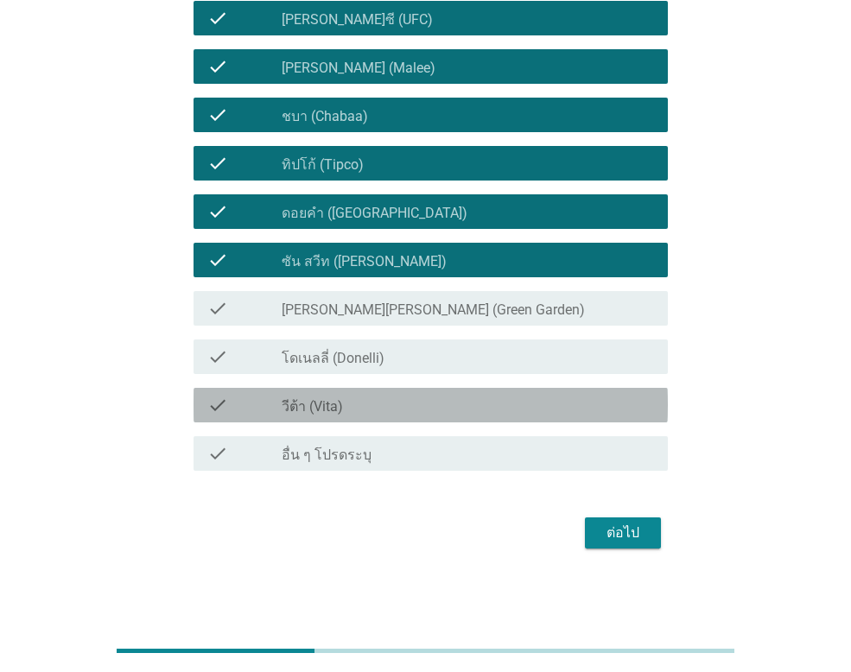
click at [432, 403] on div "check_box_outline_blank วีต้า (Vita)" at bounding box center [468, 405] width 372 height 21
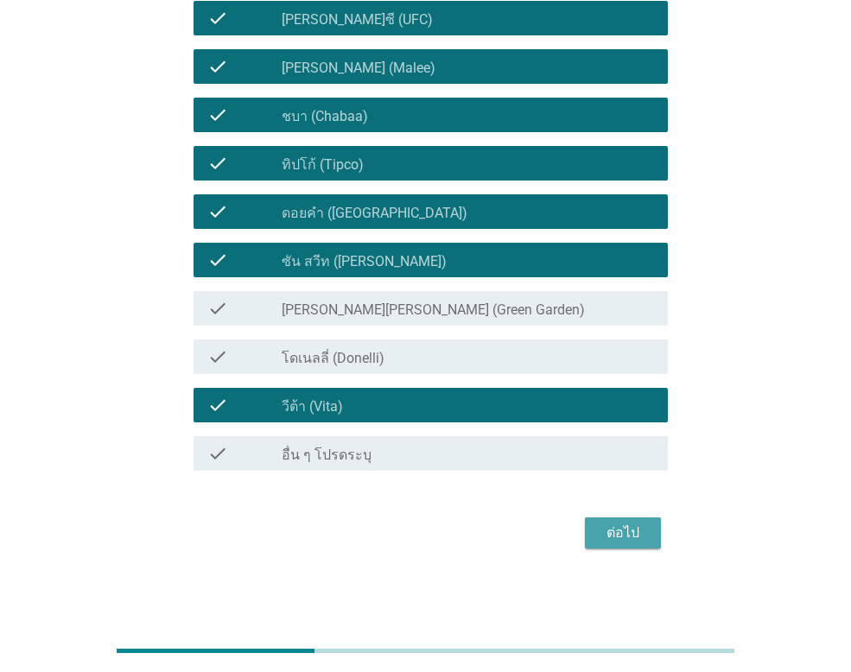
click at [611, 536] on div "ต่อไป" at bounding box center [623, 533] width 48 height 21
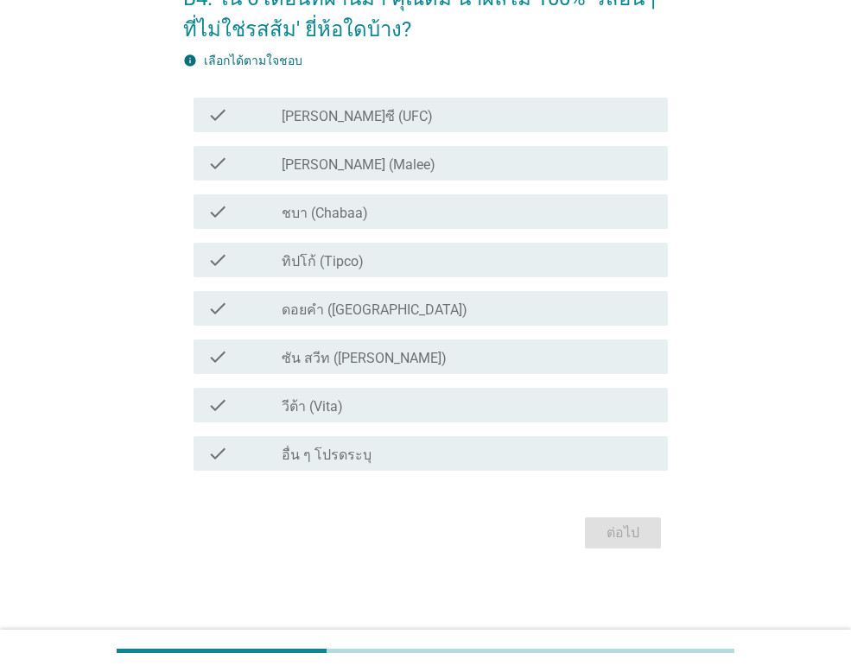
scroll to position [0, 0]
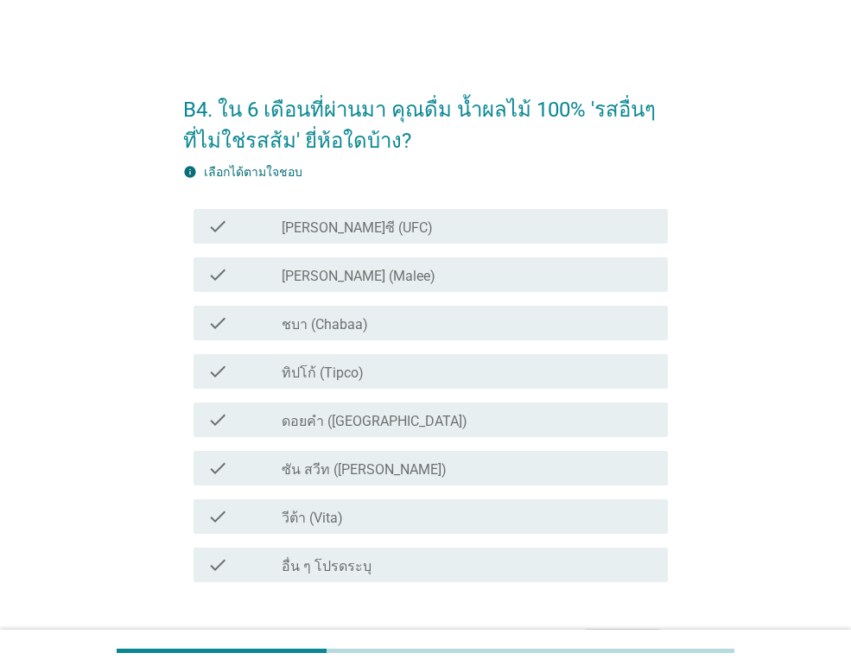
click at [366, 276] on div "check_box_outline_blank [PERSON_NAME] (Malee)" at bounding box center [468, 274] width 372 height 21
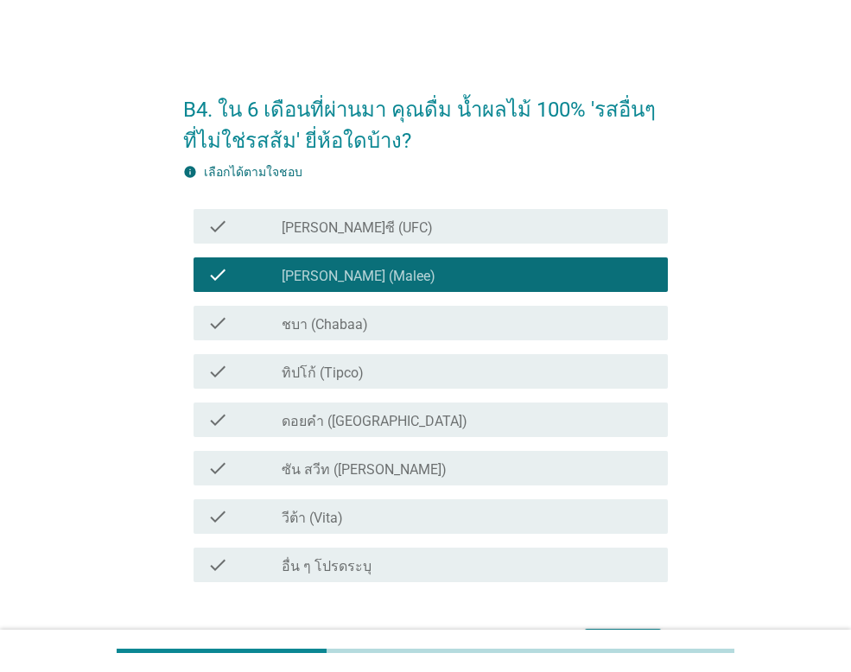
click at [362, 373] on label "ทิปโก้ (Tipco)" at bounding box center [323, 373] width 82 height 17
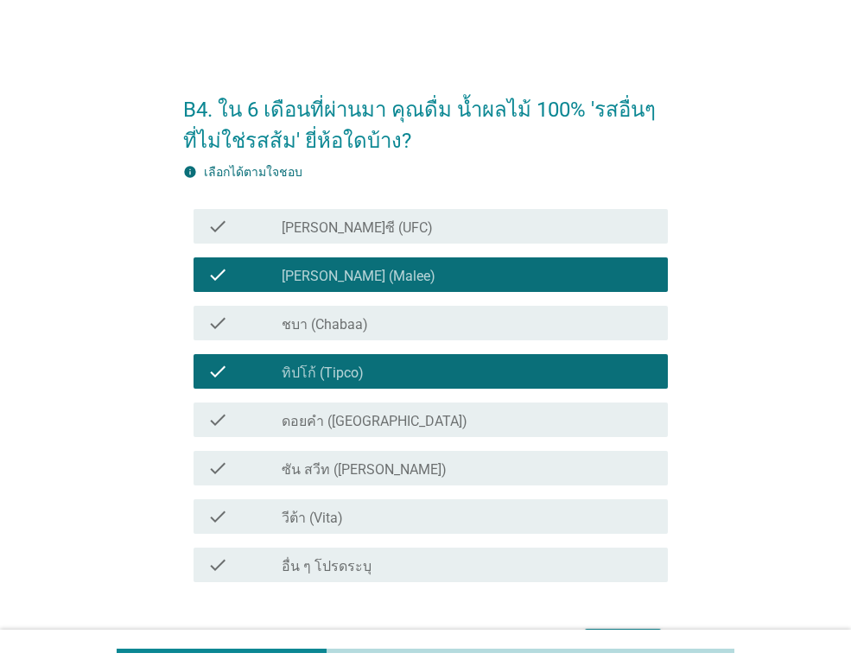
click at [347, 317] on label "ชบา (Chabaa)" at bounding box center [325, 324] width 86 height 17
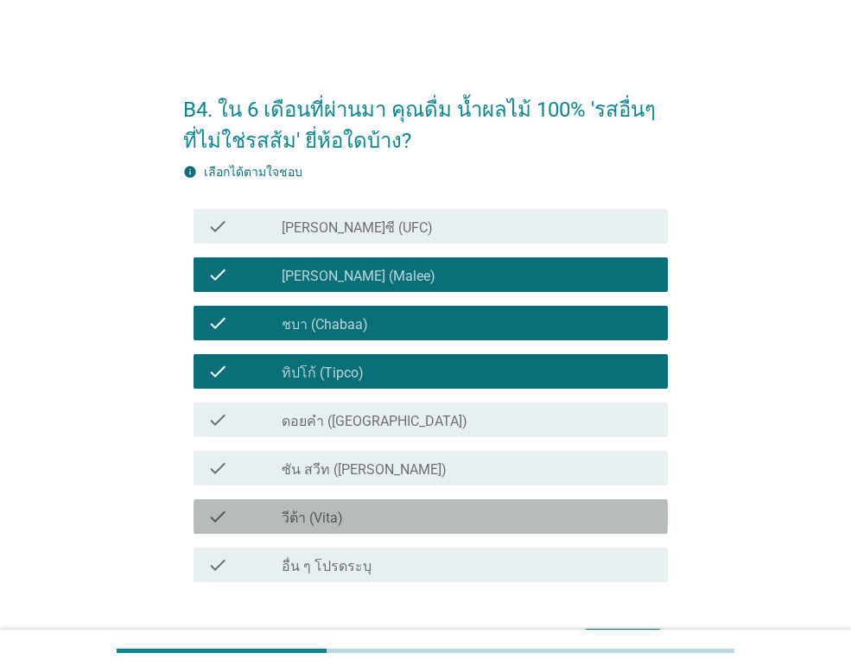
click at [358, 522] on div "check_box วีต้า (Vita)" at bounding box center [468, 516] width 372 height 21
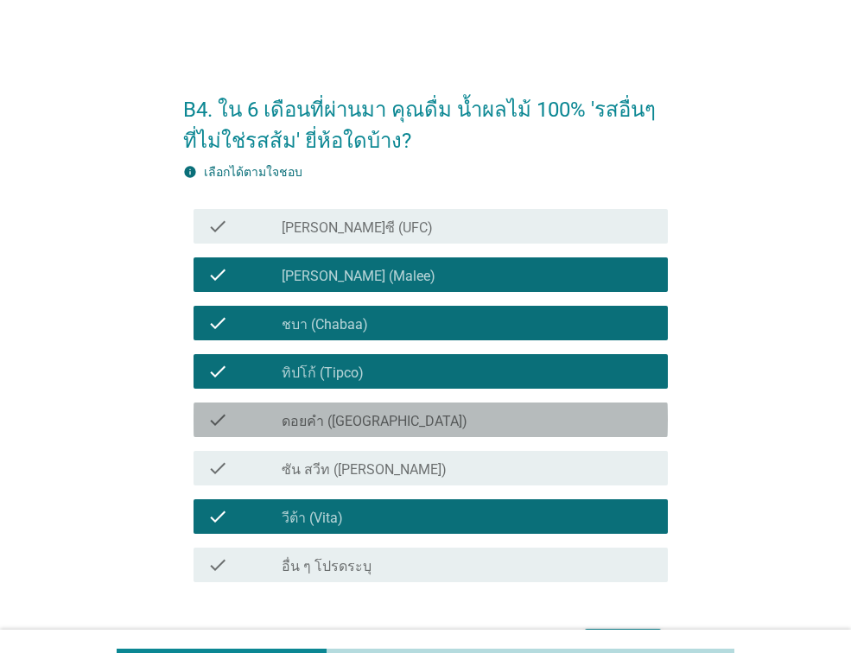
click at [372, 415] on label "ดอยคำ ([GEOGRAPHIC_DATA])" at bounding box center [375, 421] width 186 height 17
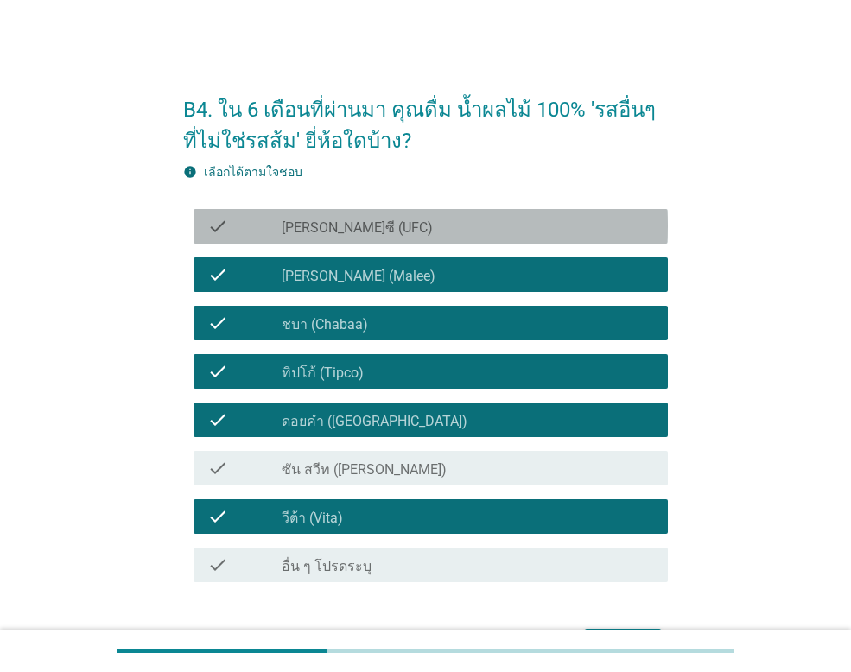
click at [397, 216] on div "check_box_outline_blank [PERSON_NAME]ซี (UFC)" at bounding box center [468, 226] width 372 height 21
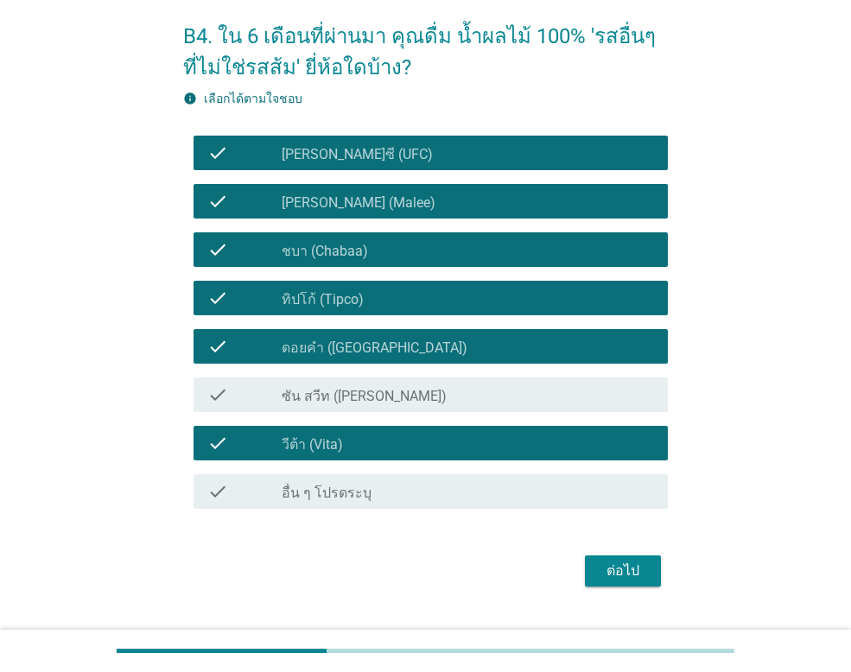
scroll to position [111, 0]
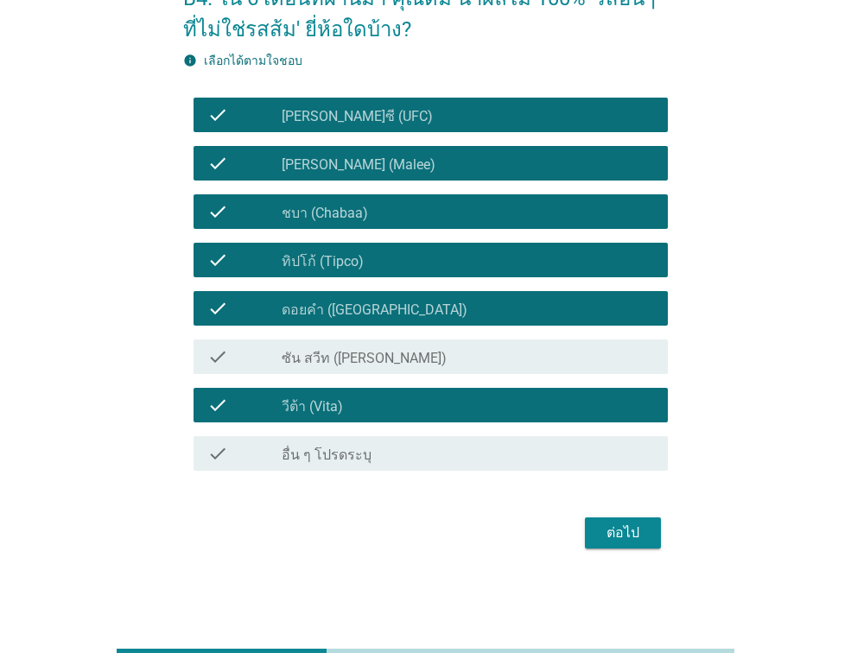
click at [638, 534] on div "ต่อไป" at bounding box center [623, 533] width 48 height 21
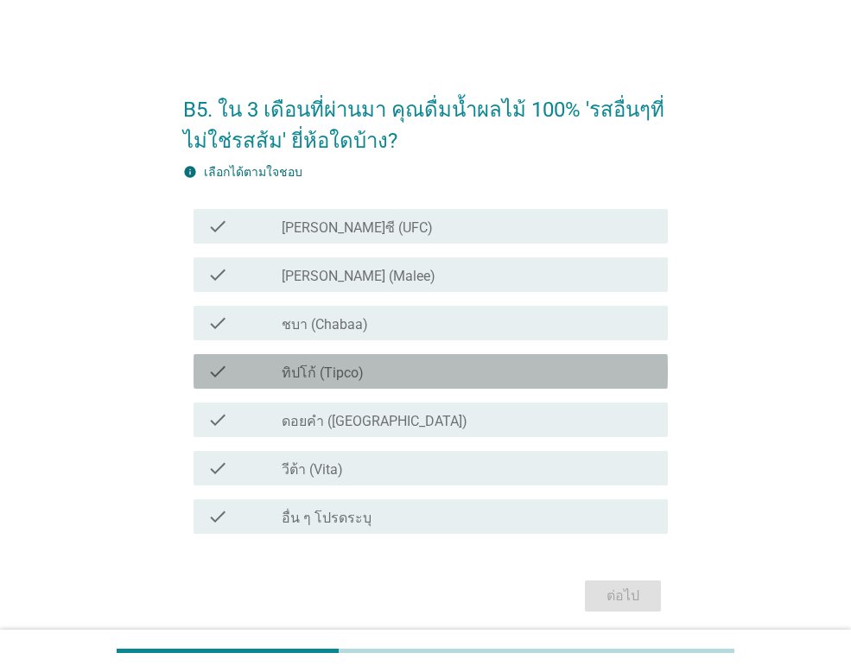
click at [377, 369] on div "check_box ทิปโก้ (Tipco)" at bounding box center [468, 371] width 372 height 21
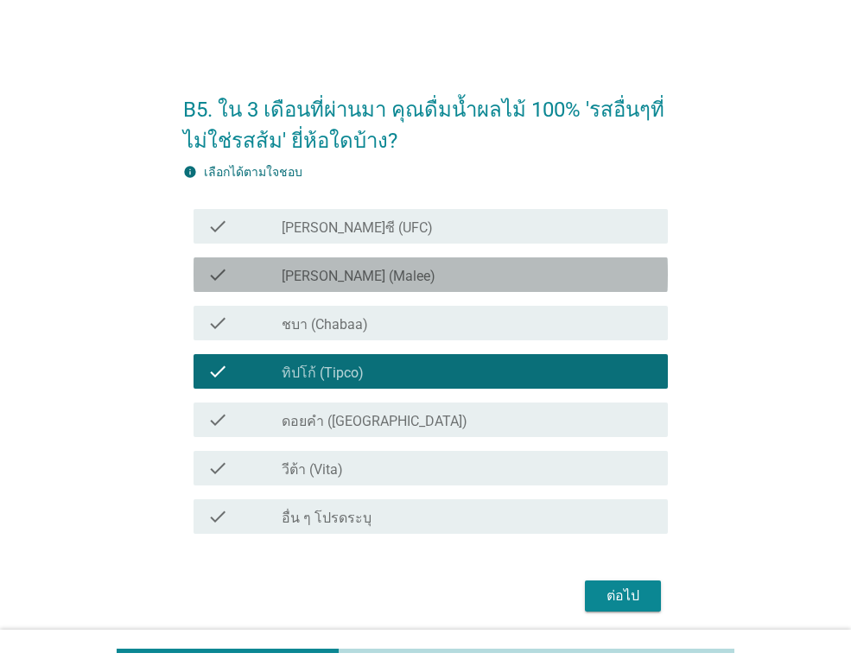
click at [370, 265] on div "check_box_outline_blank [PERSON_NAME] (Malee)" at bounding box center [468, 274] width 372 height 21
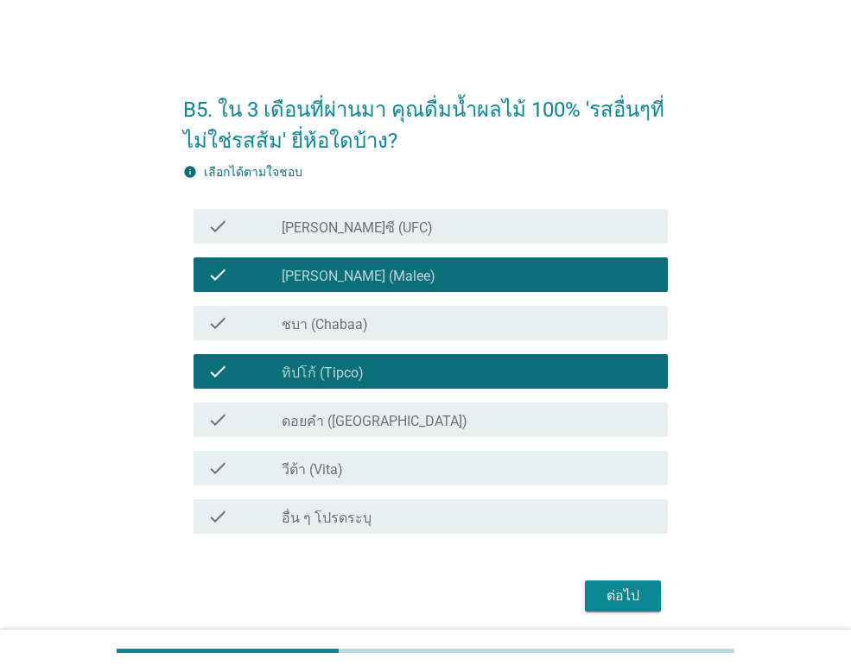
click at [382, 325] on div "check_box_outline_blank ชบา (Chabaa)" at bounding box center [468, 323] width 372 height 21
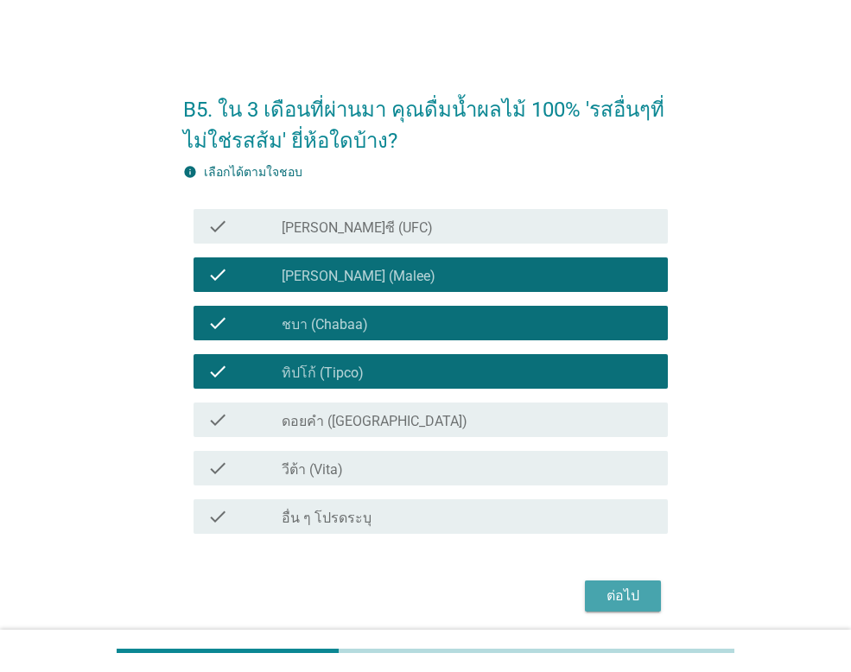
click at [641, 596] on div "ต่อไป" at bounding box center [623, 596] width 48 height 21
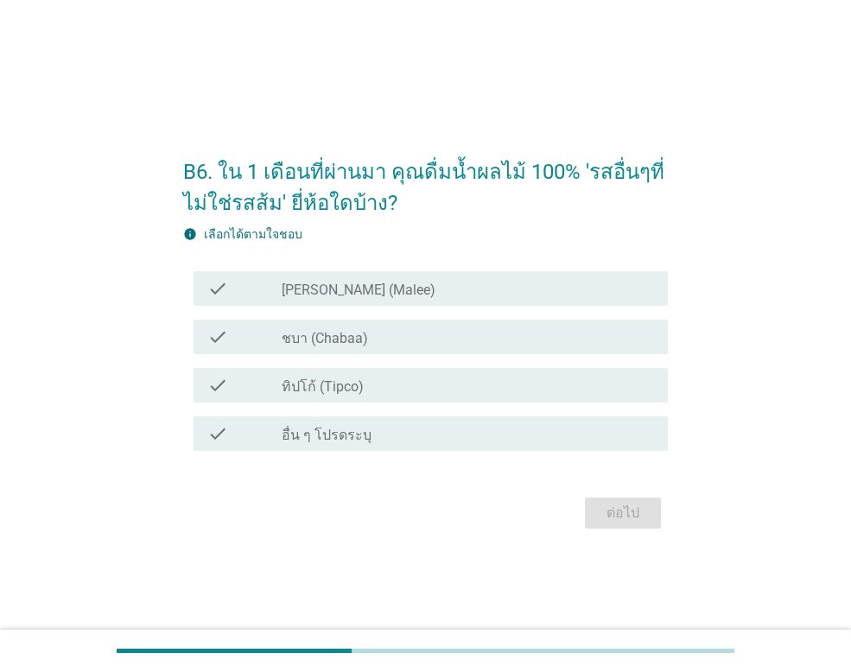
click at [301, 379] on label "ทิปโก้ (Tipco)" at bounding box center [323, 386] width 82 height 17
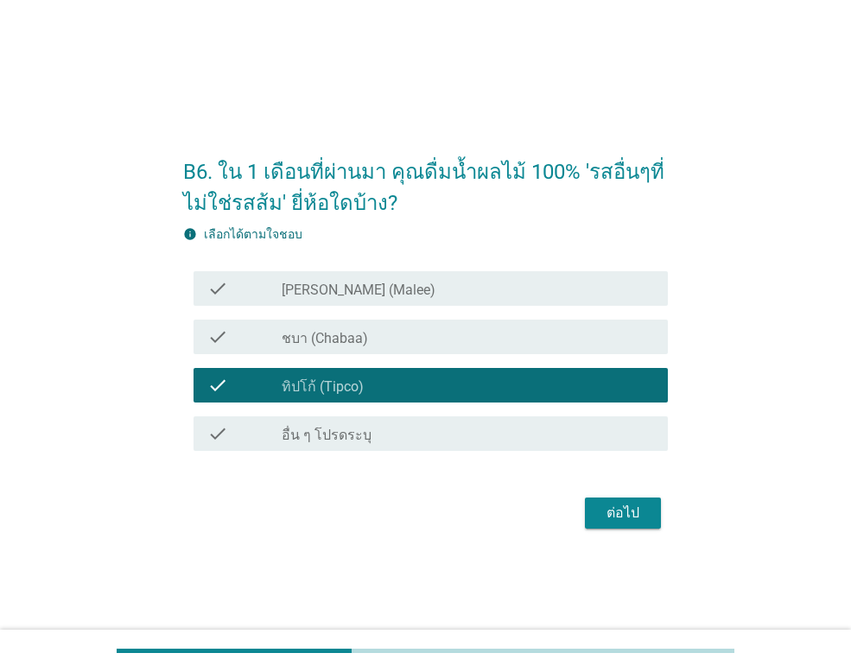
click at [273, 283] on div "check" at bounding box center [244, 288] width 74 height 21
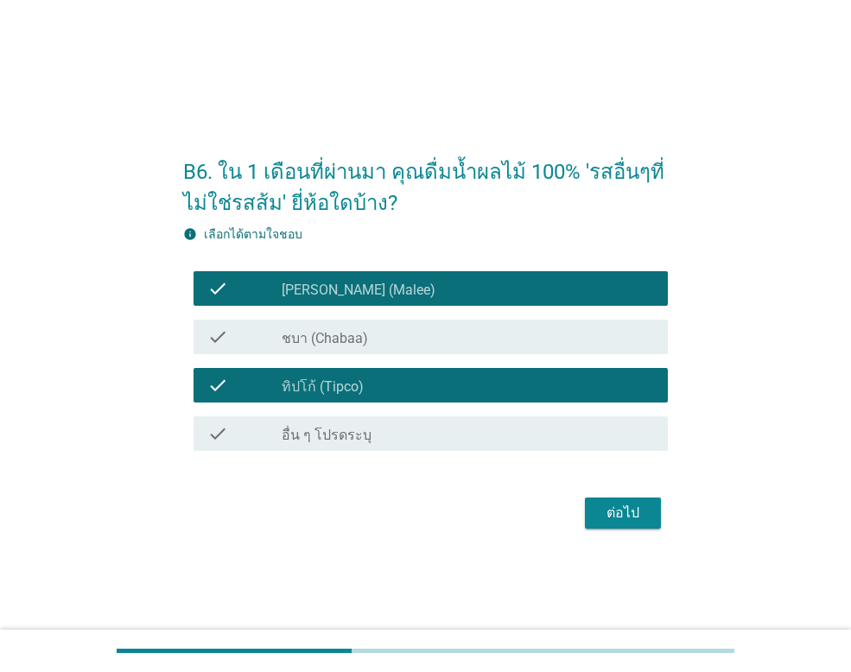
click at [627, 520] on div "ต่อไป" at bounding box center [623, 513] width 48 height 21
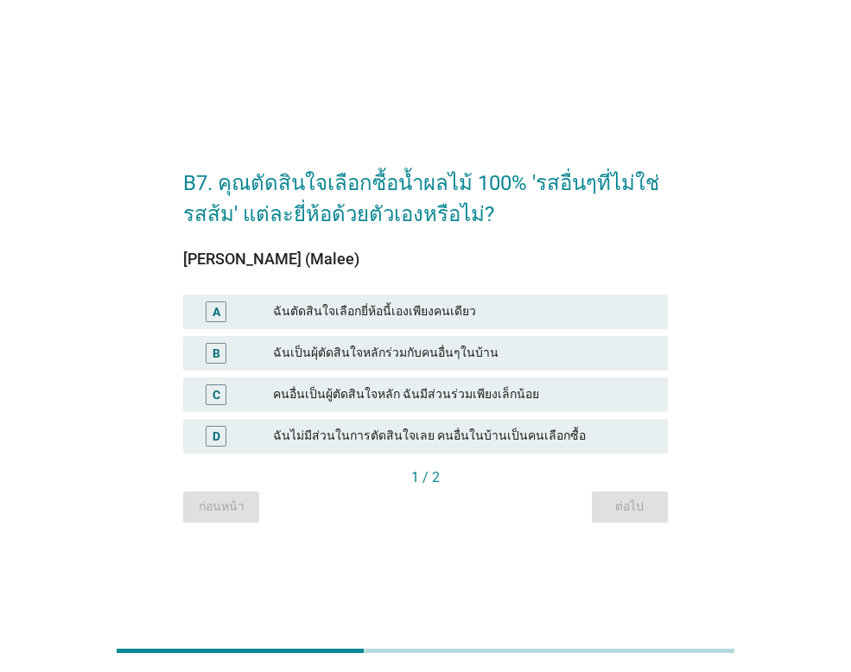
click at [432, 307] on div "ฉันตัดสินใจเลือกยี่ห้อนี้เองเพียงคนเดียว" at bounding box center [463, 312] width 381 height 21
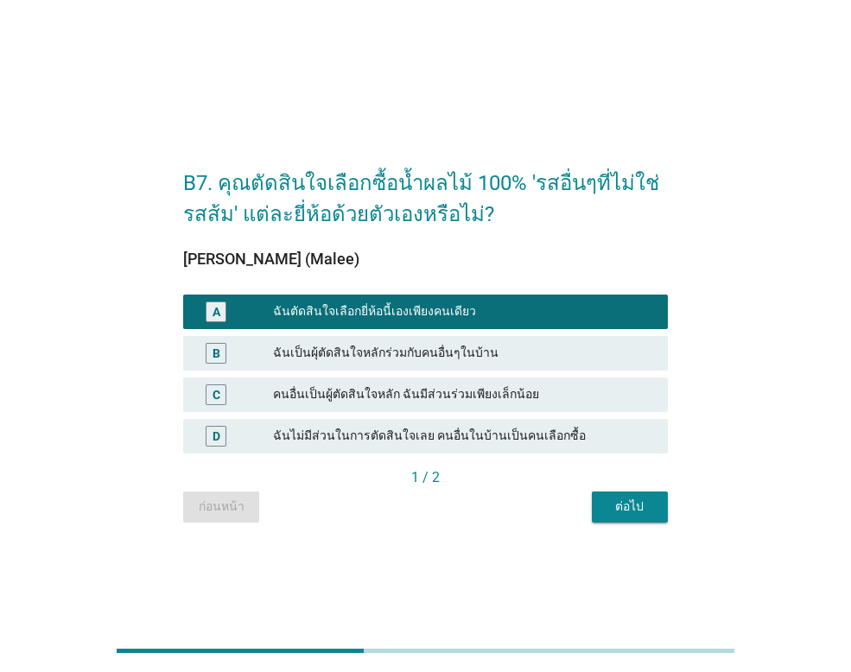
click at [612, 507] on div "ต่อไป" at bounding box center [630, 507] width 48 height 18
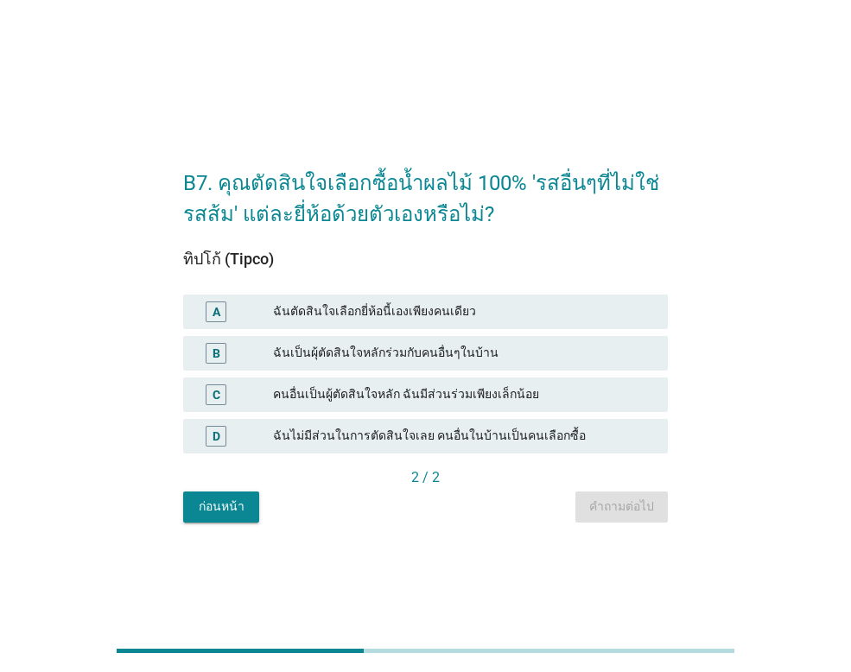
click at [433, 309] on div "ฉันตัดสินใจเลือกยี่ห้อนี้เองเพียงคนเดียว" at bounding box center [463, 312] width 381 height 21
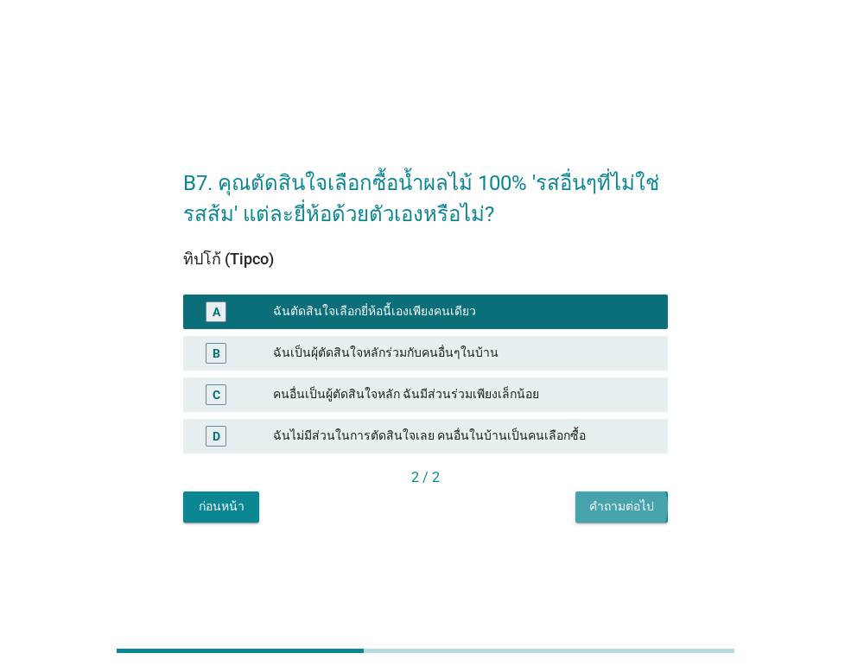
click at [624, 502] on div "คำถามต่อไป" at bounding box center [621, 507] width 65 height 18
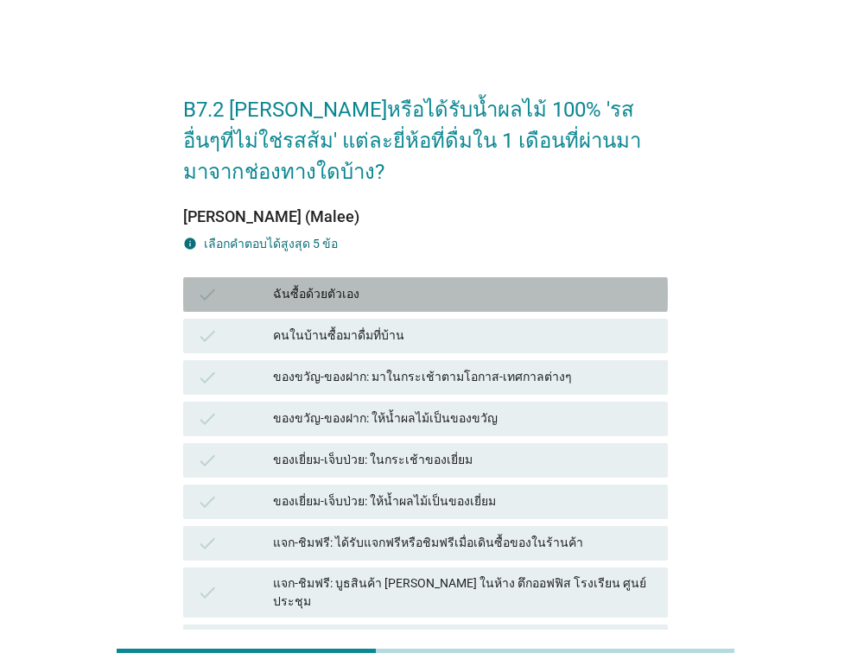
click at [334, 289] on div "ฉันซื้อด้วยตัวเอง" at bounding box center [463, 294] width 381 height 21
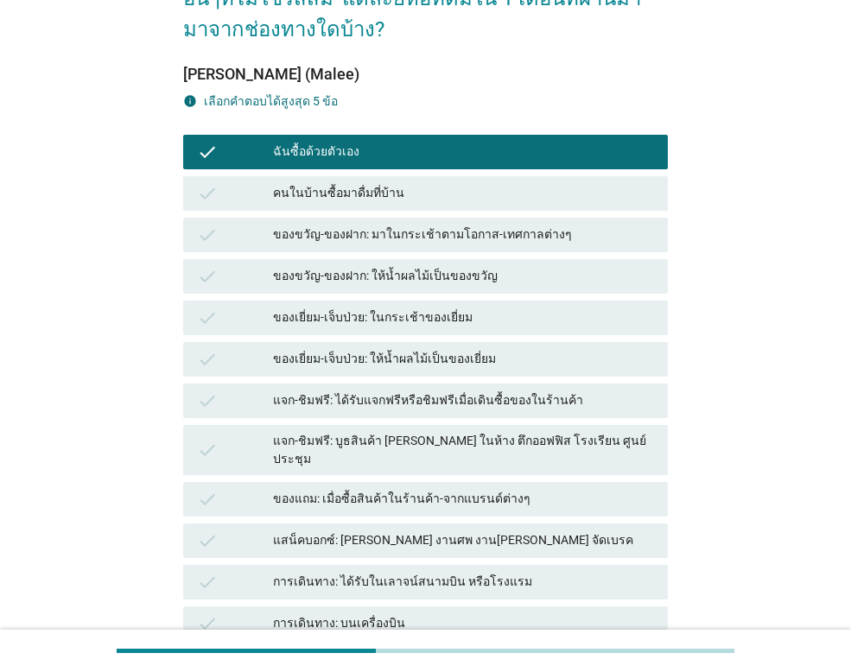
scroll to position [173, 0]
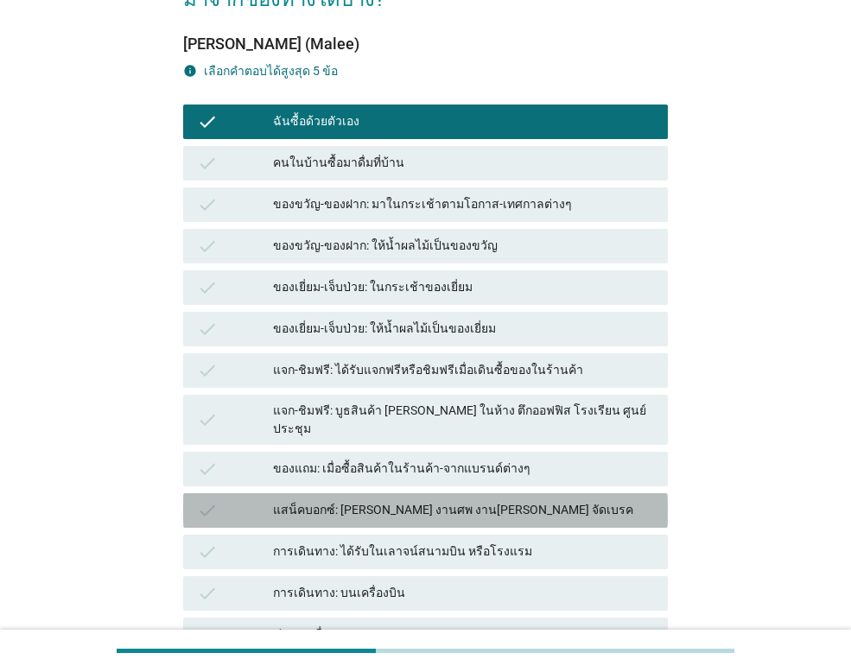
click at [448, 500] on div "แสน็คบอกซ์: [PERSON_NAME] งานศพ งาน[PERSON_NAME] จัดเบรค" at bounding box center [463, 510] width 381 height 21
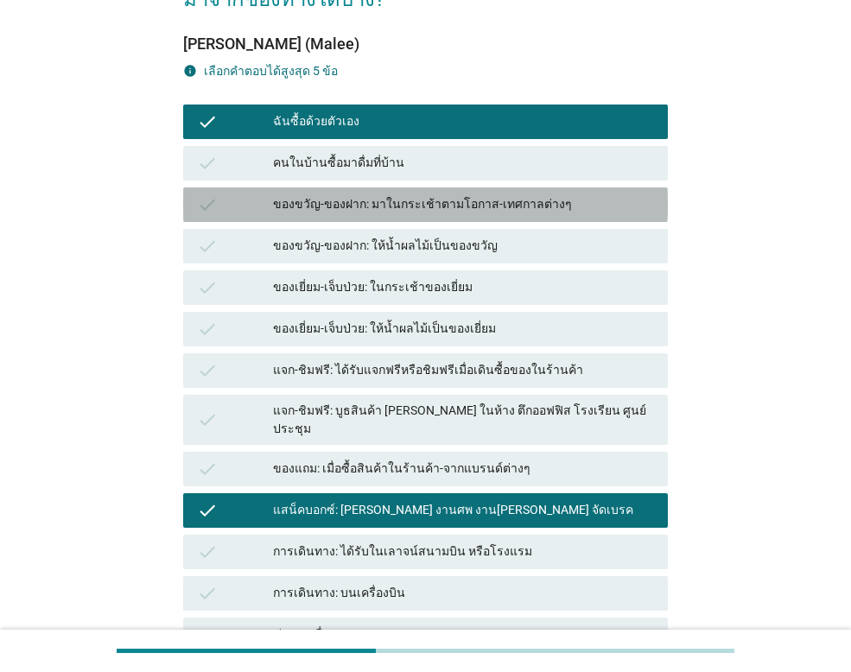
click at [480, 203] on div "ของขวัญ-ของฝาก: มาในกระเช้าตามโอกาส-เทศกาลต่างๆ" at bounding box center [463, 204] width 381 height 21
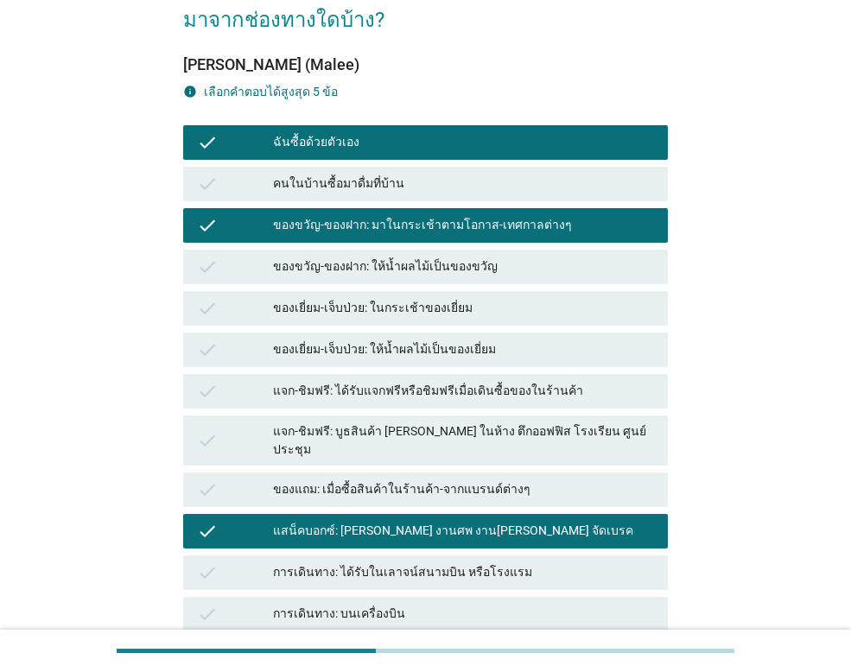
scroll to position [0, 0]
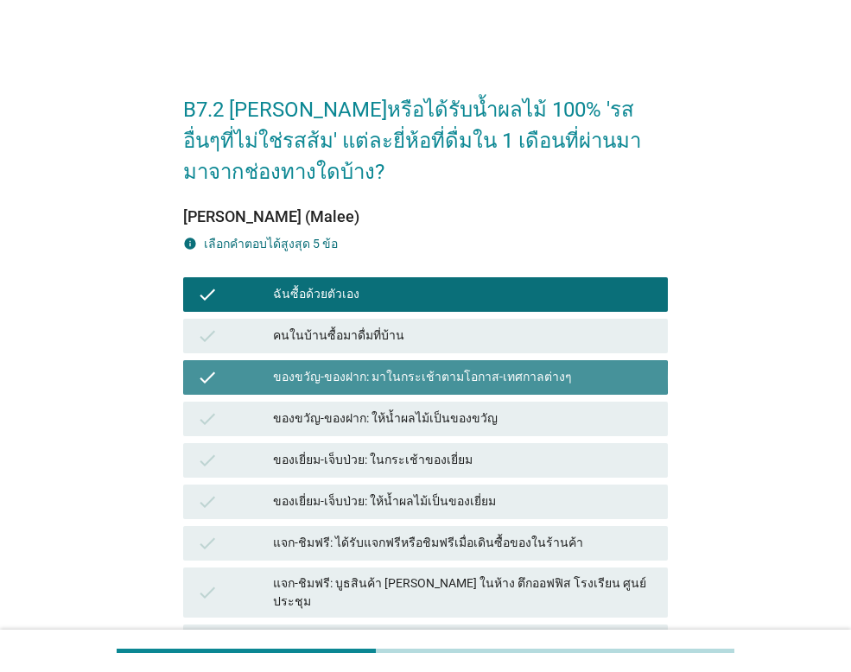
click at [344, 370] on div "ของขวัญ-ของฝาก: มาในกระเช้าตามโอกาส-เทศกาลต่างๆ" at bounding box center [463, 377] width 381 height 21
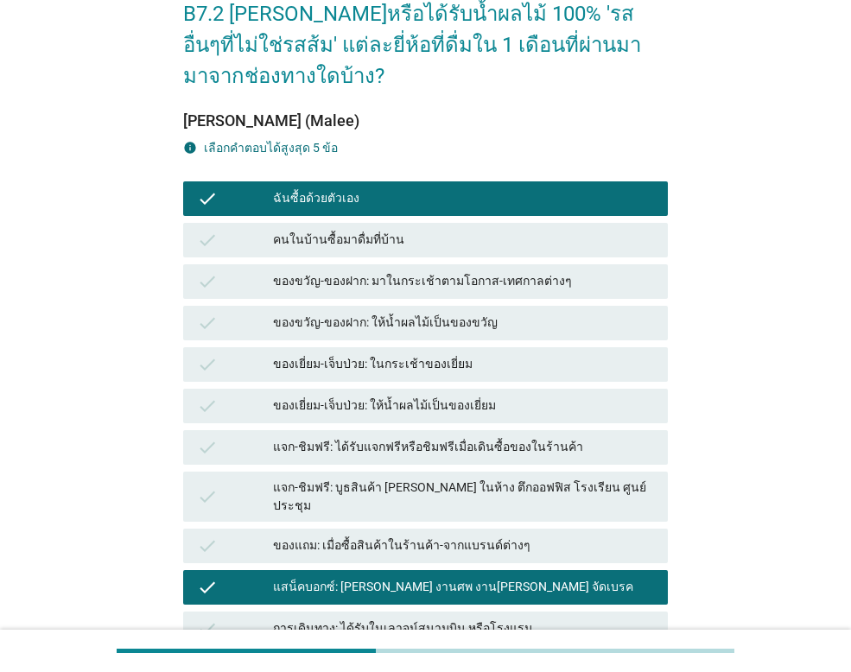
scroll to position [259, 0]
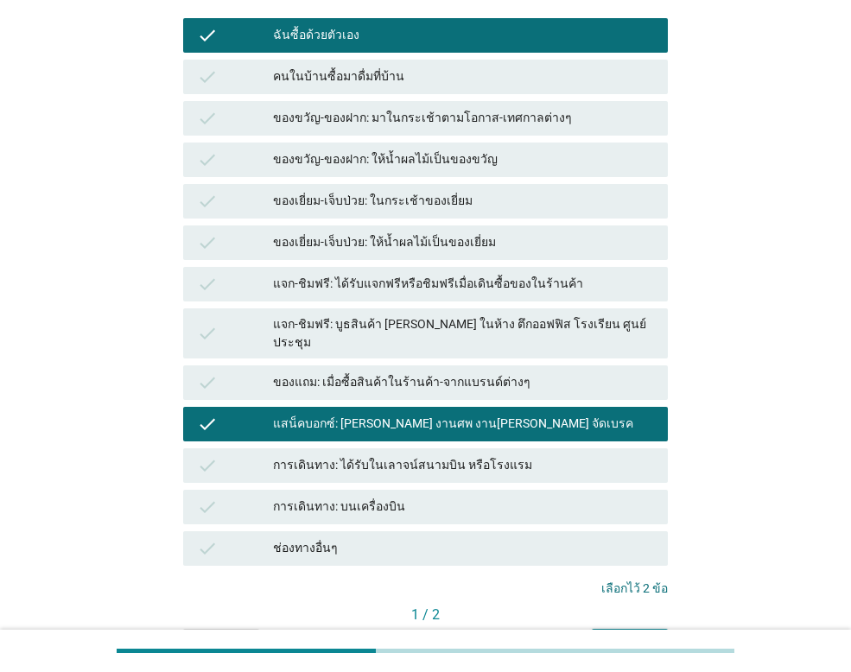
click at [403, 242] on div "ของเยี่ยม-เจ็บป่วย: ให้น้ำผลไม้เป็นของเยี่ยม" at bounding box center [463, 242] width 381 height 21
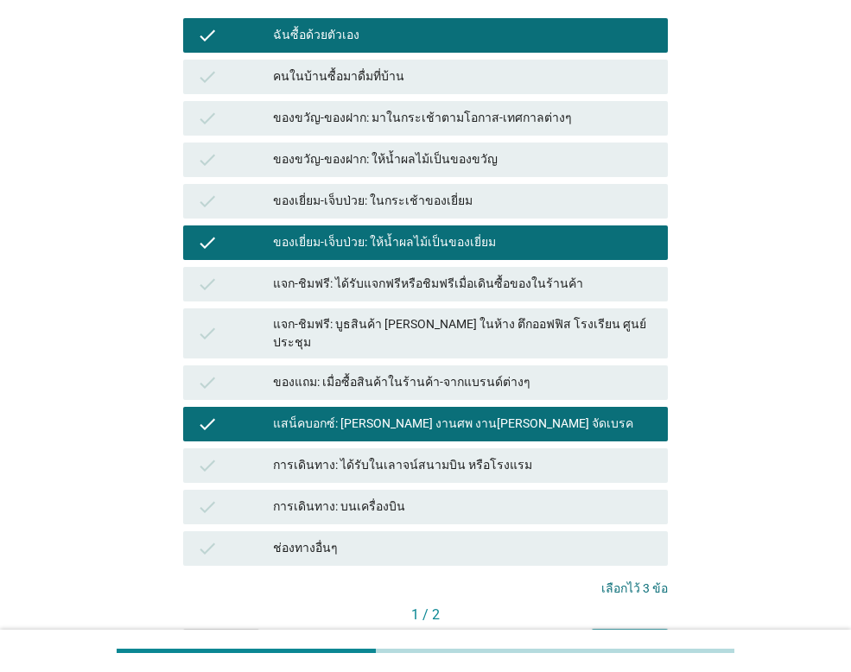
click at [637, 635] on div "ต่อไป" at bounding box center [630, 644] width 48 height 18
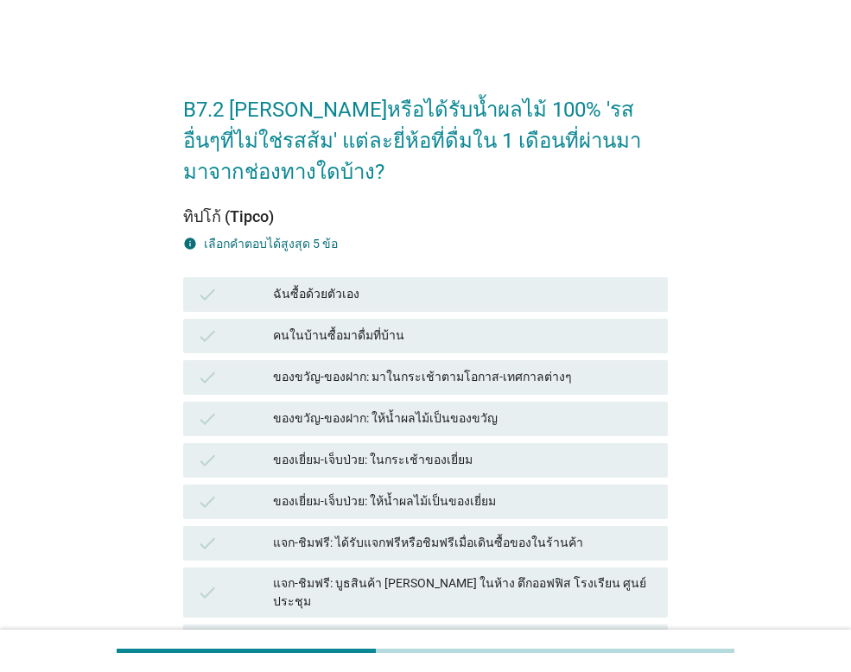
click at [375, 284] on div "ฉันซื้อด้วยตัวเอง" at bounding box center [463, 294] width 381 height 21
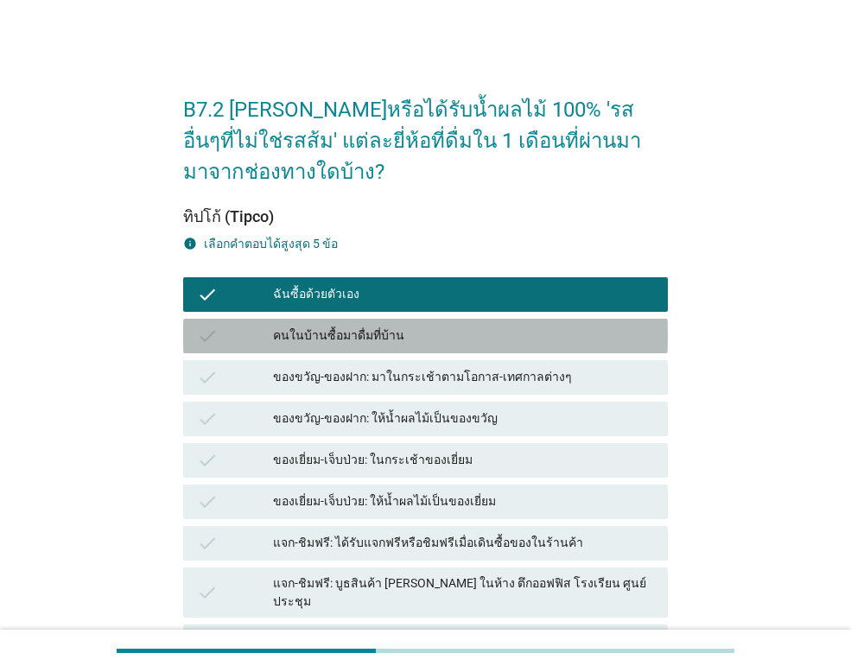
click at [380, 336] on div "คนในบ้านซื้อมาดื่มที่บ้าน" at bounding box center [463, 336] width 381 height 21
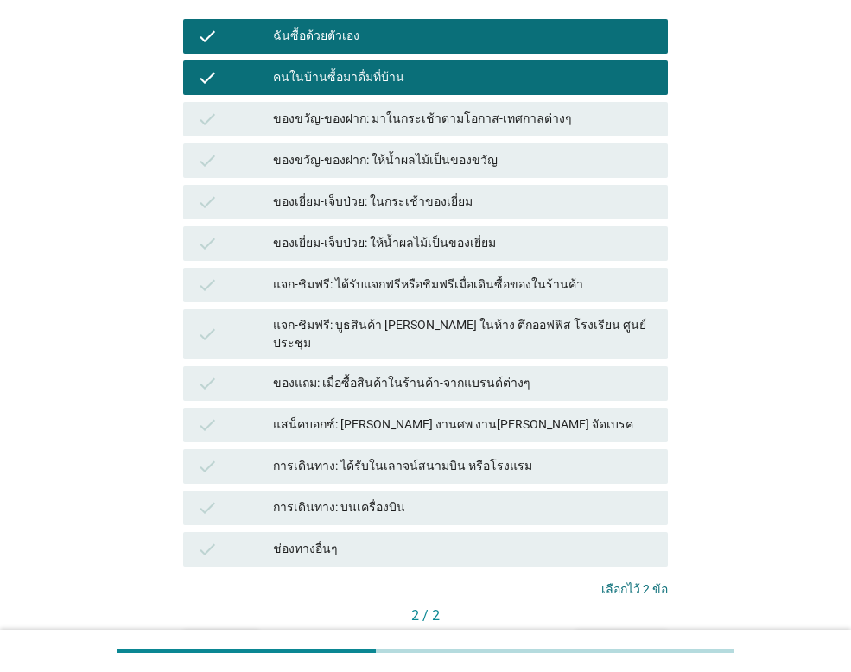
scroll to position [259, 0]
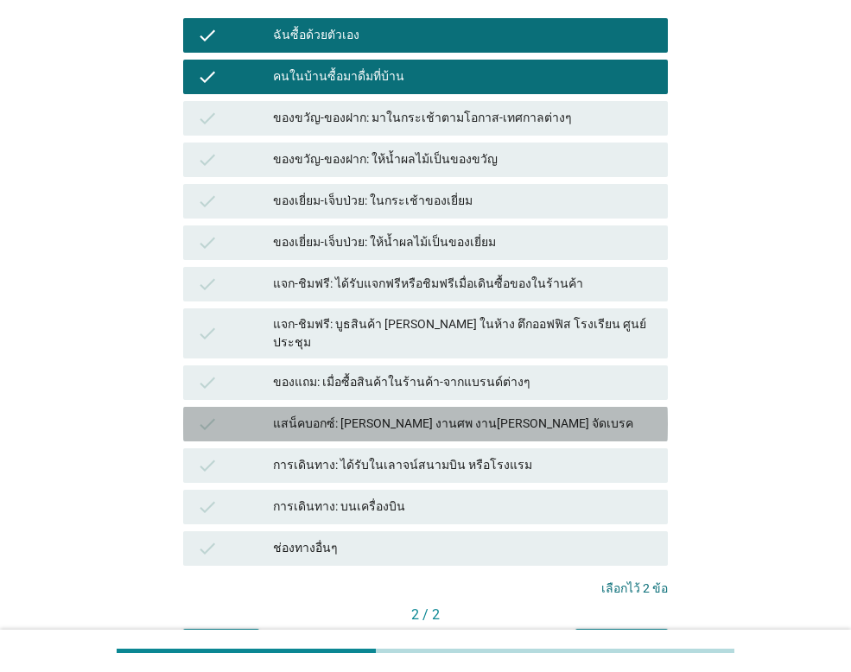
click at [435, 414] on div "แสน็คบอกซ์: [PERSON_NAME] งานศพ งาน[PERSON_NAME] จัดเบรค" at bounding box center [463, 424] width 381 height 21
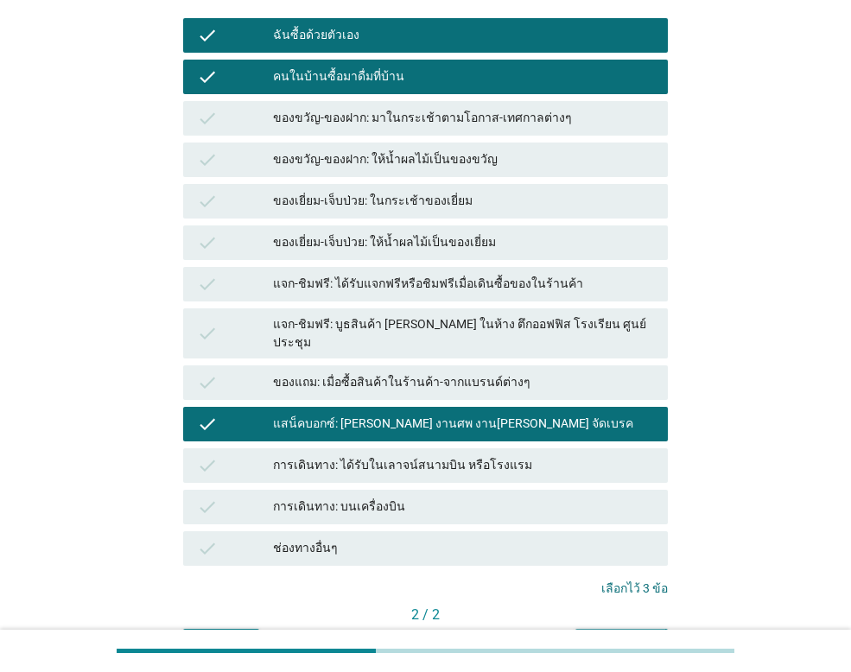
click at [621, 635] on div "คำถามต่อไป" at bounding box center [621, 644] width 65 height 18
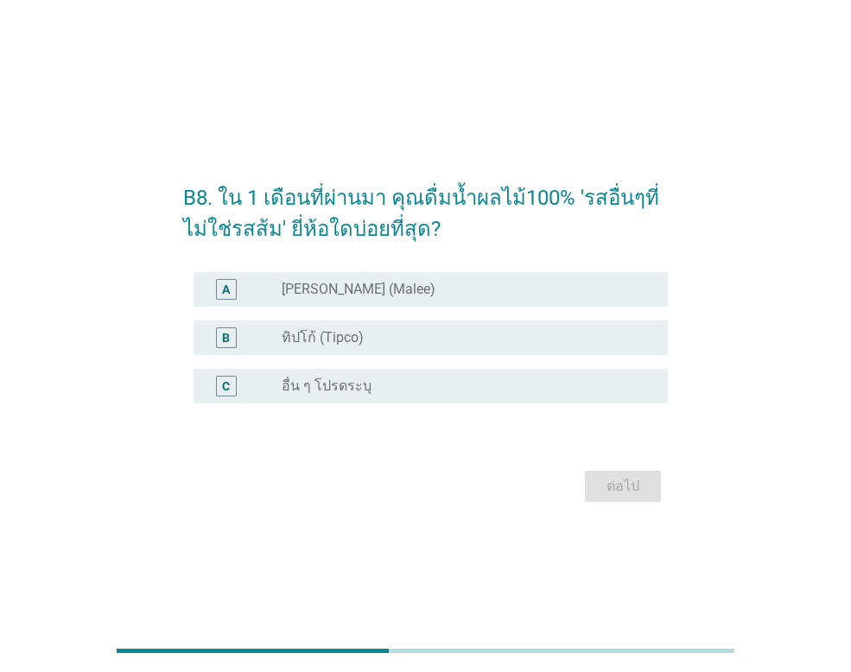
click at [344, 335] on label "ทิปโก้ (Tipco)" at bounding box center [323, 337] width 82 height 17
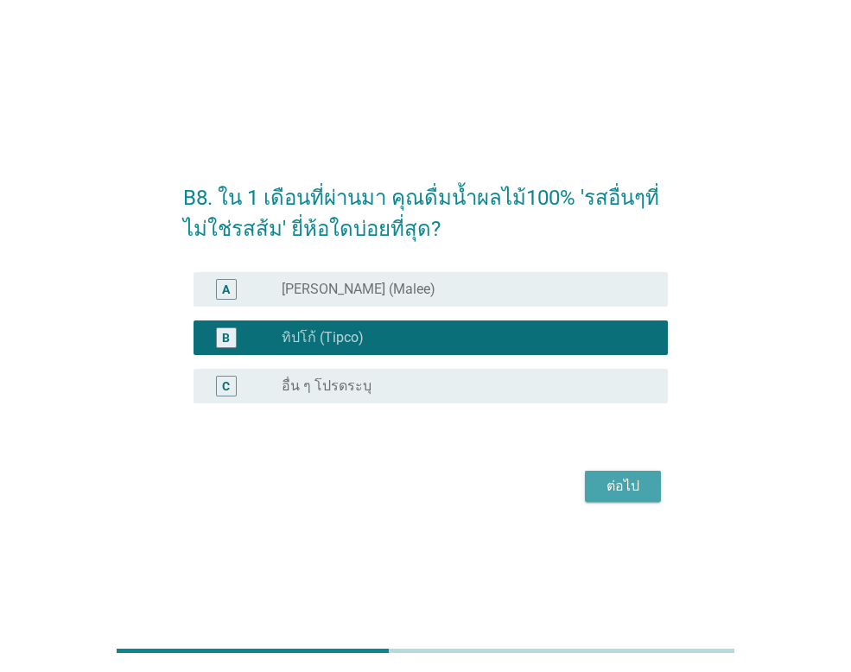
click at [625, 487] on div "ต่อไป" at bounding box center [623, 486] width 48 height 21
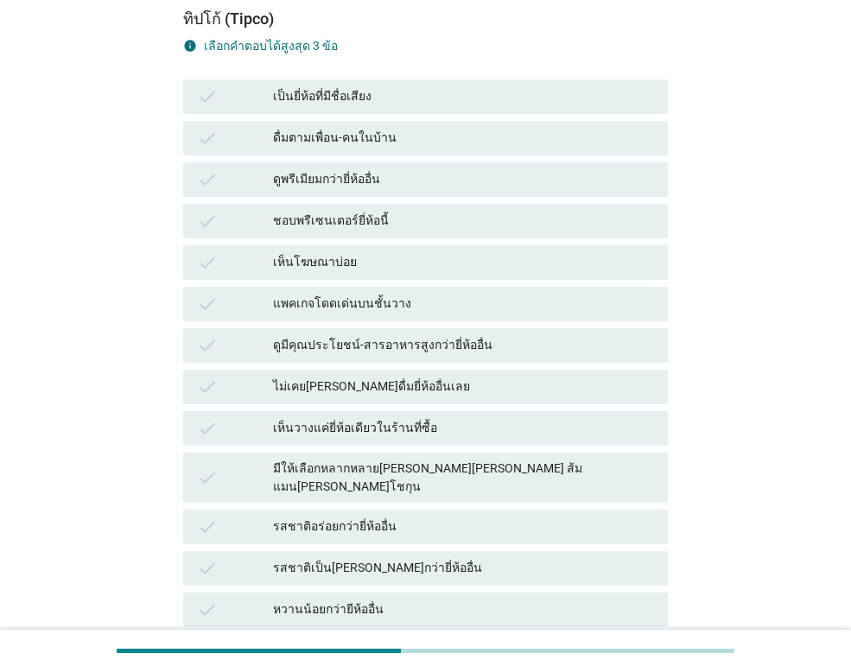
scroll to position [259, 0]
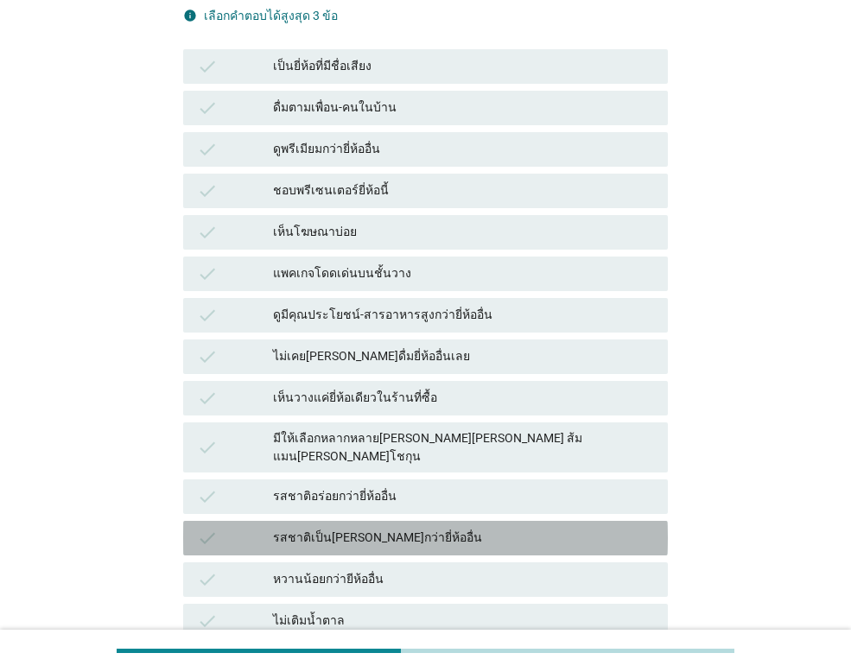
click at [378, 528] on div "รสชาติเป็น[PERSON_NAME]กว่ายี่ห้ออื่น" at bounding box center [463, 538] width 381 height 21
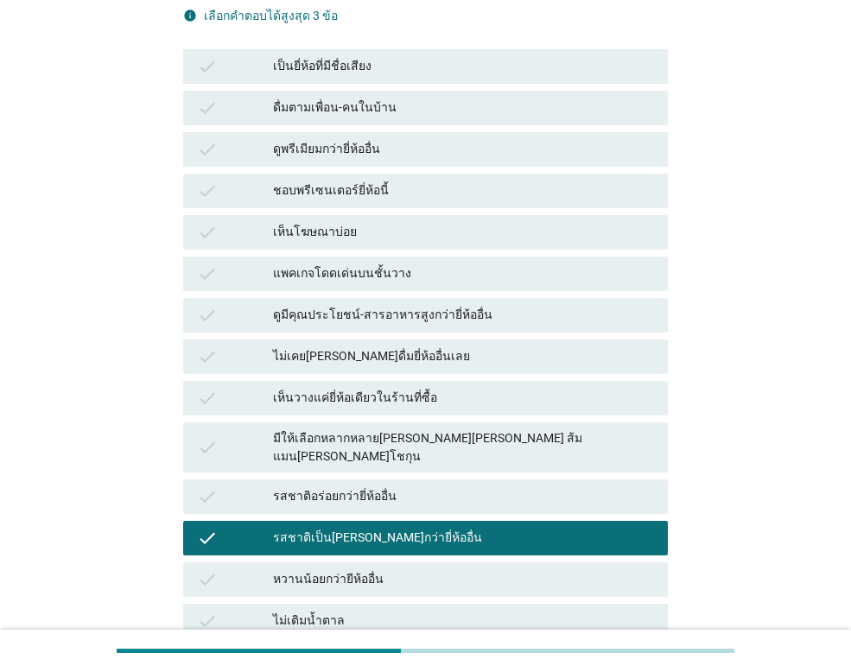
click at [379, 486] on div "รสชาติอร่อยกว่ายี่ห้ออื่น" at bounding box center [463, 496] width 381 height 21
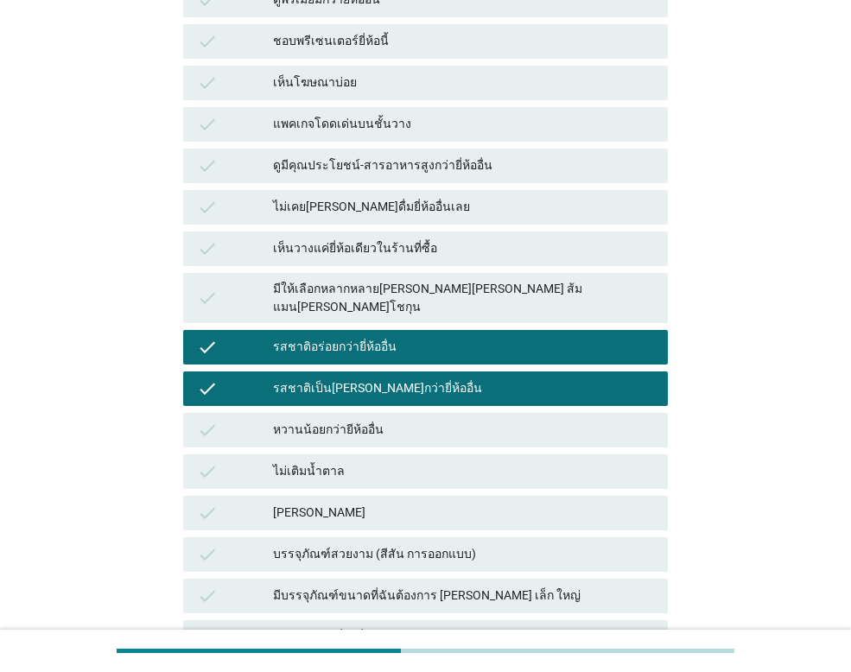
scroll to position [432, 0]
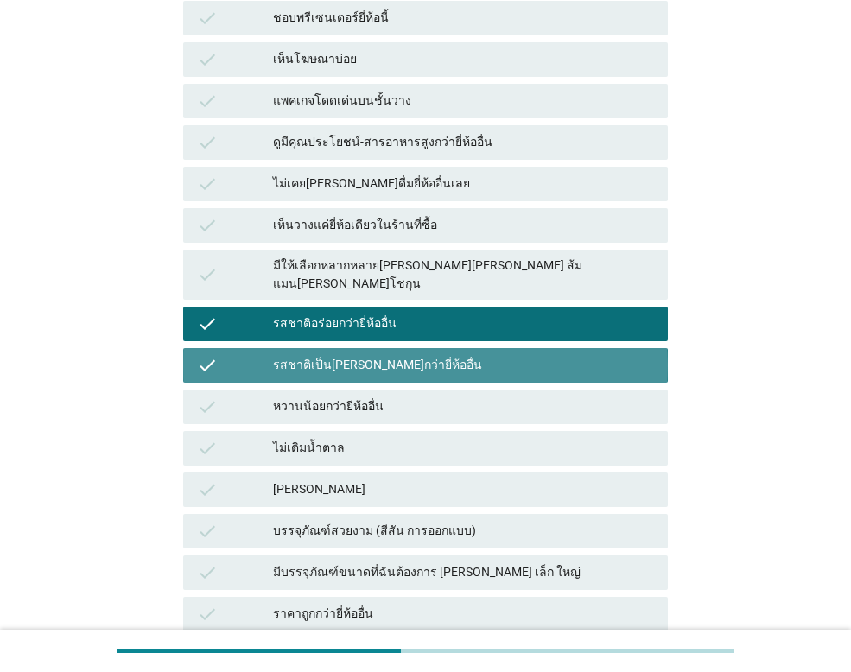
click at [394, 355] on div "รสชาติเป็น[PERSON_NAME]กว่ายี่ห้ออื่น" at bounding box center [463, 365] width 381 height 21
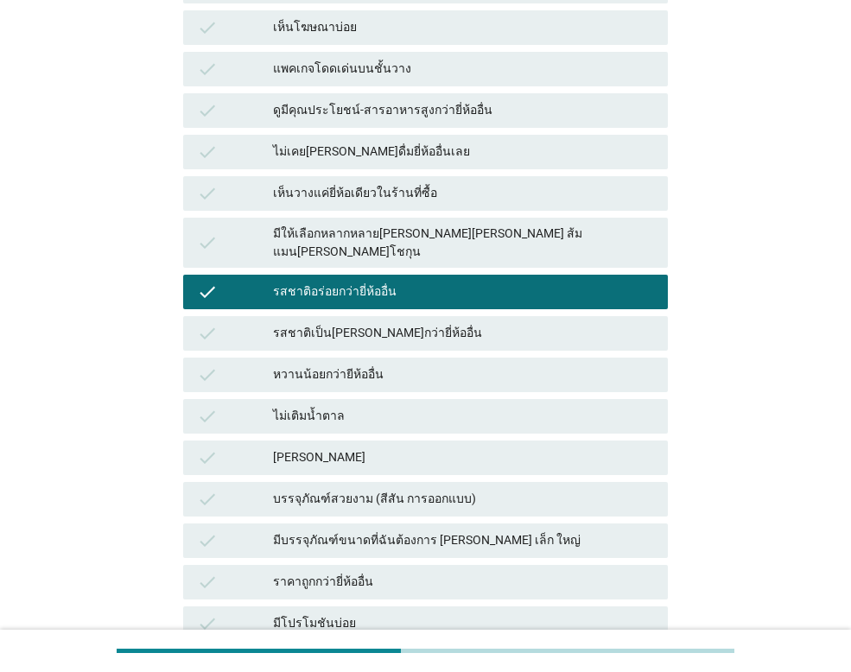
scroll to position [518, 0]
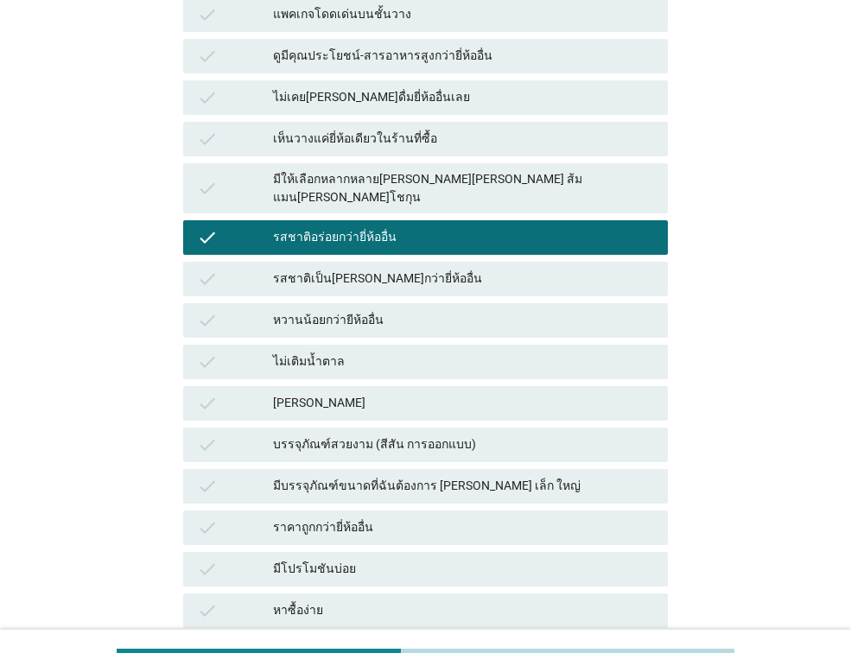
click at [353, 559] on div "มีโปรโมชันบ่อย" at bounding box center [463, 569] width 381 height 21
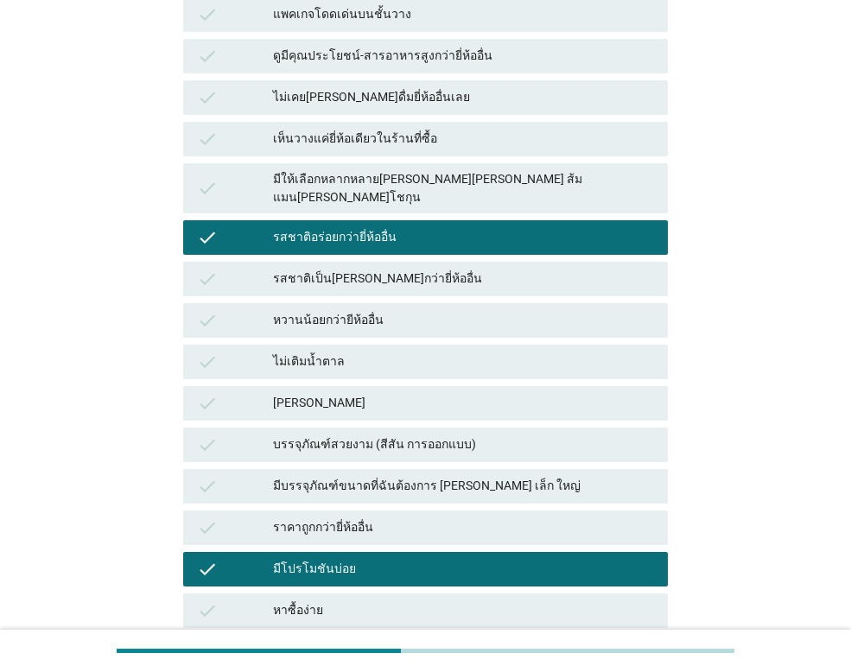
click at [364, 476] on div "มีบรรจุภัณฑ์ขนาดที่ฉันต้องการ [PERSON_NAME] เล็ก ใหญ่" at bounding box center [463, 486] width 381 height 21
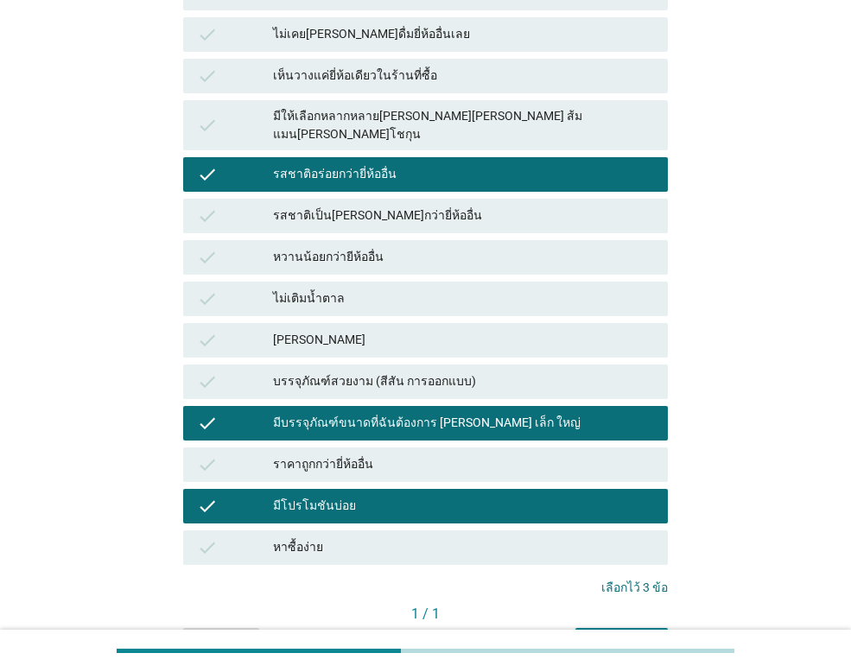
scroll to position [640, 0]
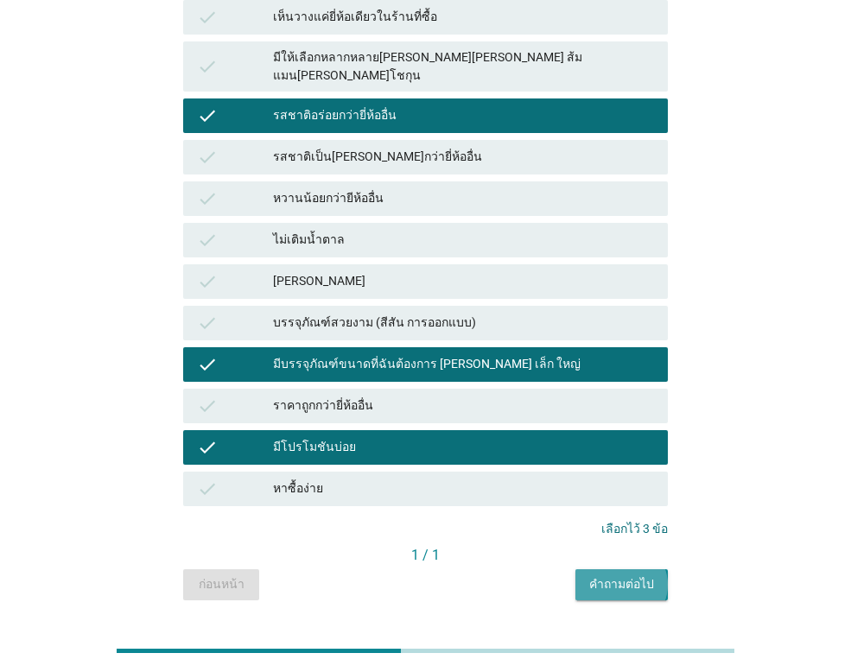
click at [644, 575] on div "คำถามต่อไป" at bounding box center [621, 584] width 65 height 18
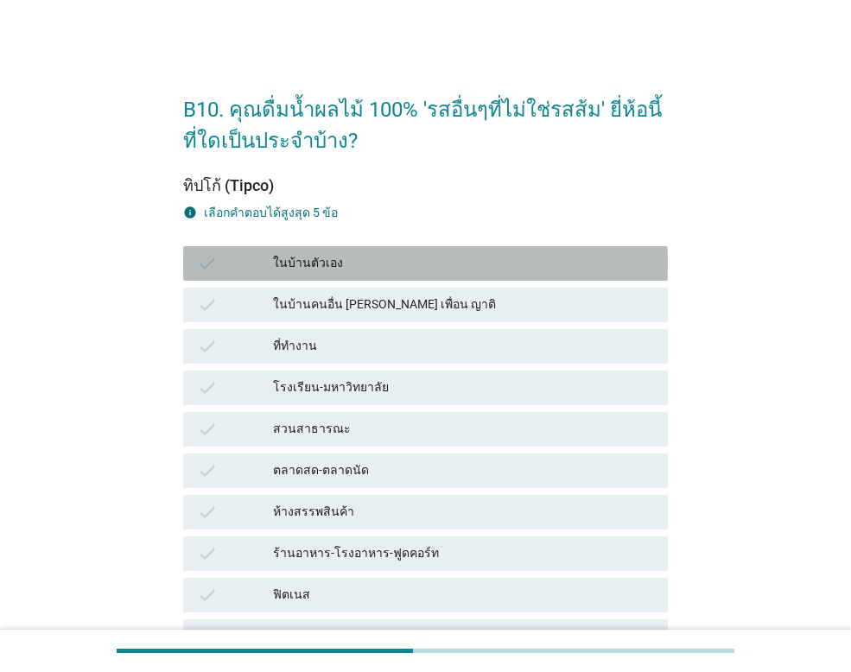
click at [323, 259] on div "ในบ้านตัวเอง" at bounding box center [463, 263] width 381 height 21
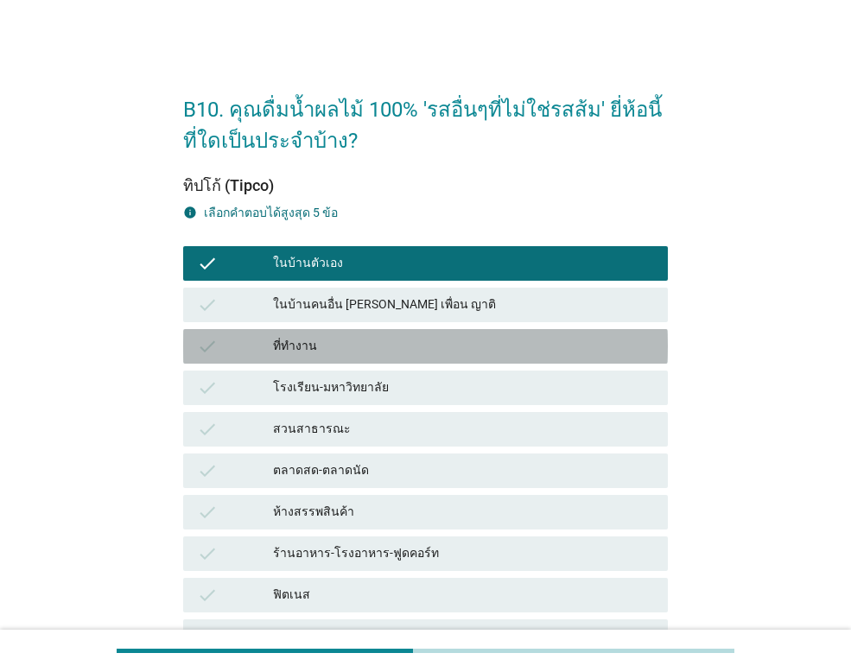
click at [333, 347] on div "ที่ทำงาน" at bounding box center [463, 346] width 381 height 21
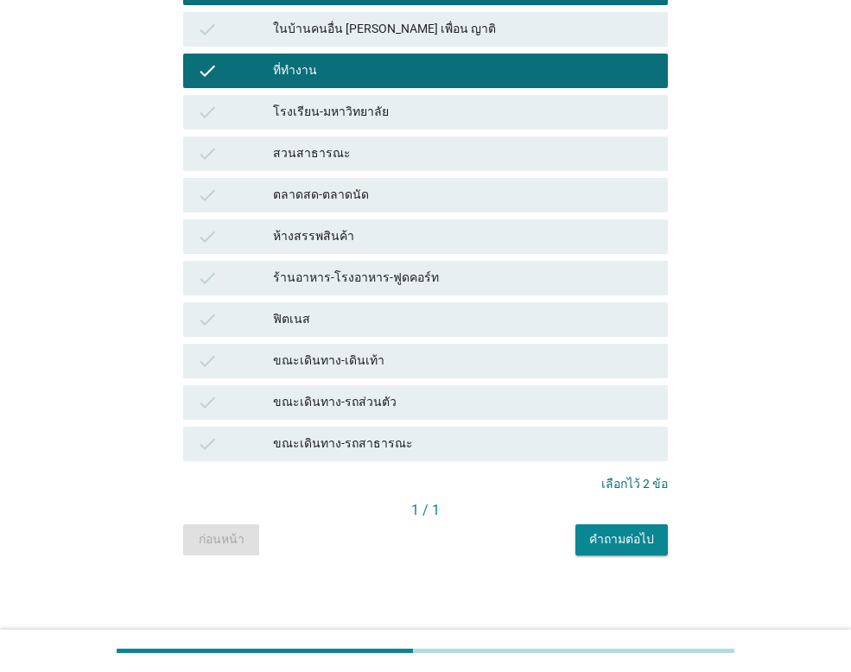
scroll to position [277, 0]
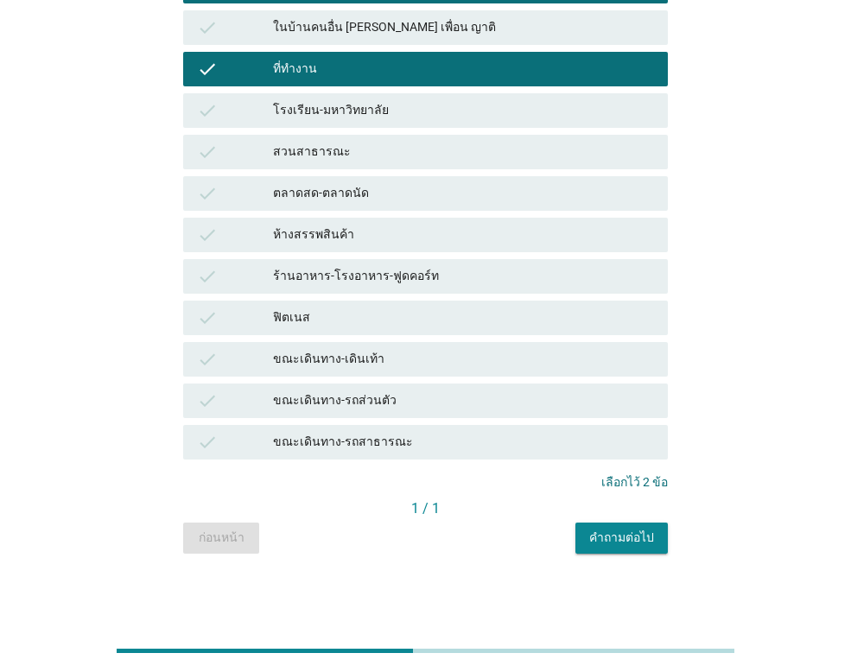
click at [634, 533] on div "คำถามต่อไป" at bounding box center [621, 538] width 65 height 18
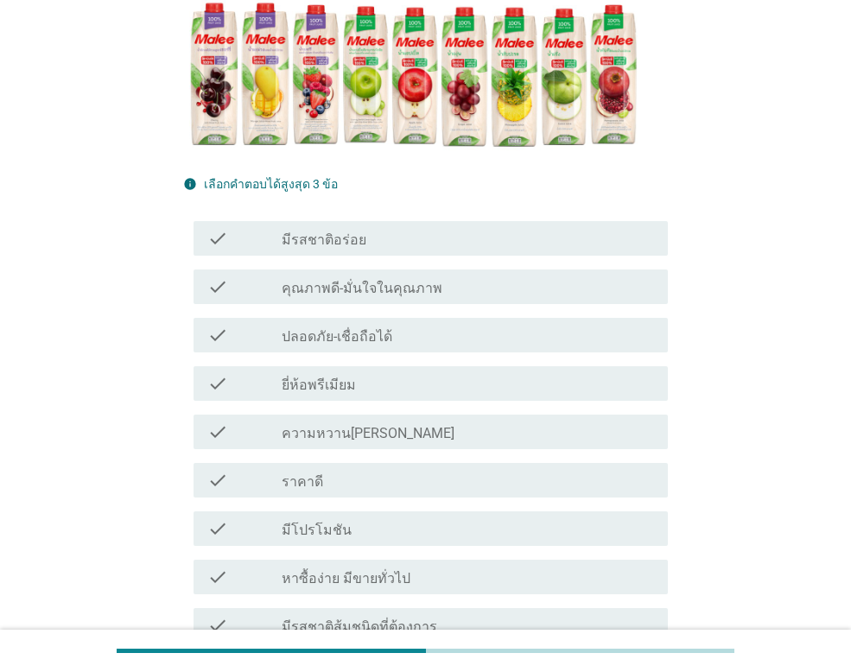
scroll to position [346, 0]
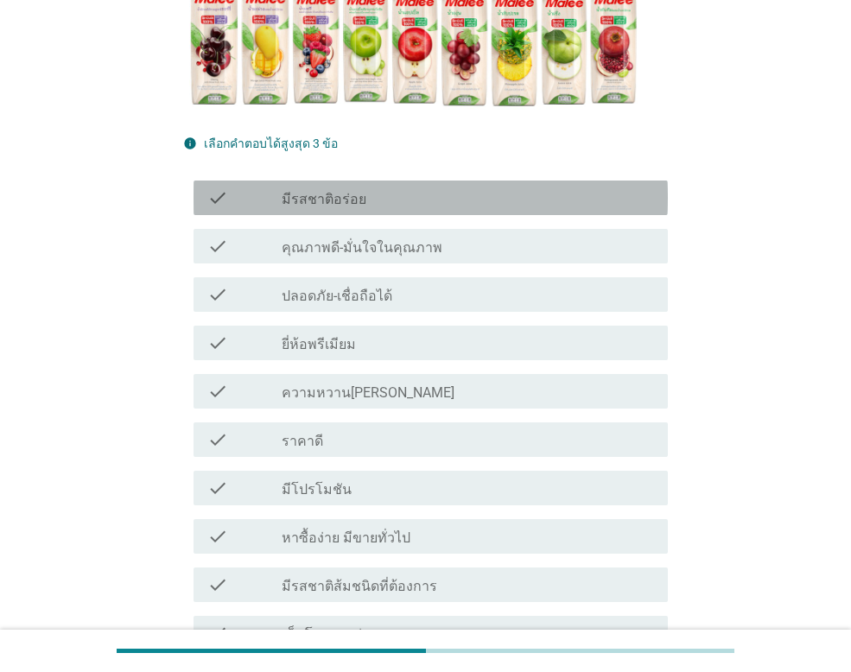
click at [322, 191] on label "มีรสชาติอร่อย" at bounding box center [324, 199] width 85 height 17
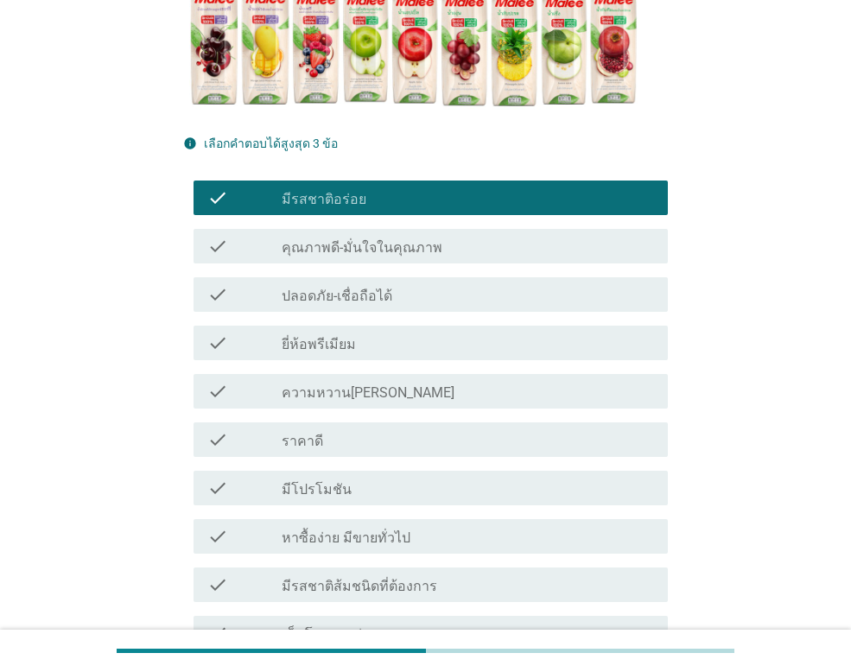
click at [384, 304] on label "ปลอดภัย-เชื่อถือได้" at bounding box center [337, 296] width 111 height 17
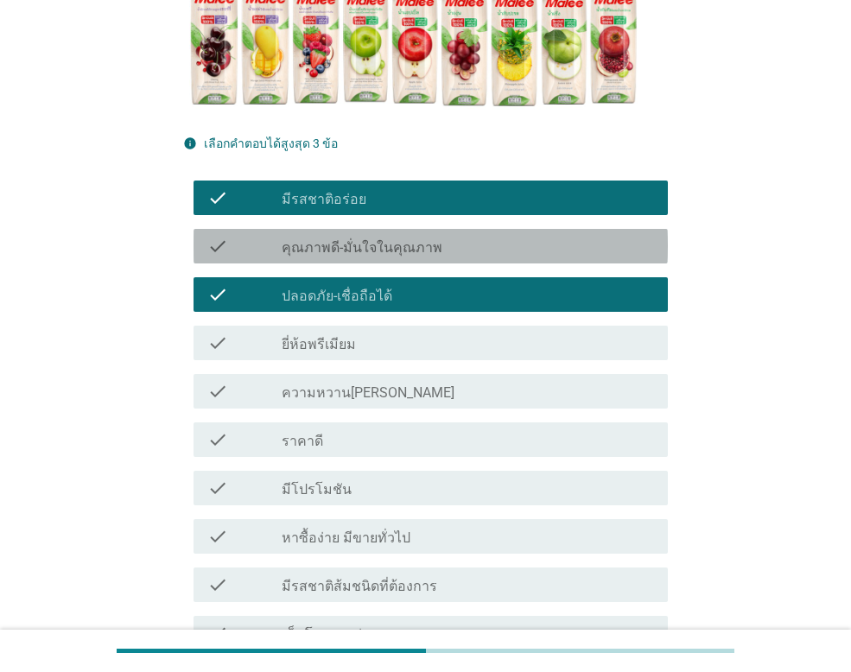
click at [389, 239] on label "คุณภาพดี-มั่นใจในคุณภาพ" at bounding box center [362, 247] width 161 height 17
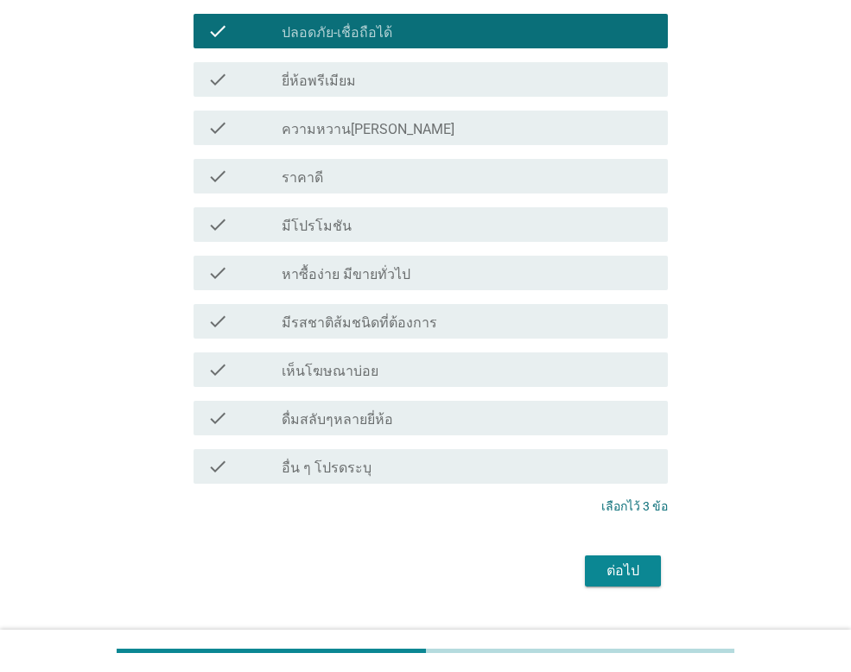
scroll to position [647, 0]
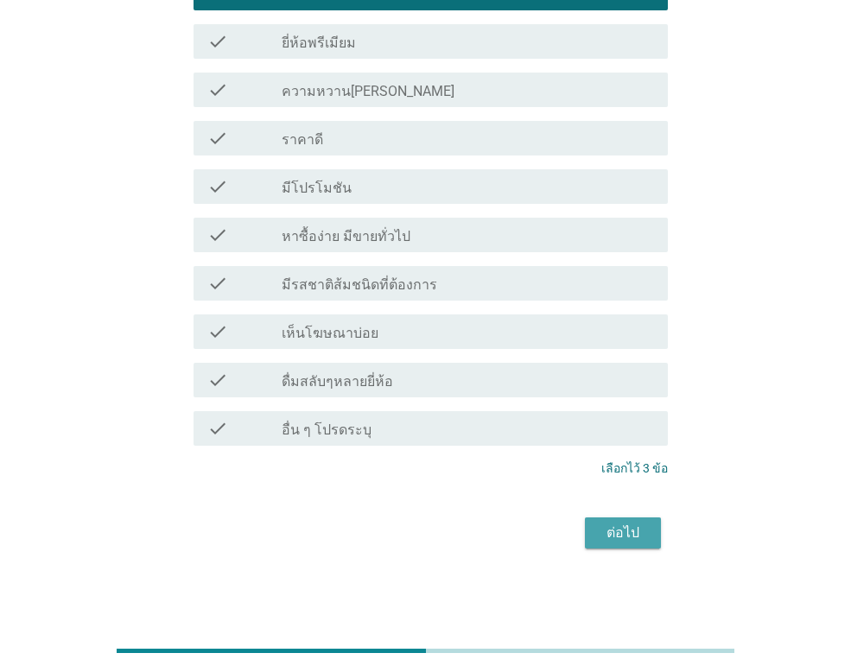
click at [632, 535] on div "ต่อไป" at bounding box center [623, 533] width 48 height 21
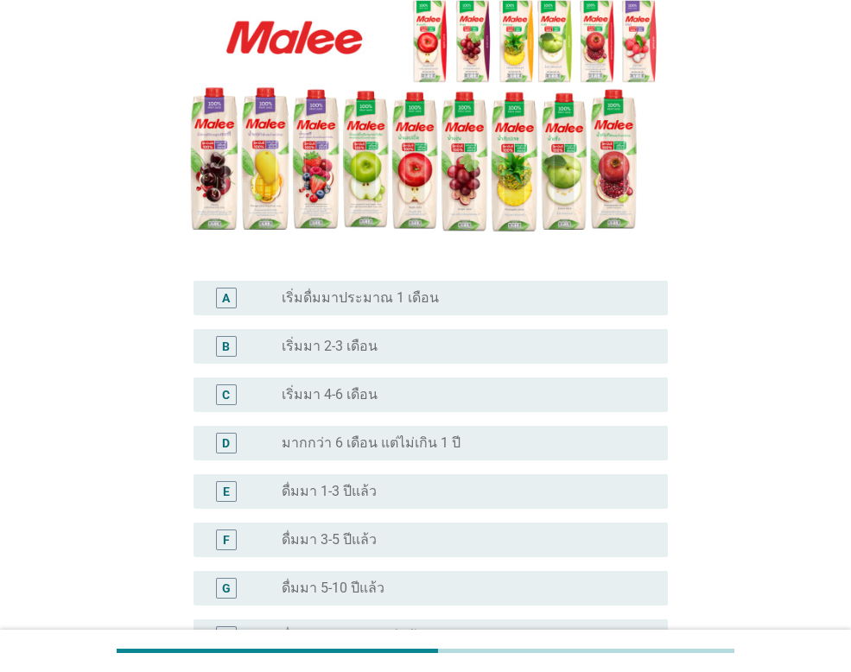
scroll to position [259, 0]
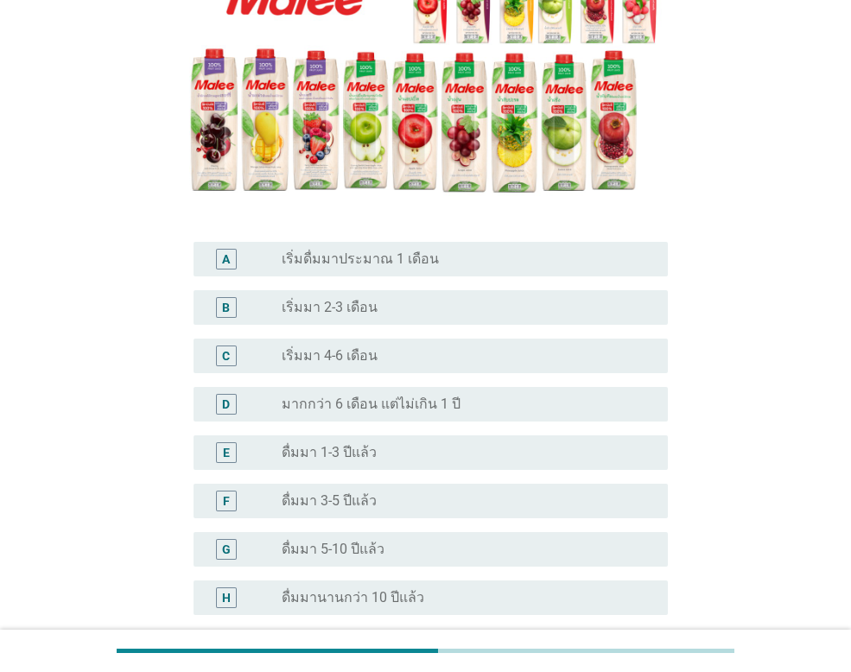
click at [480, 541] on div "radio_button_unchecked ดื่มมา 5-10 ปีแล้ว" at bounding box center [461, 549] width 359 height 17
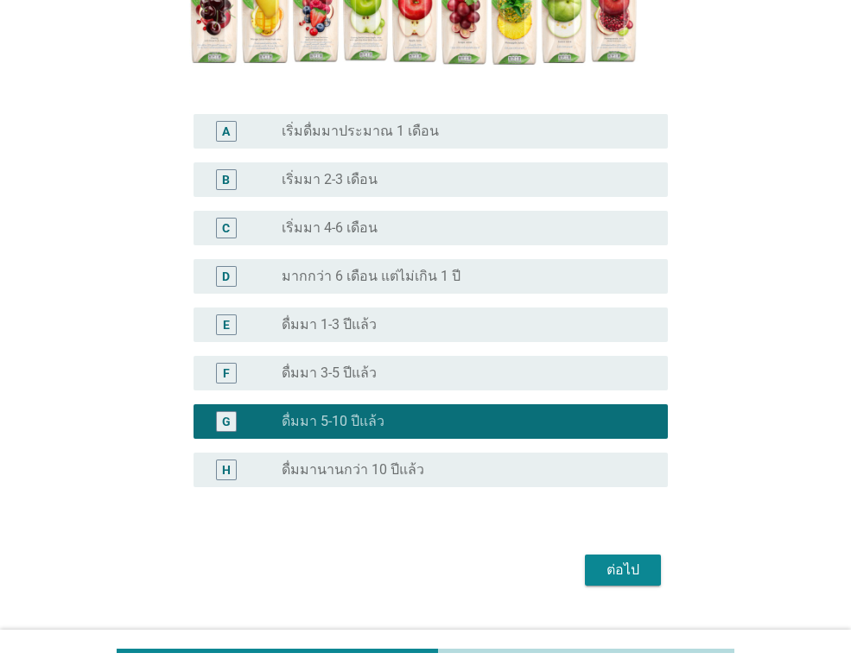
scroll to position [393, 0]
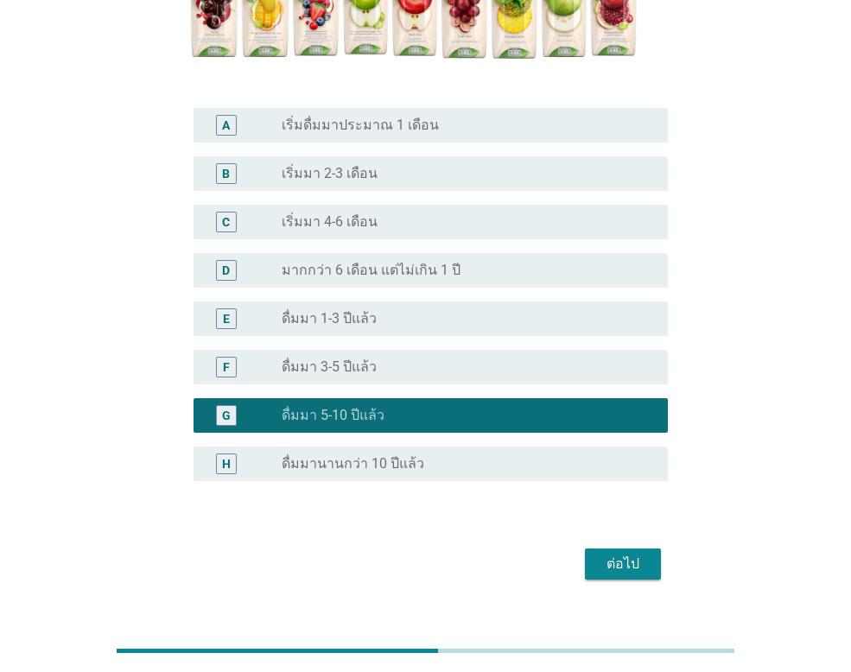
click at [637, 554] on div "ต่อไป" at bounding box center [623, 564] width 48 height 21
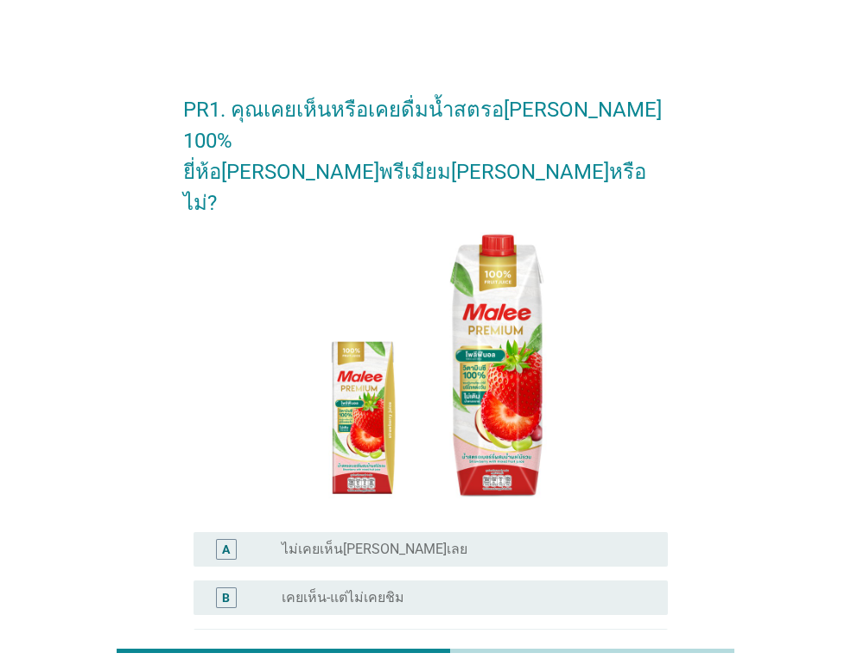
scroll to position [86, 0]
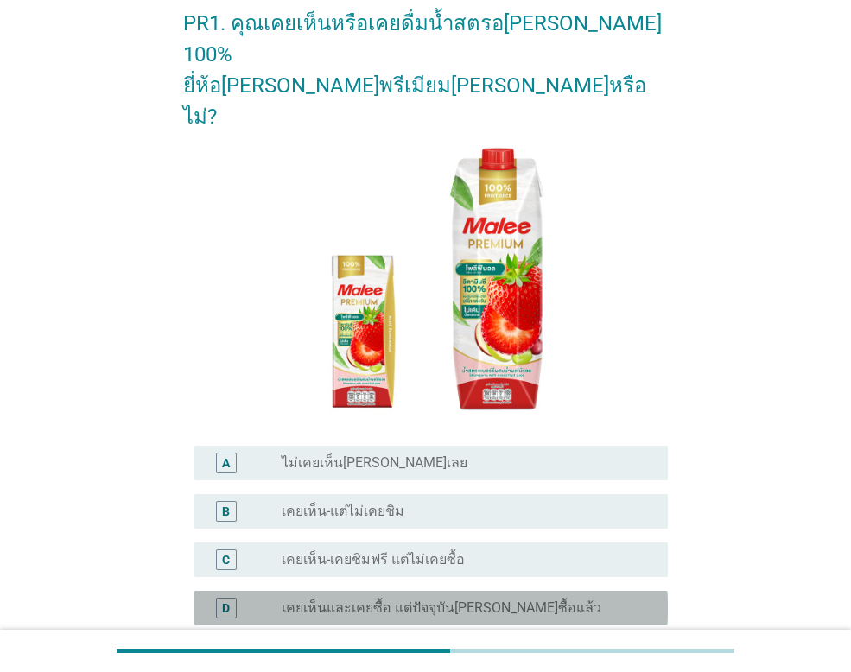
click at [330, 600] on label "เคยเห็นและเคยซื้อ แต่ปัจจุบัน[PERSON_NAME]ซื้อแล้ว" at bounding box center [442, 608] width 320 height 17
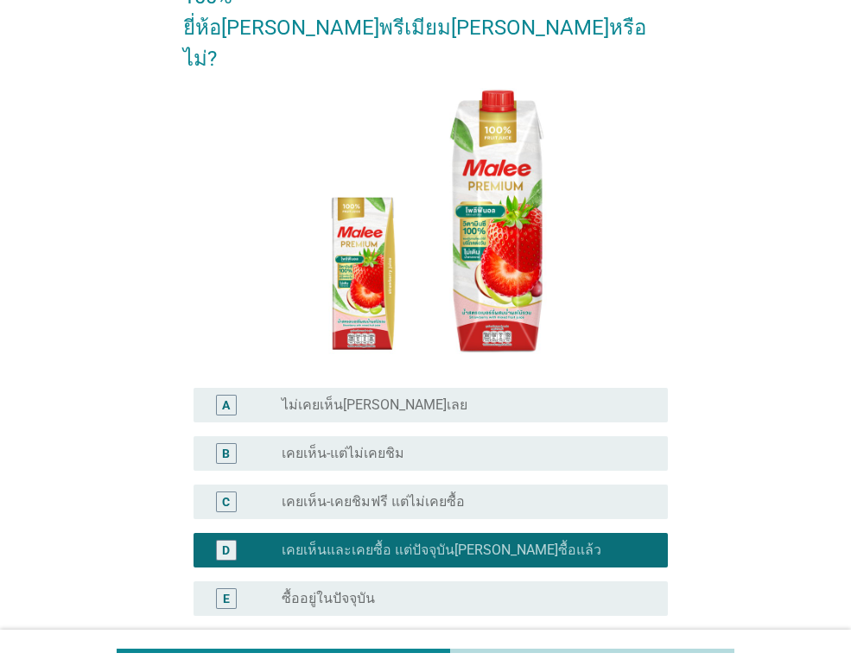
scroll to position [173, 0]
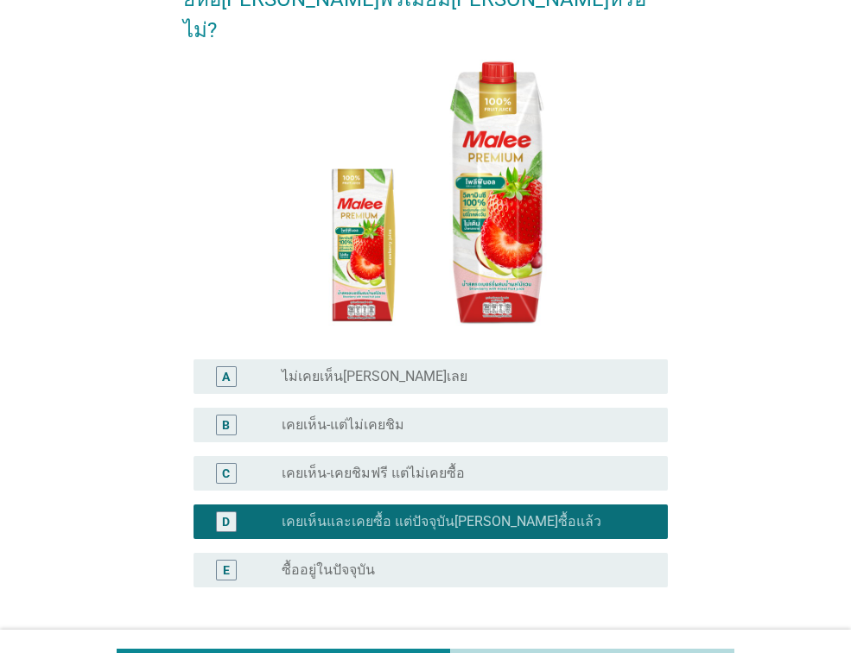
click at [608, 660] on div "ต่อไป" at bounding box center [623, 670] width 48 height 21
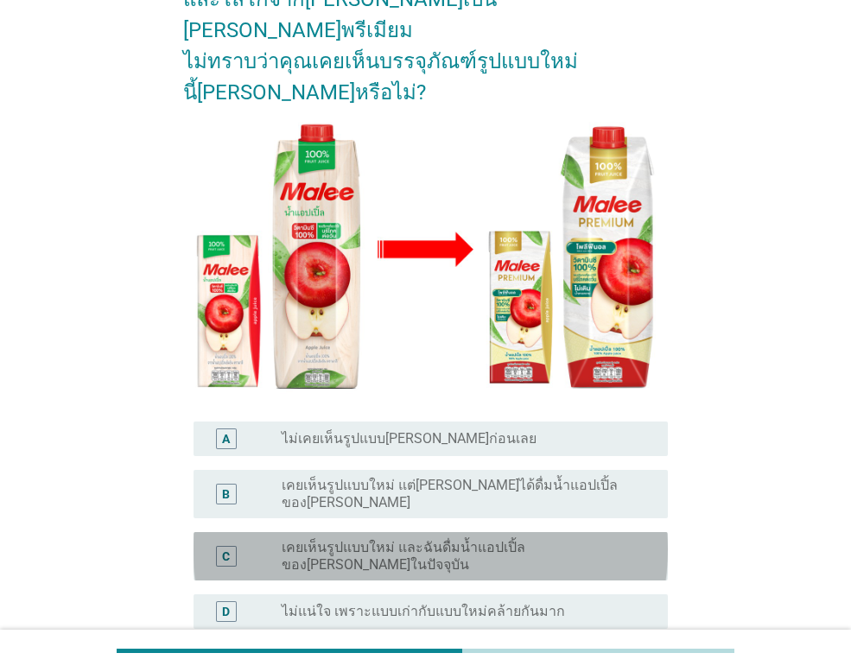
click at [591, 539] on label "เคยเห็นรูปแบบใหม่ และฉันดื่มน้ำแอปเปิ้ลของ[PERSON_NAME]ในปัจจุบัน" at bounding box center [461, 556] width 359 height 35
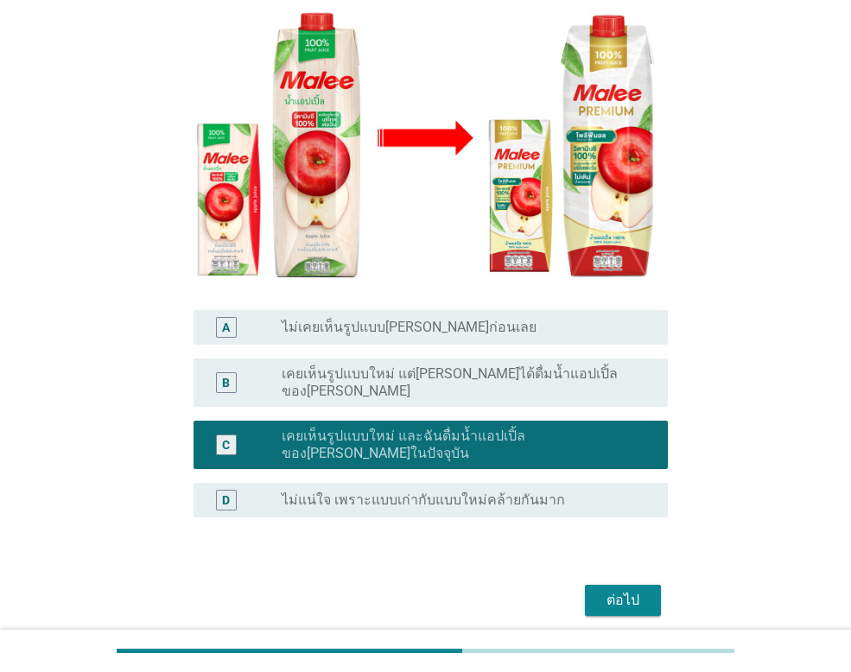
scroll to position [293, 0]
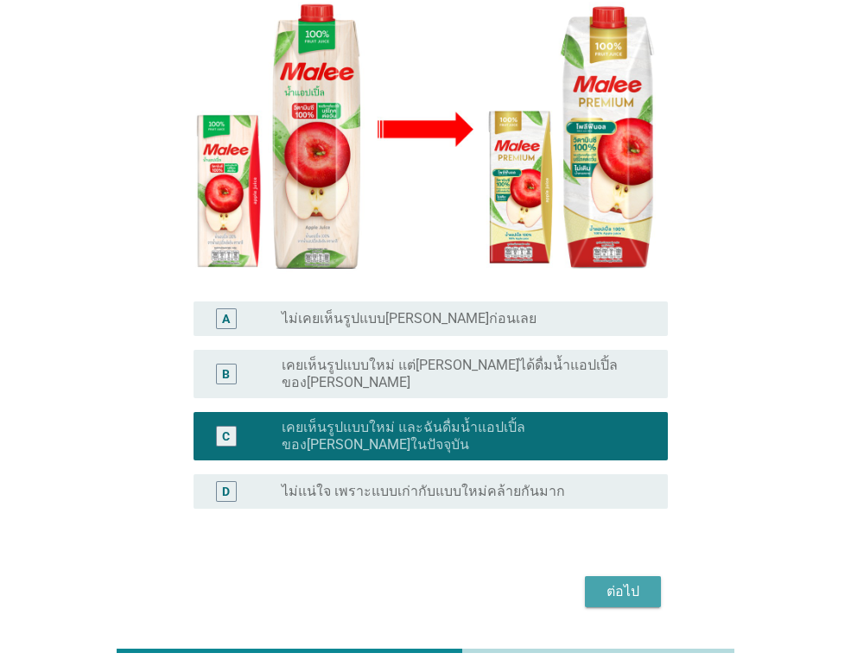
click at [622, 581] on div "ต่อไป" at bounding box center [623, 591] width 48 height 21
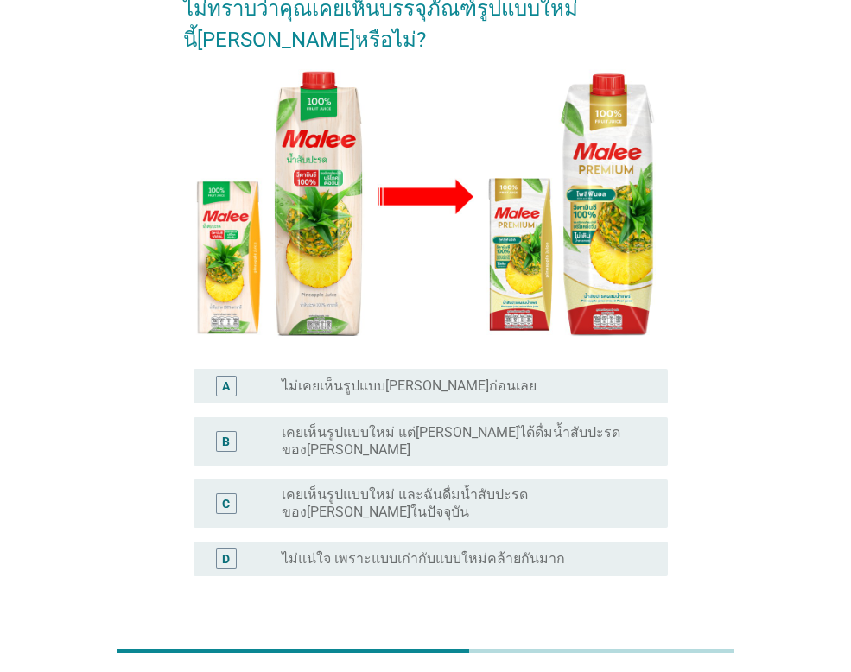
scroll to position [259, 0]
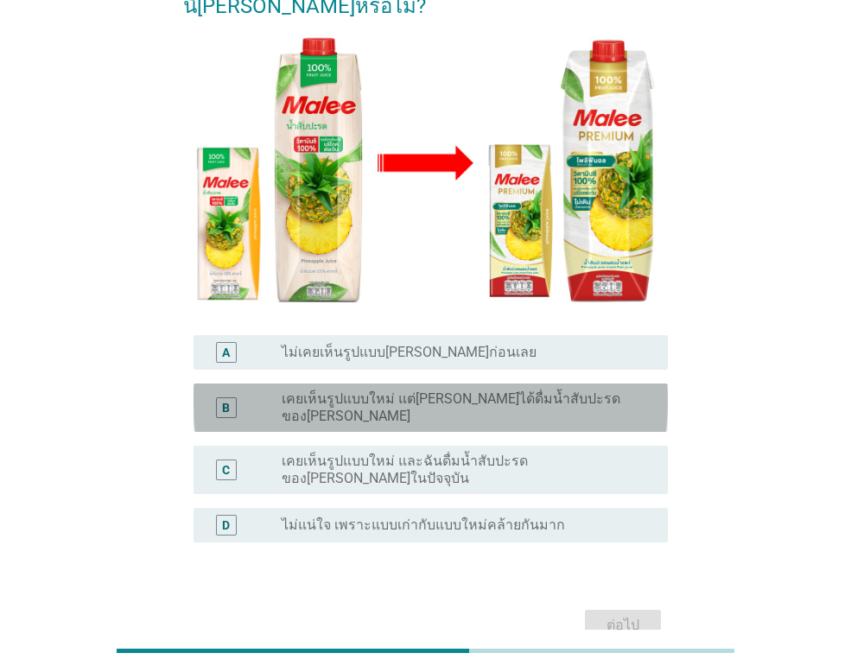
click at [499, 390] on label "เคยเห็นรูปแบบใหม่ แต่[PERSON_NAME]ได้ดื่มน้ำสับปะรดของ[PERSON_NAME]" at bounding box center [461, 407] width 359 height 35
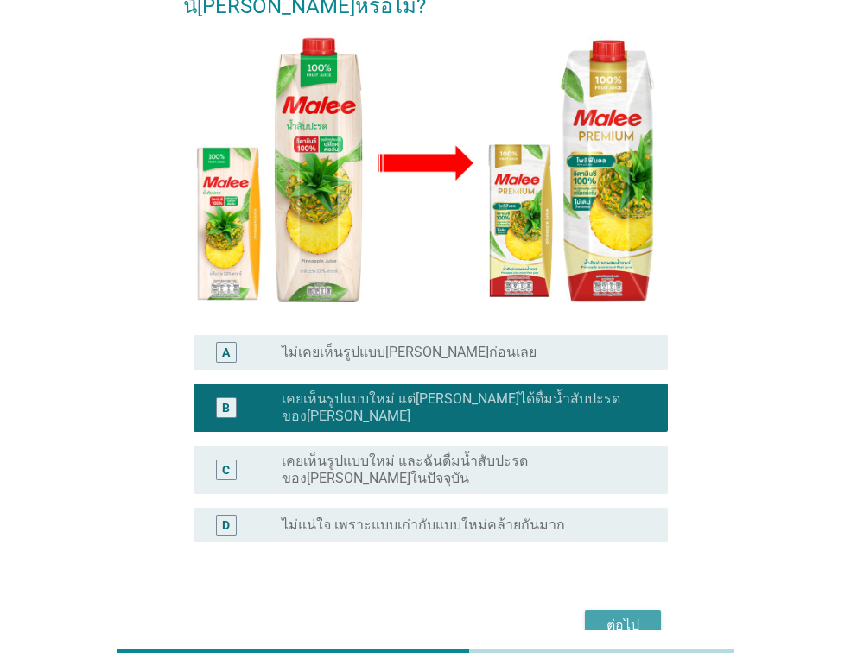
click at [613, 615] on div "ต่อไป" at bounding box center [623, 625] width 48 height 21
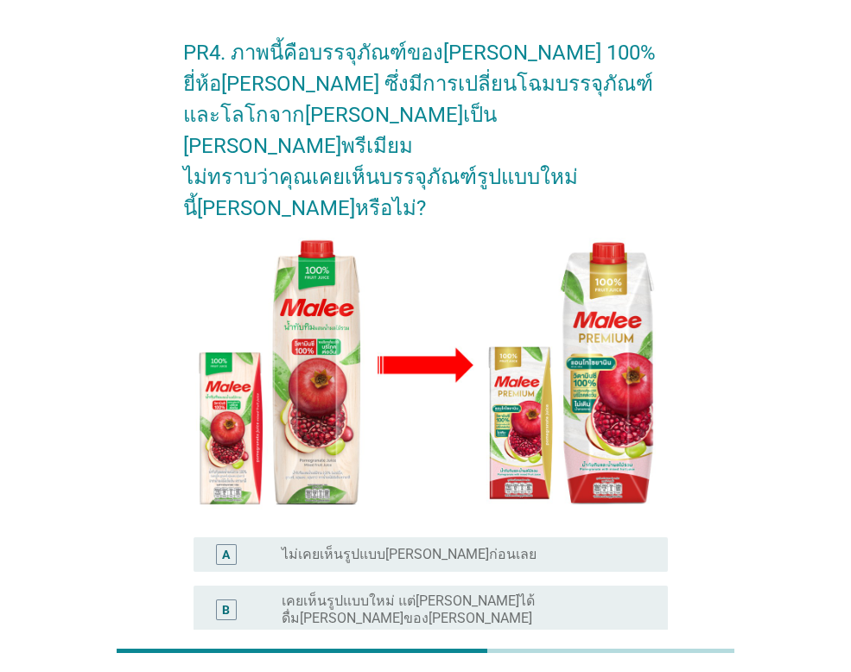
scroll to position [173, 0]
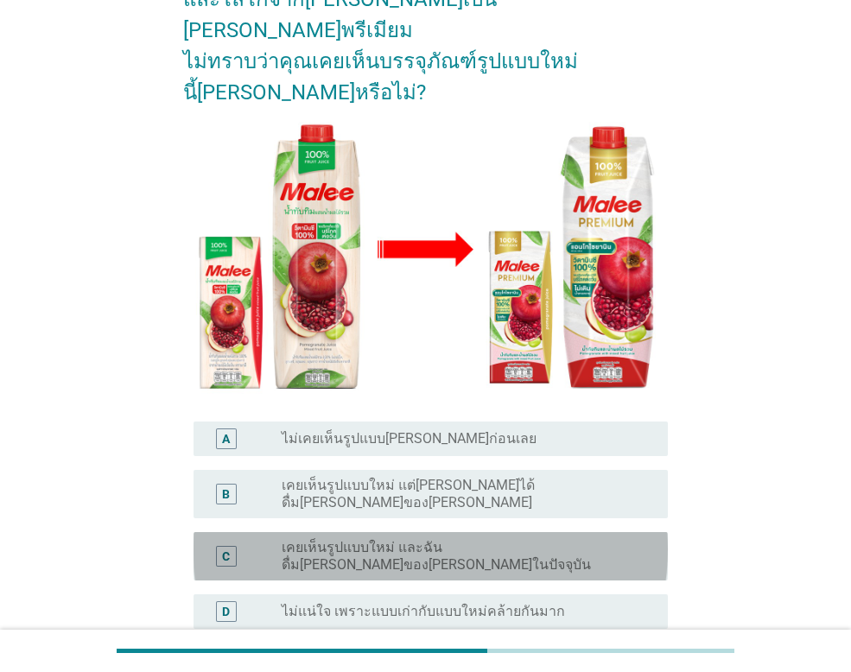
click at [556, 539] on label "เคยเห็นรูปแบบใหม่ และฉันดื่ม[PERSON_NAME]ของ[PERSON_NAME]ในปัจจุบัน" at bounding box center [461, 556] width 359 height 35
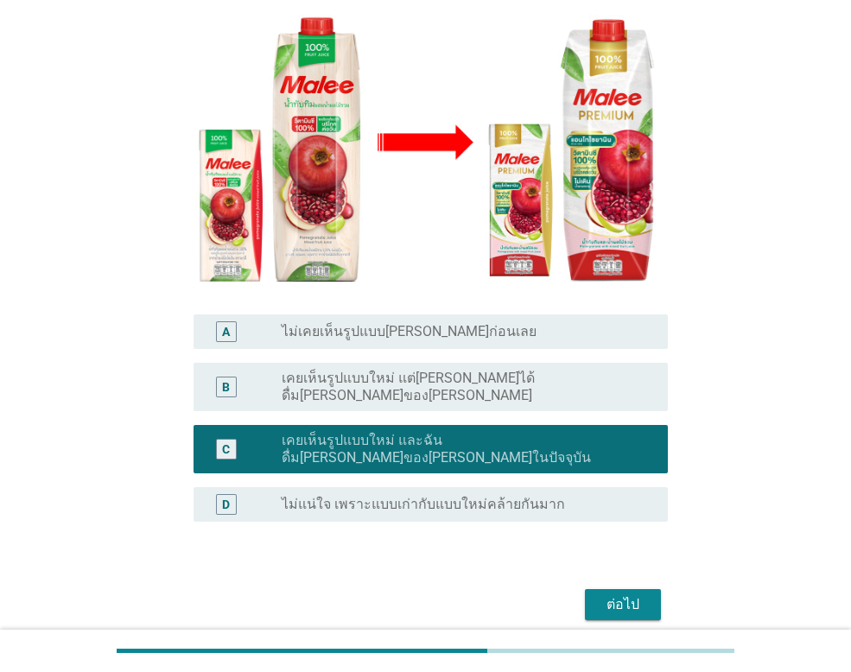
scroll to position [293, 0]
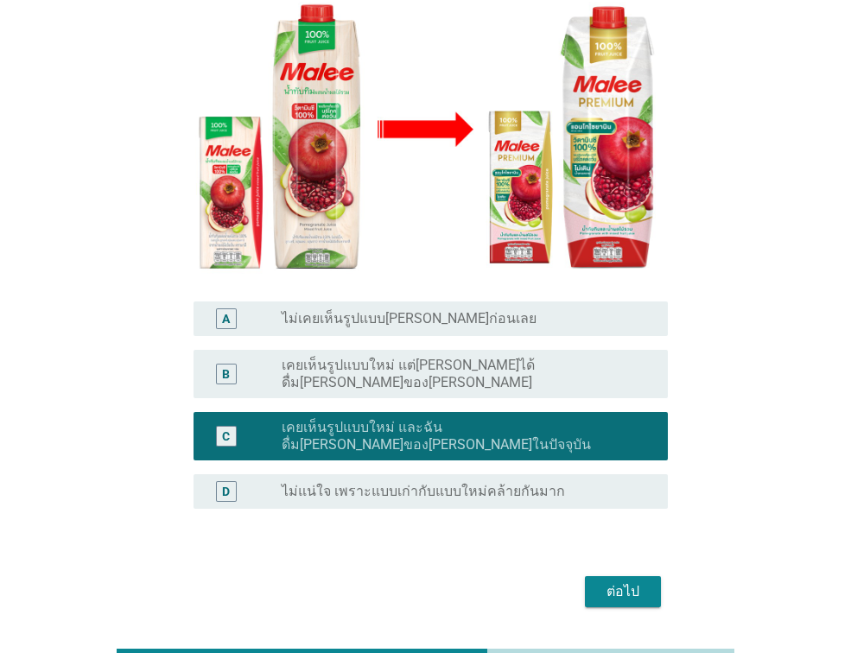
click at [611, 581] on div "ต่อไป" at bounding box center [623, 591] width 48 height 21
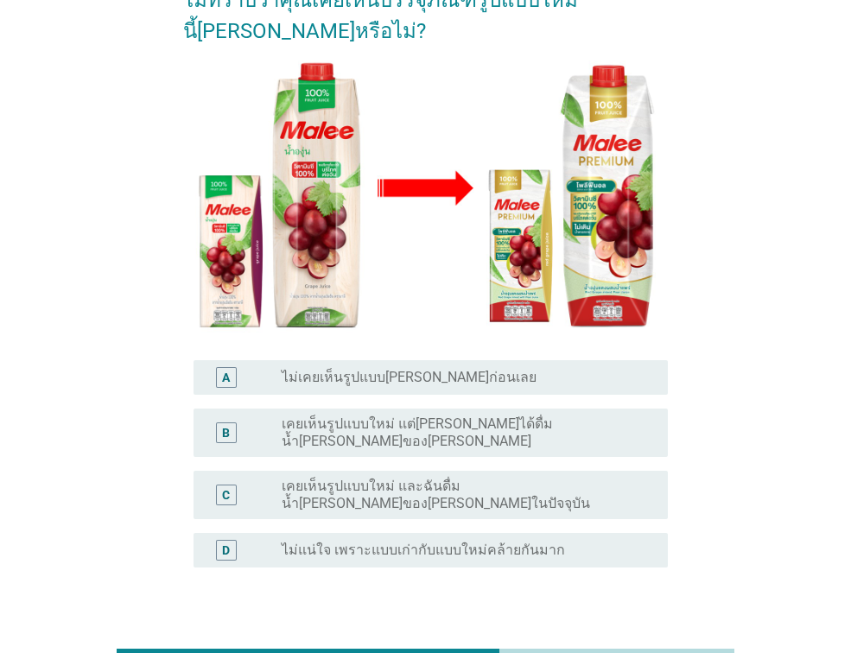
scroll to position [259, 0]
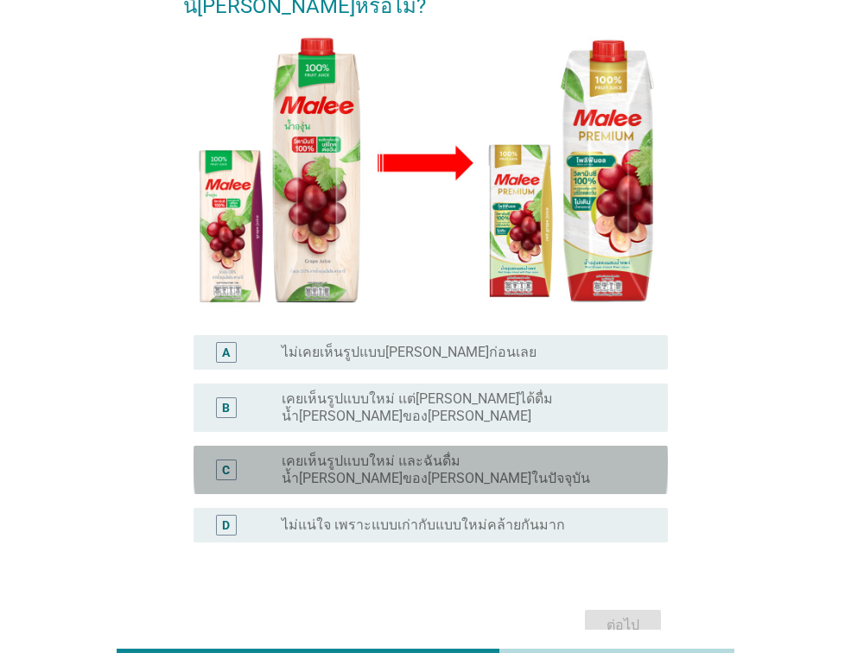
click at [536, 453] on label "เคยเห็นรูปแบบใหม่ และฉันดื่มน้ำ[PERSON_NAME]ของ[PERSON_NAME]ในปัจจุบัน" at bounding box center [461, 470] width 359 height 35
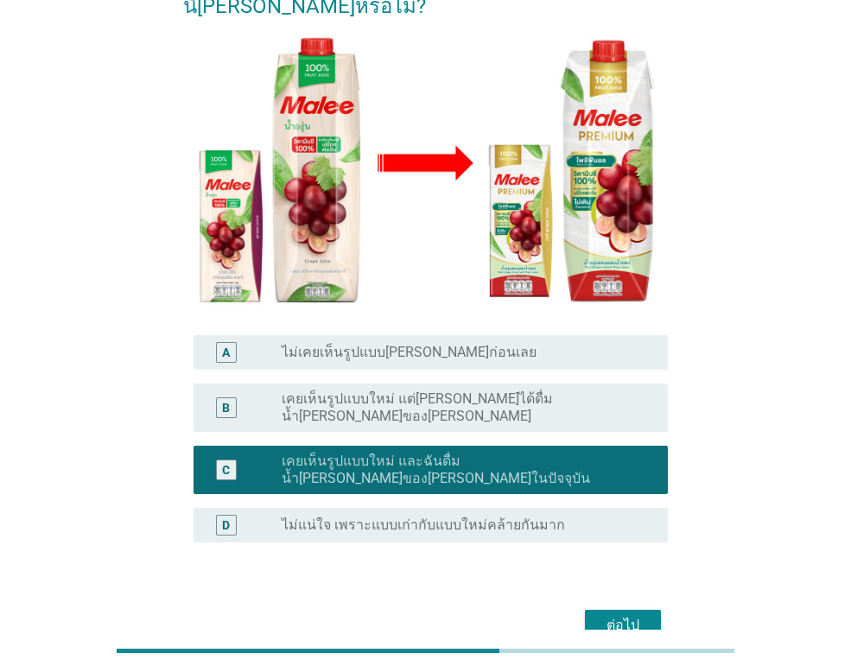
click at [621, 615] on div "ต่อไป" at bounding box center [623, 625] width 48 height 21
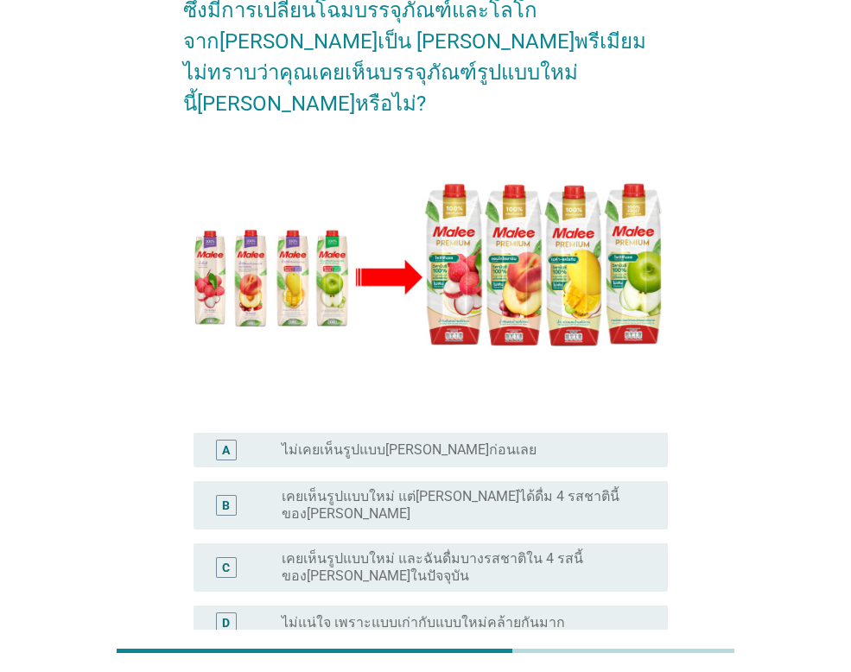
scroll to position [173, 0]
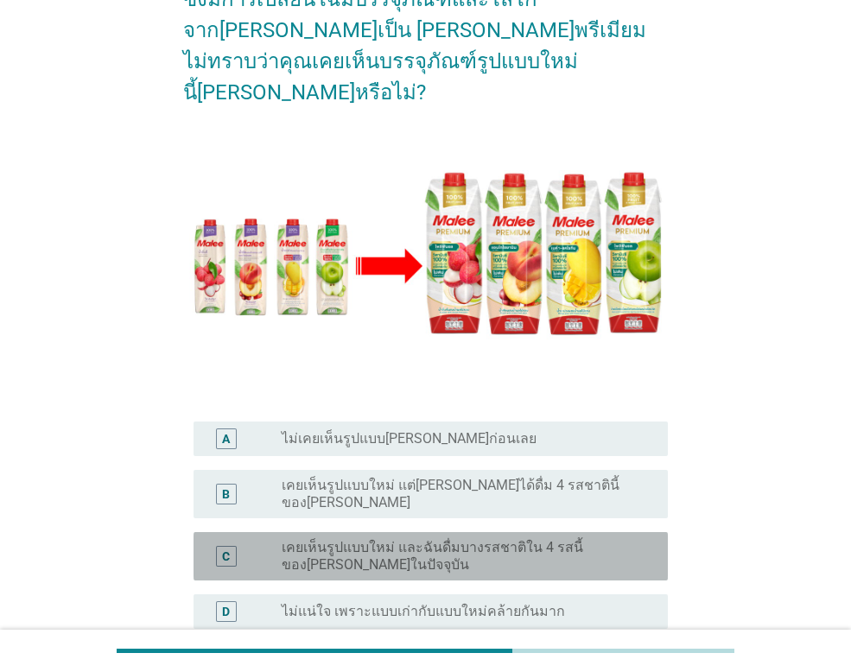
click at [515, 539] on label "เคยเห็นรูปแบบใหม่ และฉันดื่มบางรสชาติใน 4 รสนี้ของ[PERSON_NAME]ในปัจจุบัน" at bounding box center [461, 556] width 359 height 35
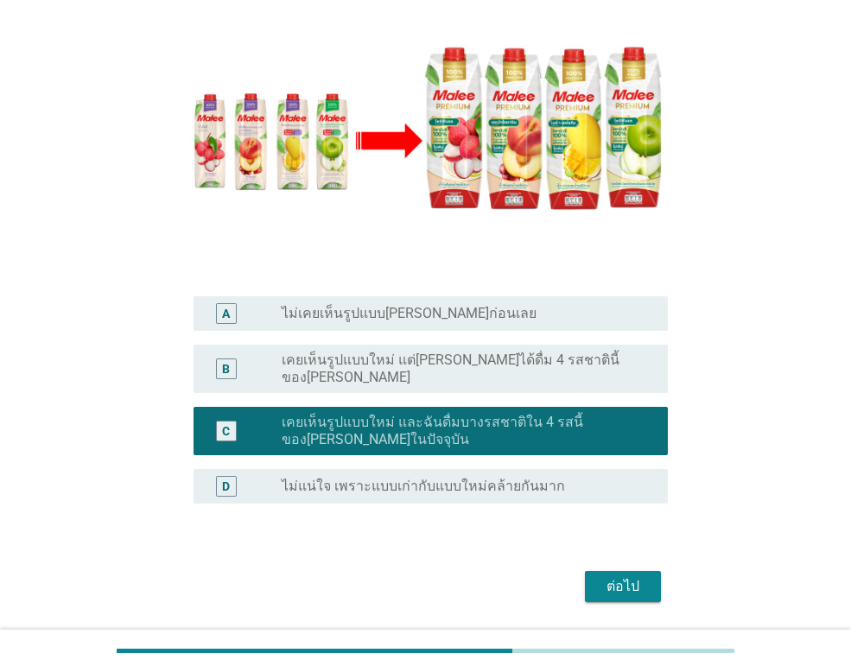
scroll to position [307, 0]
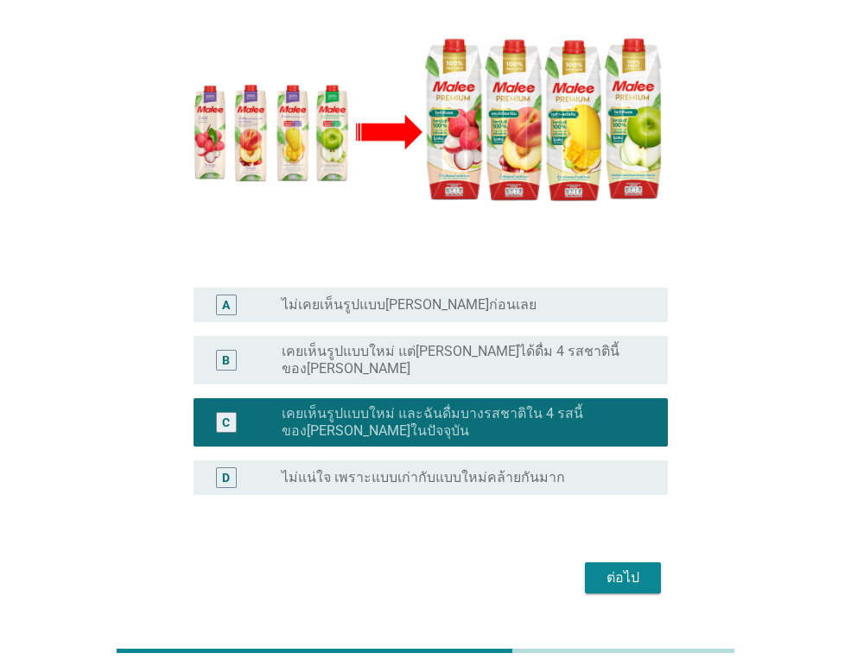
click at [632, 568] on div "ต่อไป" at bounding box center [623, 578] width 48 height 21
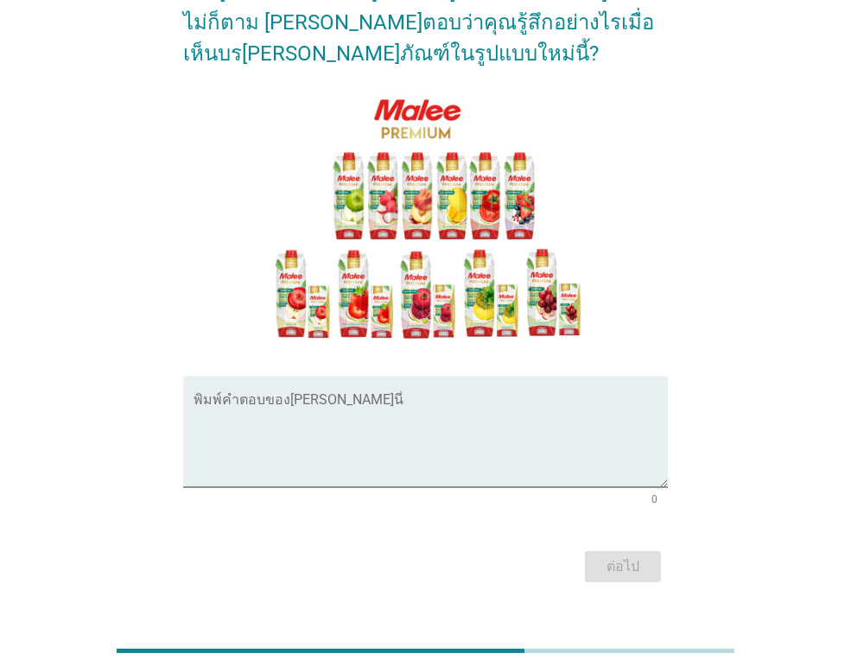
scroll to position [152, 0]
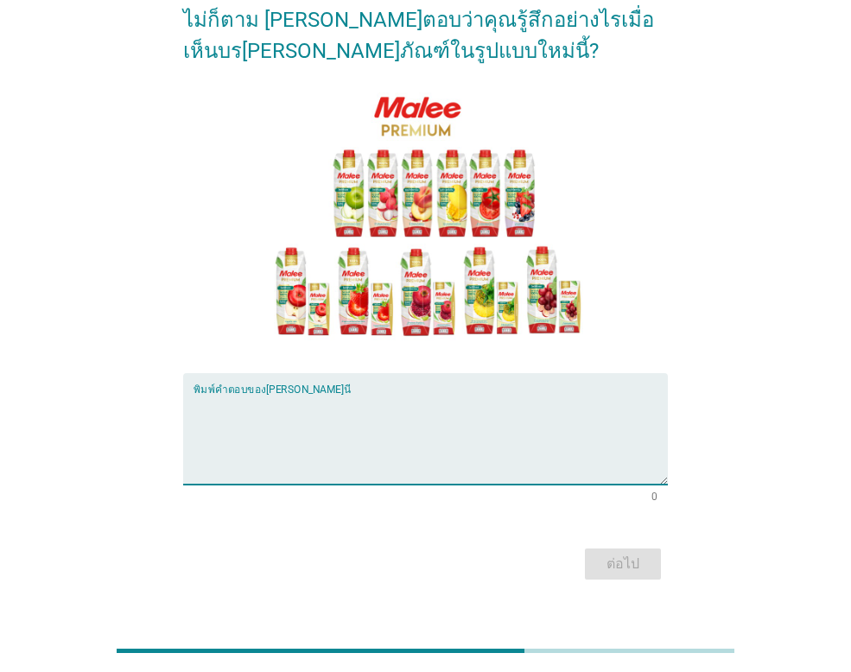
click at [206, 394] on textarea "พิมพ์คำตอบของคุณ ที่นี่" at bounding box center [431, 439] width 474 height 91
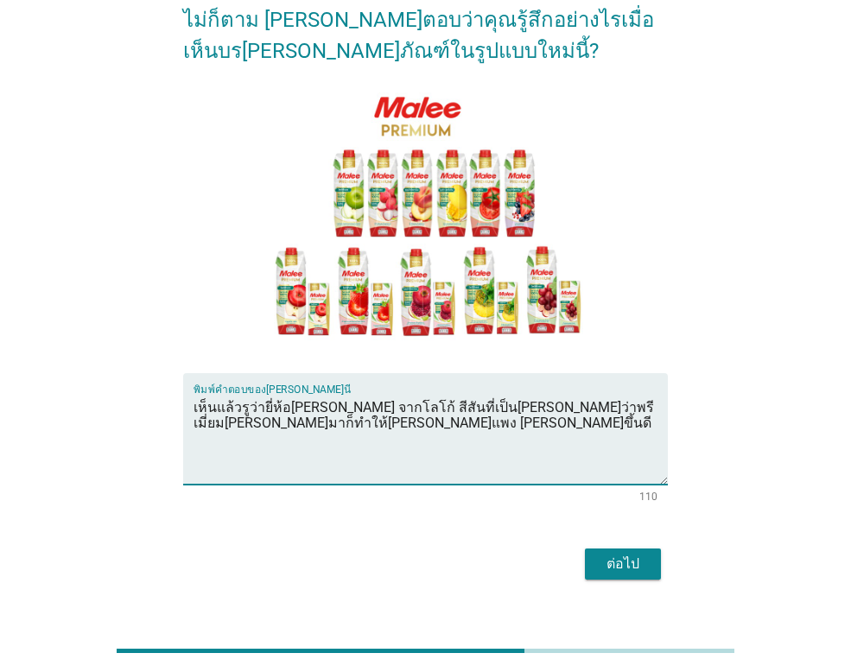
type textarea "เห็นแล้วรูว่ายี่ห้อ[PERSON_NAME] จากโลโก้ สีสันที่เป็น[PERSON_NAME]ว่าพรีเมี่ยม…"
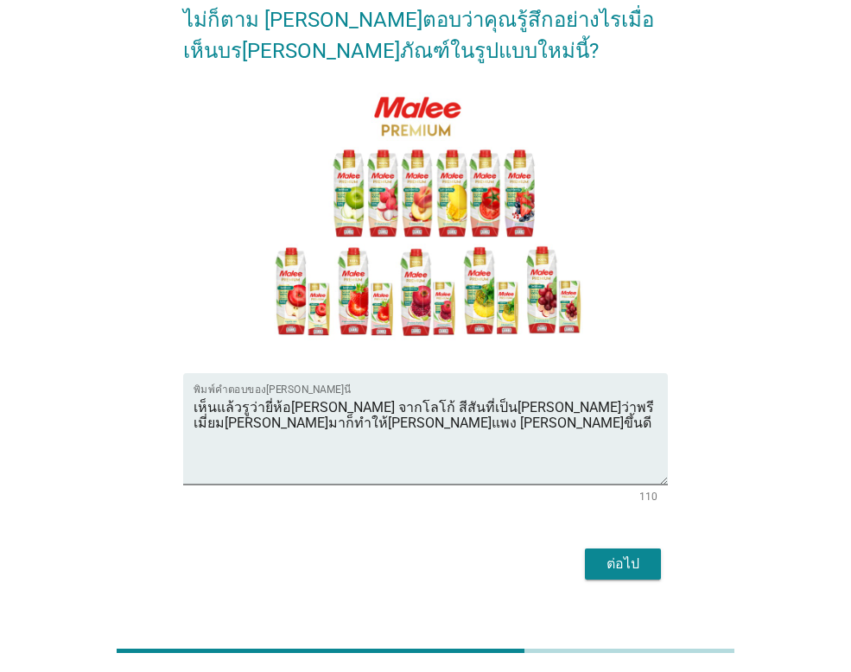
click at [623, 554] on div "ต่อไป" at bounding box center [623, 564] width 48 height 21
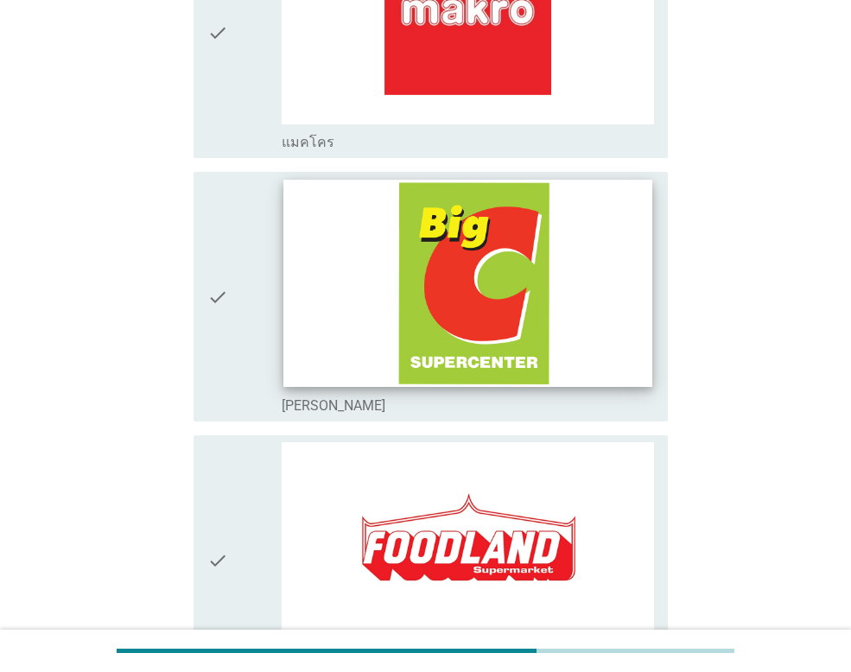
scroll to position [864, 0]
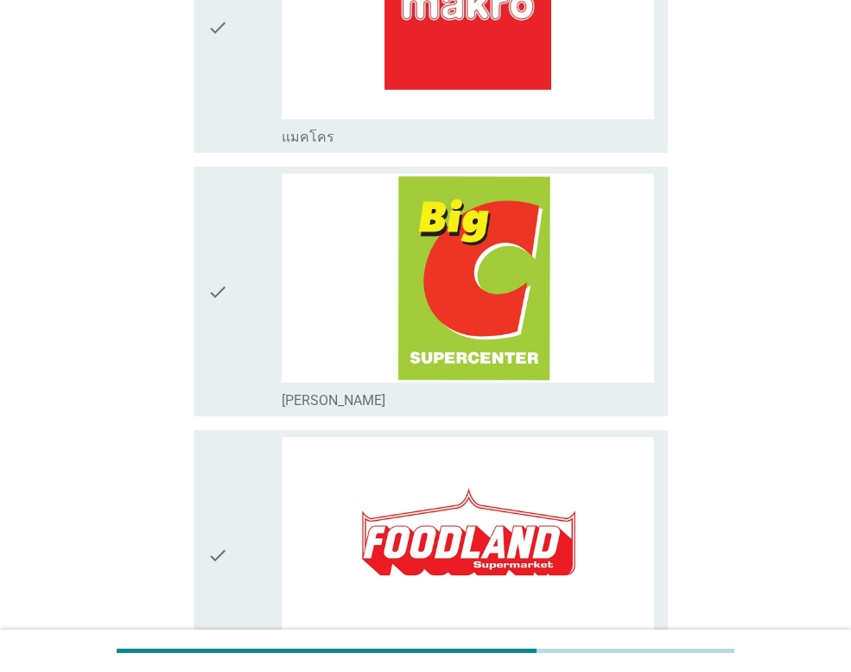
click at [215, 262] on icon "check" at bounding box center [217, 292] width 21 height 236
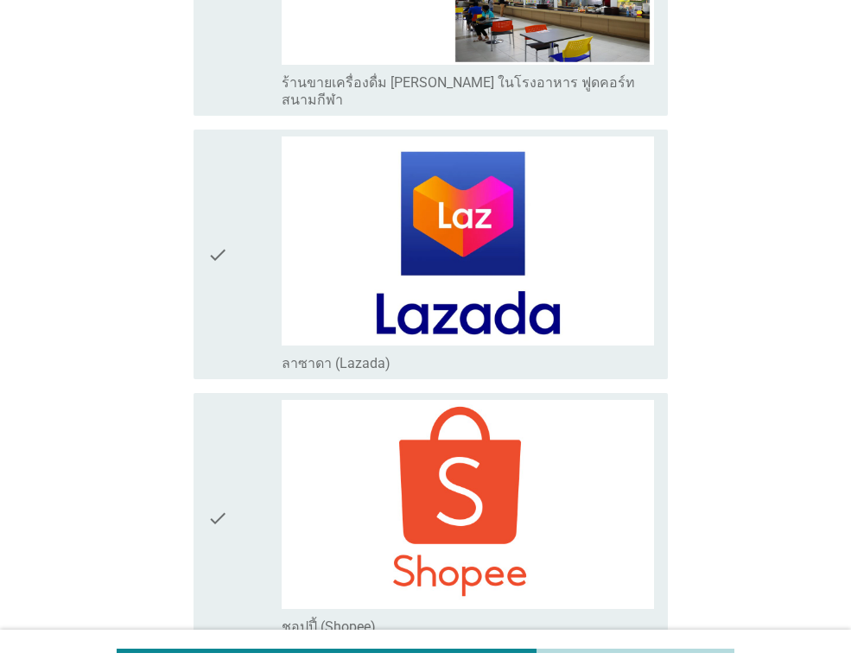
scroll to position [4595, 0]
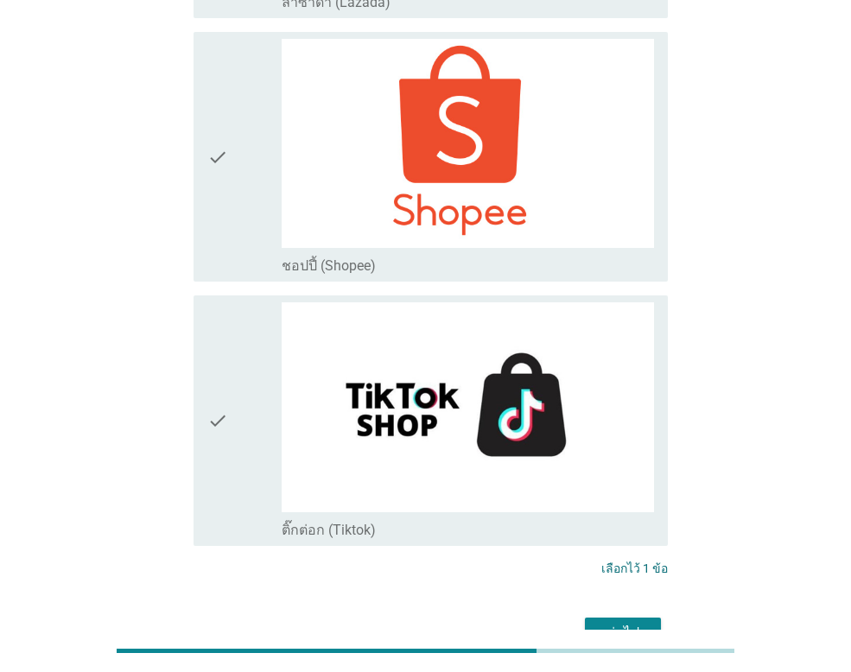
click at [635, 623] on div "ต่อไป" at bounding box center [623, 633] width 48 height 21
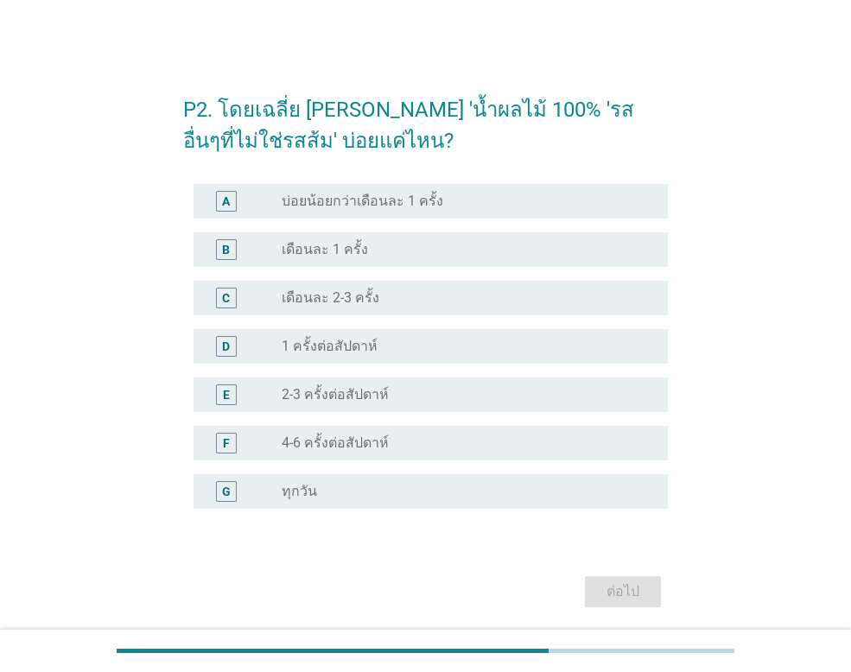
click at [380, 250] on div "radio_button_unchecked เดือนละ 1 ครั้ง" at bounding box center [461, 249] width 359 height 17
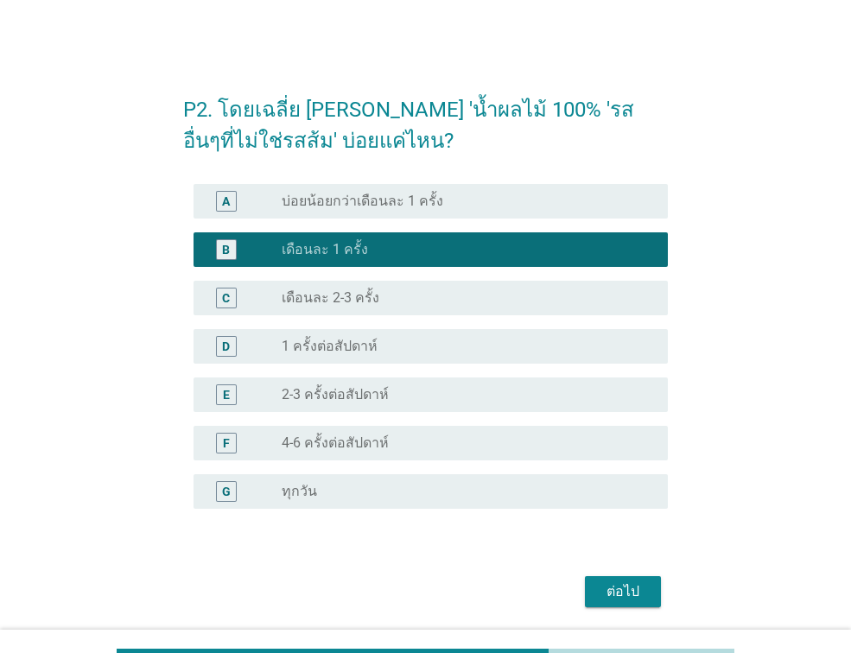
click at [622, 595] on div "ต่อไป" at bounding box center [623, 591] width 48 height 21
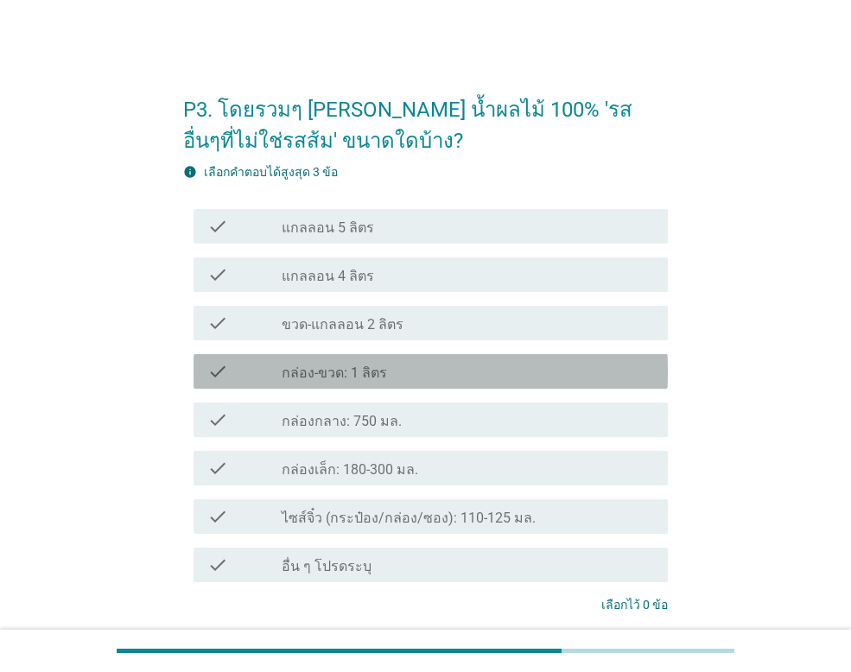
click at [349, 372] on label "กล่อง-ขวด: 1 ลิตร" at bounding box center [334, 373] width 105 height 17
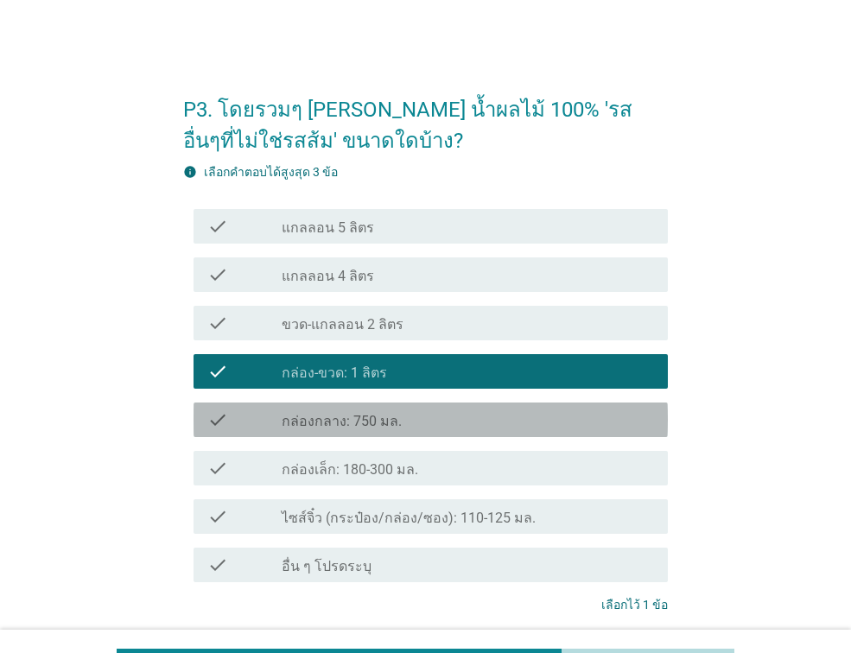
click at [365, 423] on label "กล่องกลาง: 750 มล." at bounding box center [342, 421] width 120 height 17
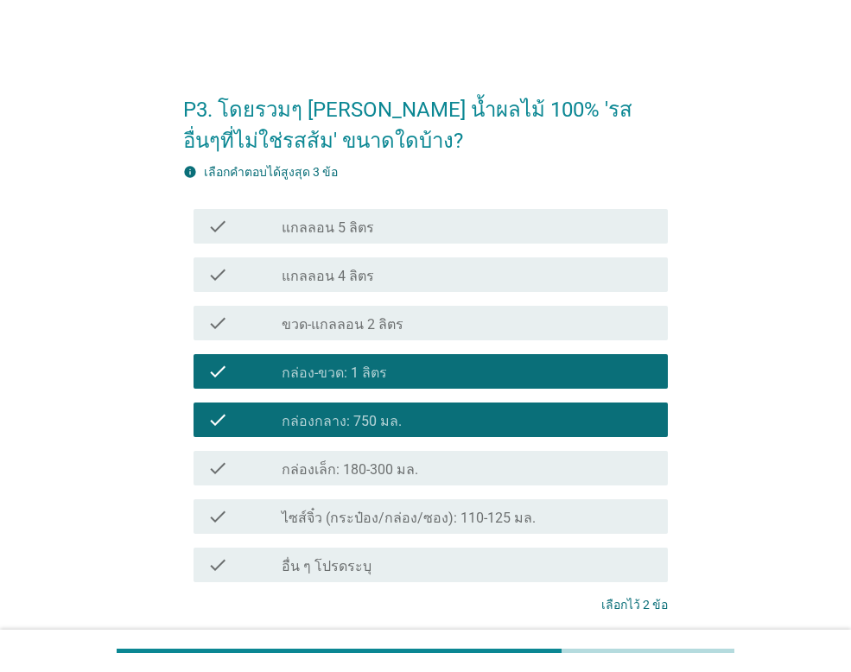
click at [356, 473] on label "กล่องเล็ก: 180-300 มล." at bounding box center [350, 469] width 136 height 17
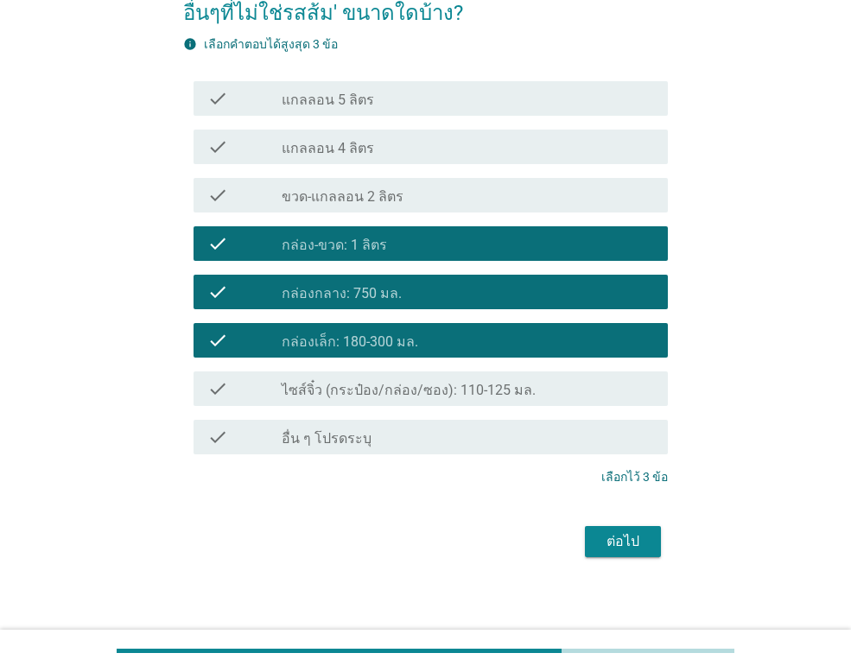
scroll to position [136, 0]
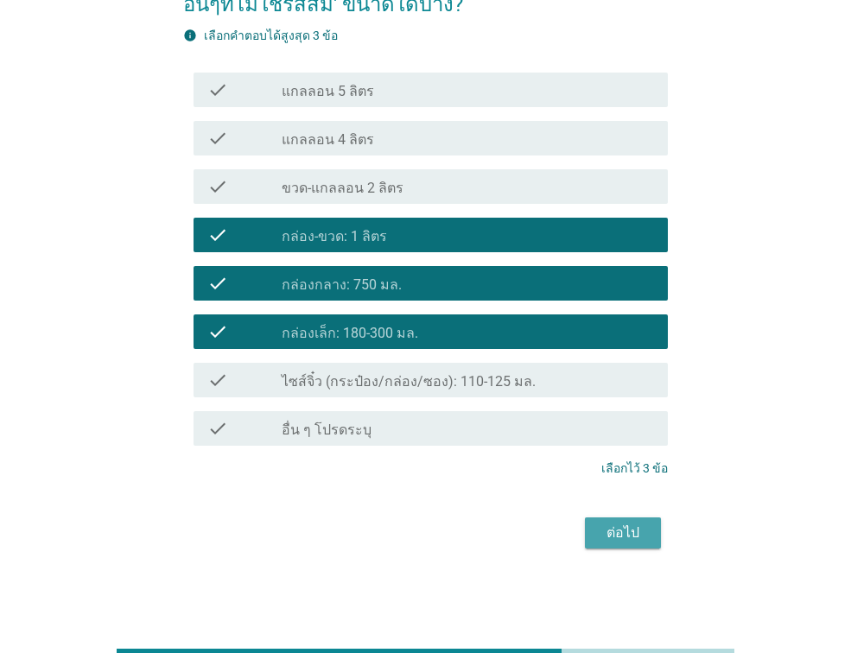
click at [630, 528] on div "ต่อไป" at bounding box center [623, 533] width 48 height 21
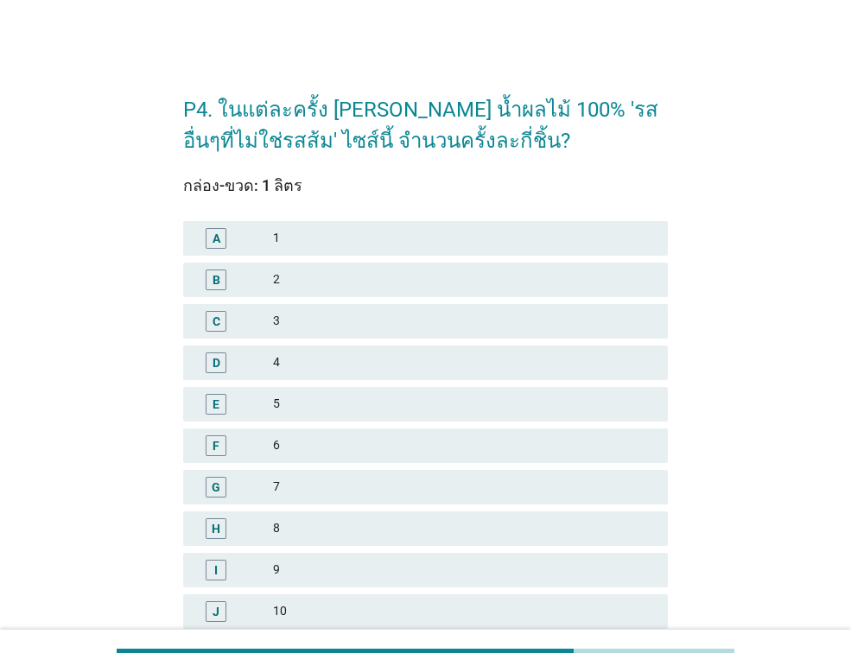
click at [289, 280] on div "2" at bounding box center [463, 280] width 381 height 21
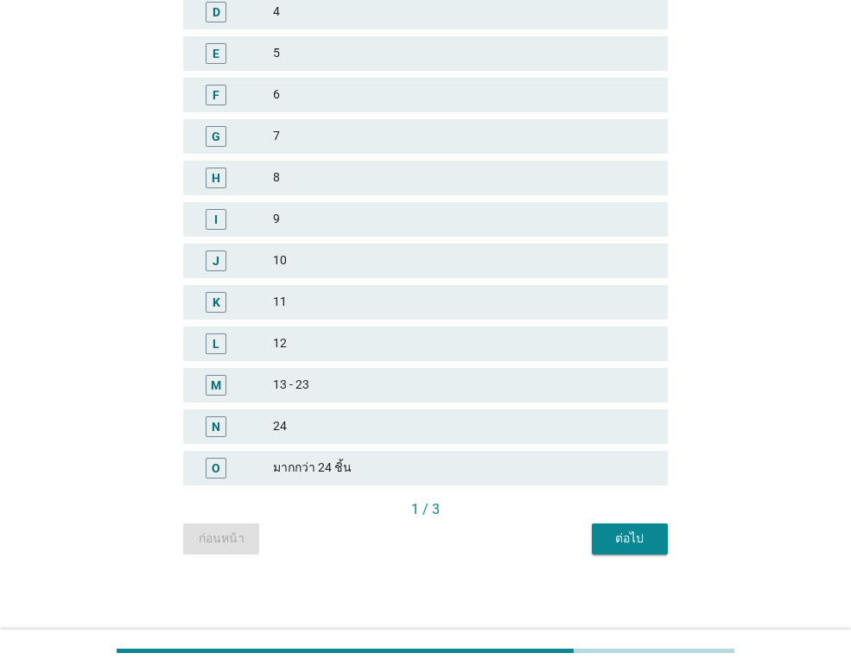
scroll to position [352, 0]
click at [632, 536] on div "ต่อไป" at bounding box center [630, 538] width 48 height 18
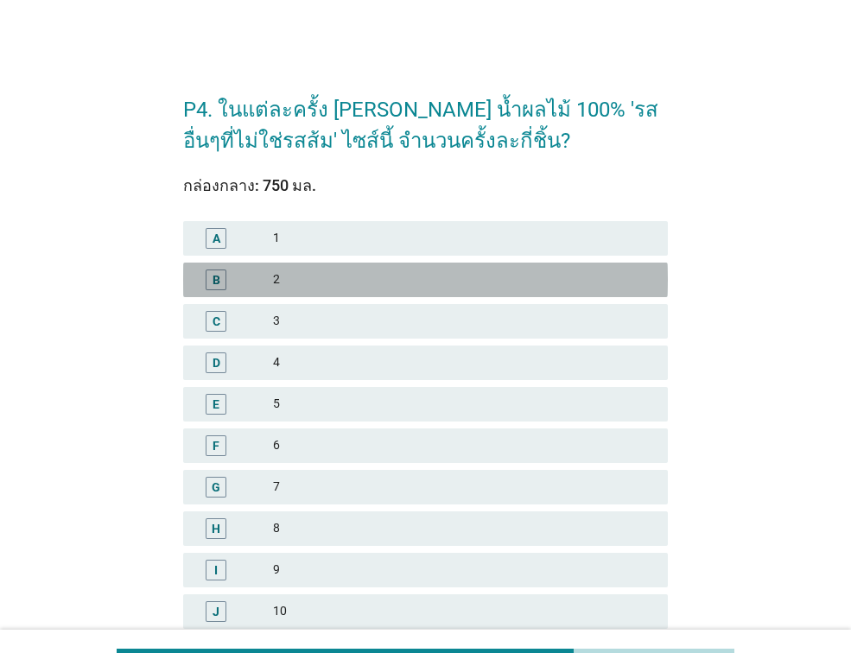
click at [275, 276] on div "2" at bounding box center [463, 280] width 381 height 21
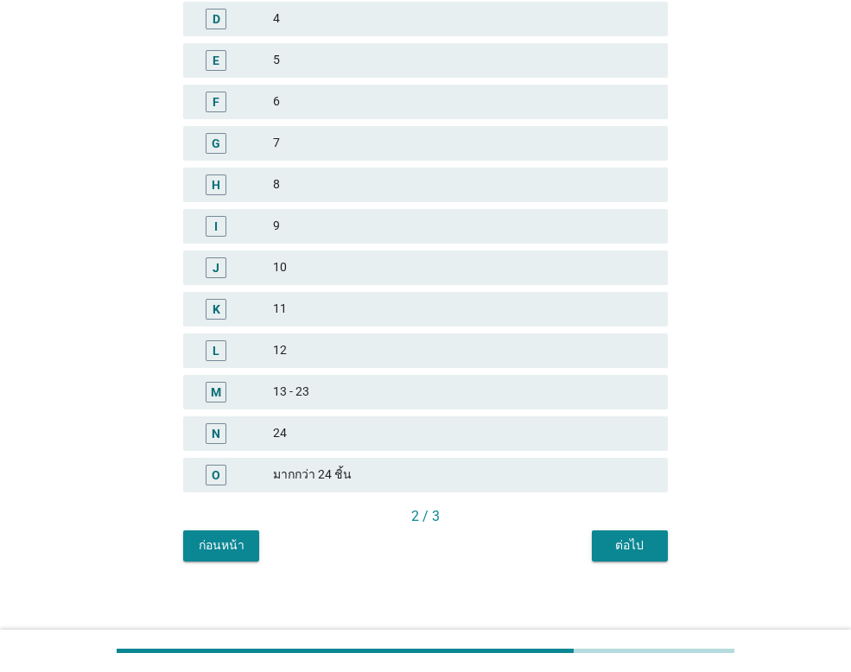
scroll to position [346, 0]
click at [632, 541] on div "ต่อไป" at bounding box center [630, 544] width 48 height 18
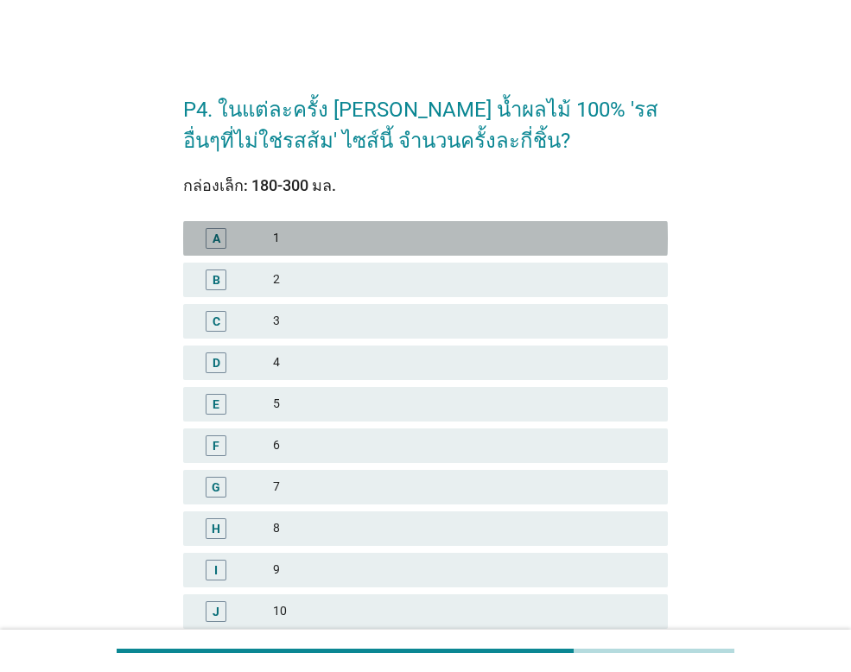
click at [303, 242] on div "1" at bounding box center [463, 238] width 381 height 21
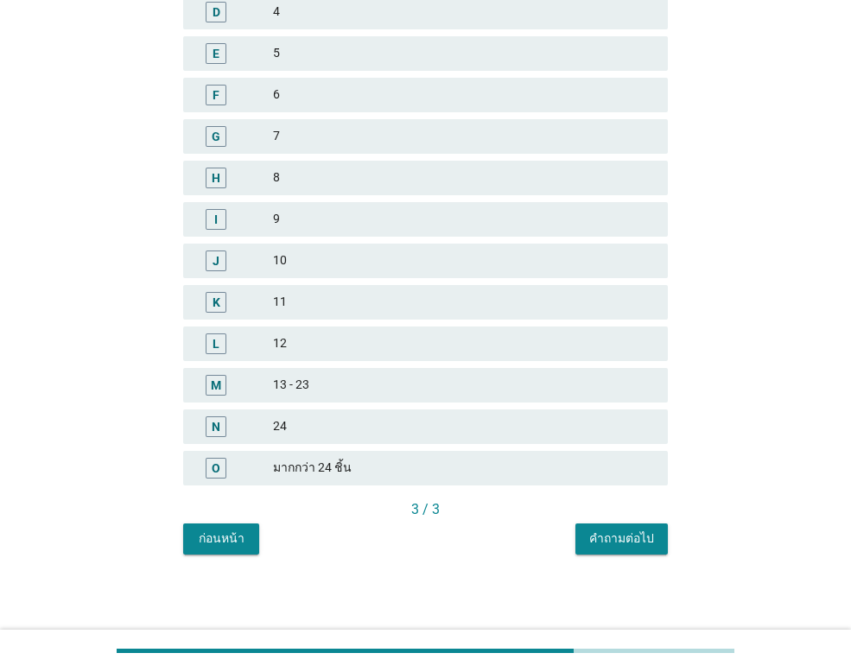
scroll to position [352, 0]
click at [611, 535] on div "คำถามต่อไป" at bounding box center [621, 538] width 65 height 18
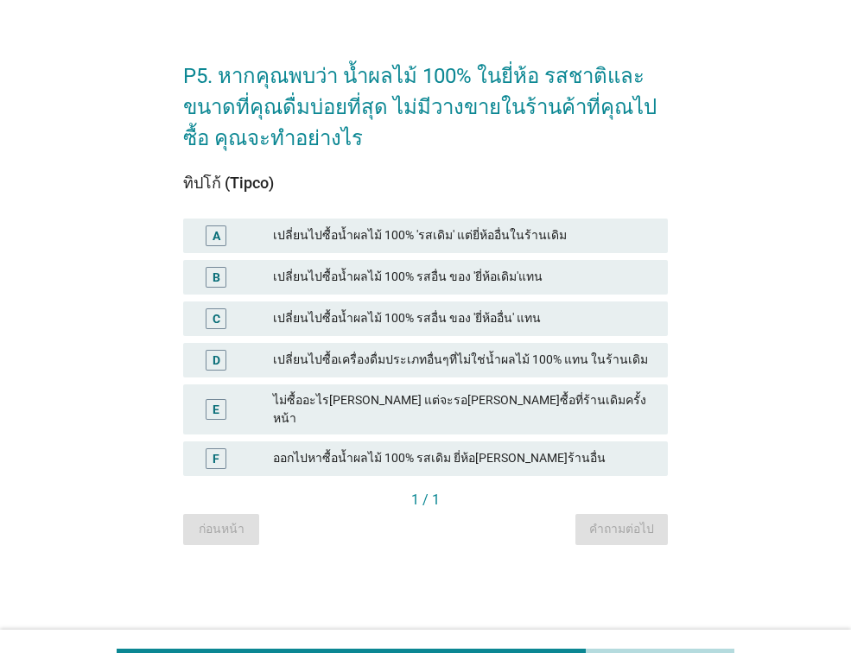
scroll to position [0, 0]
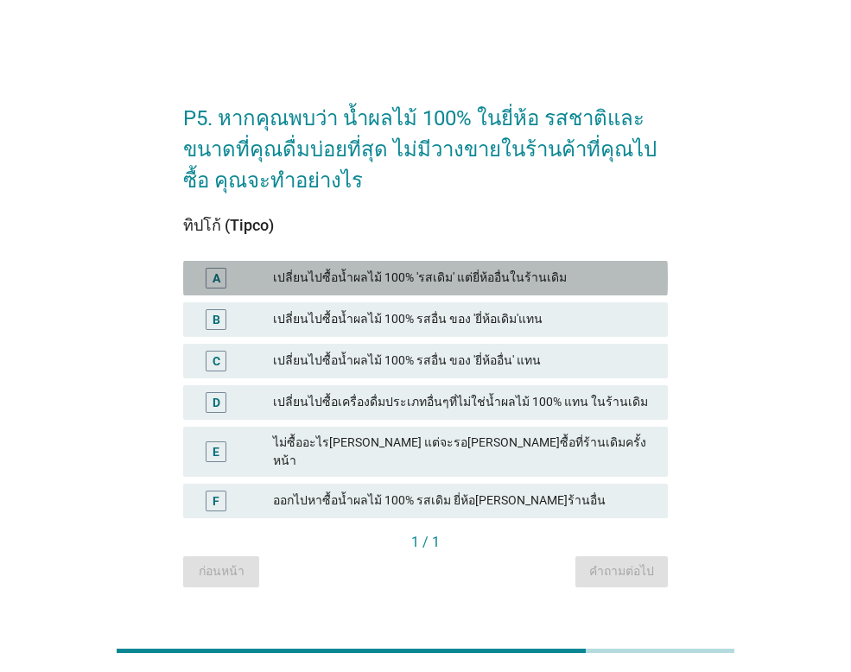
click at [452, 281] on div "เปลี่ยนไปซื้อน้ำผลไม้ 100% 'รสเดิม' แต่ยี่ห้ออื่นในร้านเดิม" at bounding box center [463, 278] width 381 height 21
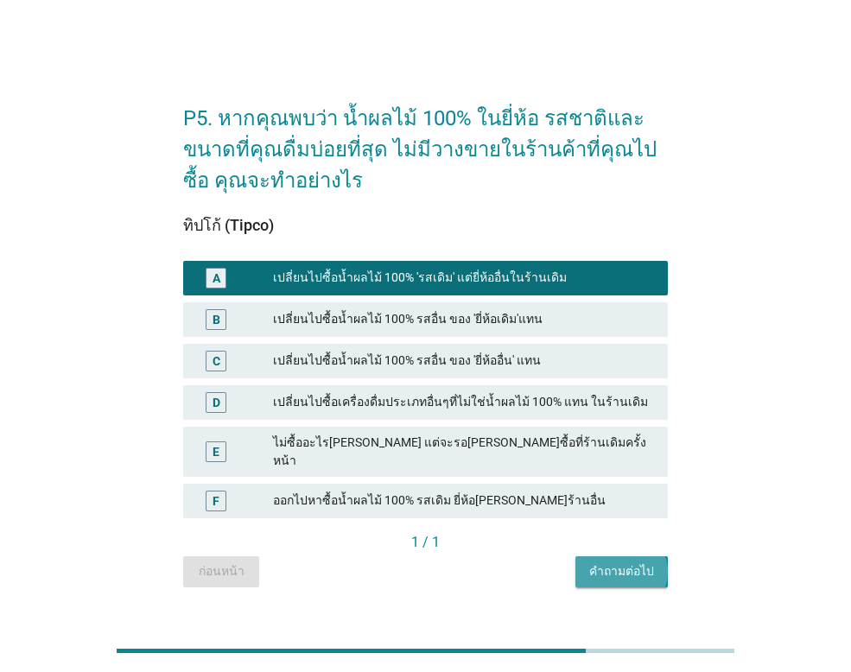
click at [619, 562] on div "คำถามต่อไป" at bounding box center [621, 571] width 65 height 18
